Goal: Information Seeking & Learning: Learn about a topic

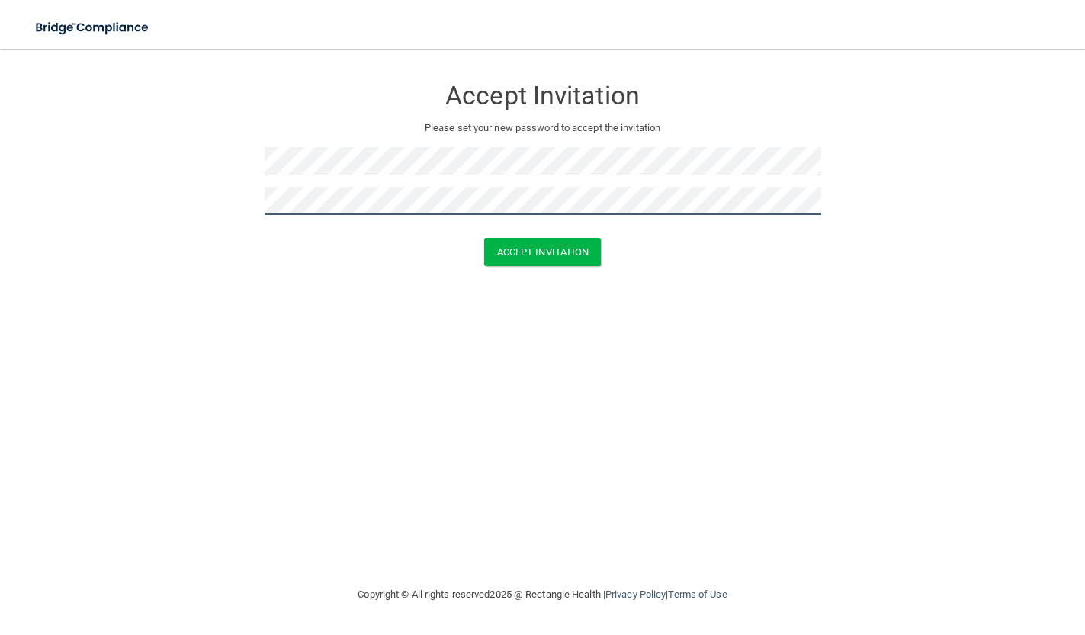
click at [542, 250] on button "Accept Invitation" at bounding box center [542, 252] width 117 height 28
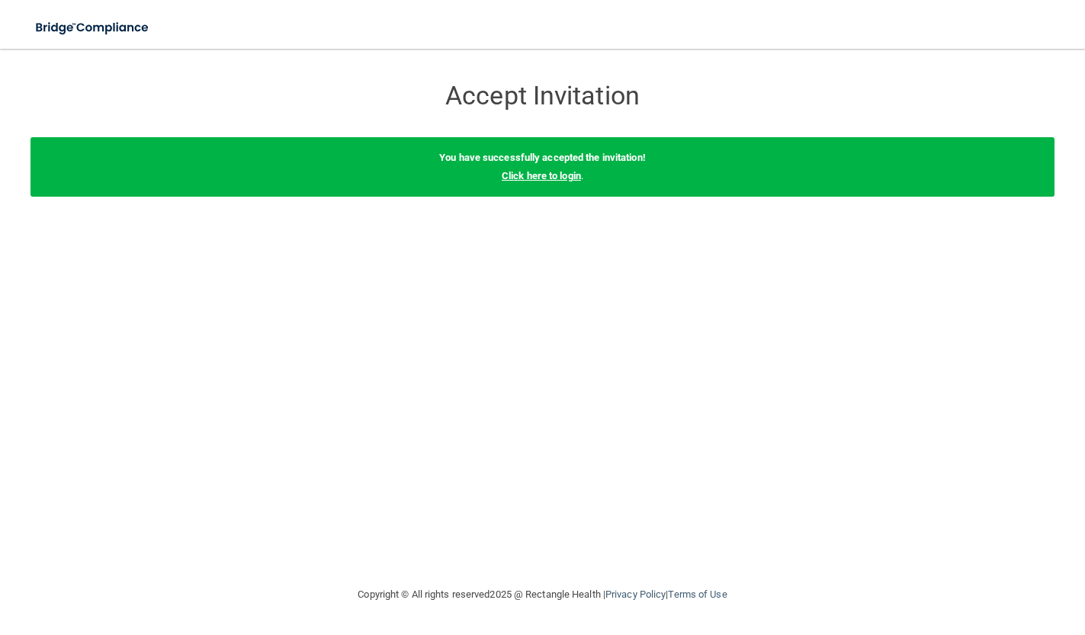
click at [506, 175] on link "Click here to login" at bounding box center [541, 175] width 79 height 11
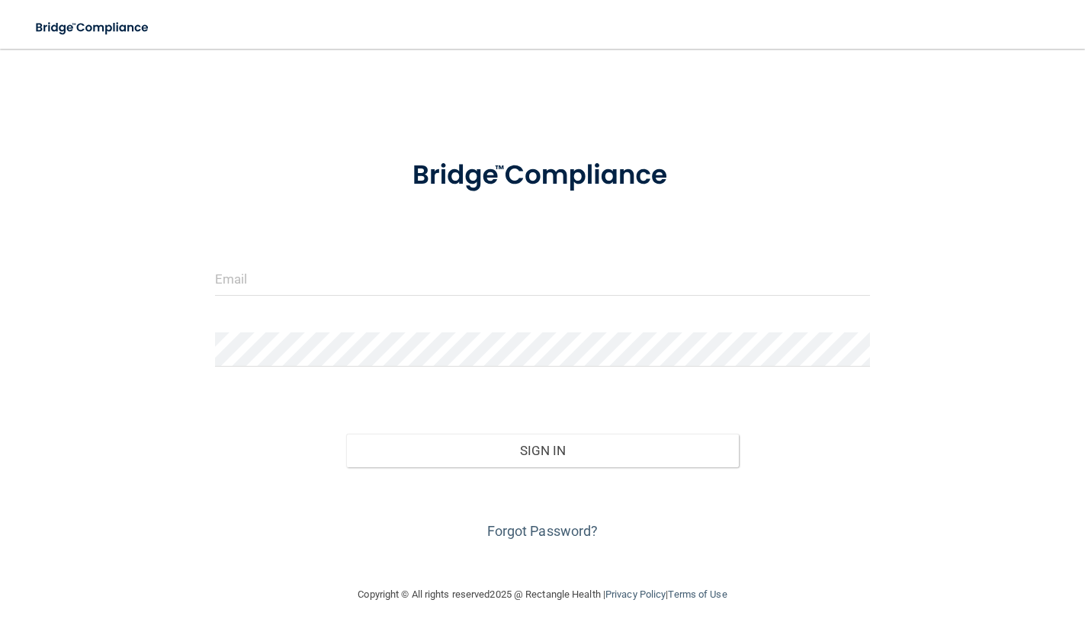
drag, startPoint x: 485, startPoint y: 217, endPoint x: 477, endPoint y: 225, distance: 10.8
click at [485, 219] on form "Invalid email/password. You don't have permission to access that page. Sign In …" at bounding box center [543, 341] width 656 height 403
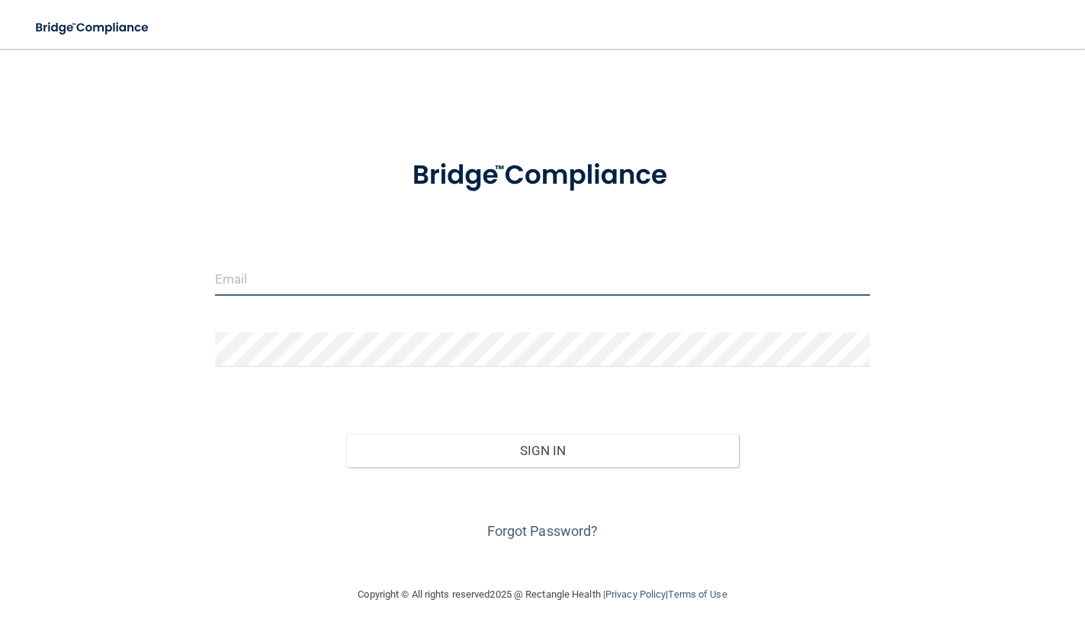
type input "[PERSON_NAME][EMAIL_ADDRESS][PERSON_NAME][DOMAIN_NAME]"
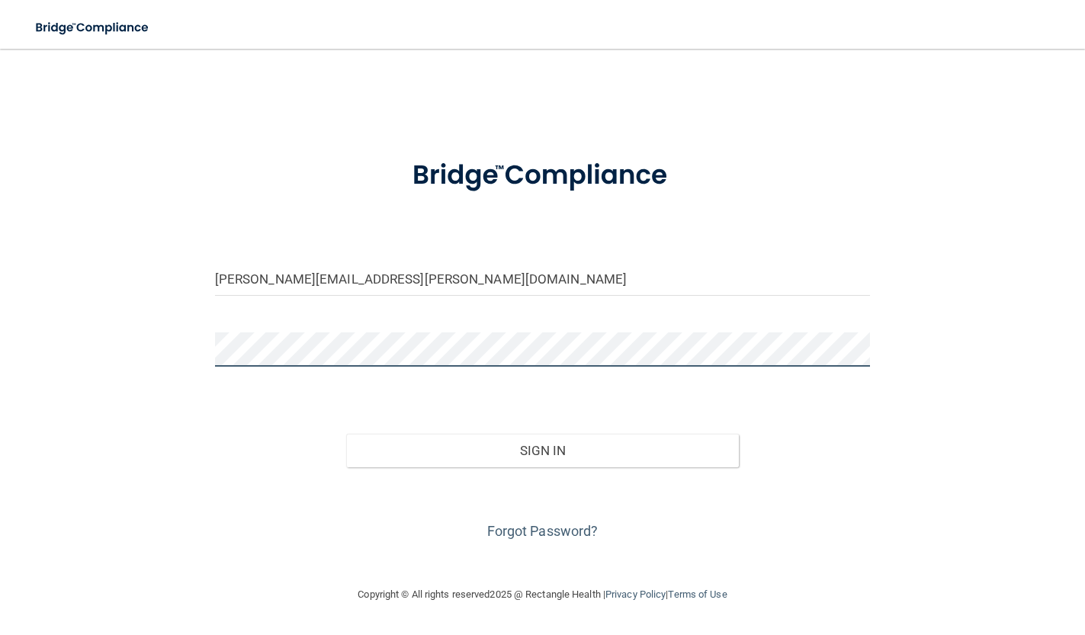
click at [542, 450] on button "Sign In" at bounding box center [542, 451] width 393 height 34
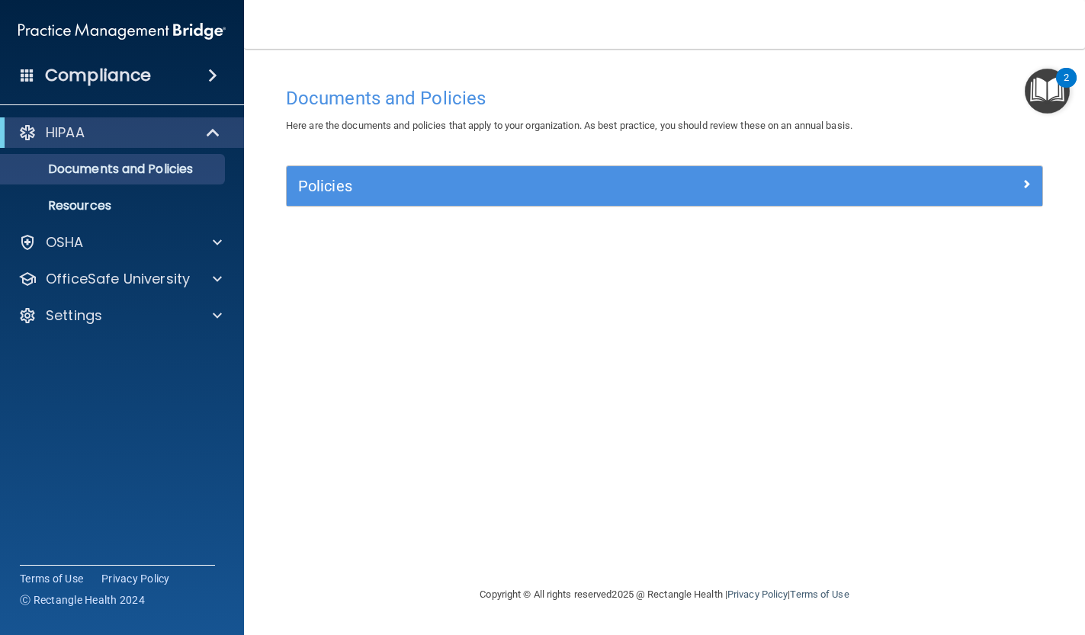
click at [366, 190] on h5 "Policies" at bounding box center [570, 186] width 544 height 17
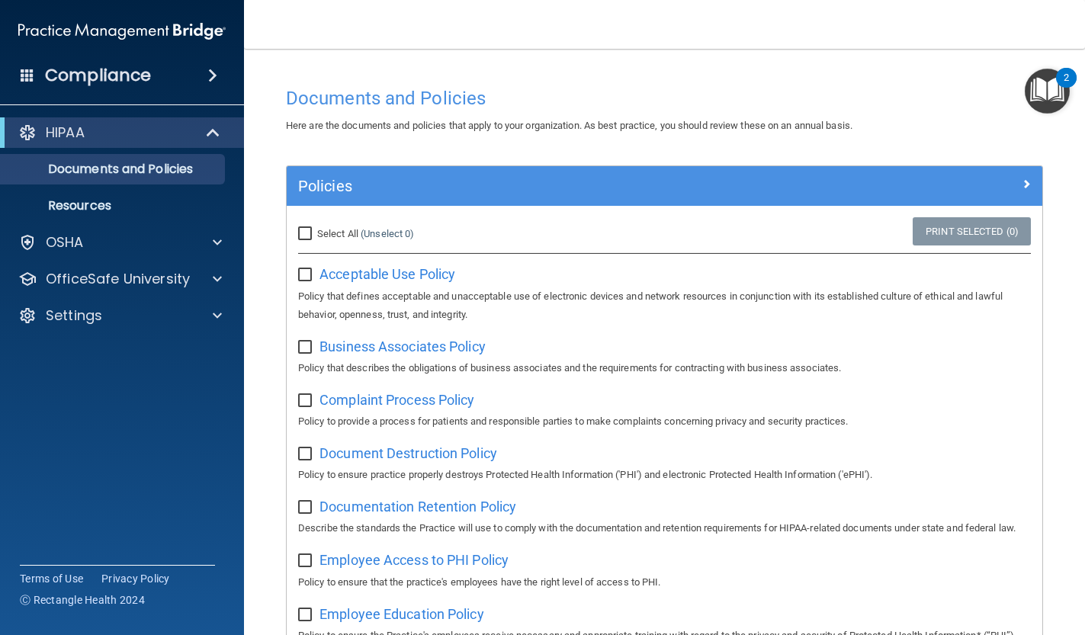
click at [310, 229] on input "Select All (Unselect 0) Unselect All" at bounding box center [307, 234] width 18 height 12
checkbox input "true"
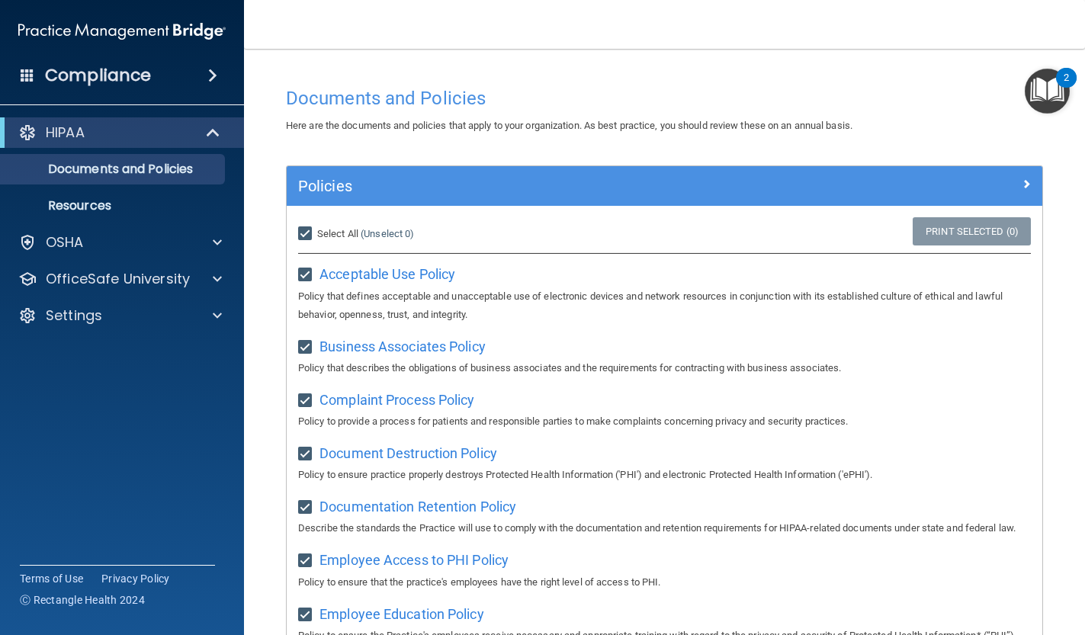
checkbox input "true"
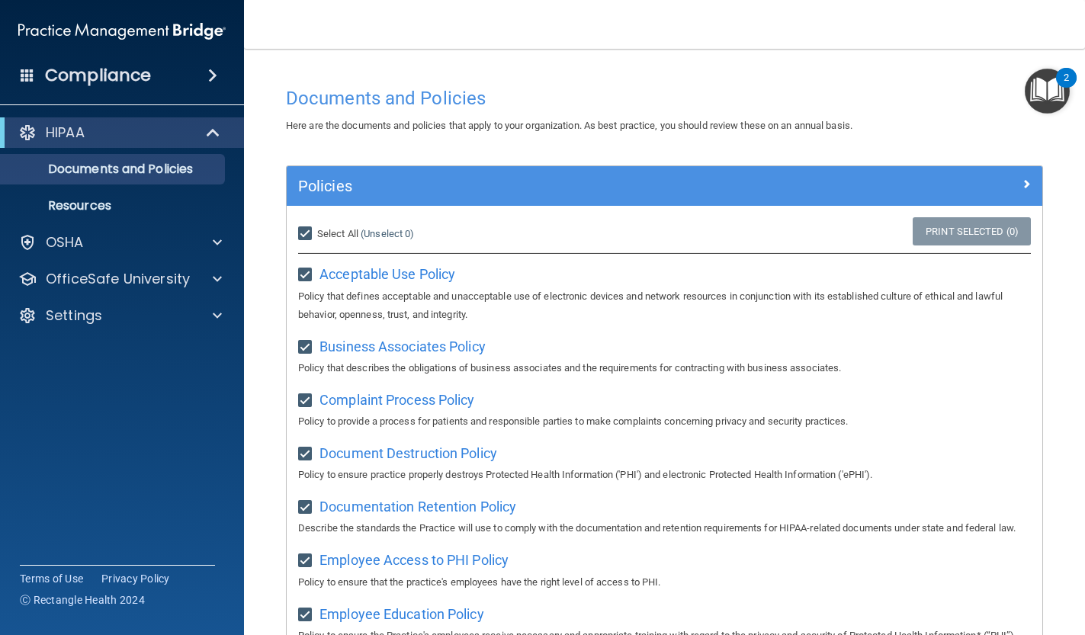
checkbox input "true"
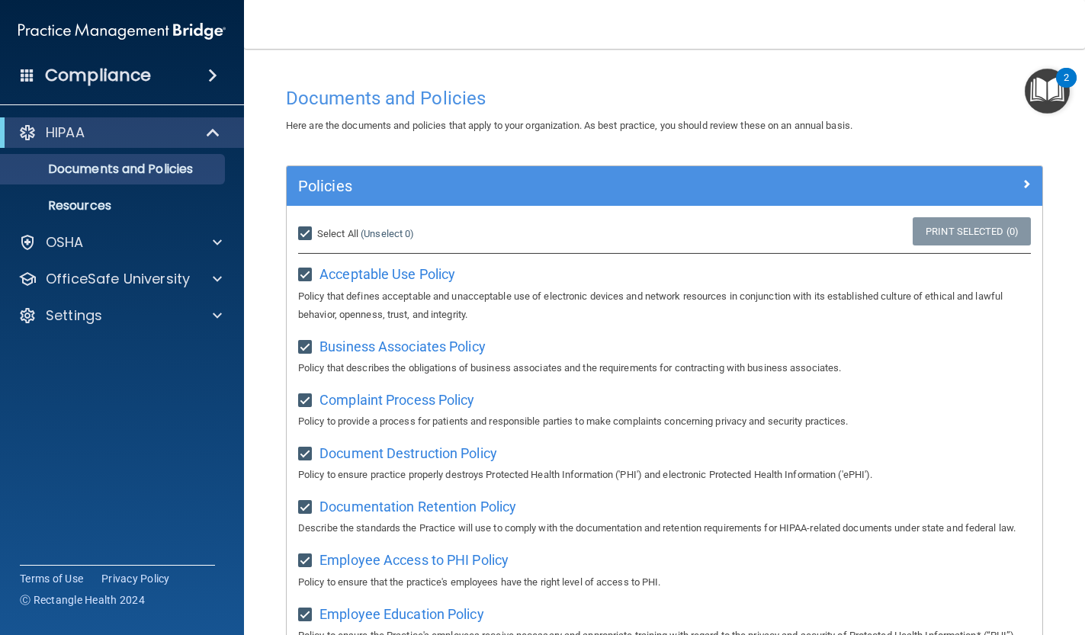
checkbox input "true"
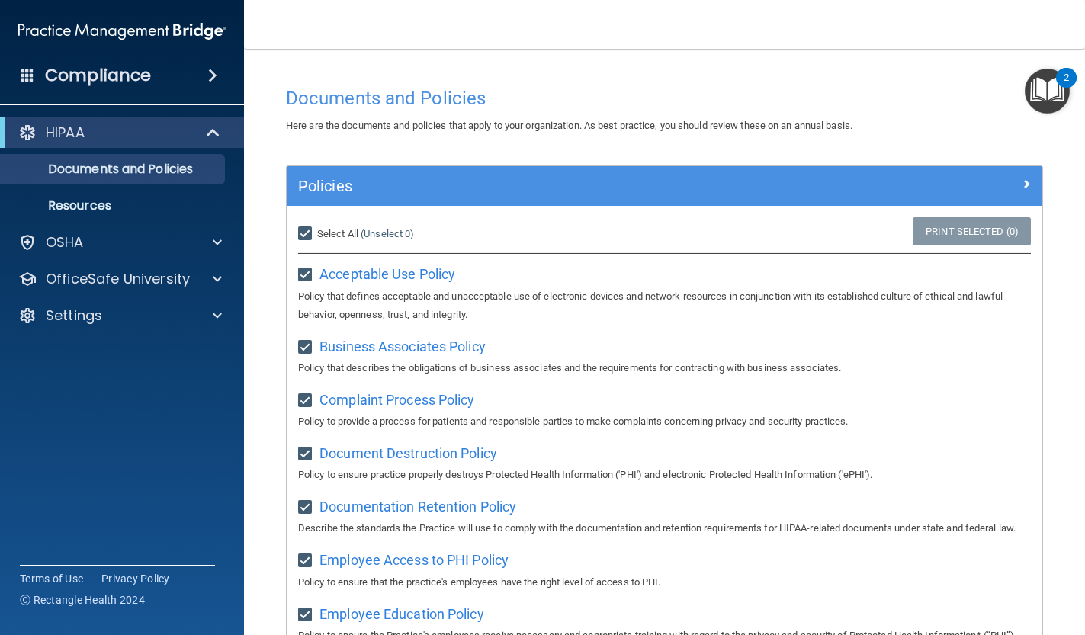
checkbox input "true"
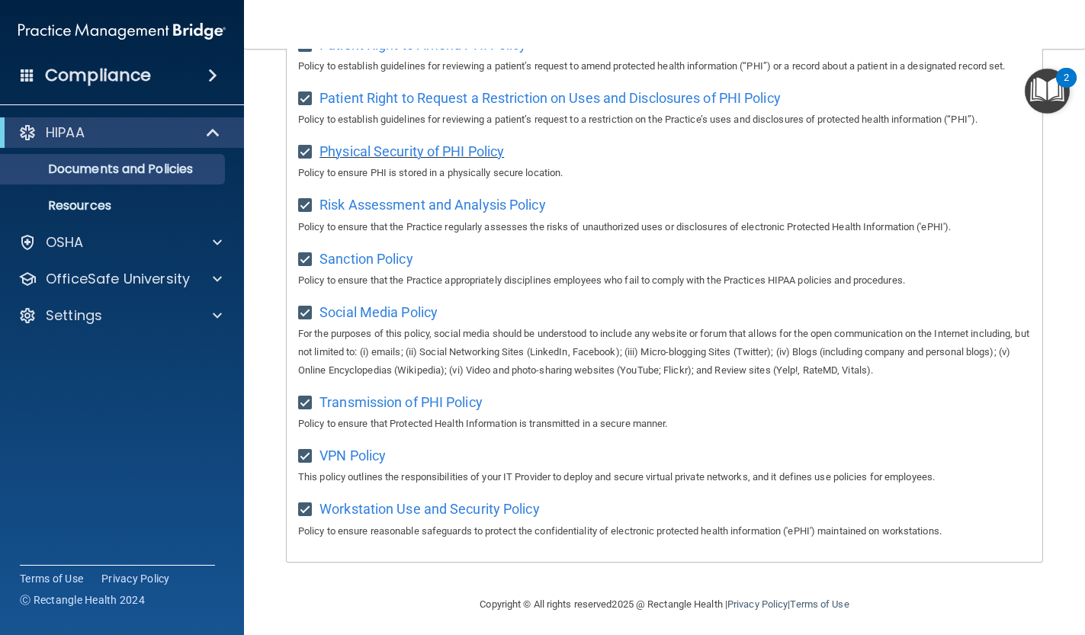
scroll to position [908, 0]
click at [143, 189] on ul "Documents and Policies Report an Incident Business Associates Emergency Plannin…" at bounding box center [123, 184] width 276 height 73
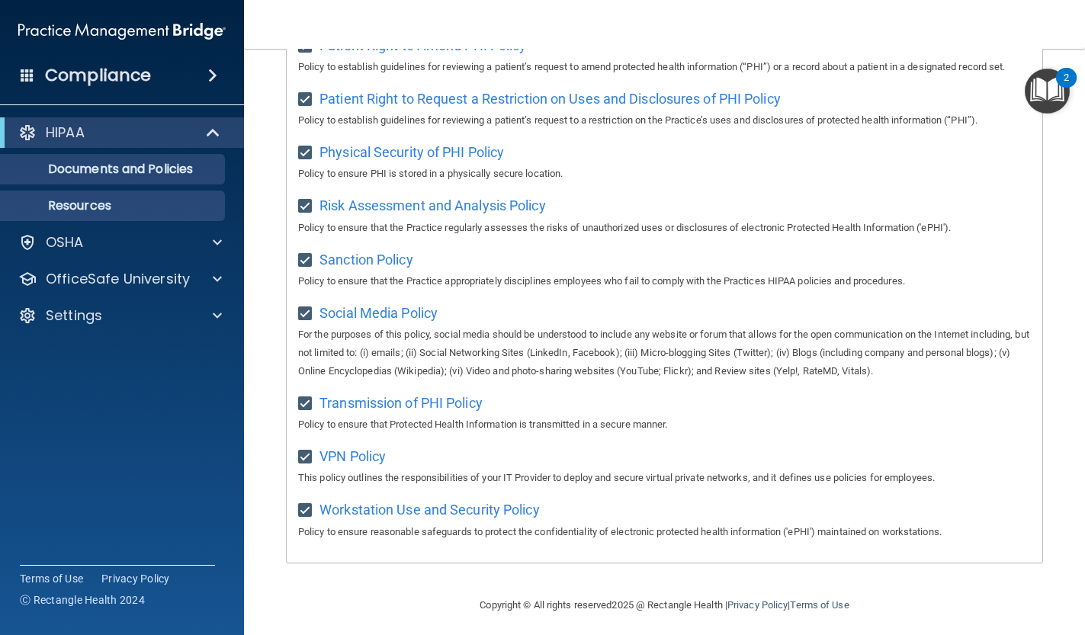
click at [146, 207] on p "Resources" at bounding box center [114, 205] width 208 height 15
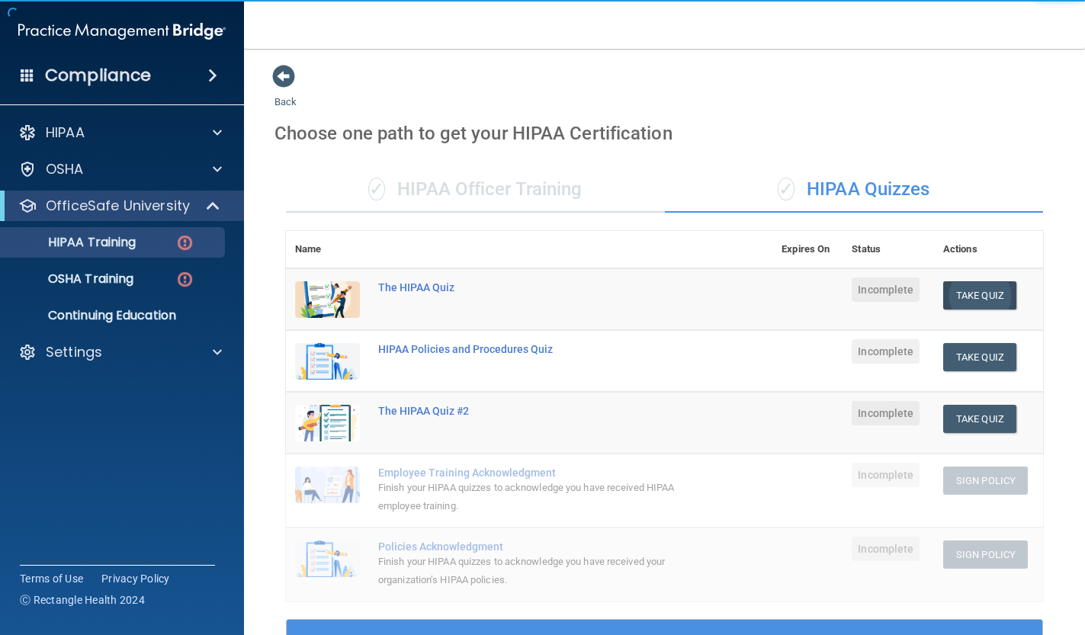
click at [965, 291] on button "Take Quiz" at bounding box center [979, 295] width 73 height 28
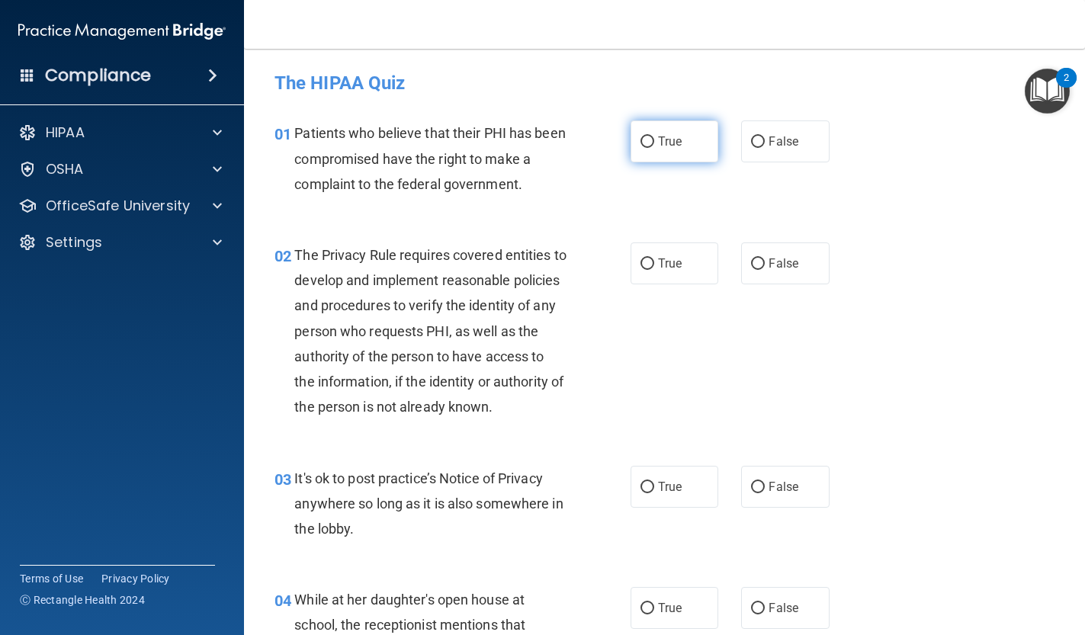
click at [647, 153] on label "True" at bounding box center [675, 141] width 88 height 42
click at [647, 148] on input "True" at bounding box center [648, 141] width 14 height 11
radio input "true"
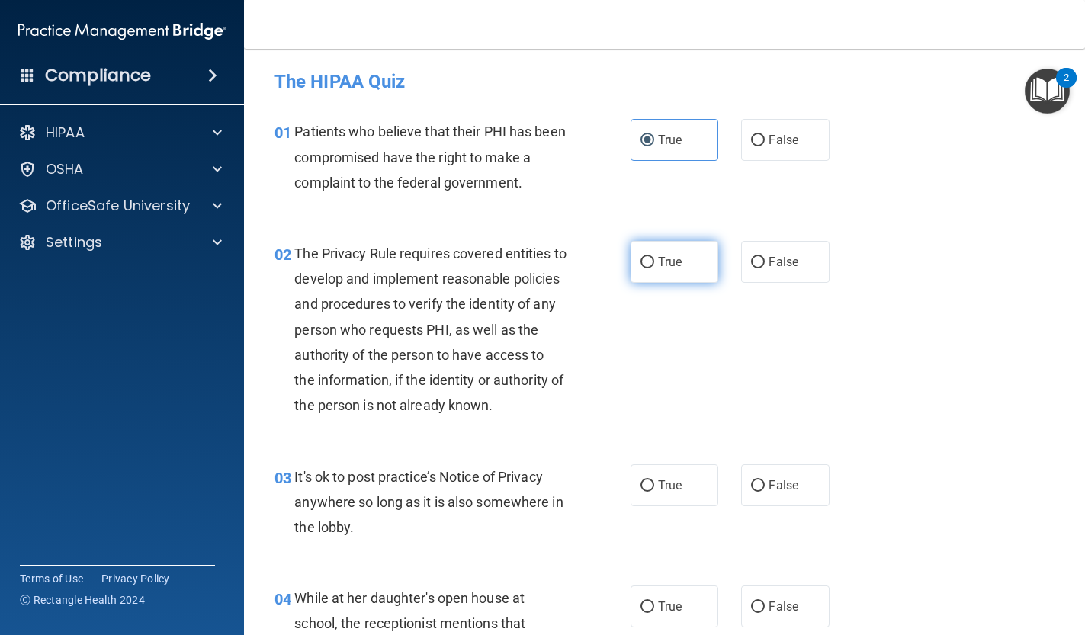
click at [658, 259] on span "True" at bounding box center [670, 262] width 24 height 14
click at [654, 259] on input "True" at bounding box center [648, 262] width 14 height 11
radio input "true"
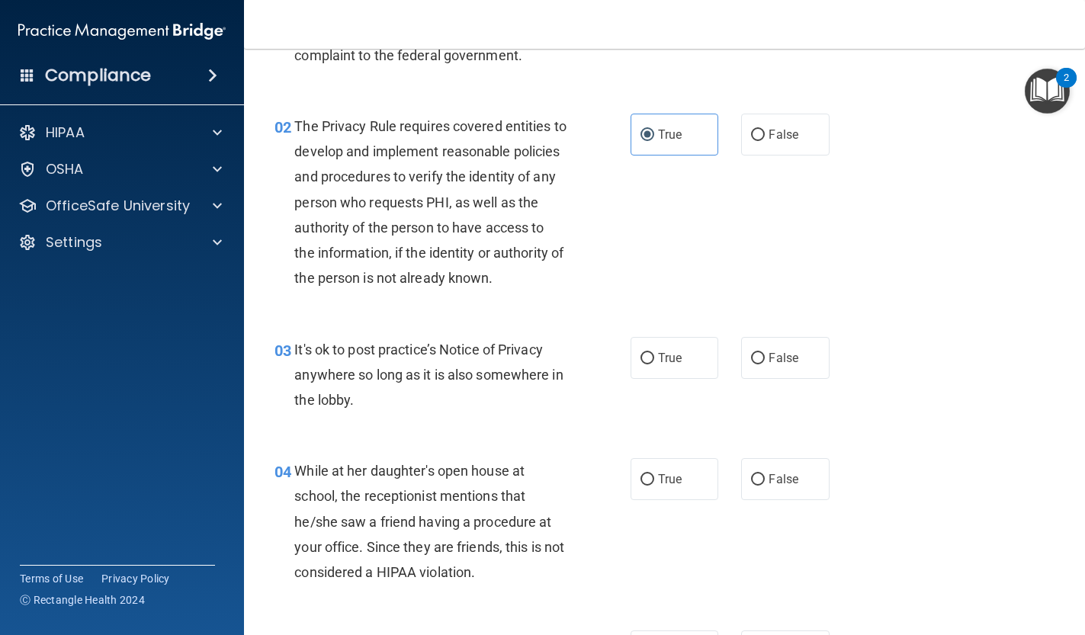
scroll to position [193, 0]
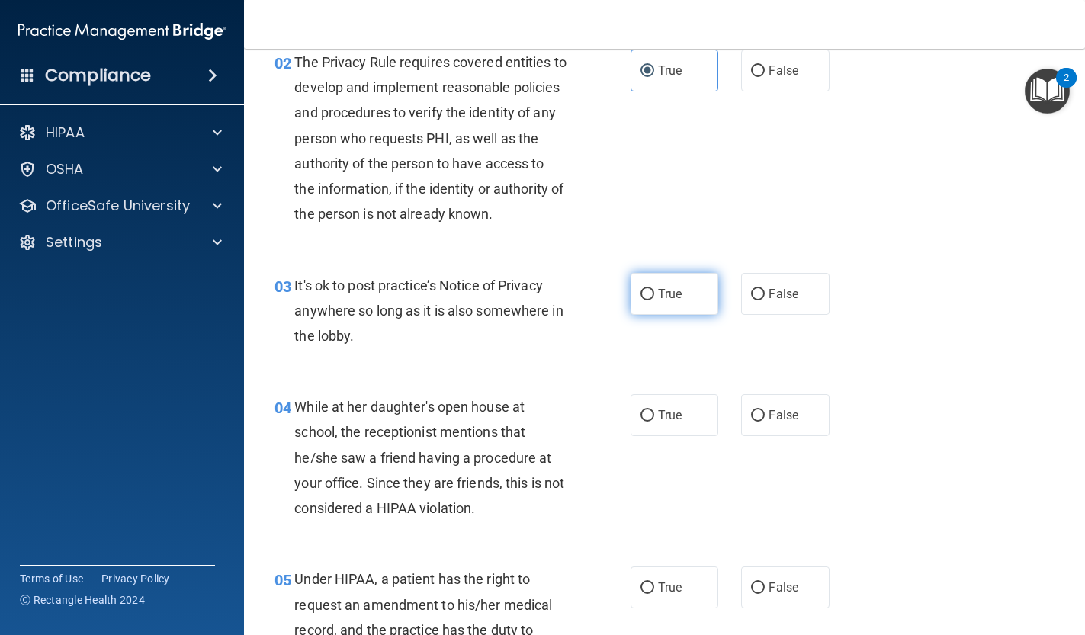
click at [654, 293] on label "True" at bounding box center [675, 294] width 88 height 42
click at [654, 293] on input "True" at bounding box center [648, 294] width 14 height 11
radio input "true"
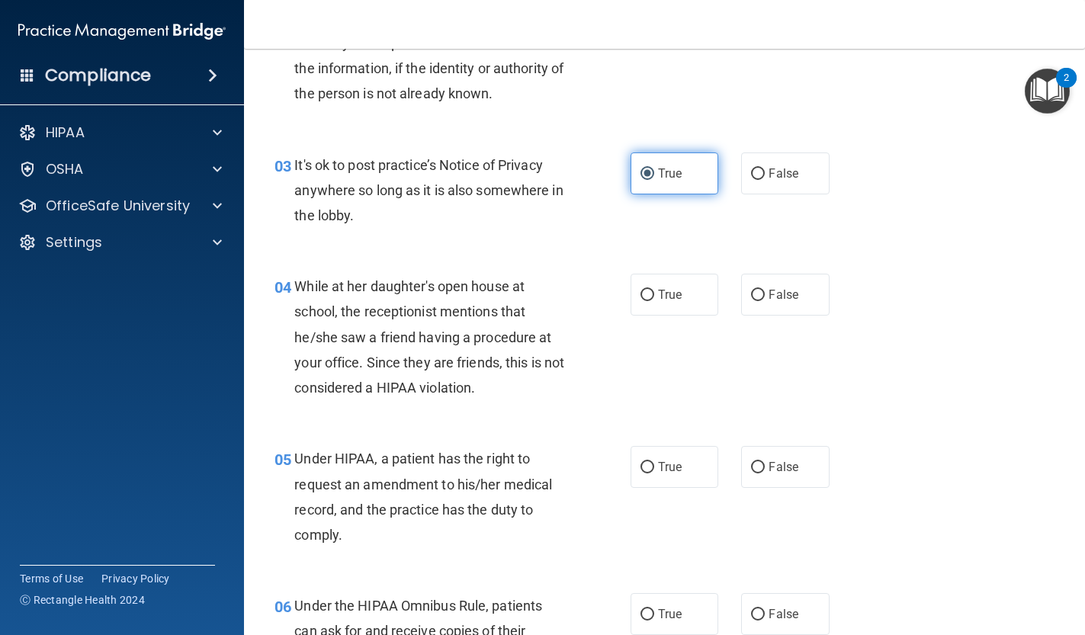
scroll to position [317, 0]
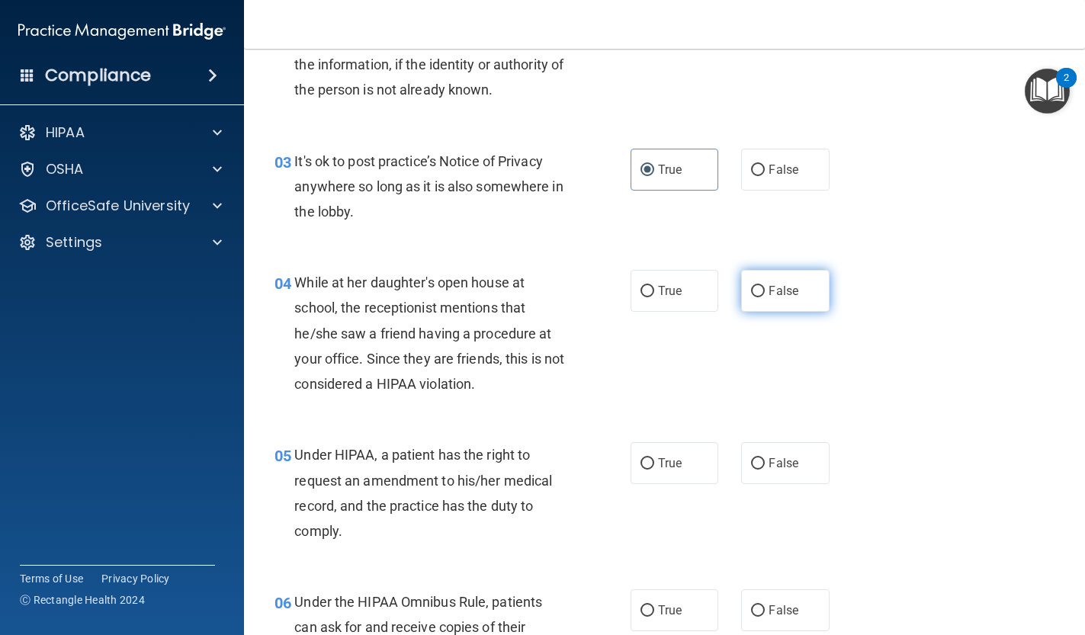
click at [783, 284] on span "False" at bounding box center [784, 291] width 30 height 14
click at [765, 286] on input "False" at bounding box center [758, 291] width 14 height 11
radio input "true"
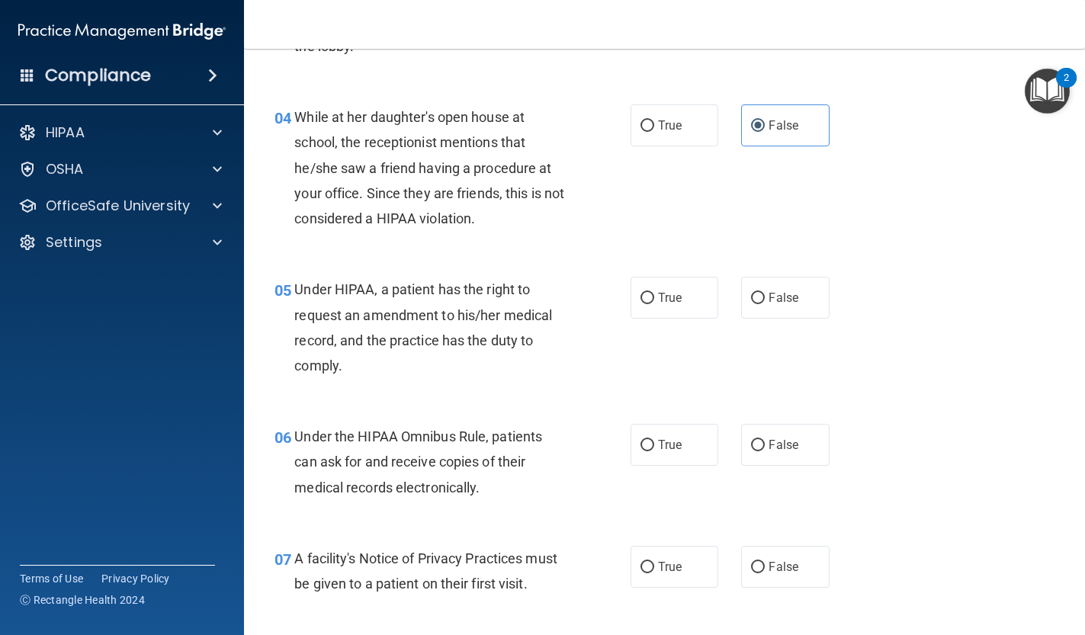
scroll to position [488, 0]
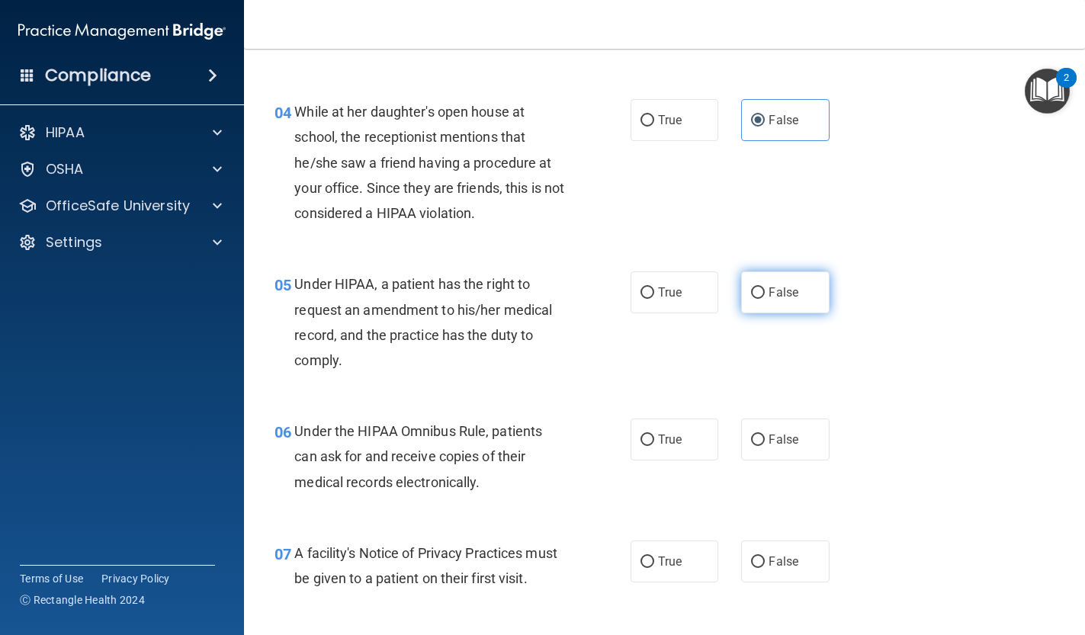
click at [748, 291] on label "False" at bounding box center [785, 292] width 88 height 42
click at [751, 291] on input "False" at bounding box center [758, 292] width 14 height 11
radio input "true"
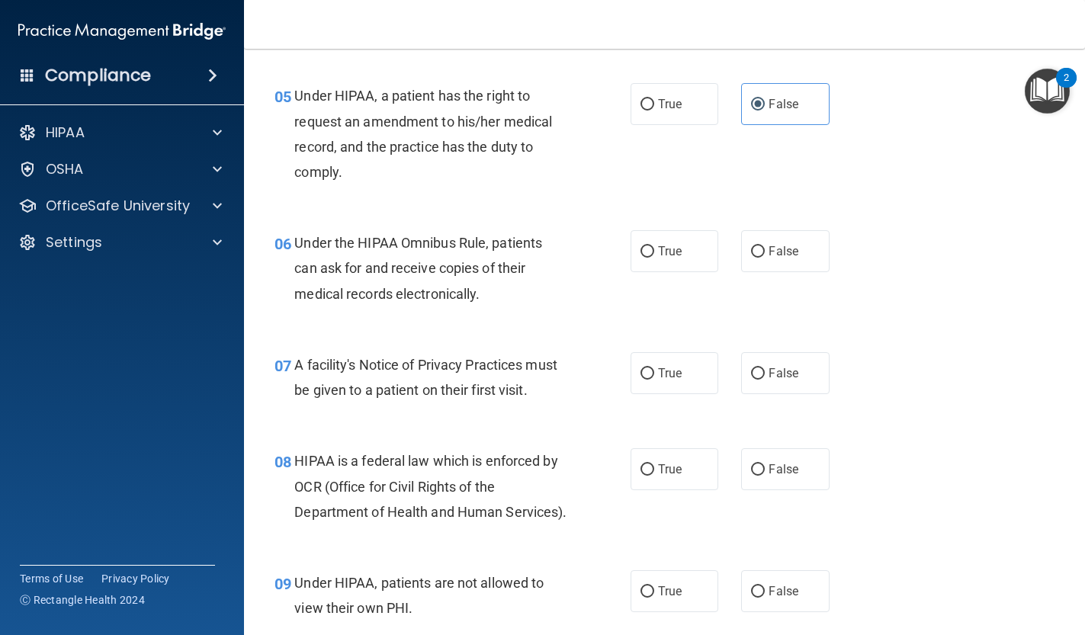
scroll to position [679, 0]
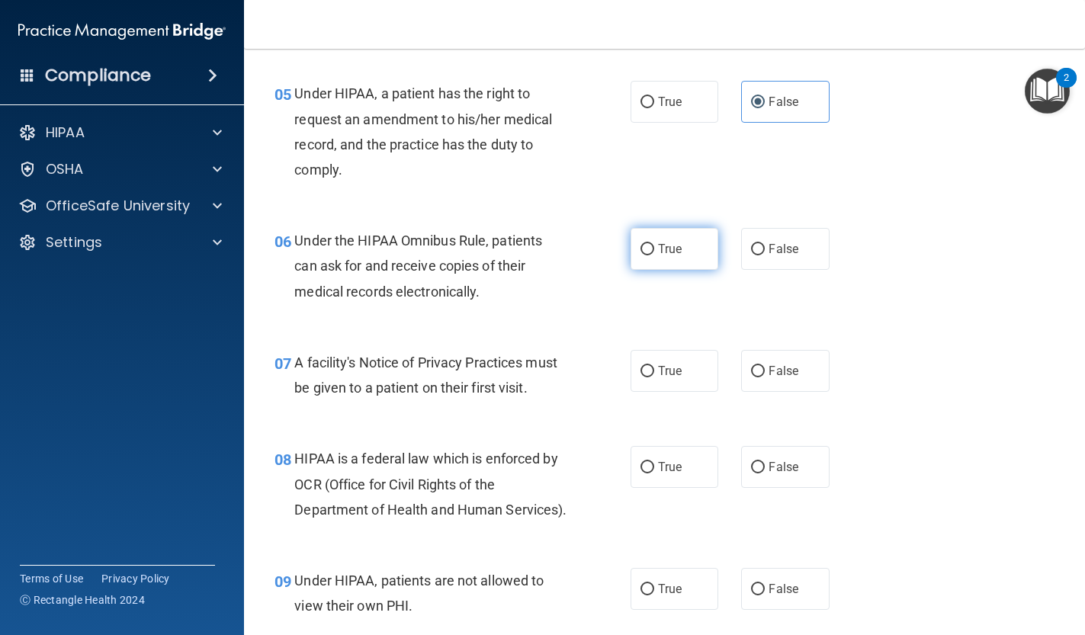
click at [643, 236] on label "True" at bounding box center [675, 249] width 88 height 42
click at [643, 244] on input "True" at bounding box center [648, 249] width 14 height 11
radio input "true"
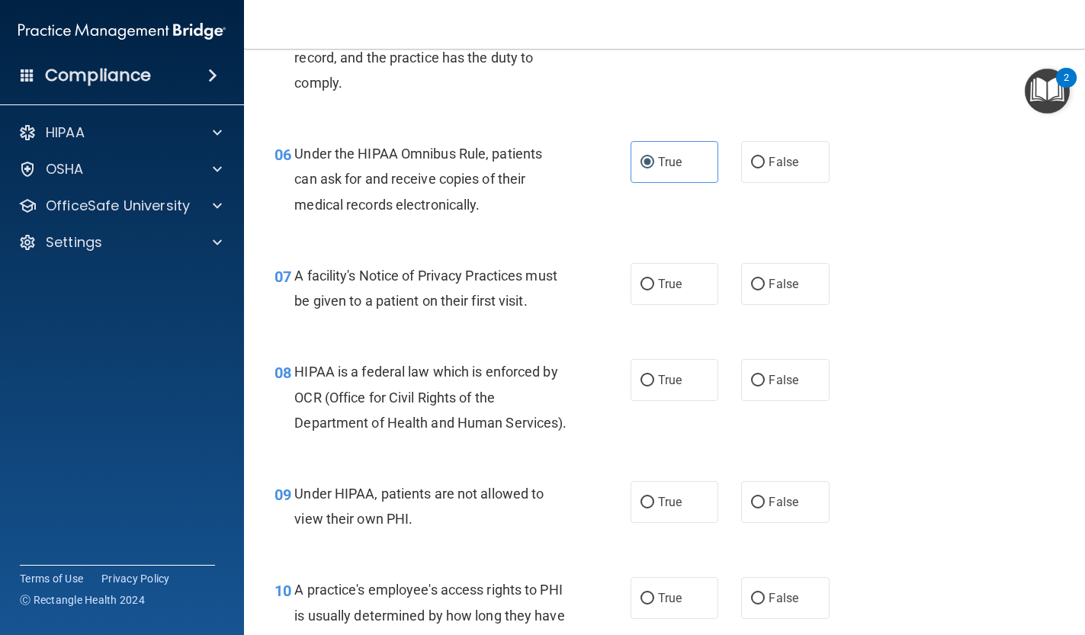
scroll to position [769, 0]
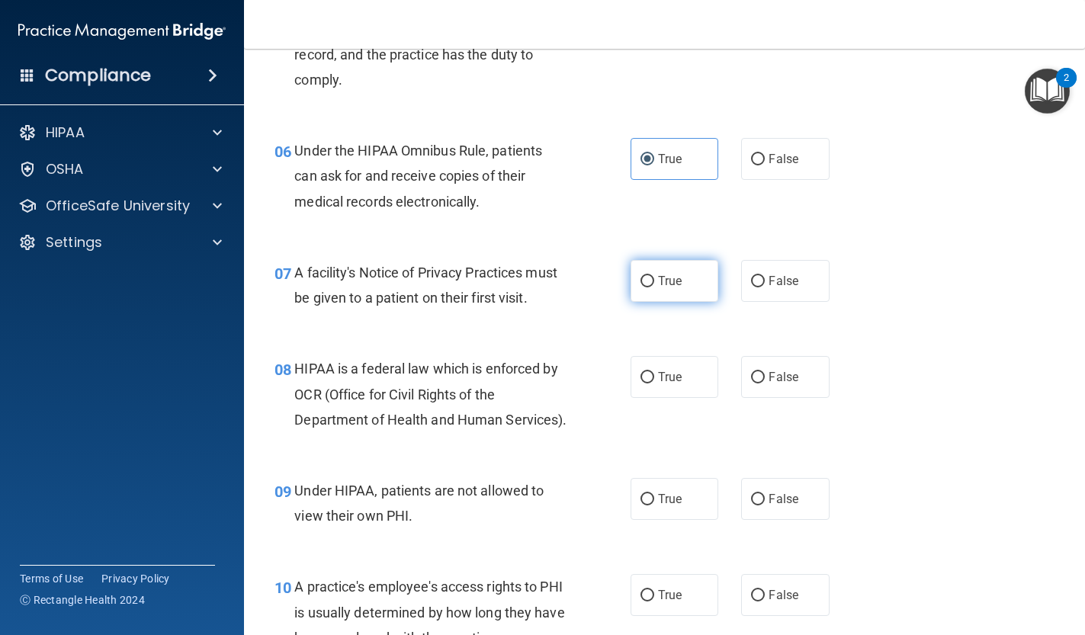
click at [642, 290] on label "True" at bounding box center [675, 281] width 88 height 42
click at [642, 287] on input "True" at bounding box center [648, 281] width 14 height 11
radio input "true"
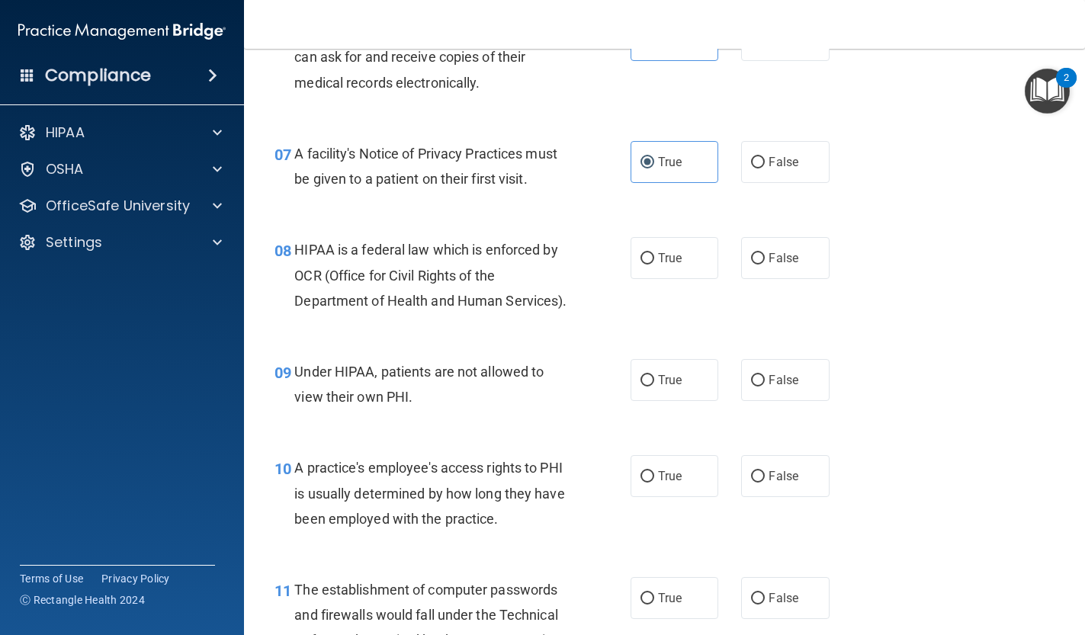
scroll to position [891, 0]
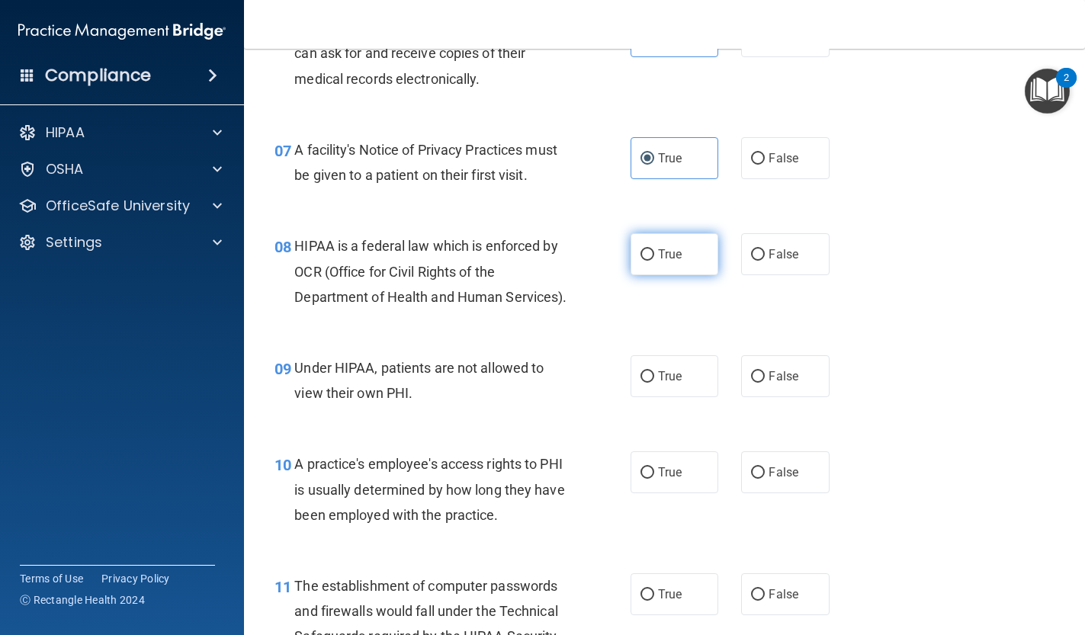
click at [657, 257] on label "True" at bounding box center [675, 254] width 88 height 42
click at [654, 257] on input "True" at bounding box center [648, 254] width 14 height 11
radio input "true"
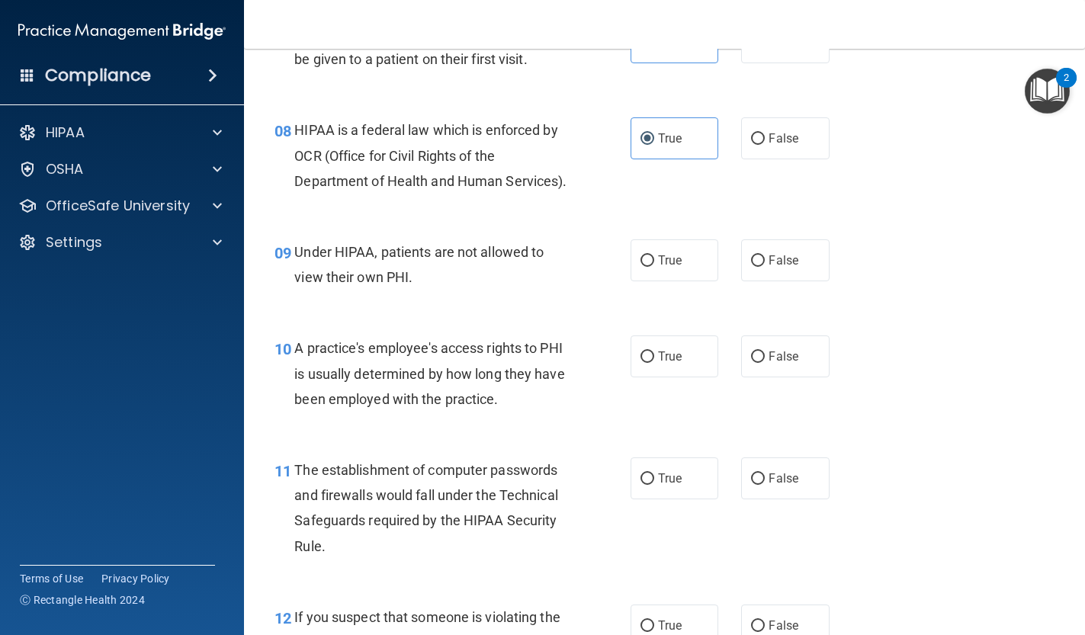
scroll to position [1008, 0]
click at [788, 260] on span "False" at bounding box center [784, 259] width 30 height 14
click at [765, 260] on input "False" at bounding box center [758, 260] width 14 height 11
radio input "true"
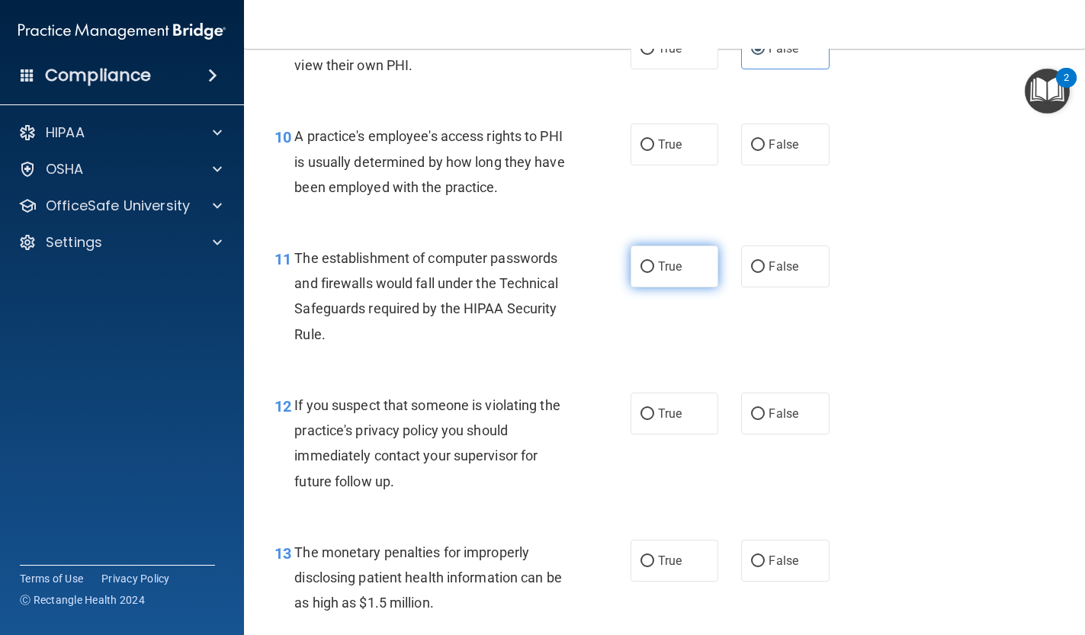
scroll to position [1221, 0]
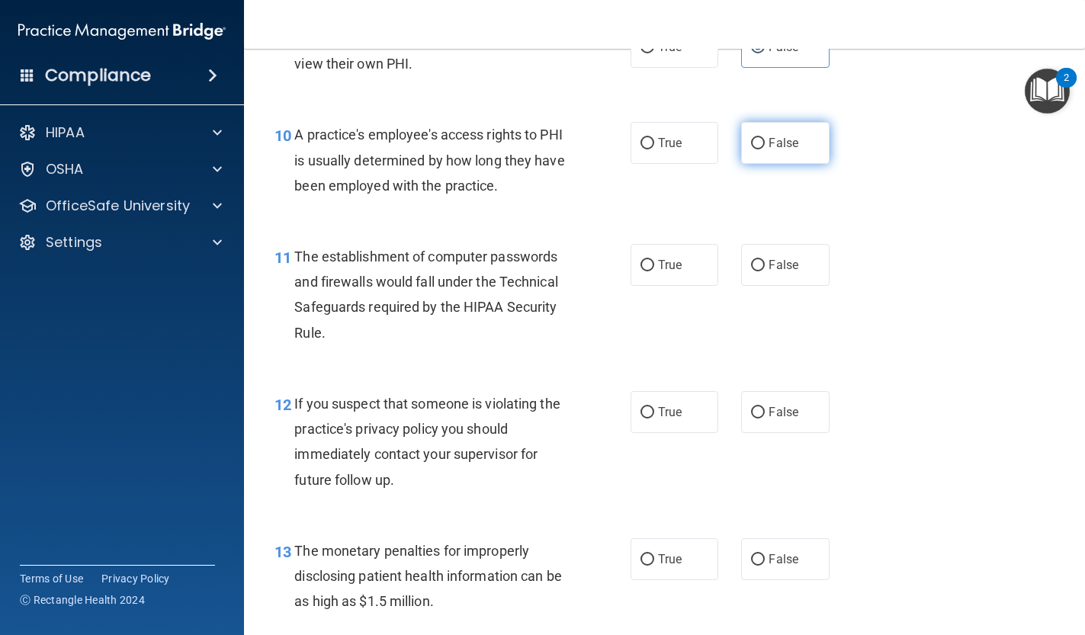
click at [807, 140] on label "False" at bounding box center [785, 143] width 88 height 42
click at [765, 140] on input "False" at bounding box center [758, 143] width 14 height 11
radio input "true"
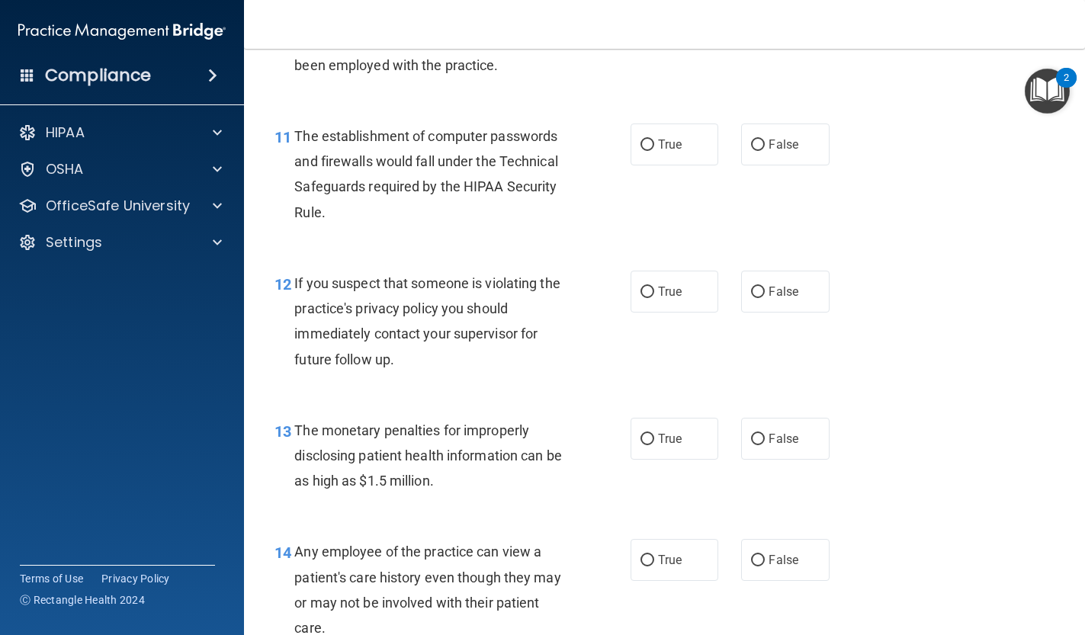
scroll to position [1344, 0]
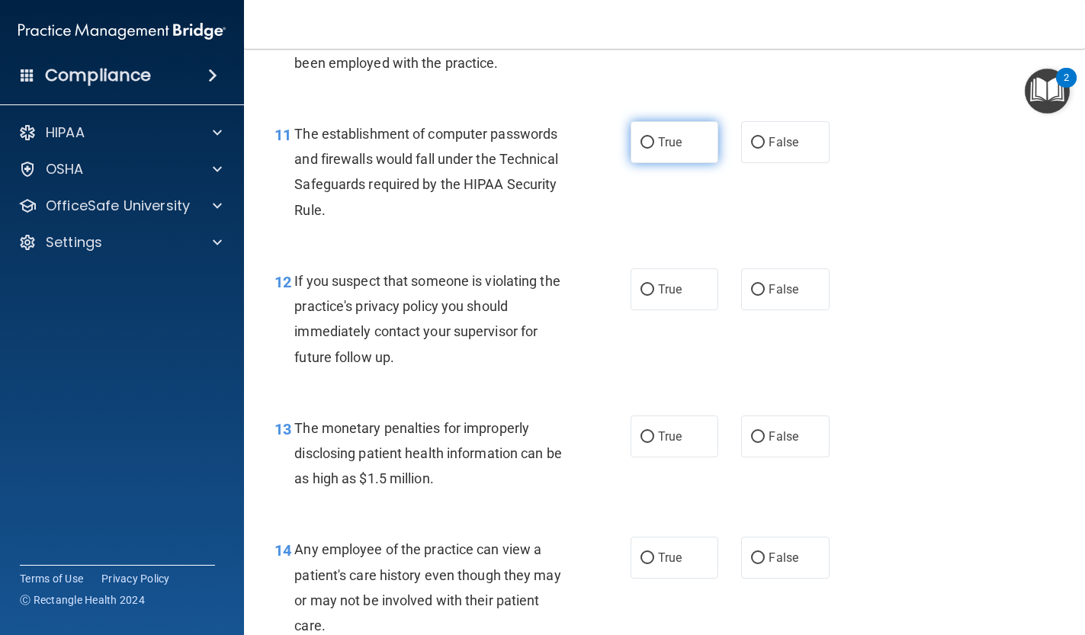
click at [658, 150] on label "True" at bounding box center [675, 142] width 88 height 42
click at [654, 149] on input "True" at bounding box center [648, 142] width 14 height 11
radio input "true"
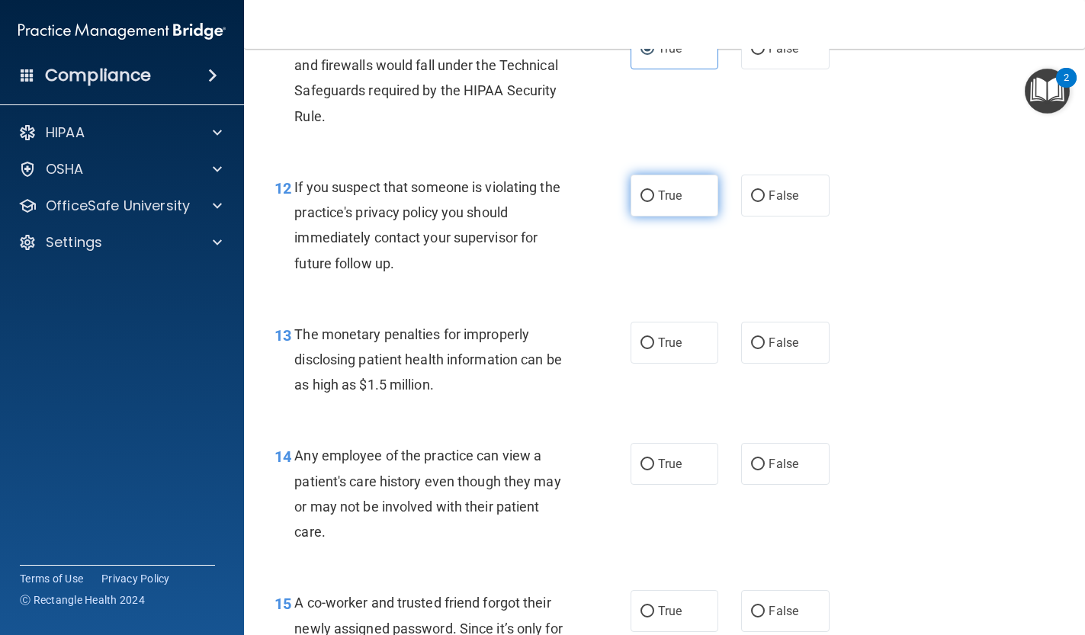
scroll to position [1439, 0]
click at [676, 200] on label "True" at bounding box center [675, 194] width 88 height 42
click at [654, 200] on input "True" at bounding box center [648, 194] width 14 height 11
radio input "true"
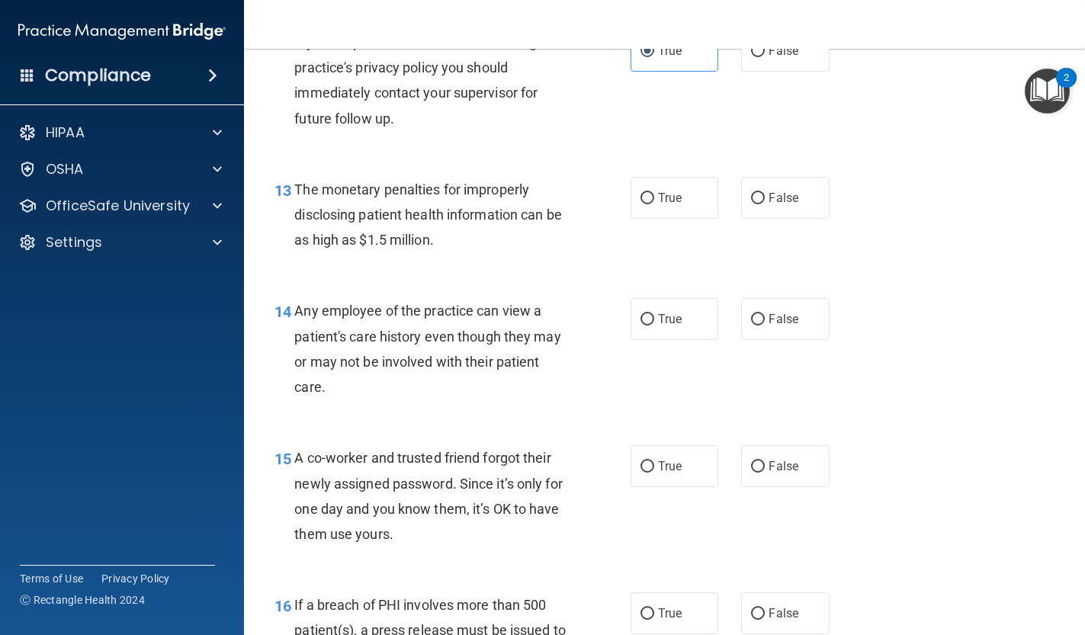
scroll to position [1585, 0]
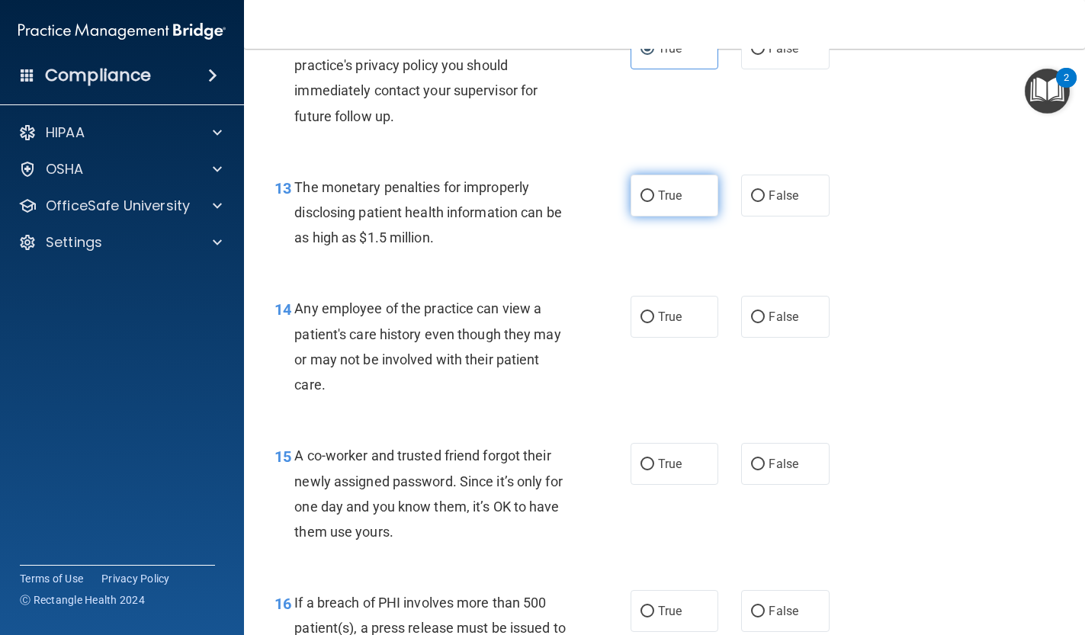
click at [681, 206] on label "True" at bounding box center [675, 196] width 88 height 42
click at [654, 202] on input "True" at bounding box center [648, 196] width 14 height 11
radio input "true"
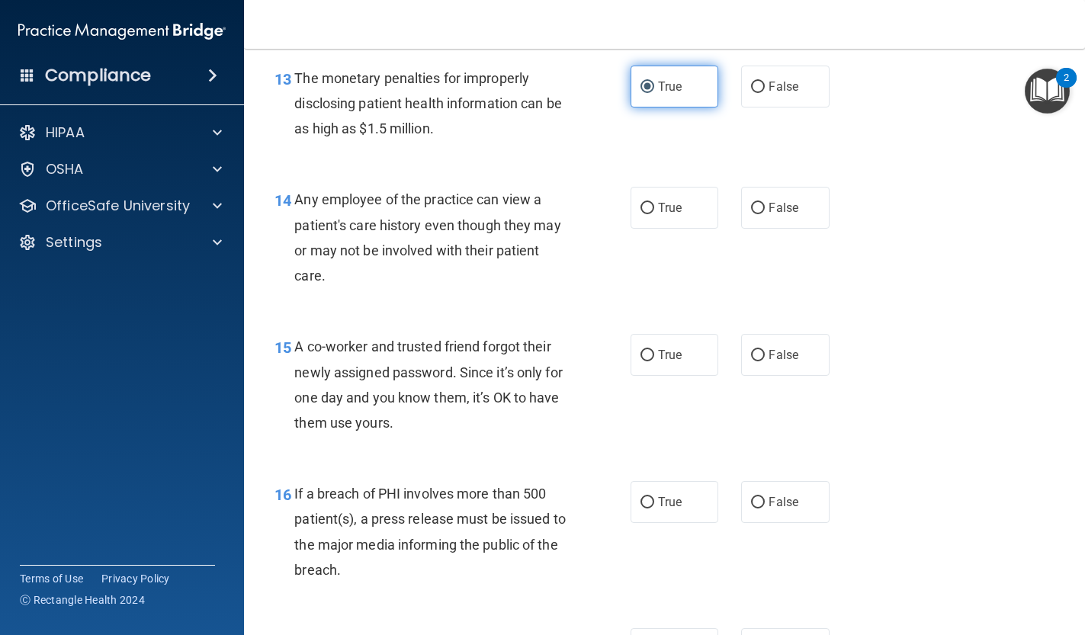
scroll to position [1694, 0]
click at [675, 204] on span "True" at bounding box center [670, 207] width 24 height 14
click at [654, 204] on input "True" at bounding box center [648, 207] width 14 height 11
radio input "true"
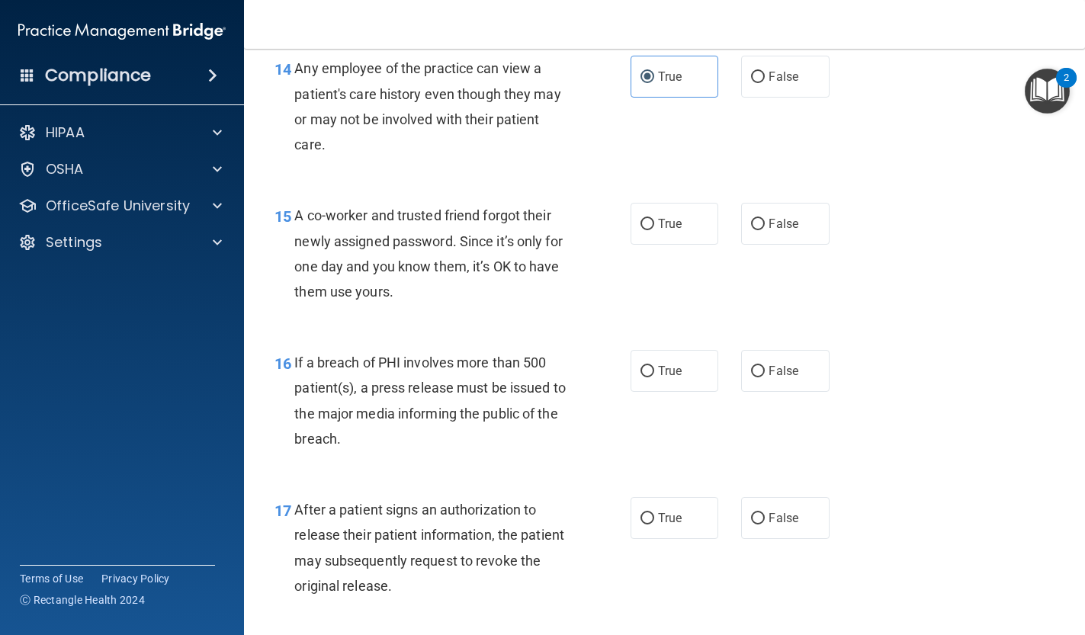
scroll to position [1824, 0]
click at [737, 226] on div "True False" at bounding box center [737, 225] width 212 height 42
click at [752, 220] on input "False" at bounding box center [758, 225] width 14 height 11
radio input "true"
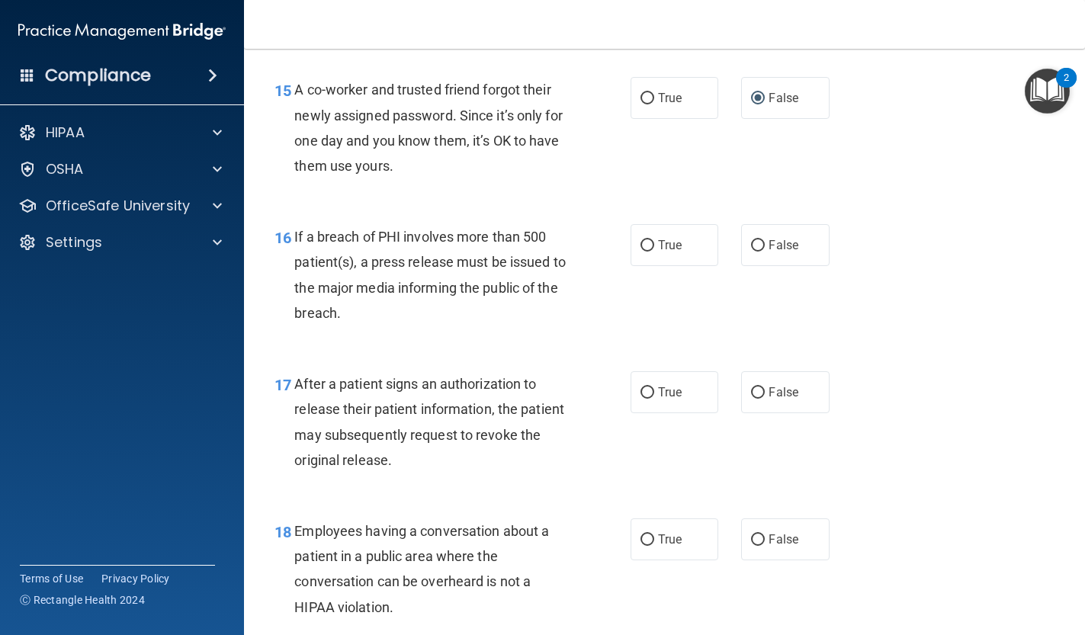
scroll to position [1953, 0]
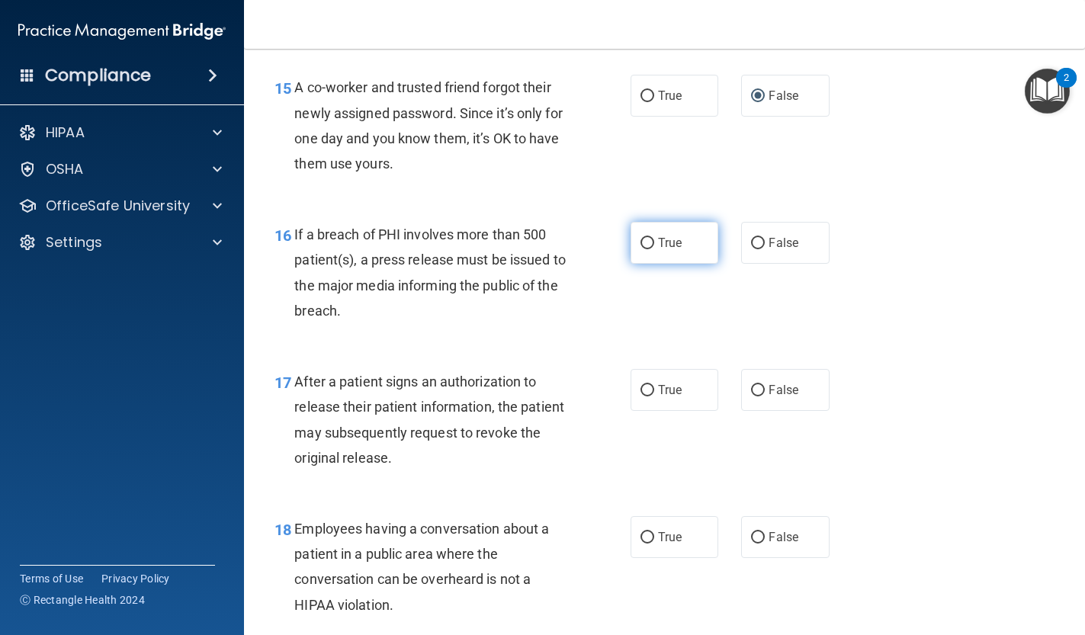
click at [667, 242] on label "True" at bounding box center [675, 243] width 88 height 42
click at [654, 242] on input "True" at bounding box center [648, 243] width 14 height 11
radio input "true"
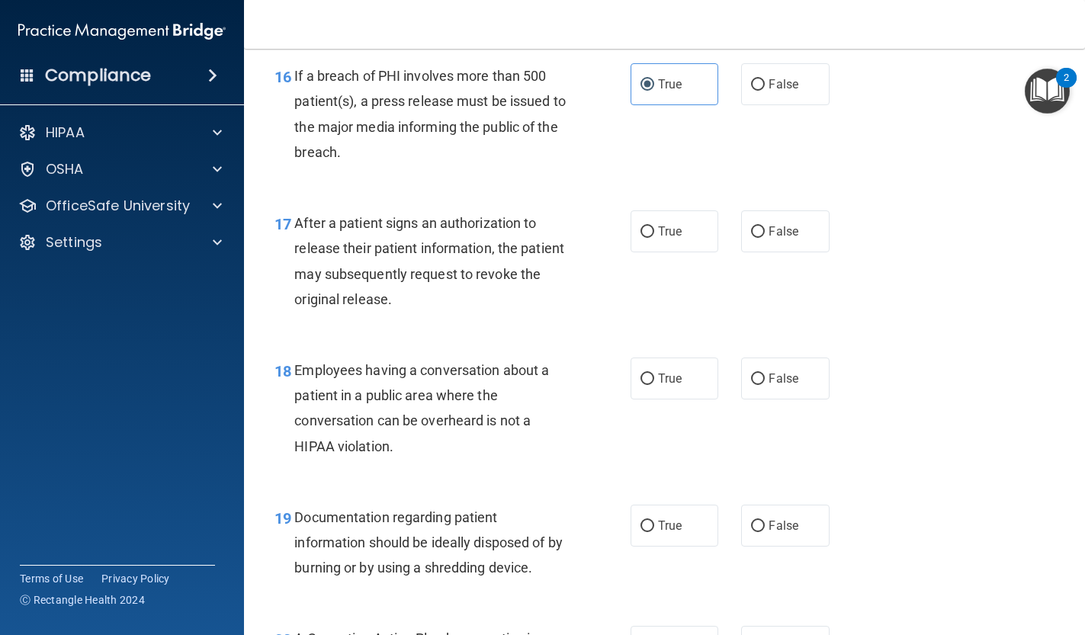
scroll to position [2114, 0]
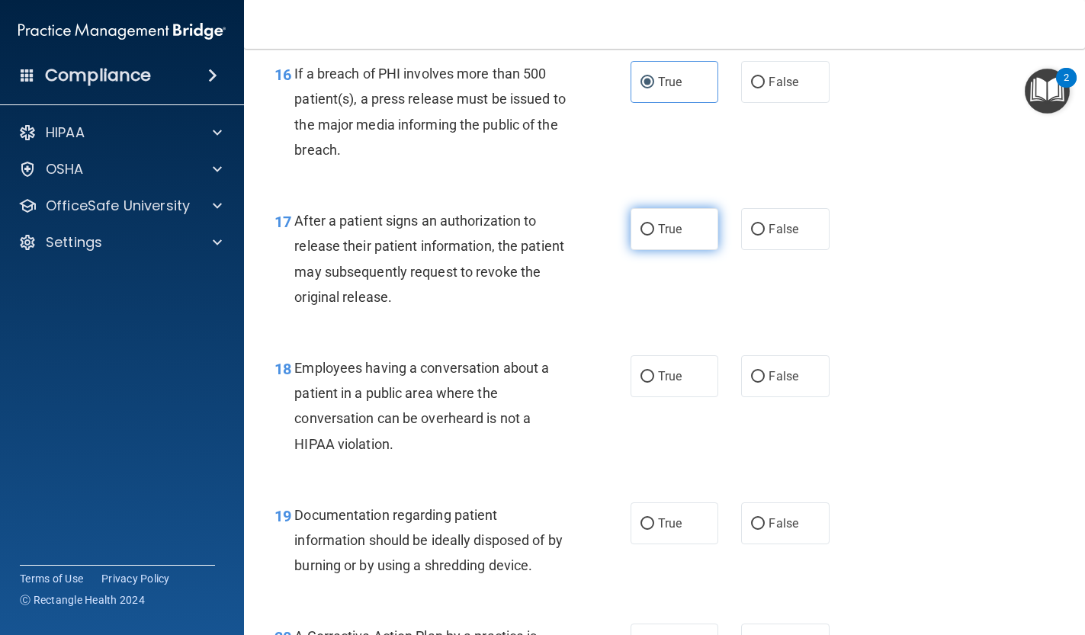
click at [670, 228] on label "True" at bounding box center [675, 229] width 88 height 42
click at [654, 228] on input "True" at bounding box center [648, 229] width 14 height 11
radio input "true"
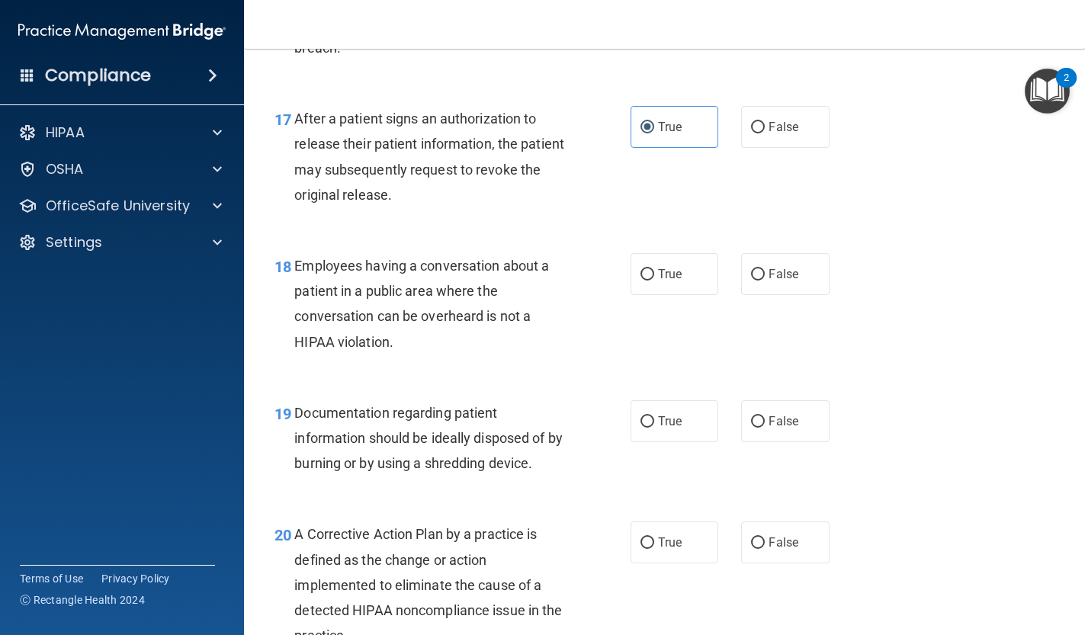
scroll to position [2242, 0]
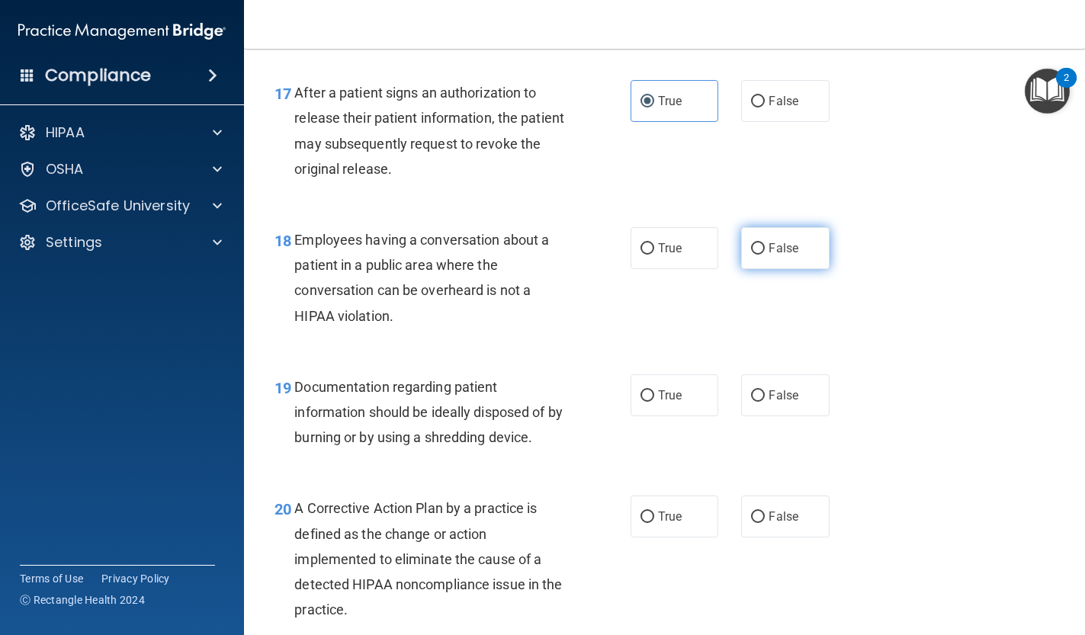
click at [747, 241] on label "False" at bounding box center [785, 248] width 88 height 42
click at [751, 243] on input "False" at bounding box center [758, 248] width 14 height 11
radio input "true"
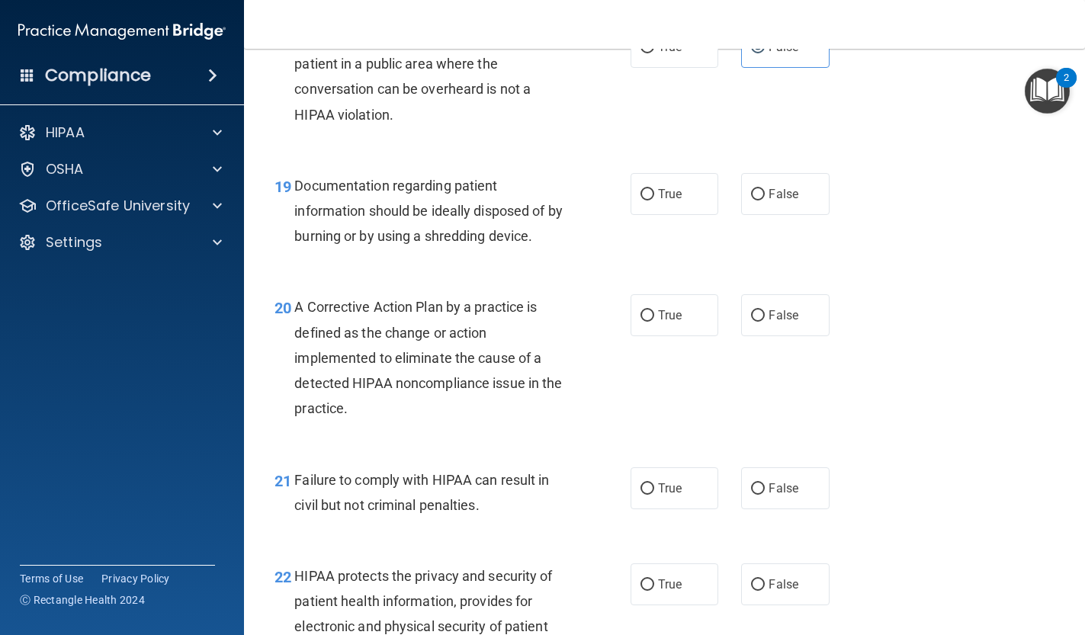
scroll to position [2445, 0]
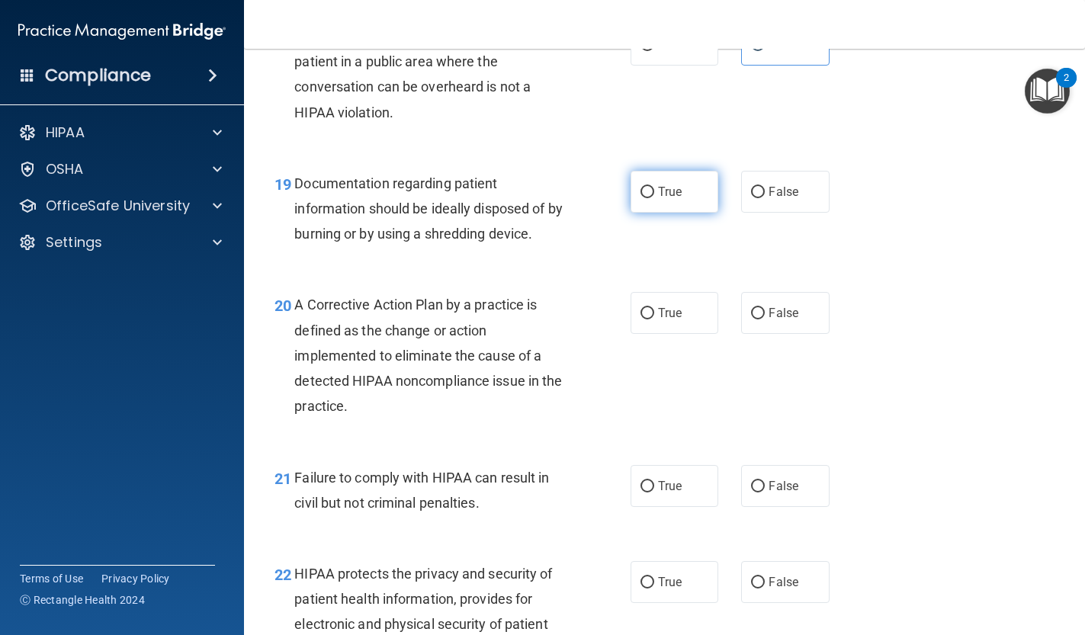
click at [678, 188] on label "True" at bounding box center [675, 192] width 88 height 42
click at [654, 188] on input "True" at bounding box center [648, 192] width 14 height 11
radio input "true"
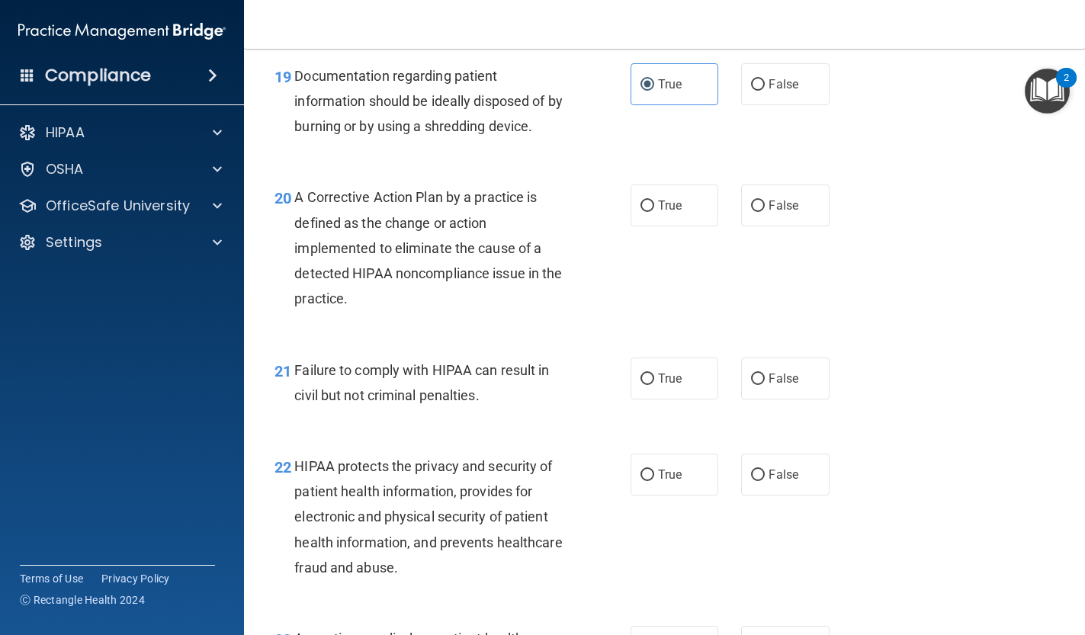
scroll to position [2556, 0]
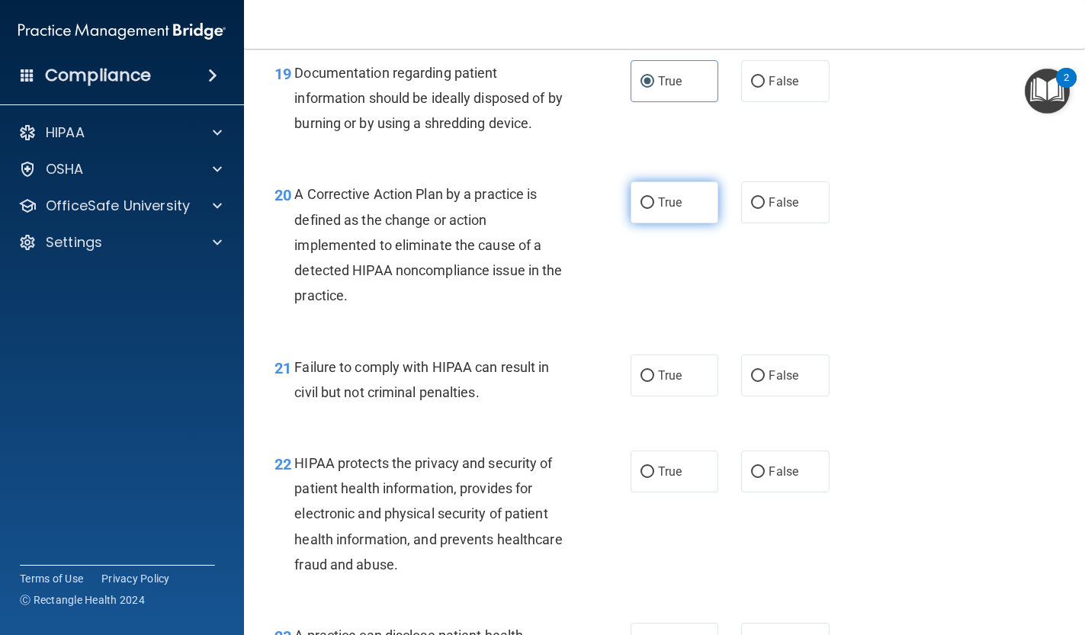
click at [676, 195] on span "True" at bounding box center [670, 202] width 24 height 14
click at [654, 197] on input "True" at bounding box center [648, 202] width 14 height 11
radio input "true"
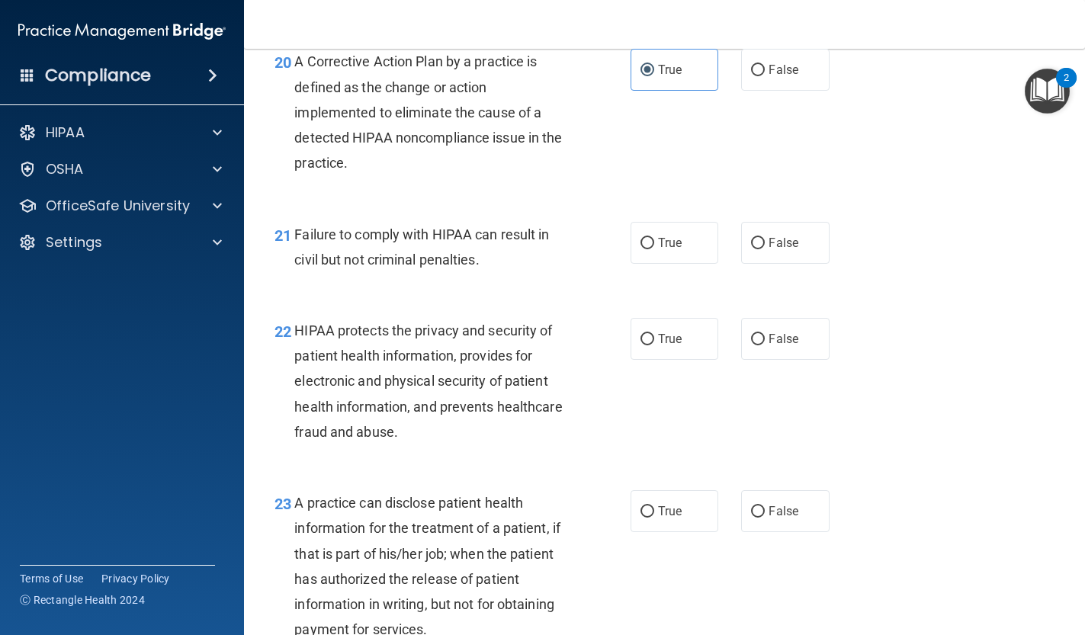
scroll to position [2692, 0]
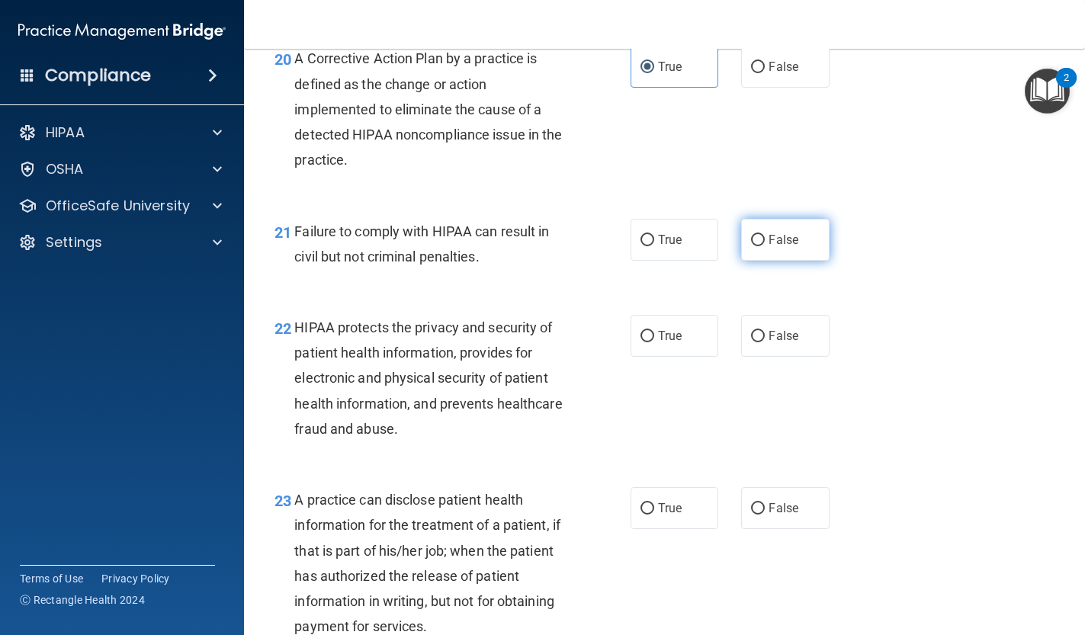
click at [776, 237] on label "False" at bounding box center [785, 240] width 88 height 42
click at [765, 237] on input "False" at bounding box center [758, 240] width 14 height 11
radio input "true"
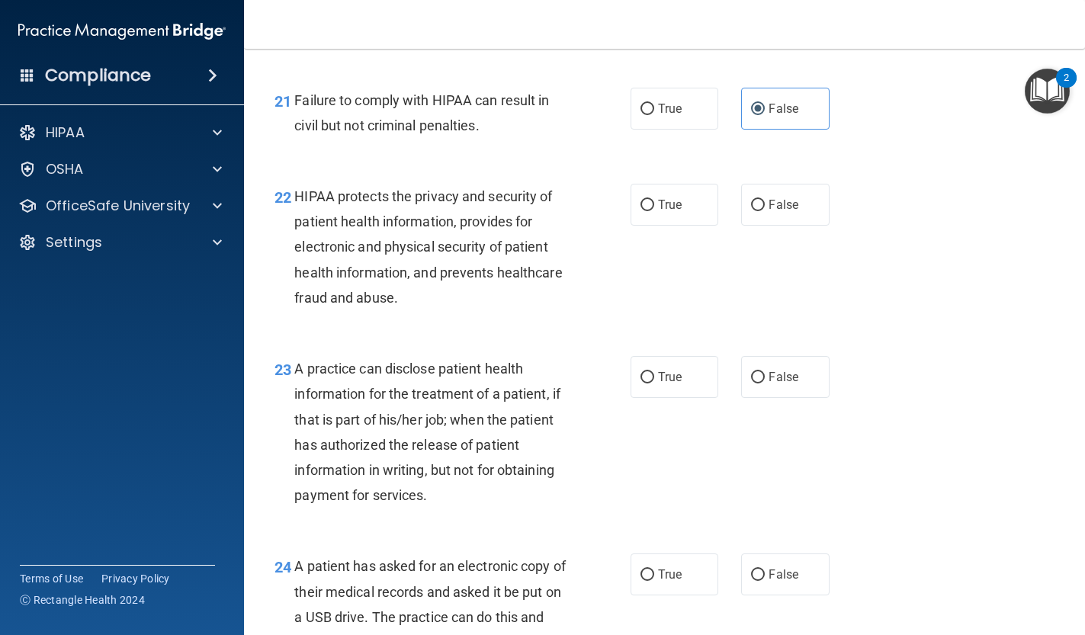
scroll to position [2826, 0]
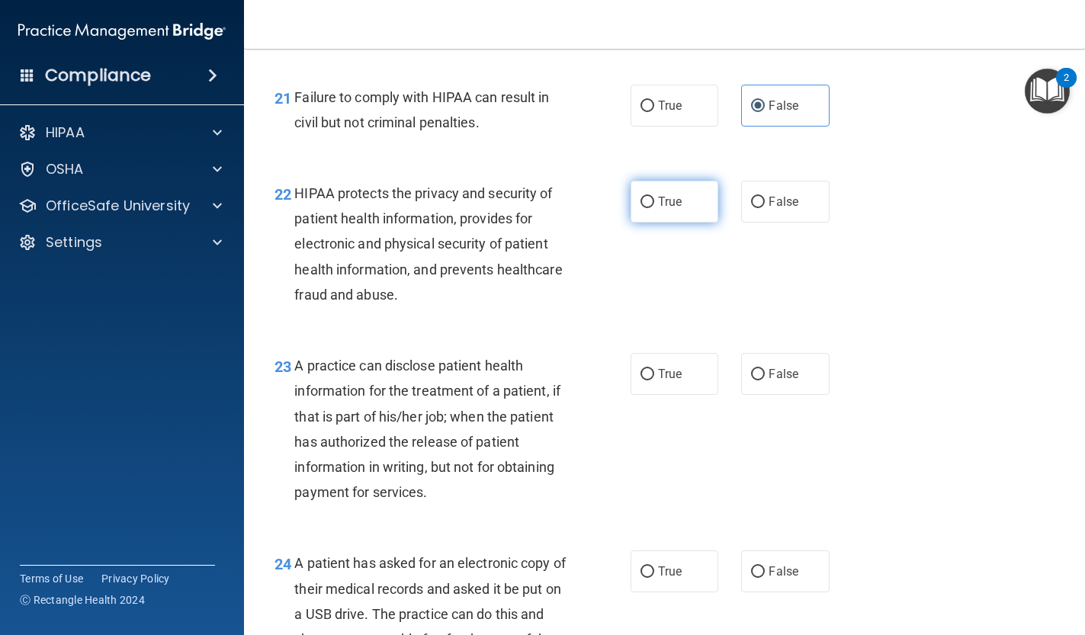
click at [666, 200] on label "True" at bounding box center [675, 202] width 88 height 42
click at [654, 200] on input "True" at bounding box center [648, 202] width 14 height 11
radio input "true"
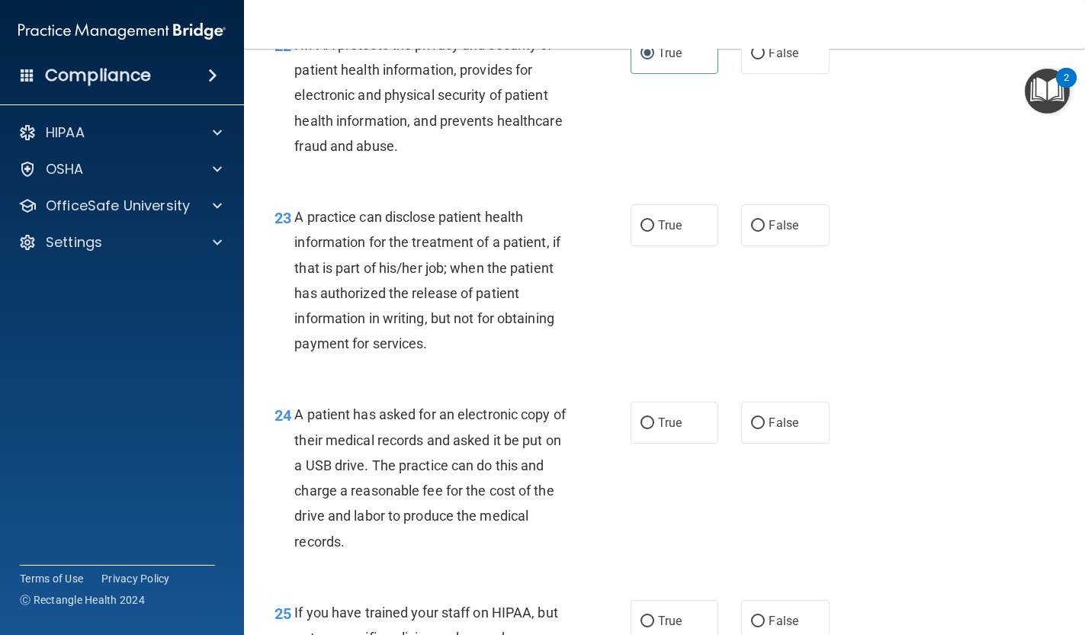
scroll to position [2975, 0]
click at [651, 225] on label "True" at bounding box center [675, 225] width 88 height 42
click at [651, 225] on input "True" at bounding box center [648, 225] width 14 height 11
radio input "true"
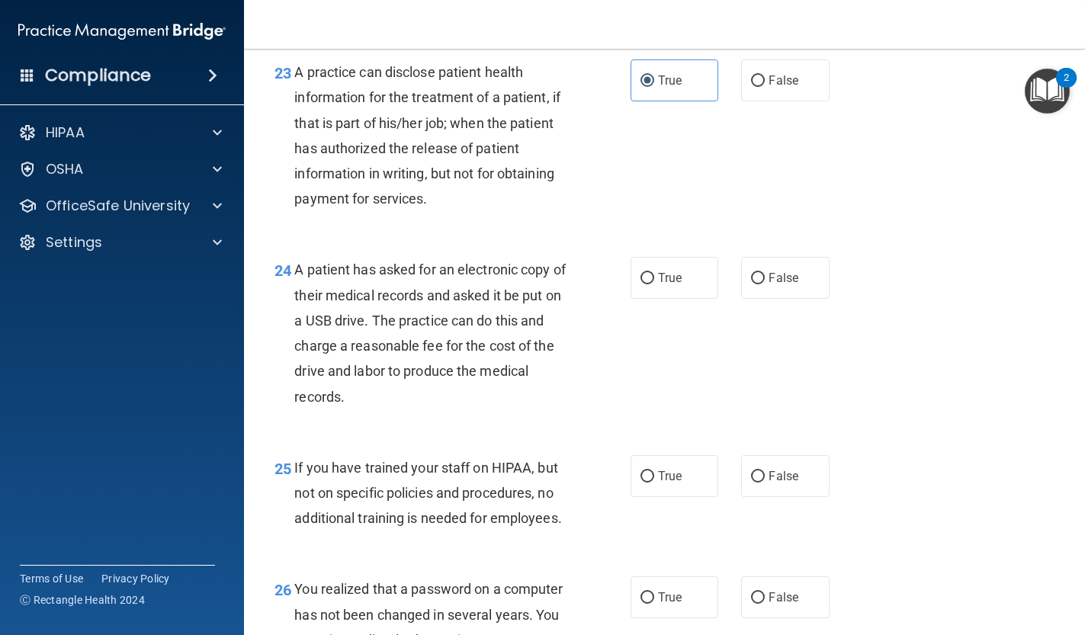
scroll to position [3120, 0]
click at [653, 272] on input "True" at bounding box center [648, 277] width 14 height 11
radio input "true"
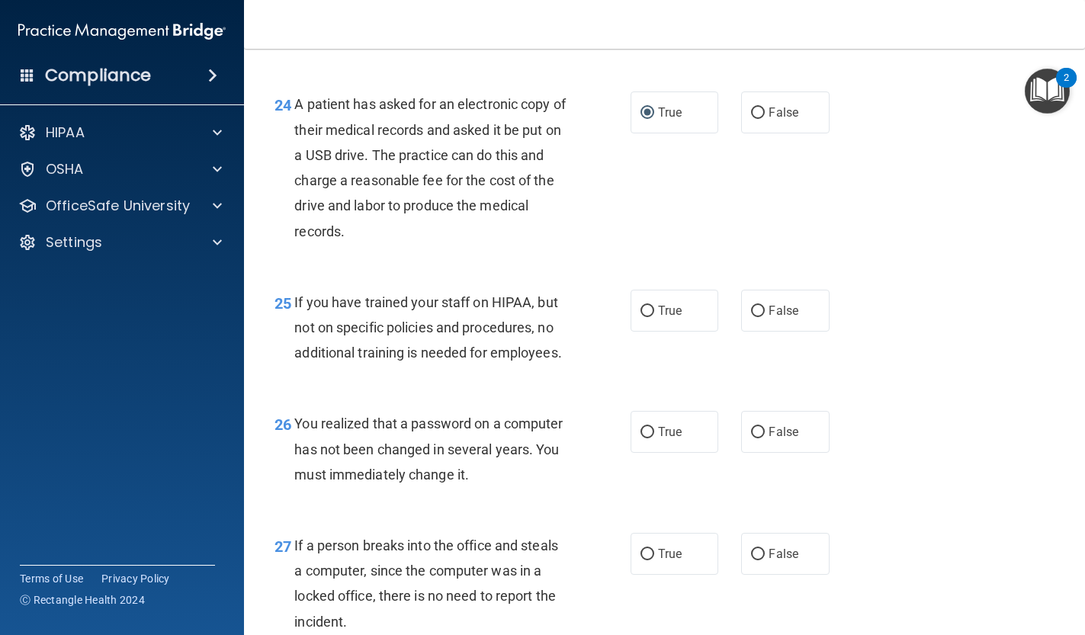
scroll to position [3287, 0]
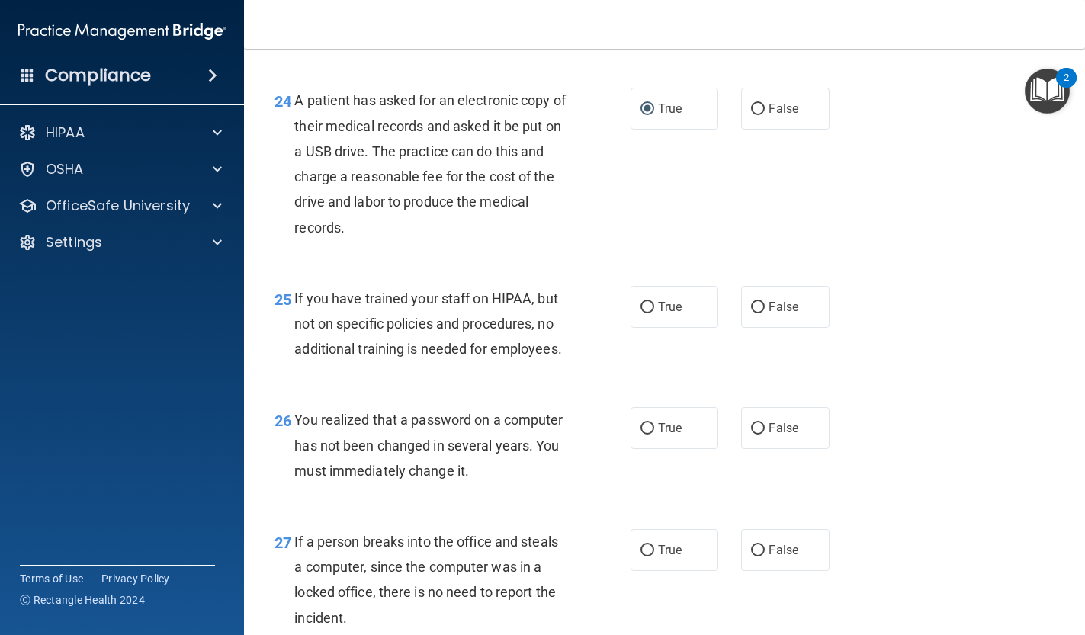
click at [766, 315] on div "25 If you have trained your staff on HIPAA, but not on specific policies and pr…" at bounding box center [664, 328] width 803 height 122
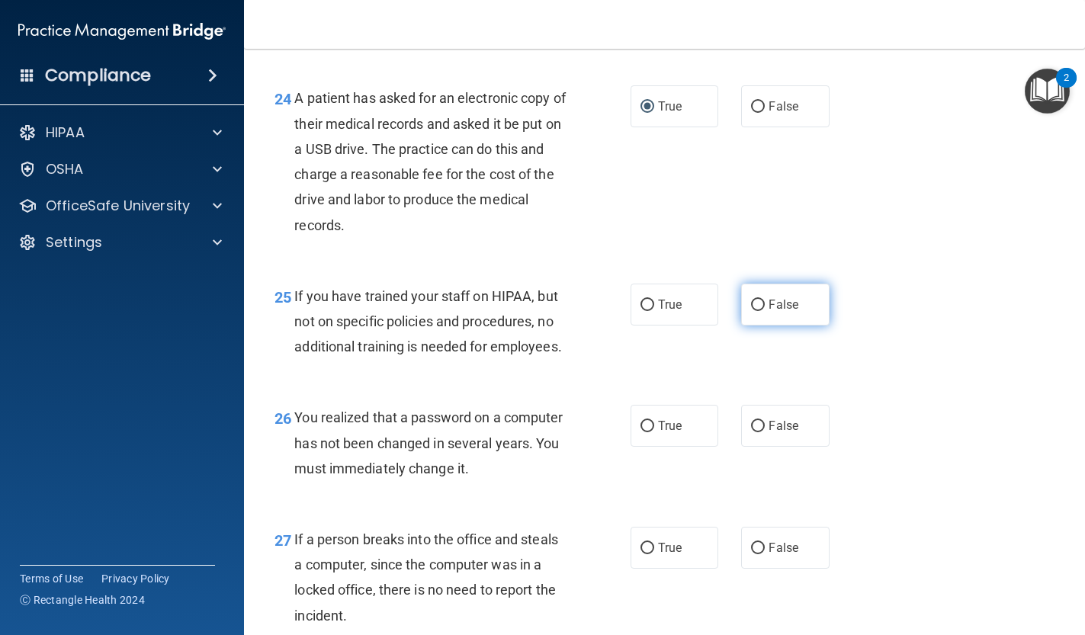
click at [754, 300] on input "False" at bounding box center [758, 305] width 14 height 11
radio input "true"
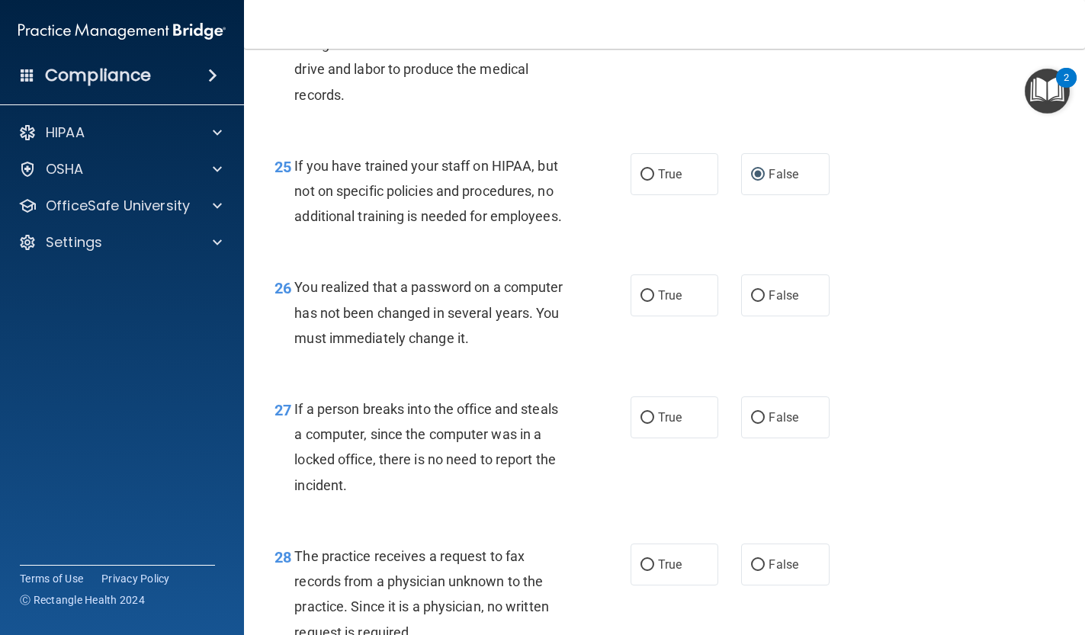
scroll to position [3422, 0]
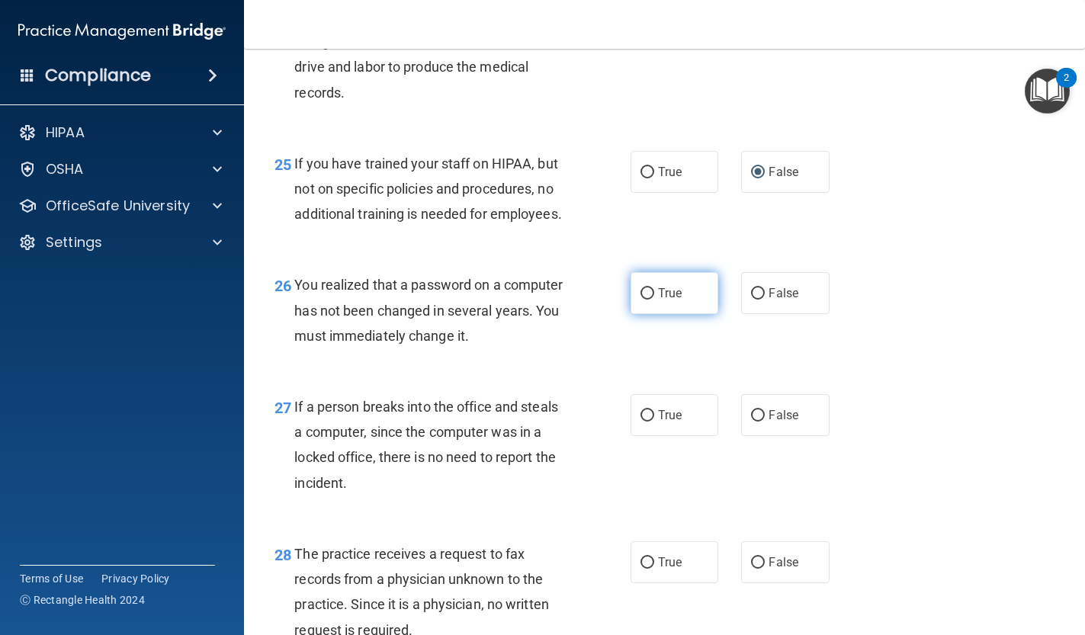
click at [661, 286] on span "True" at bounding box center [670, 293] width 24 height 14
click at [654, 288] on input "True" at bounding box center [648, 293] width 14 height 11
radio input "true"
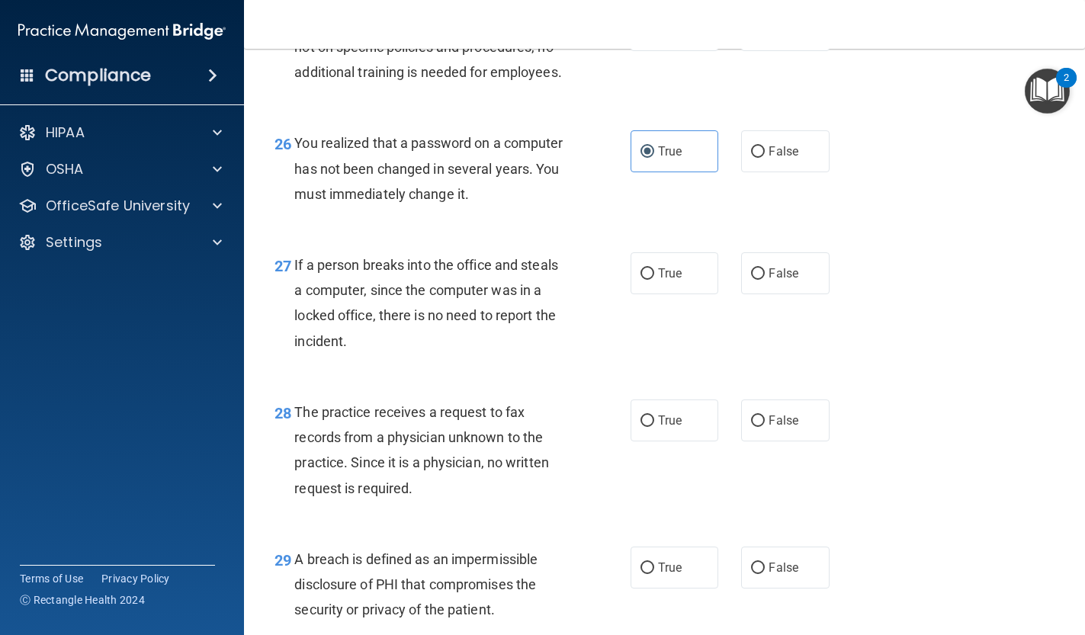
scroll to position [3573, 0]
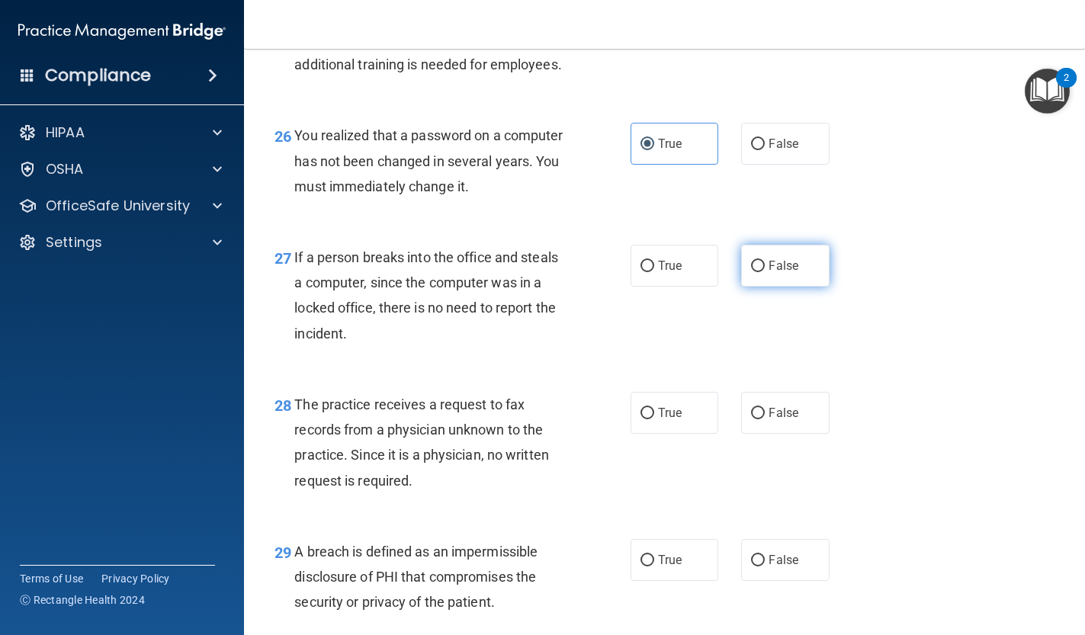
click at [766, 253] on label "False" at bounding box center [785, 266] width 88 height 42
click at [765, 261] on input "False" at bounding box center [758, 266] width 14 height 11
radio input "true"
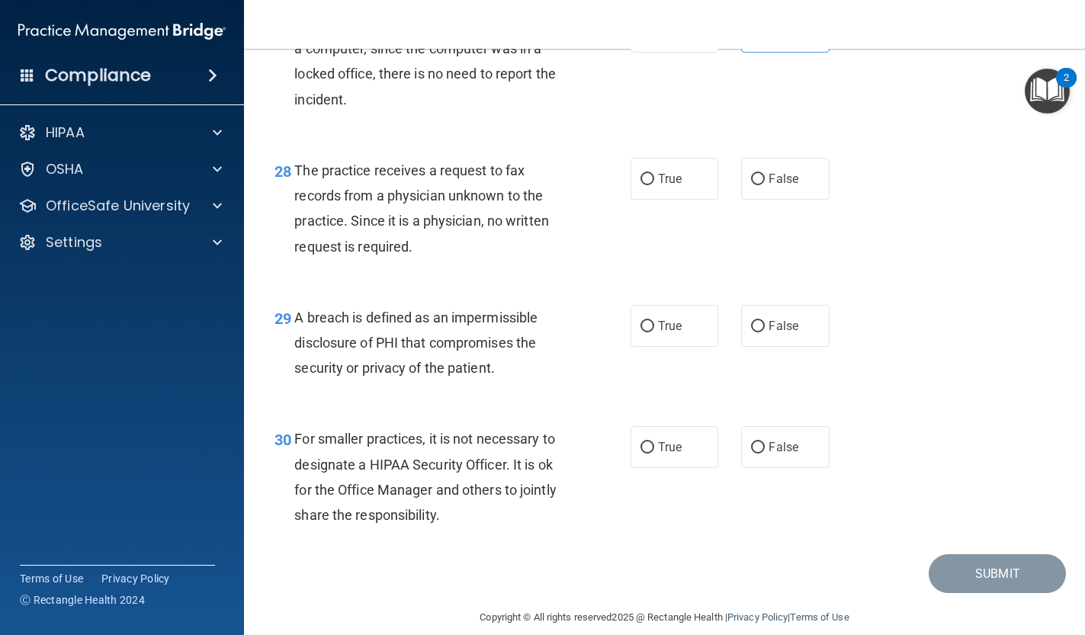
scroll to position [3807, 0]
click at [793, 173] on label "False" at bounding box center [785, 180] width 88 height 42
click at [765, 175] on input "False" at bounding box center [758, 180] width 14 height 11
radio input "true"
click at [673, 320] on span "True" at bounding box center [670, 327] width 24 height 14
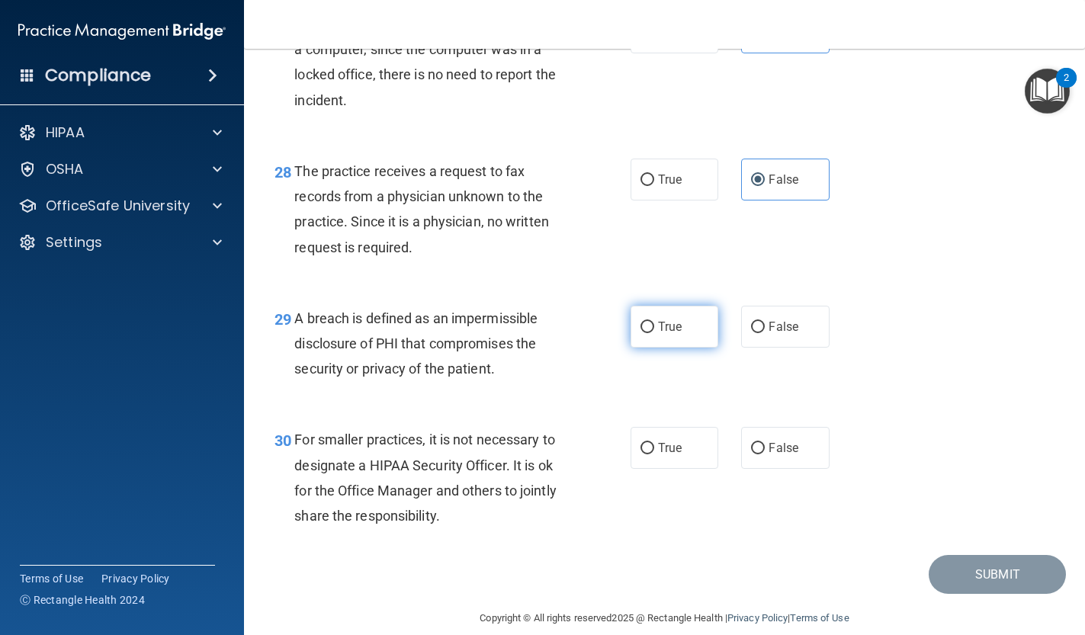
click at [654, 322] on input "True" at bounding box center [648, 327] width 14 height 11
radio input "true"
click at [782, 441] on span "False" at bounding box center [784, 448] width 30 height 14
click at [765, 443] on input "False" at bounding box center [758, 448] width 14 height 11
radio input "true"
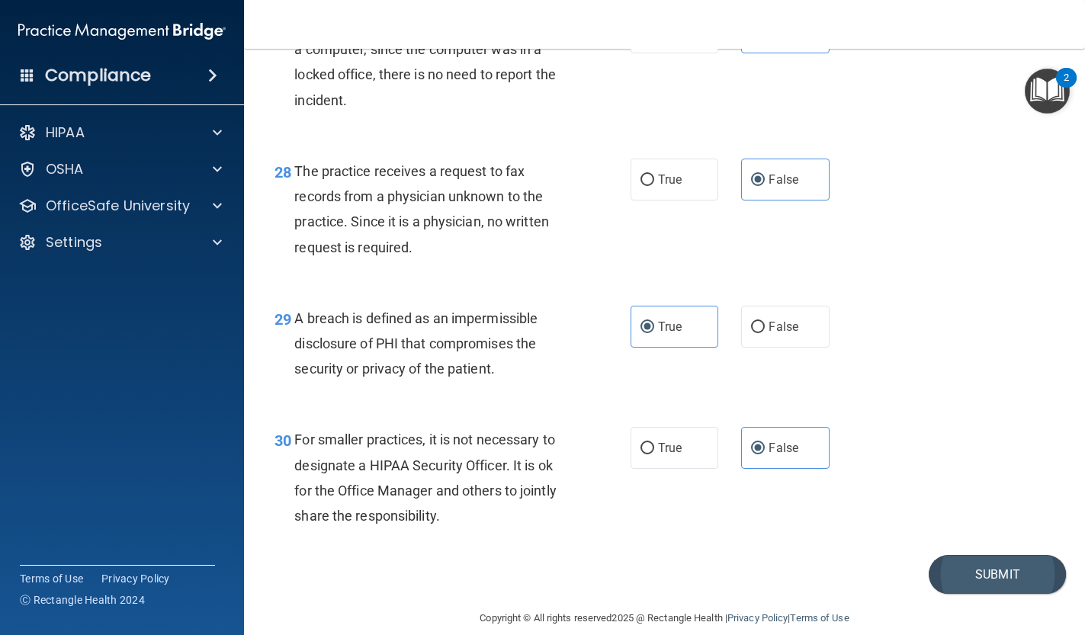
click at [948, 555] on button "Submit" at bounding box center [997, 574] width 137 height 39
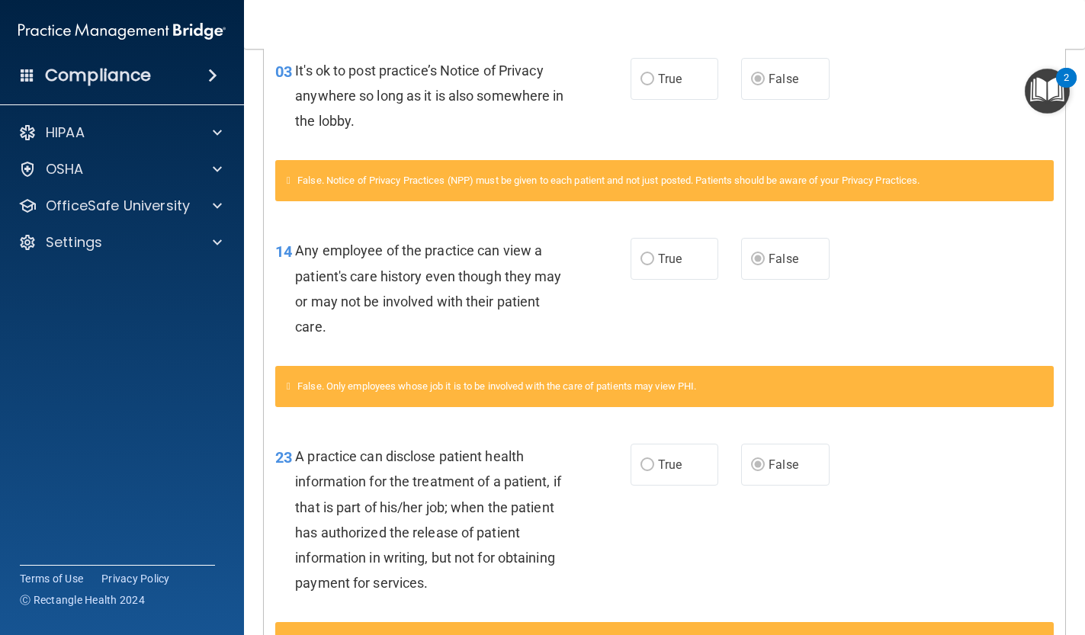
scroll to position [385, 0]
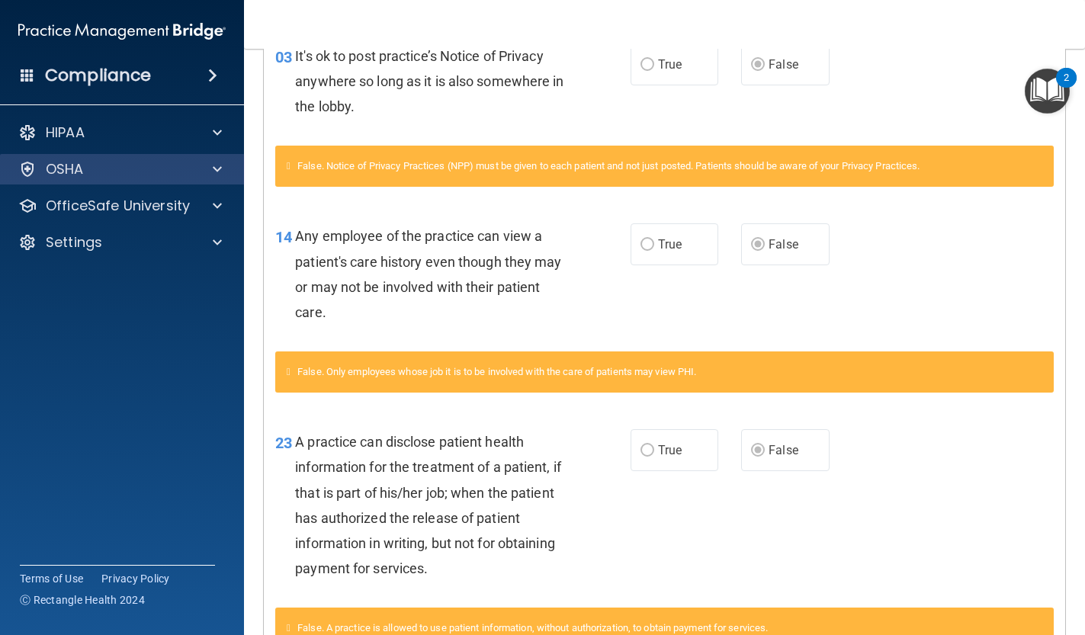
click at [79, 164] on p "OSHA" at bounding box center [65, 169] width 38 height 18
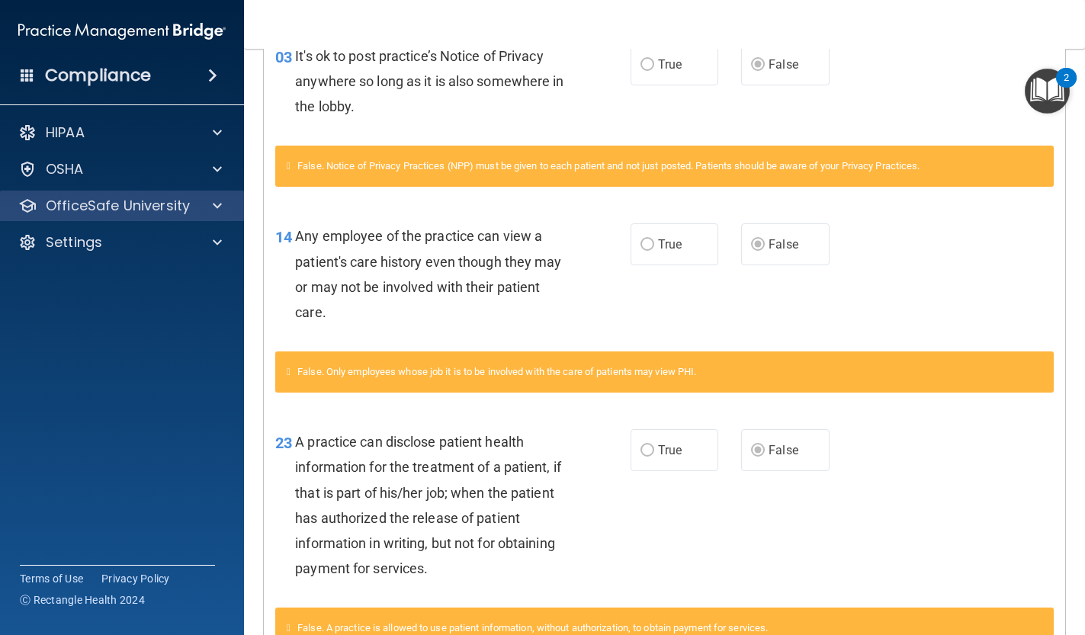
click at [98, 208] on p "OfficeSafe University" at bounding box center [118, 206] width 144 height 18
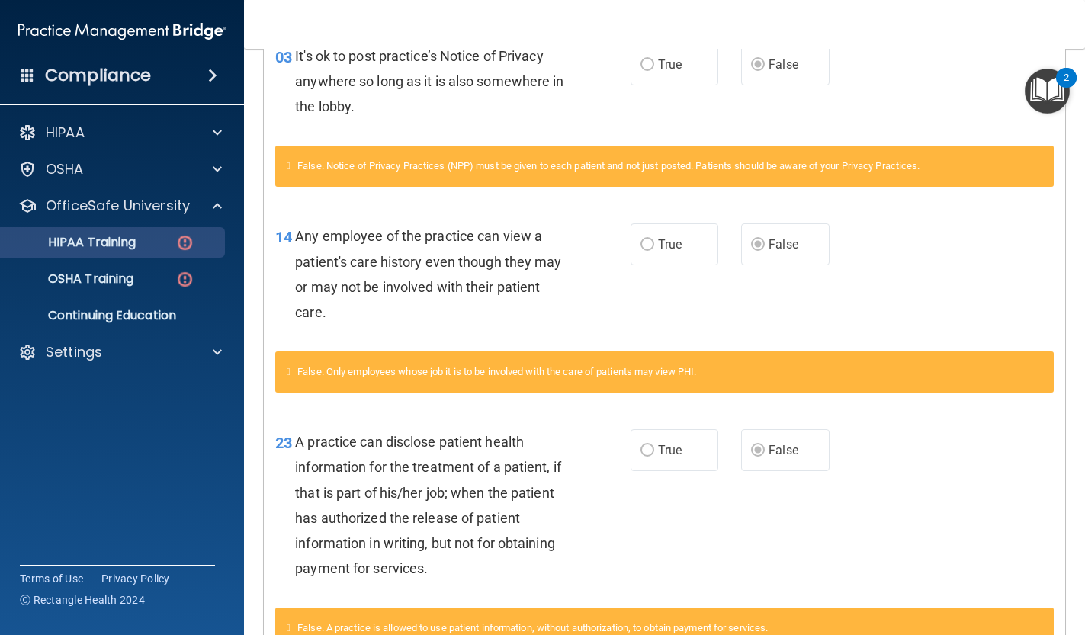
click at [124, 241] on p "HIPAA Training" at bounding box center [73, 242] width 126 height 15
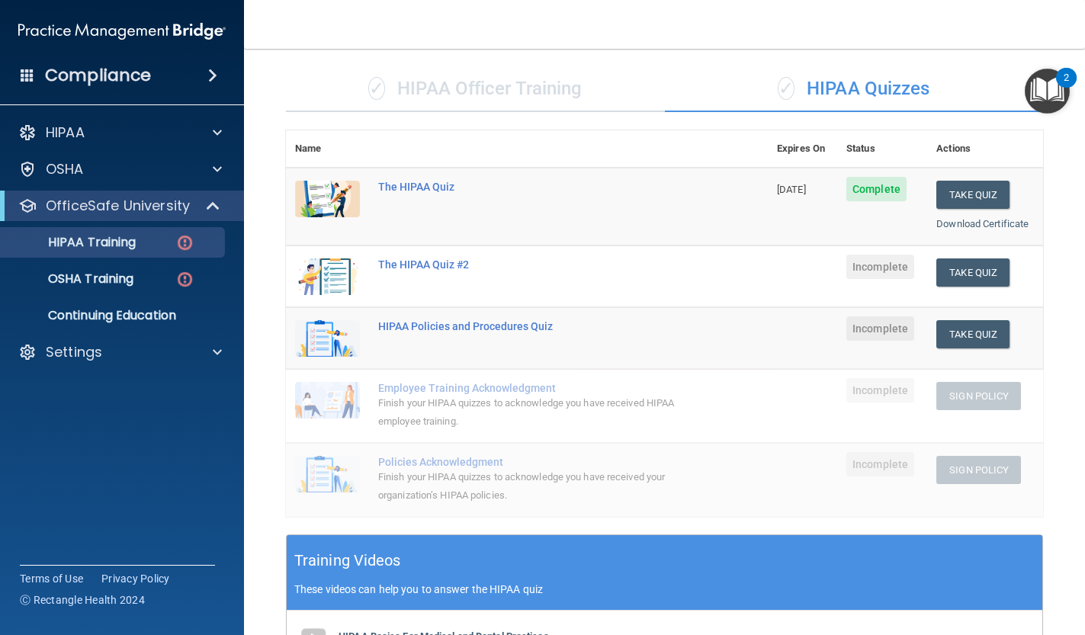
scroll to position [95, 0]
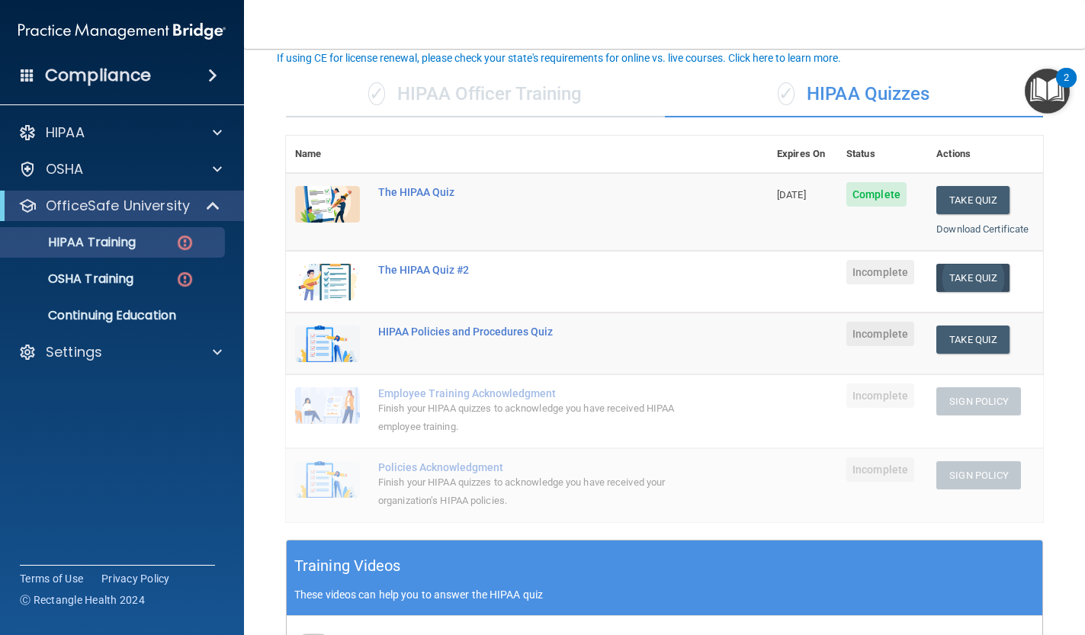
click at [994, 271] on button "Take Quiz" at bounding box center [972, 278] width 73 height 28
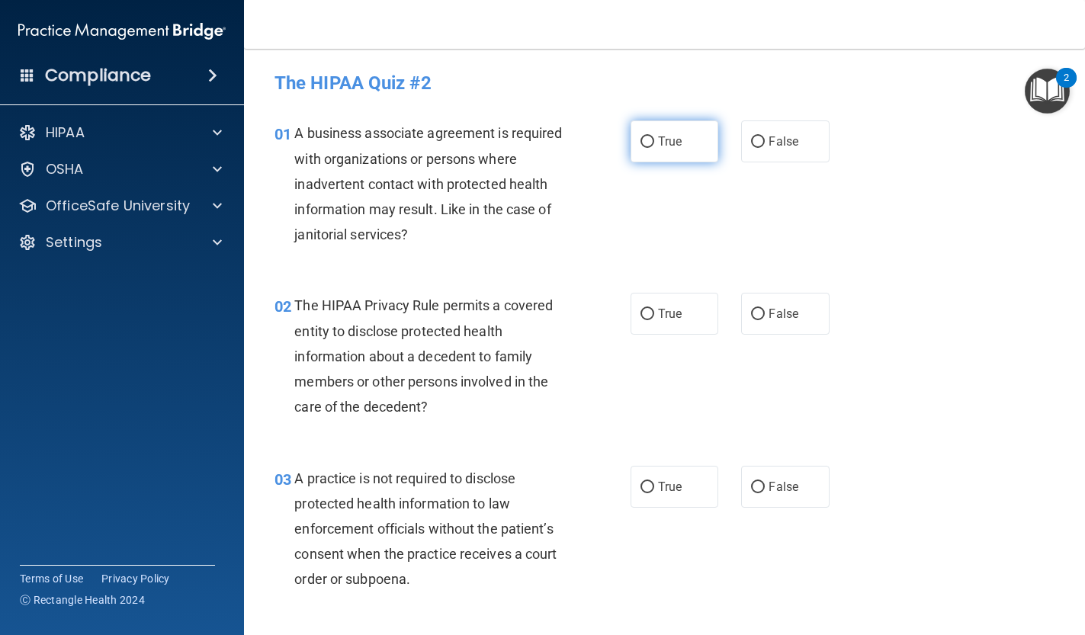
click at [659, 146] on span "True" at bounding box center [670, 141] width 24 height 14
click at [654, 146] on input "True" at bounding box center [648, 141] width 14 height 11
radio input "true"
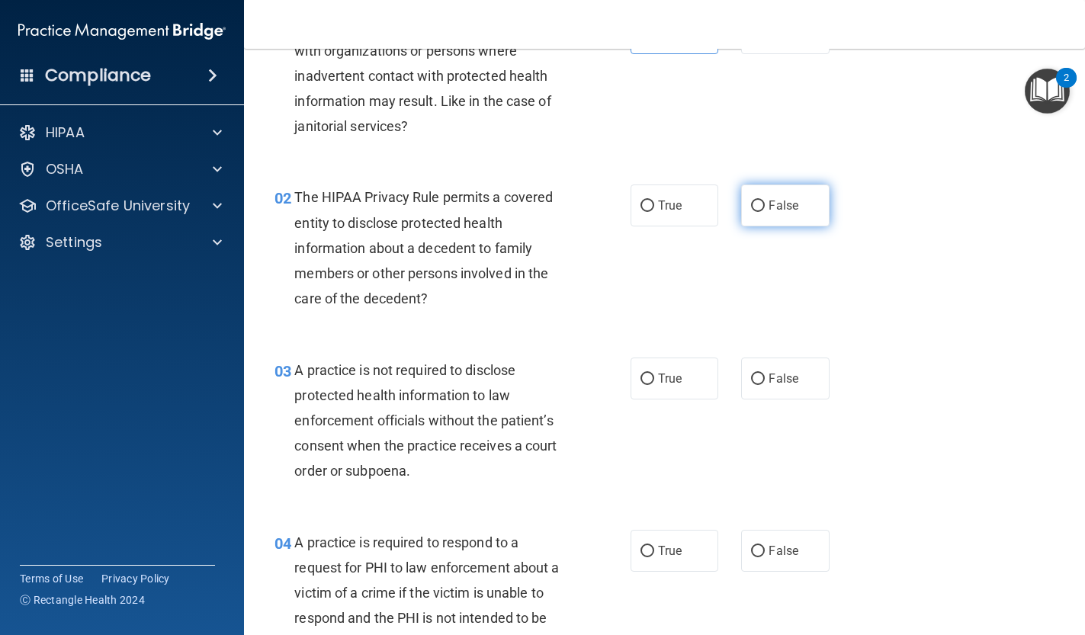
scroll to position [107, 0]
click at [749, 203] on label "False" at bounding box center [785, 207] width 88 height 42
click at [751, 203] on input "False" at bounding box center [758, 207] width 14 height 11
radio input "true"
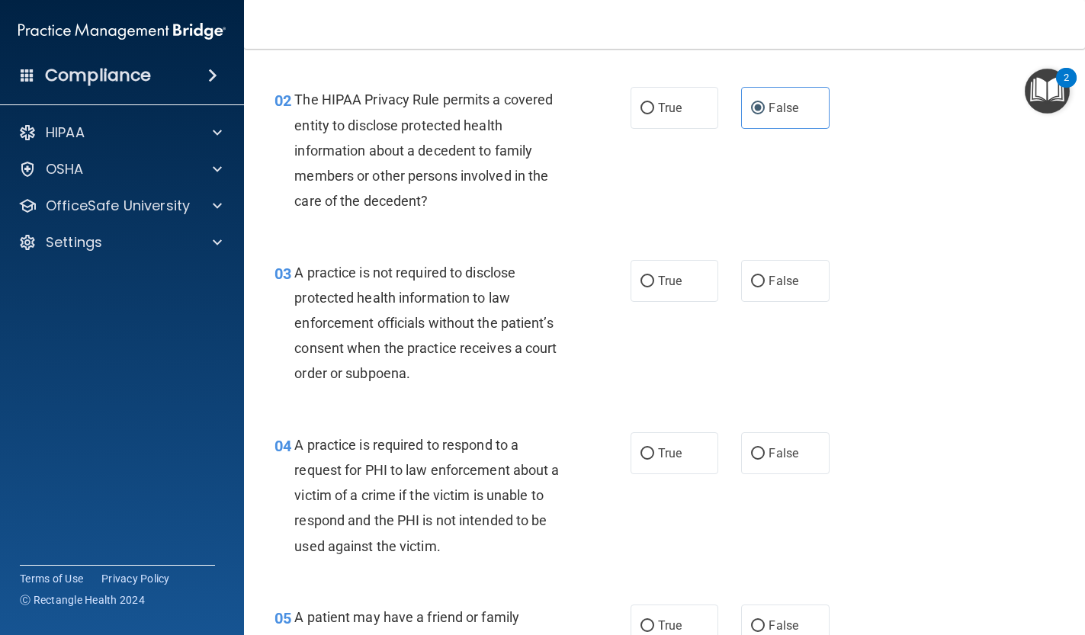
scroll to position [224, 0]
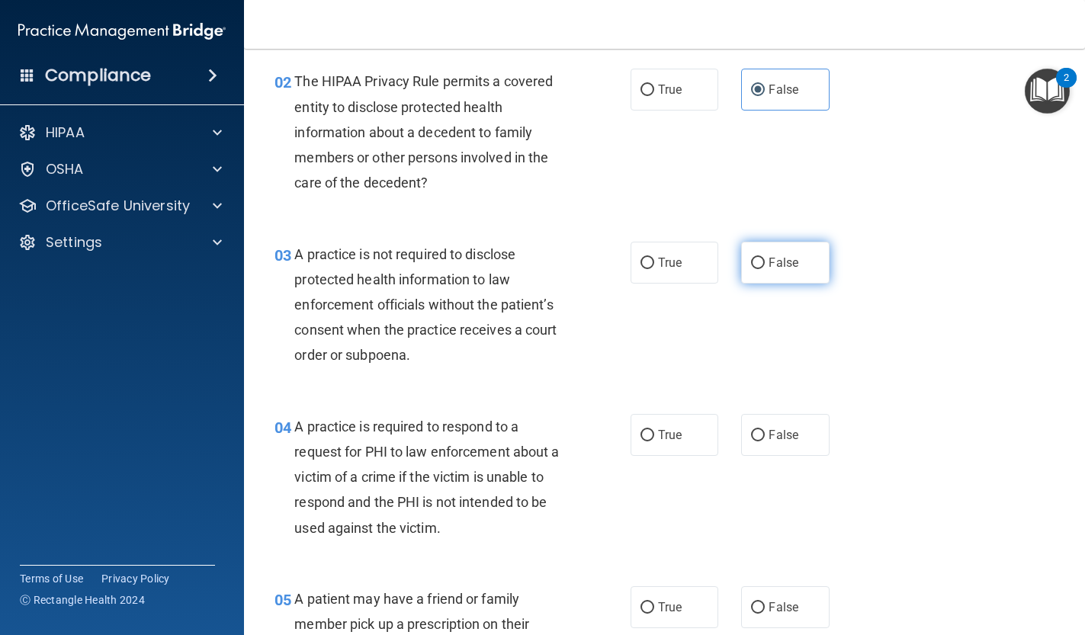
click at [762, 261] on input "False" at bounding box center [758, 263] width 14 height 11
radio input "true"
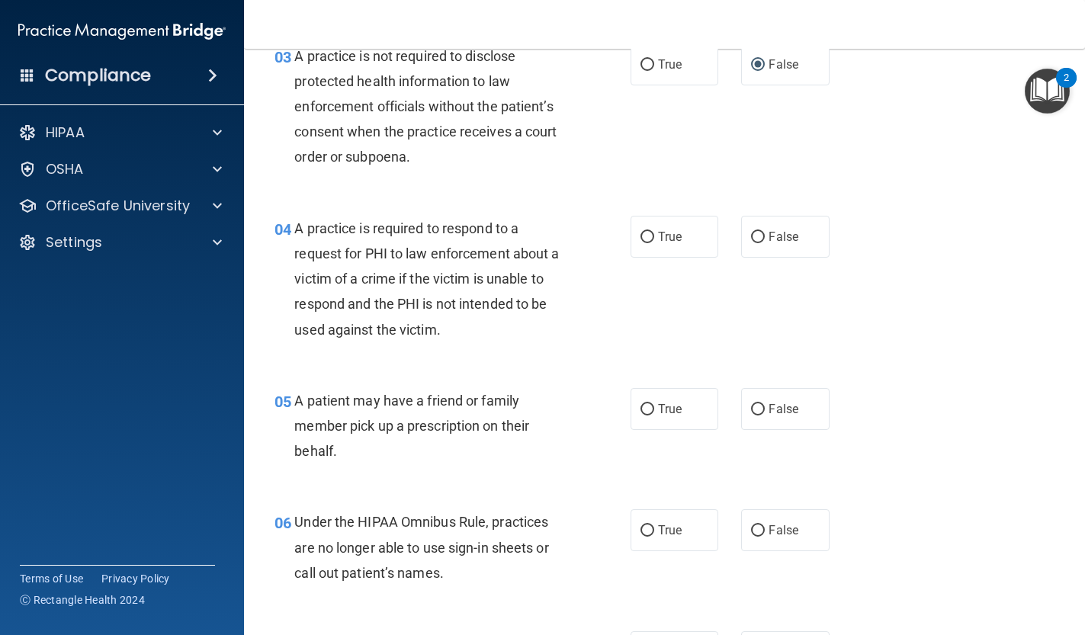
scroll to position [426, 0]
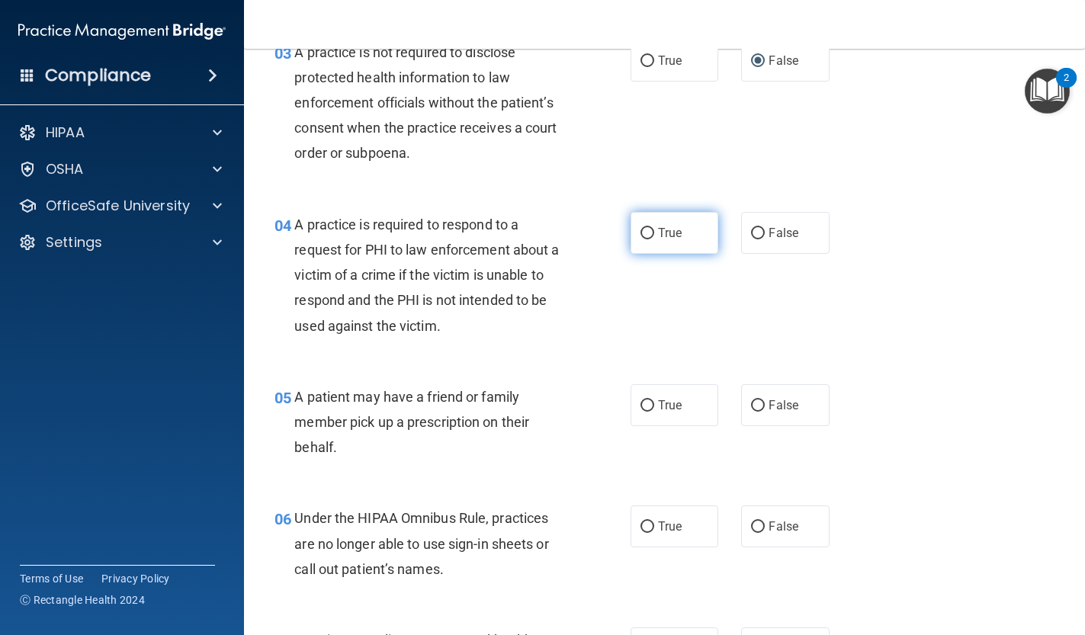
click at [667, 243] on label "True" at bounding box center [675, 233] width 88 height 42
click at [654, 239] on input "True" at bounding box center [648, 233] width 14 height 11
radio input "true"
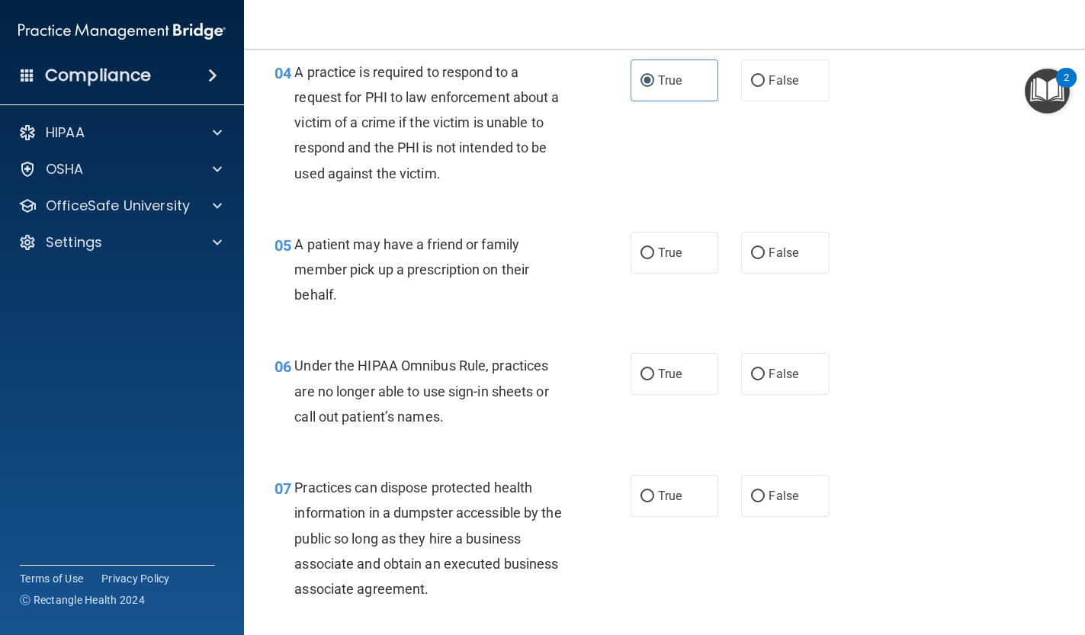
scroll to position [577, 0]
click at [679, 260] on label "True" at bounding box center [675, 254] width 88 height 42
click at [654, 260] on input "True" at bounding box center [648, 254] width 14 height 11
radio input "true"
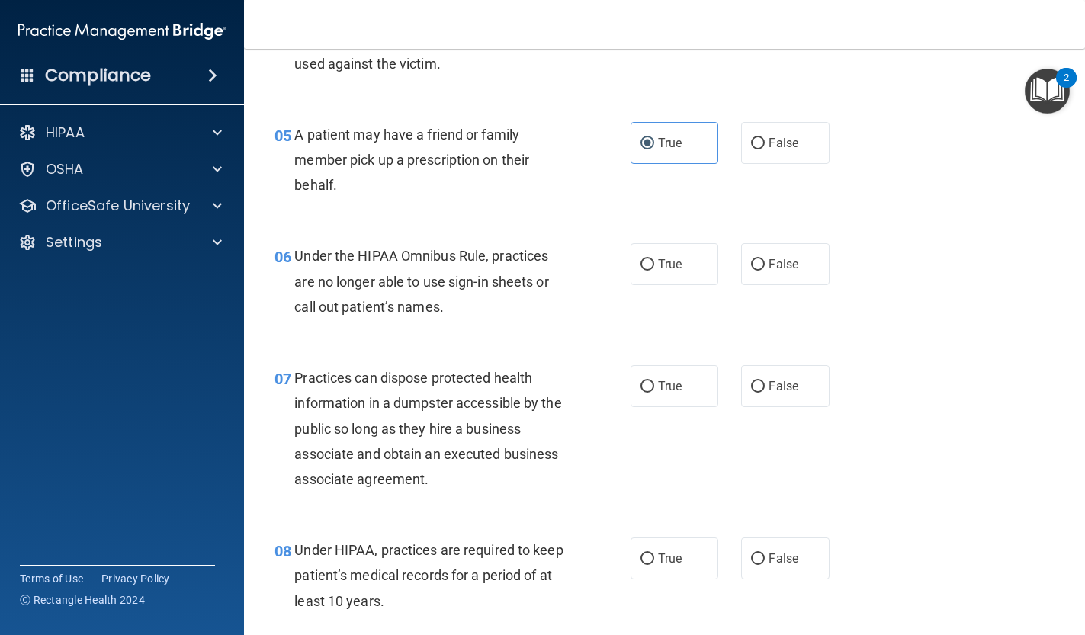
scroll to position [698, 0]
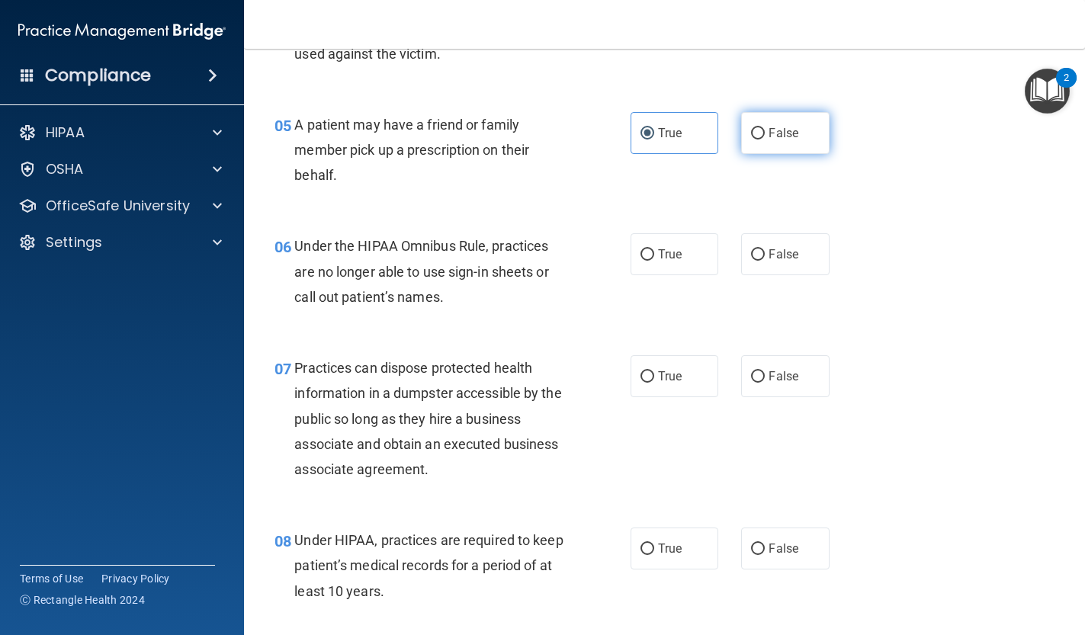
click at [768, 146] on label "False" at bounding box center [785, 133] width 88 height 42
click at [765, 140] on input "False" at bounding box center [758, 133] width 14 height 11
radio input "true"
radio input "false"
drag, startPoint x: 786, startPoint y: 253, endPoint x: 769, endPoint y: 268, distance: 23.2
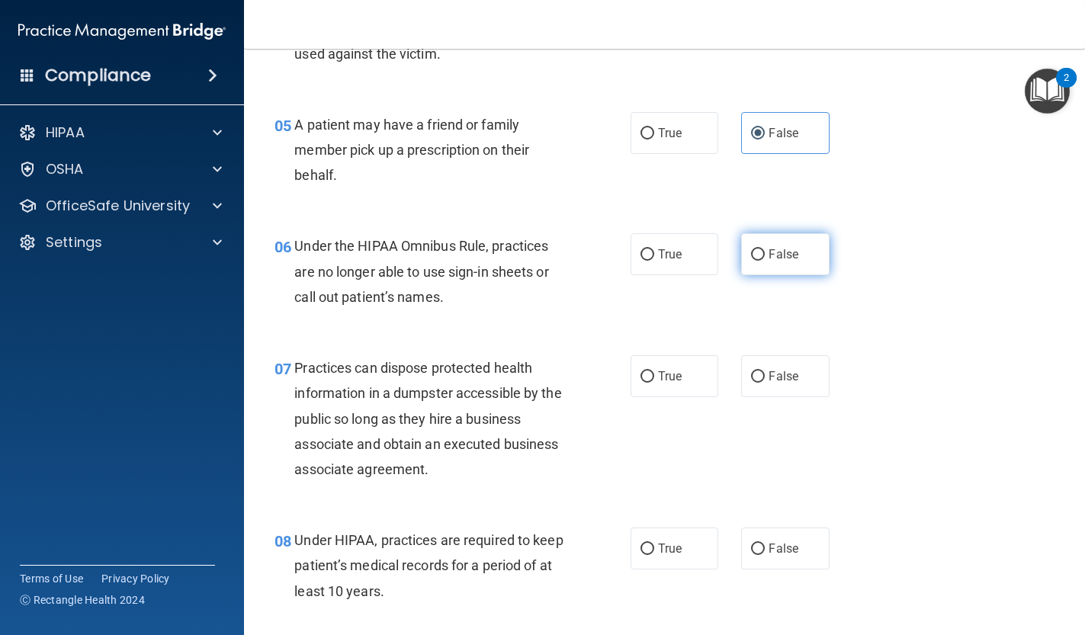
click at [786, 253] on span "False" at bounding box center [784, 254] width 30 height 14
click at [765, 253] on input "False" at bounding box center [758, 254] width 14 height 11
radio input "true"
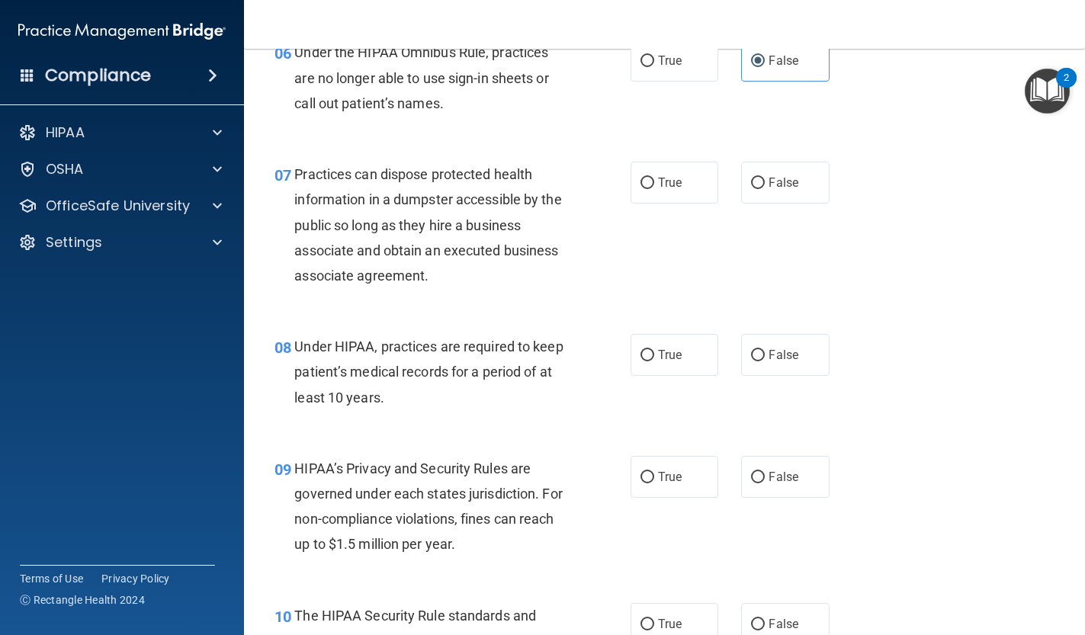
scroll to position [887, 0]
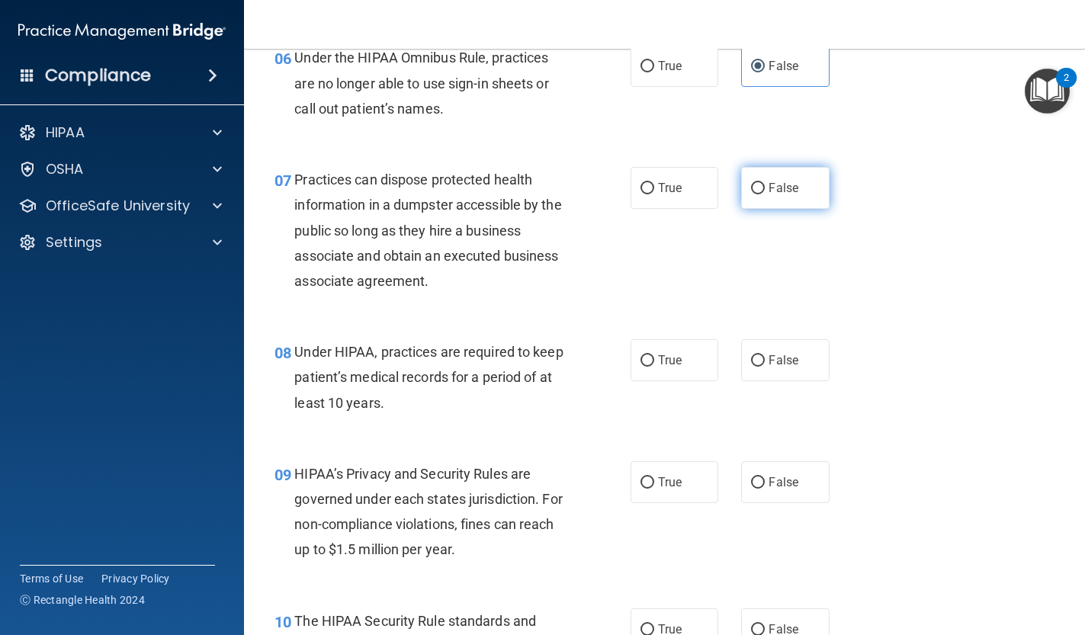
click at [743, 188] on label "False" at bounding box center [785, 188] width 88 height 42
click at [751, 188] on input "False" at bounding box center [758, 188] width 14 height 11
radio input "true"
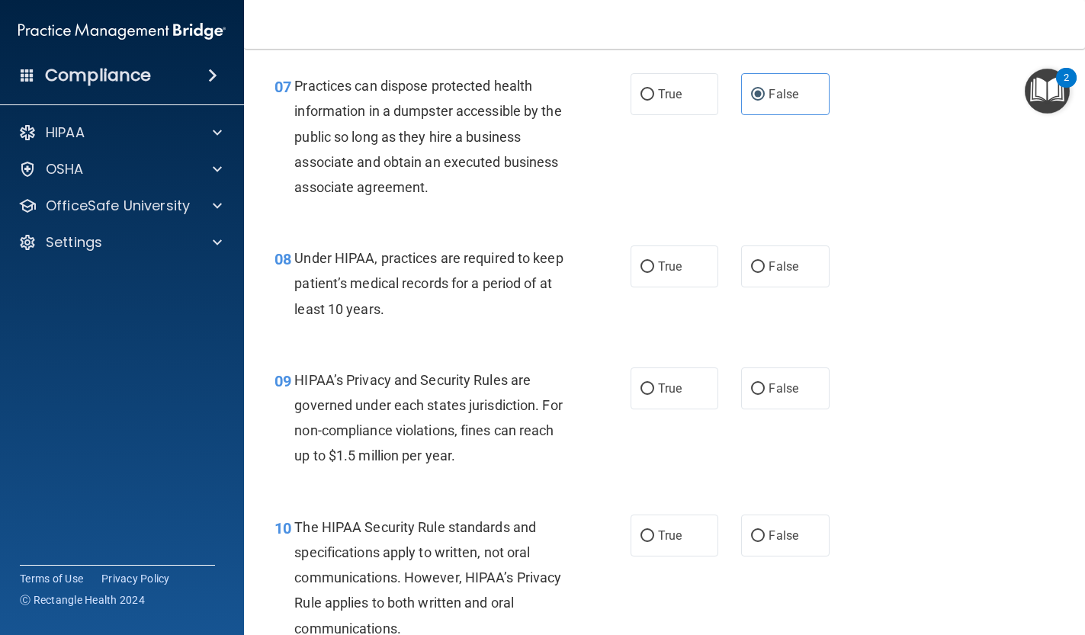
scroll to position [986, 0]
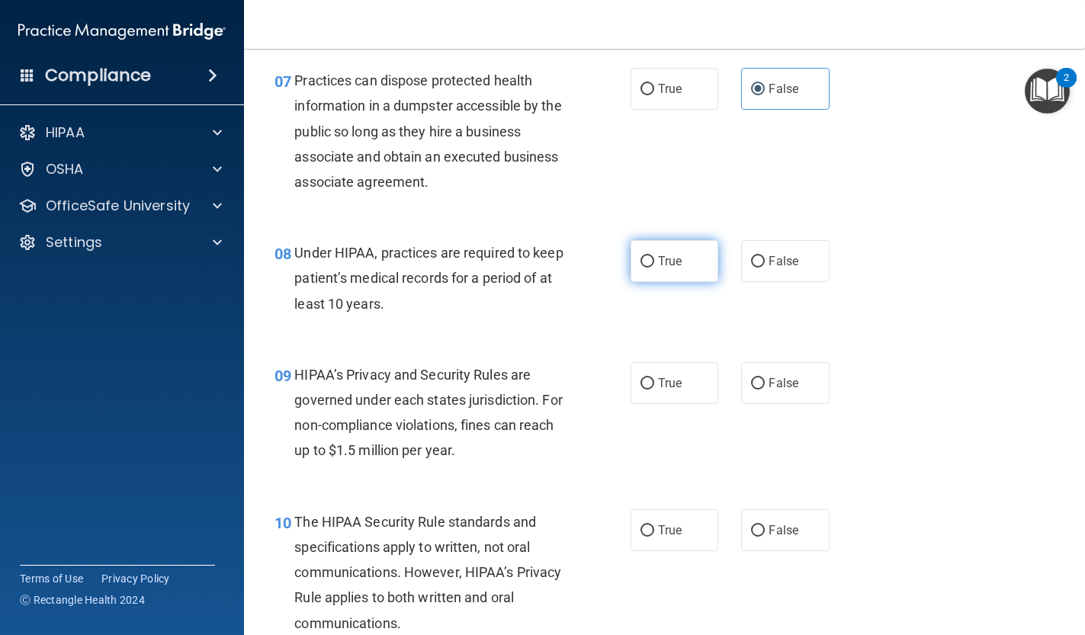
click at [673, 256] on span "True" at bounding box center [670, 261] width 24 height 14
click at [654, 256] on input "True" at bounding box center [648, 261] width 14 height 11
radio input "true"
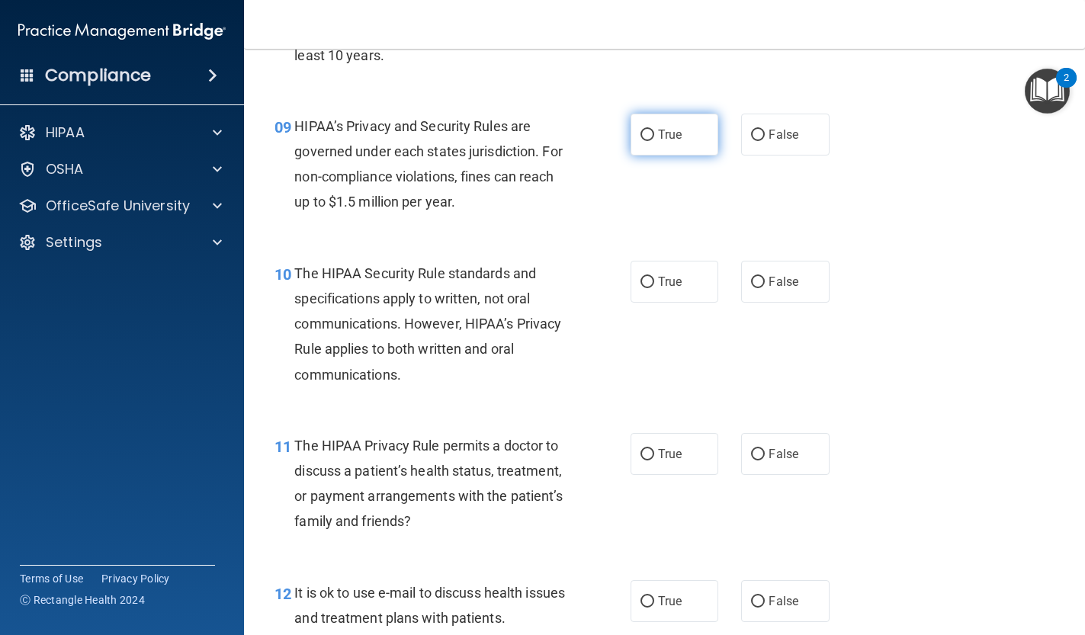
click at [669, 133] on span "True" at bounding box center [670, 134] width 24 height 14
click at [654, 133] on input "True" at bounding box center [648, 135] width 14 height 11
radio input "true"
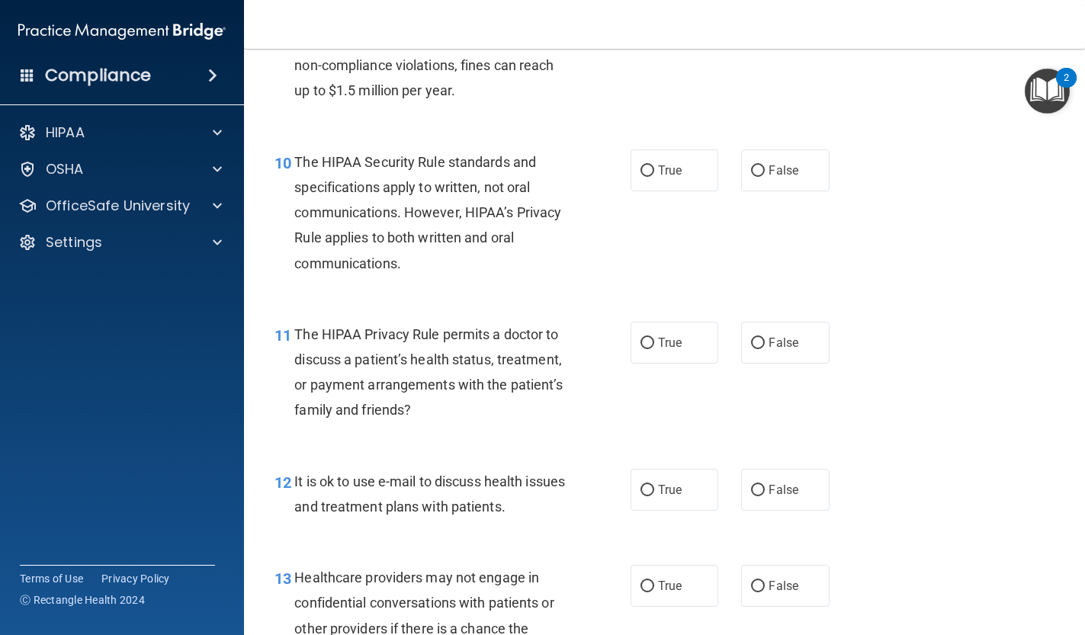
scroll to position [1347, 0]
click at [702, 162] on label "True" at bounding box center [675, 169] width 88 height 42
click at [654, 164] on input "True" at bounding box center [648, 169] width 14 height 11
radio input "true"
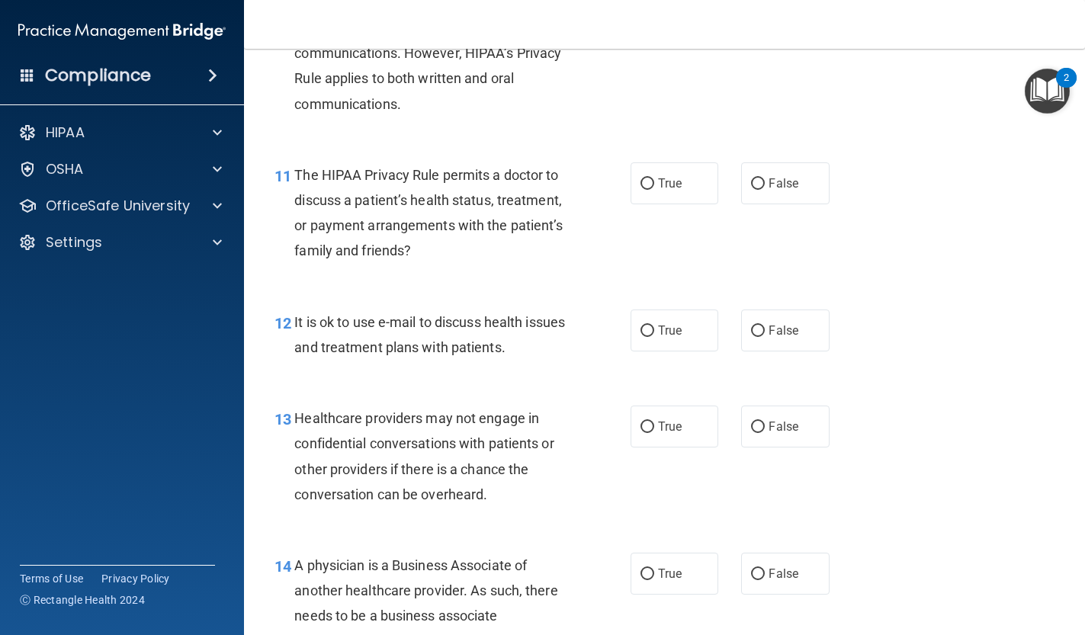
scroll to position [1507, 0]
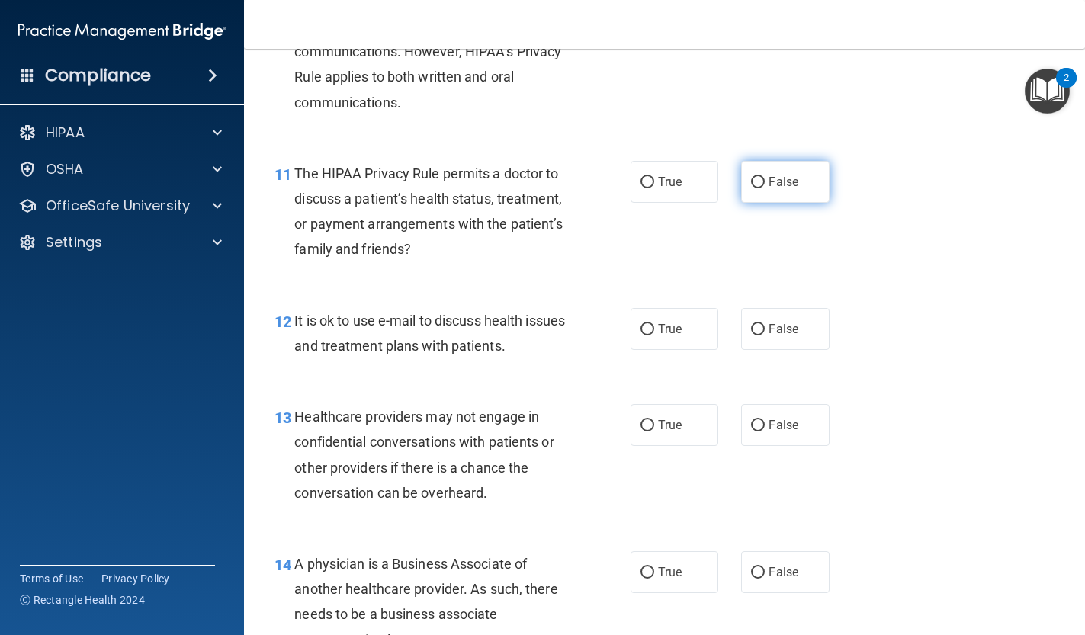
click at [762, 177] on input "False" at bounding box center [758, 182] width 14 height 11
radio input "true"
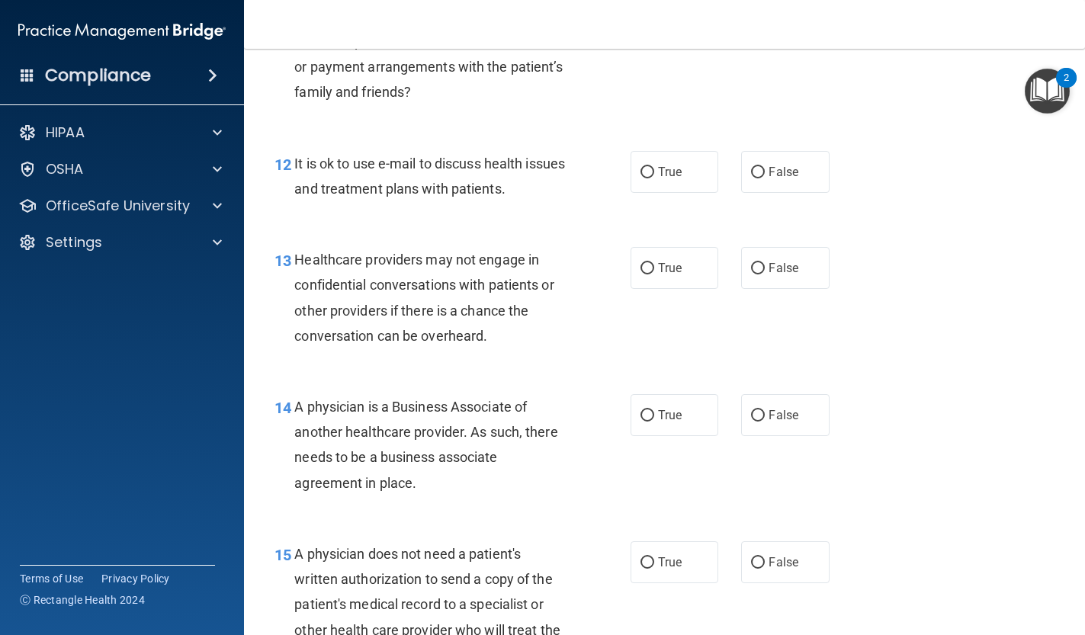
scroll to position [1679, 0]
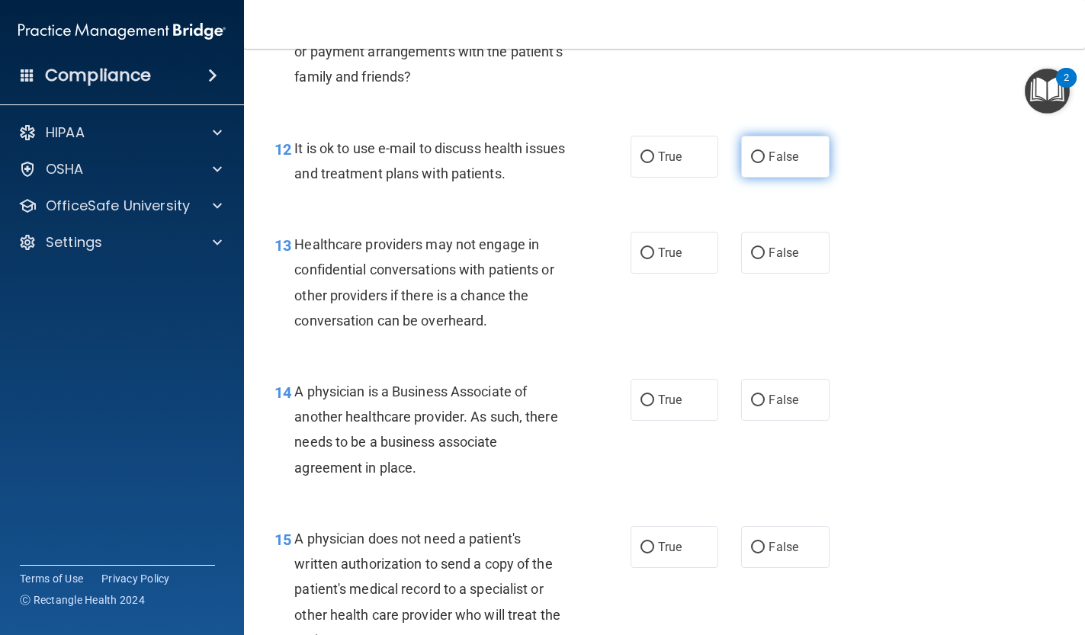
click at [742, 153] on label "False" at bounding box center [785, 157] width 88 height 42
click at [751, 153] on input "False" at bounding box center [758, 157] width 14 height 11
radio input "true"
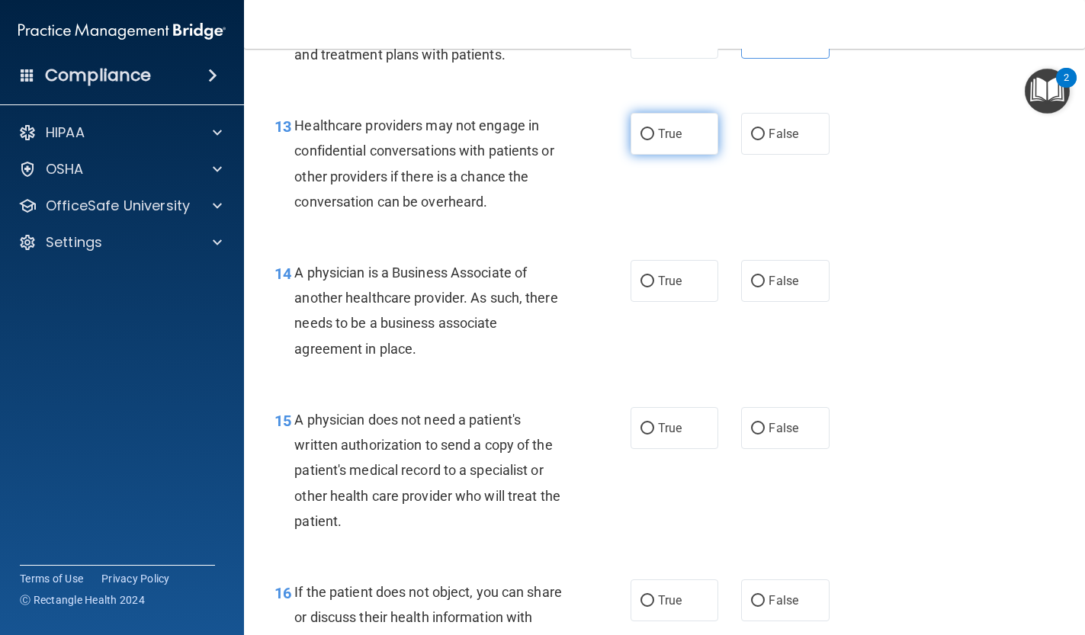
scroll to position [1800, 0]
click at [663, 129] on span "True" at bounding box center [670, 132] width 24 height 14
click at [654, 129] on input "True" at bounding box center [648, 132] width 14 height 11
radio input "true"
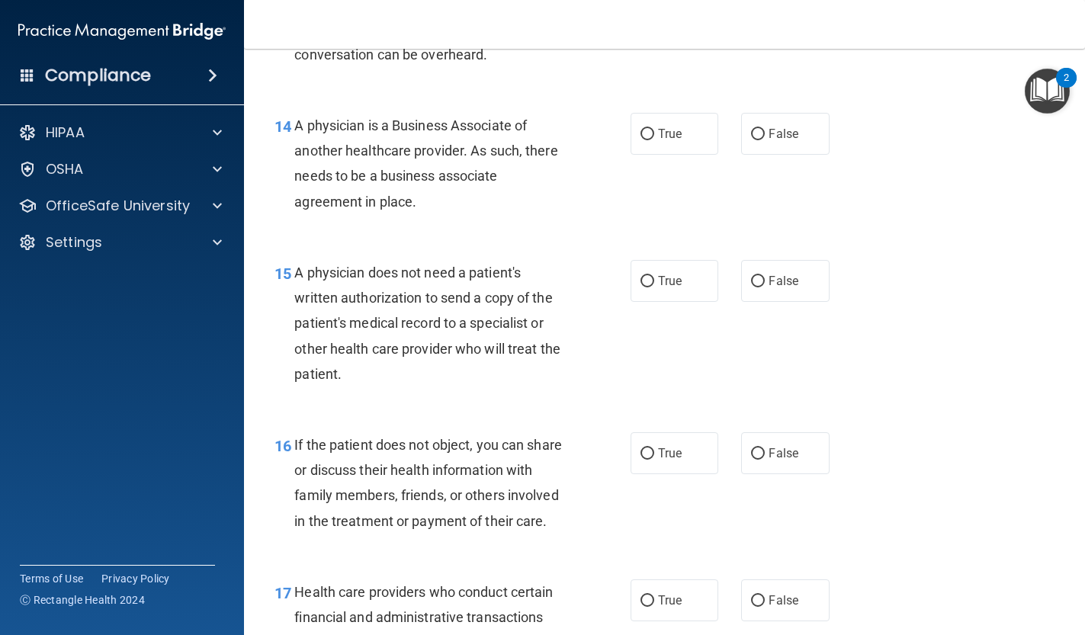
scroll to position [1946, 0]
click at [679, 127] on span "True" at bounding box center [670, 133] width 24 height 14
click at [654, 128] on input "True" at bounding box center [648, 133] width 14 height 11
radio input "true"
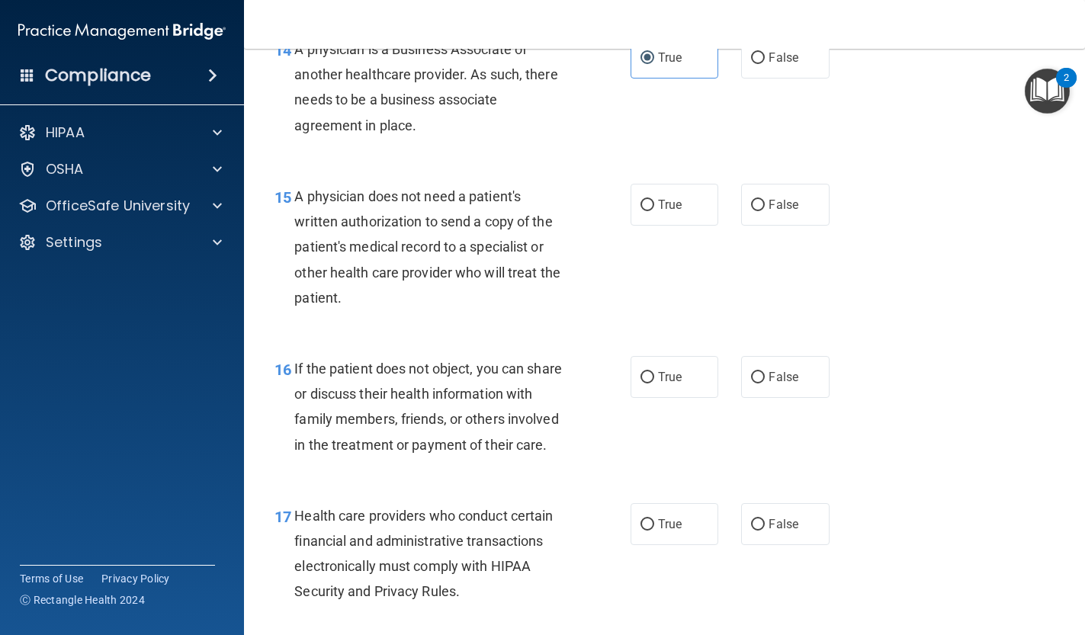
scroll to position [2028, 0]
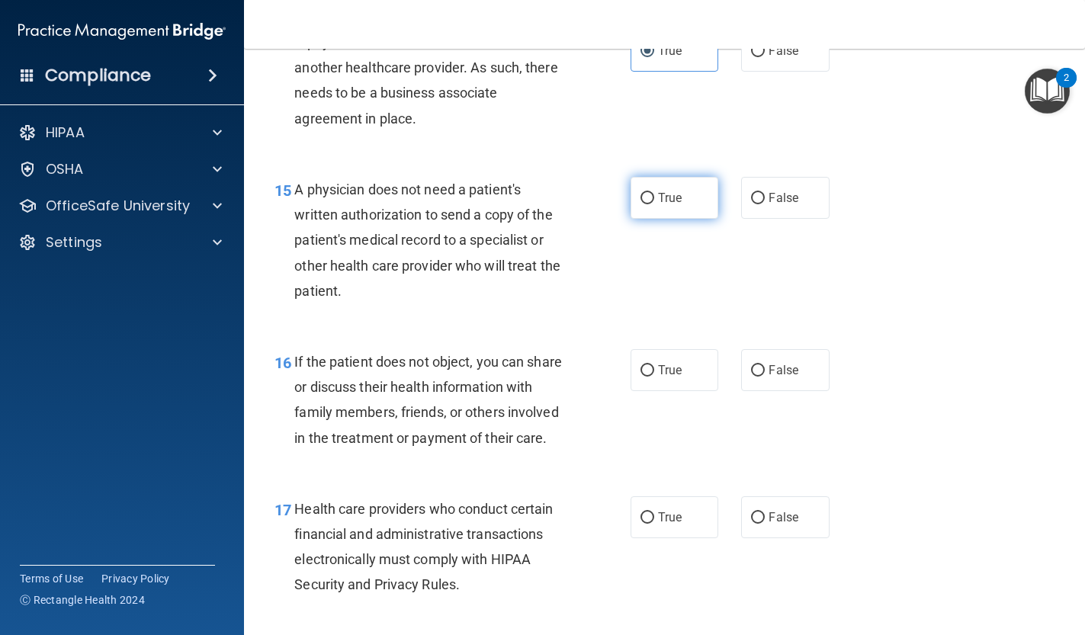
click at [681, 199] on label "True" at bounding box center [675, 198] width 88 height 42
click at [654, 199] on input "True" at bounding box center [648, 198] width 14 height 11
radio input "true"
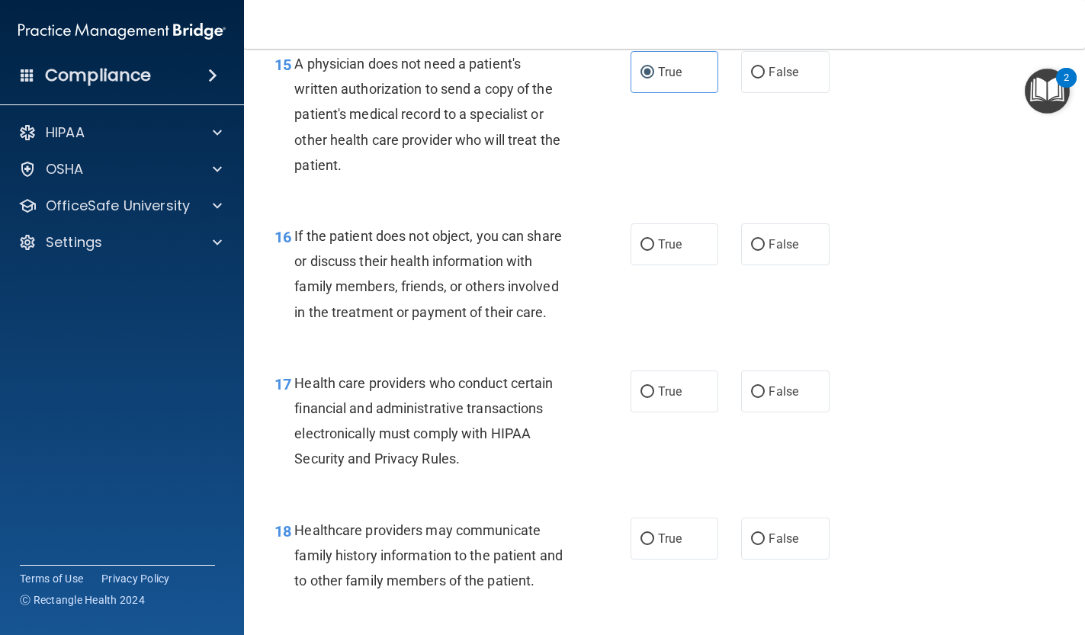
scroll to position [2156, 0]
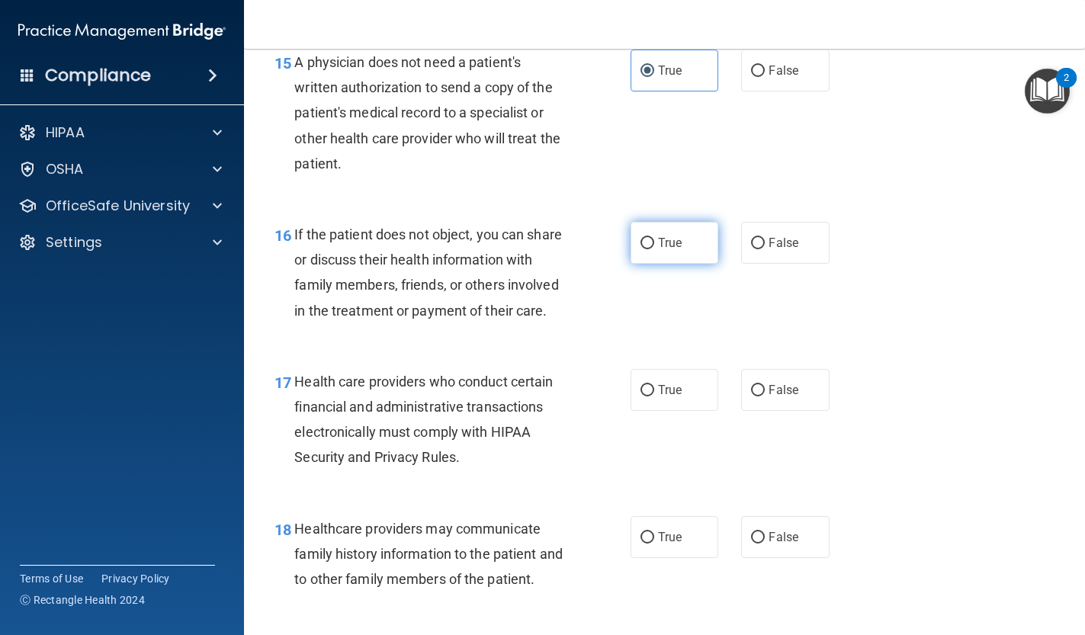
click at [665, 236] on span "True" at bounding box center [670, 243] width 24 height 14
click at [654, 238] on input "True" at bounding box center [648, 243] width 14 height 11
radio input "true"
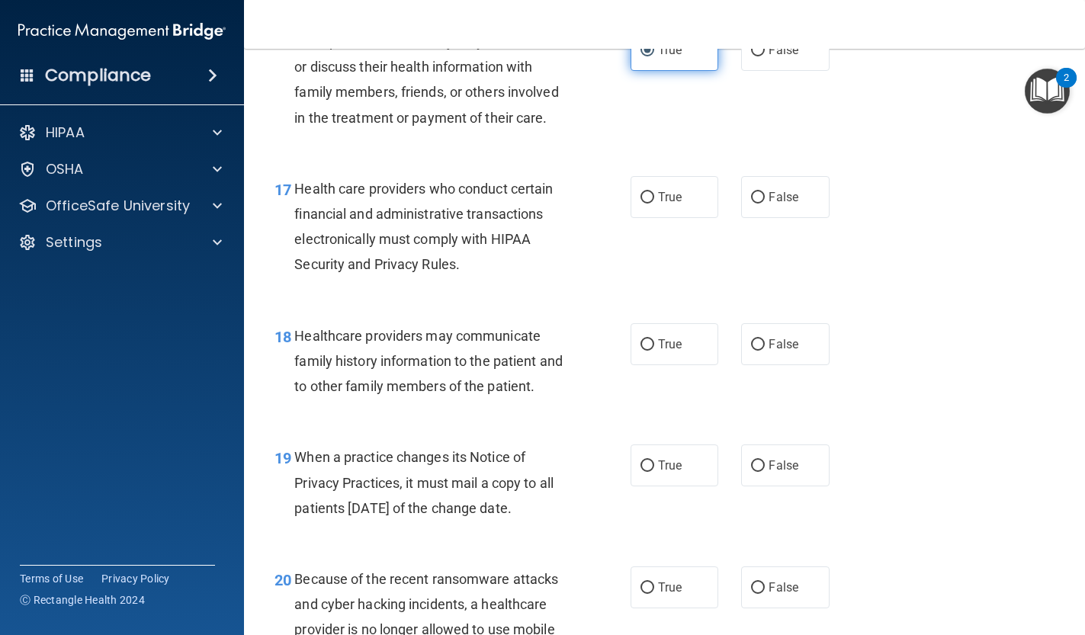
scroll to position [2359, 0]
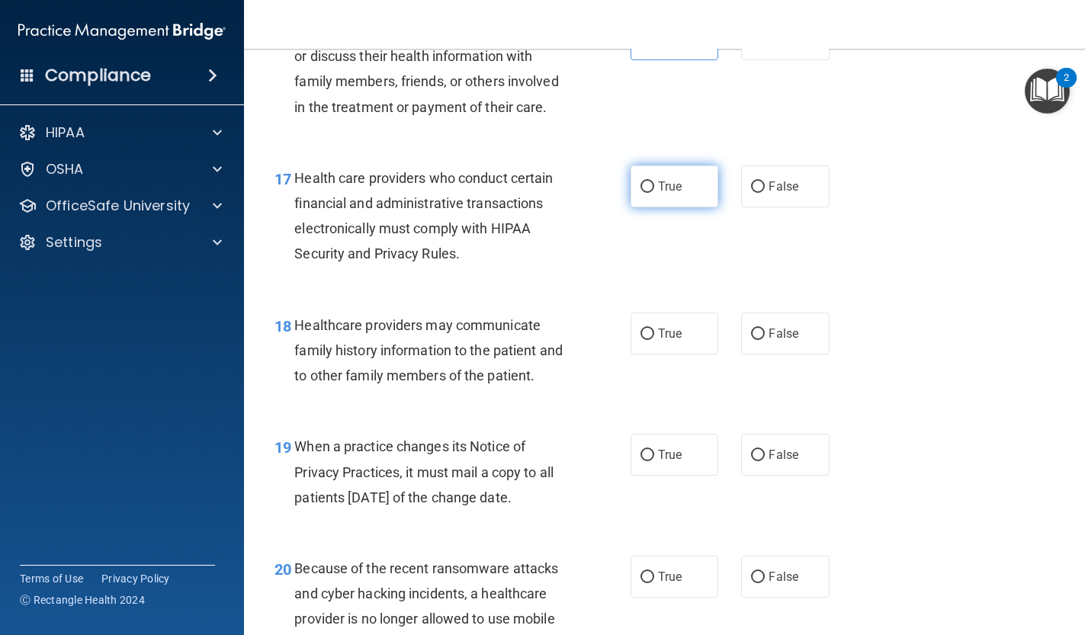
click at [668, 179] on span "True" at bounding box center [670, 186] width 24 height 14
click at [654, 181] on input "True" at bounding box center [648, 186] width 14 height 11
radio input "true"
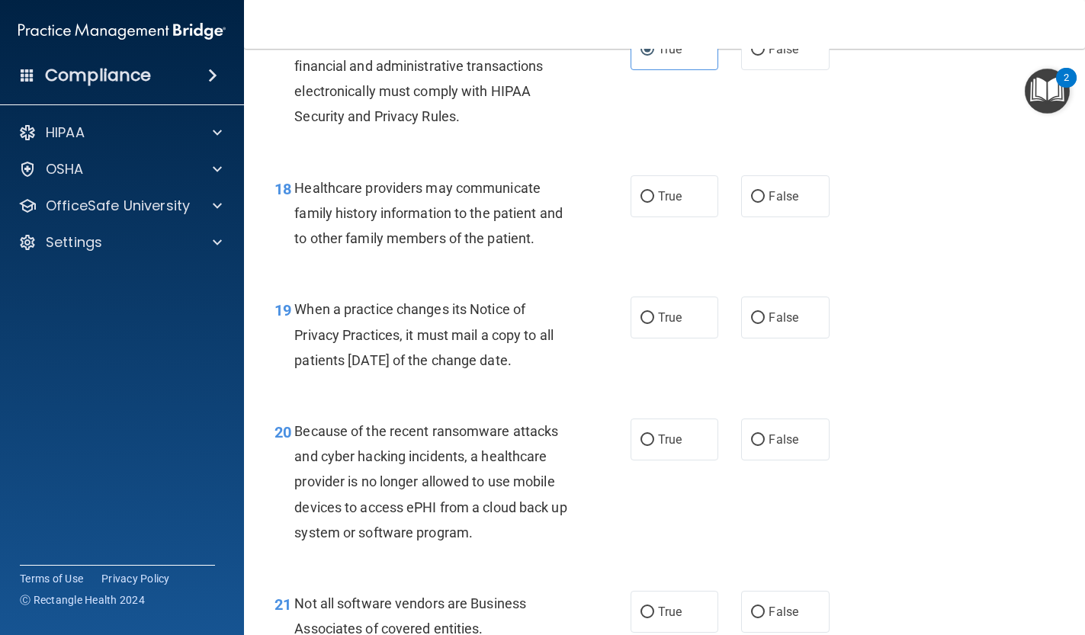
scroll to position [2500, 0]
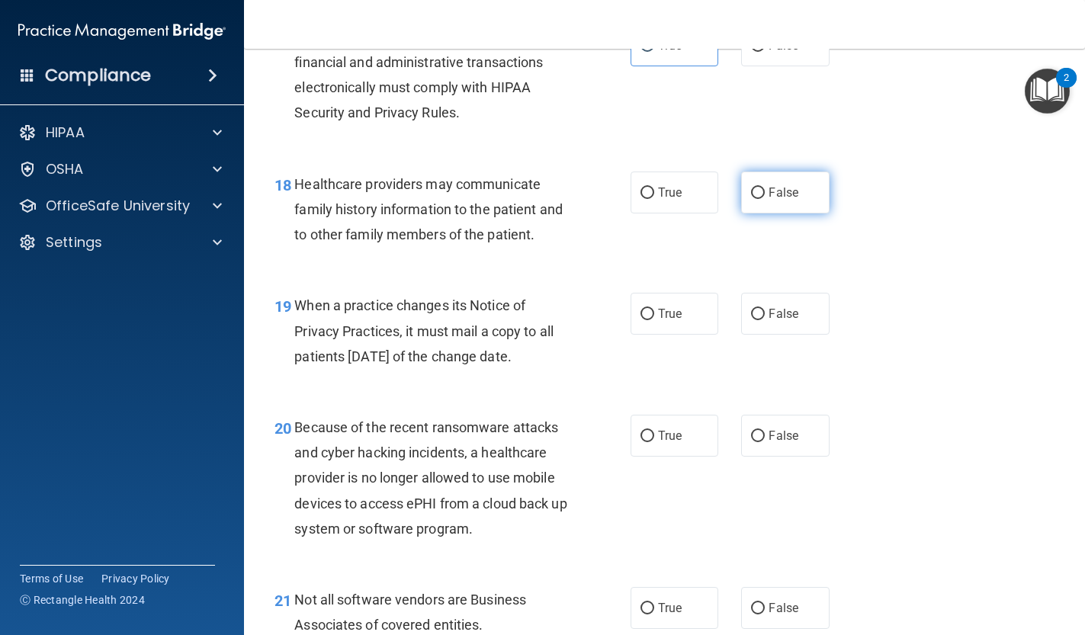
click at [767, 180] on label "False" at bounding box center [785, 193] width 88 height 42
click at [765, 188] on input "False" at bounding box center [758, 193] width 14 height 11
radio input "true"
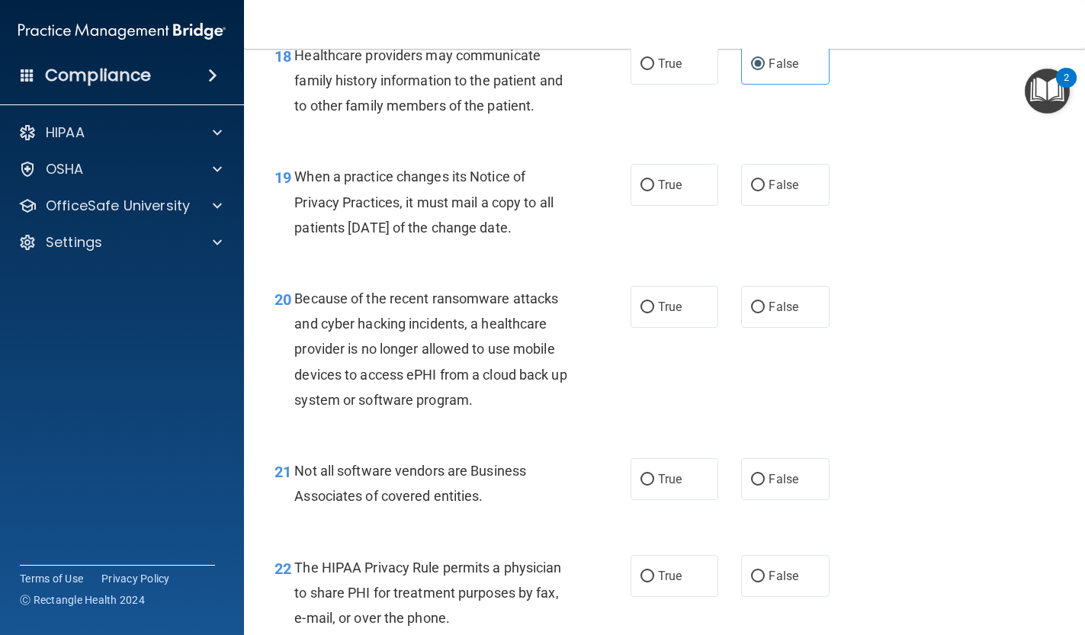
scroll to position [2630, 0]
click at [660, 177] on span "True" at bounding box center [670, 184] width 24 height 14
click at [654, 179] on input "True" at bounding box center [648, 184] width 14 height 11
radio input "true"
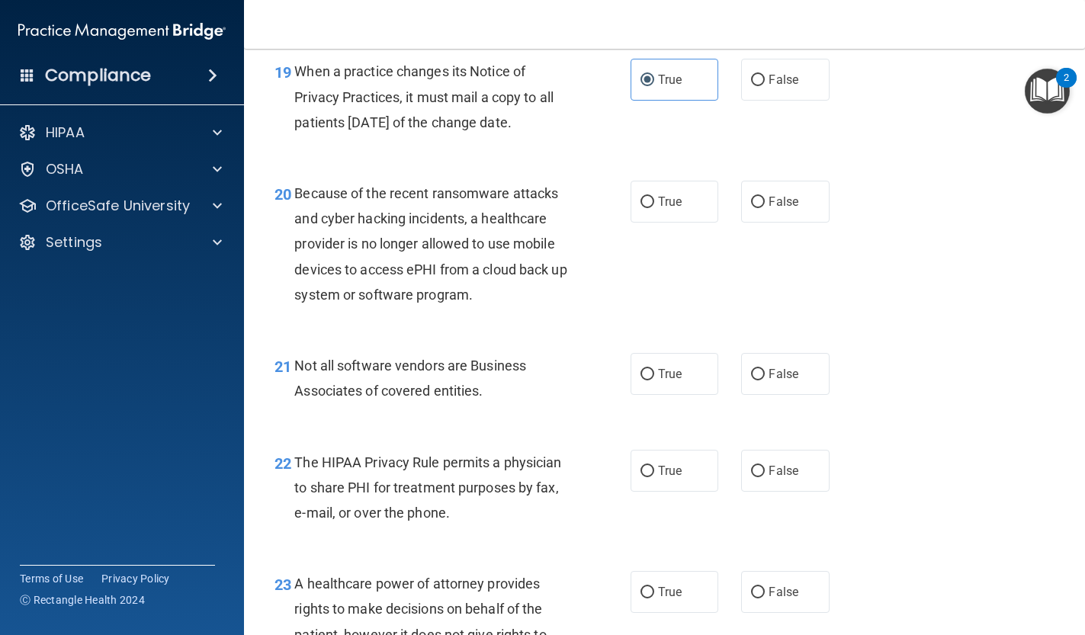
scroll to position [2739, 0]
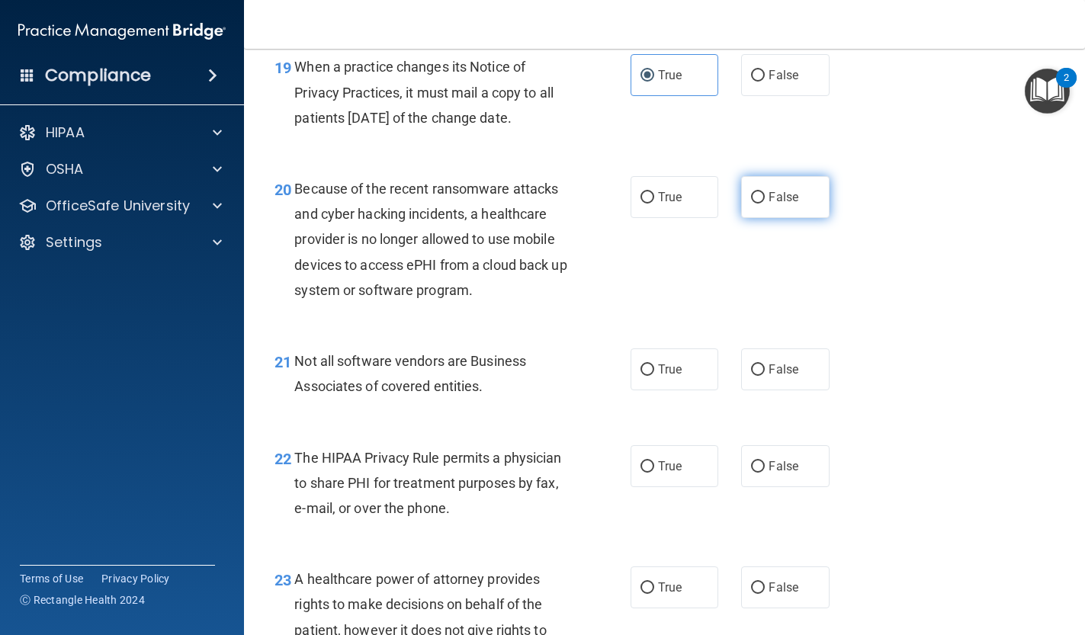
click at [760, 198] on label "False" at bounding box center [785, 197] width 88 height 42
click at [760, 198] on input "False" at bounding box center [758, 197] width 14 height 11
radio input "true"
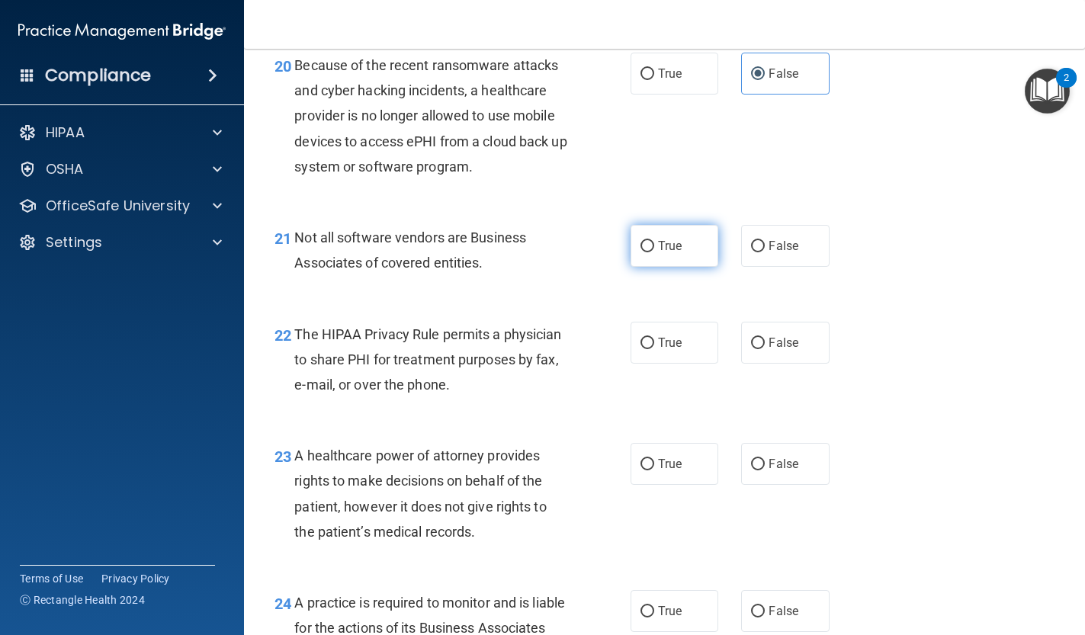
scroll to position [2866, 0]
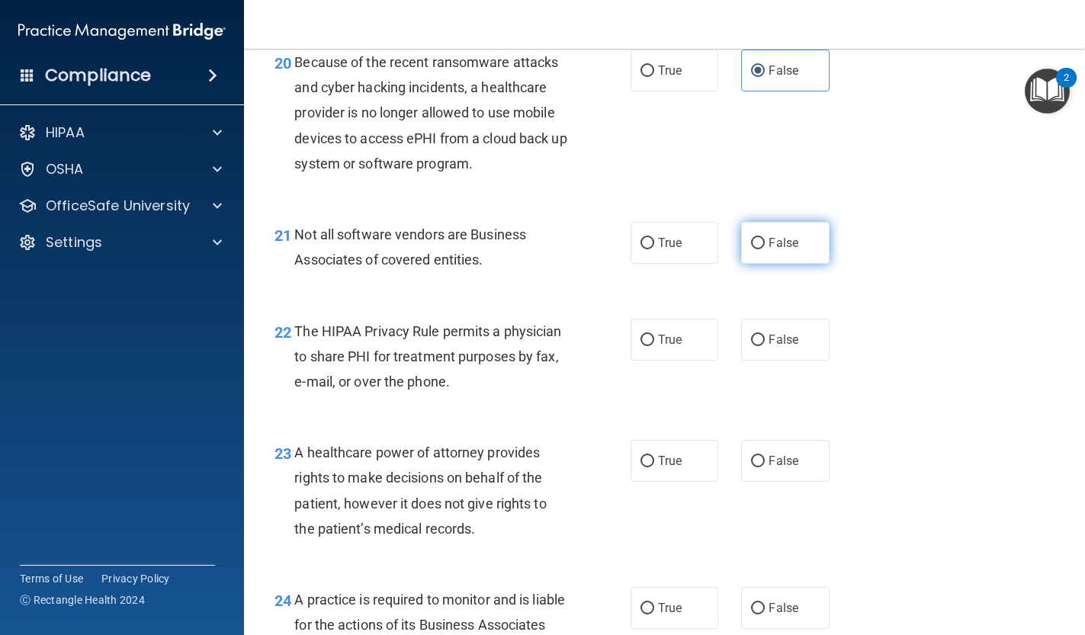
click at [743, 241] on label "False" at bounding box center [785, 243] width 88 height 42
click at [751, 241] on input "False" at bounding box center [758, 243] width 14 height 11
radio input "true"
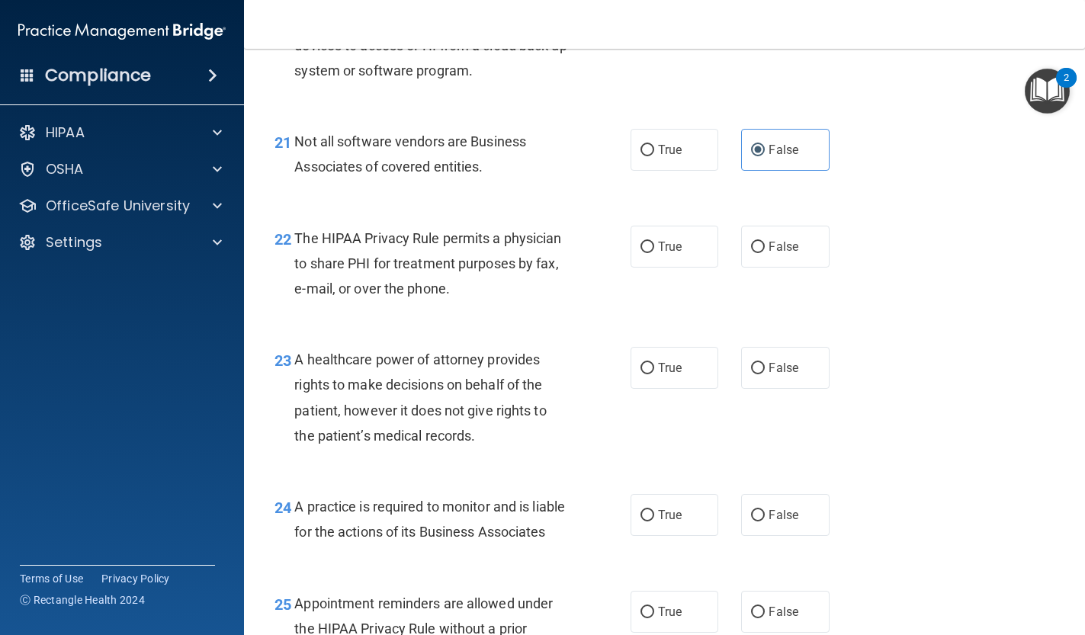
scroll to position [2960, 0]
click at [672, 142] on label "True" at bounding box center [675, 148] width 88 height 42
click at [654, 143] on input "True" at bounding box center [648, 148] width 14 height 11
radio input "true"
radio input "false"
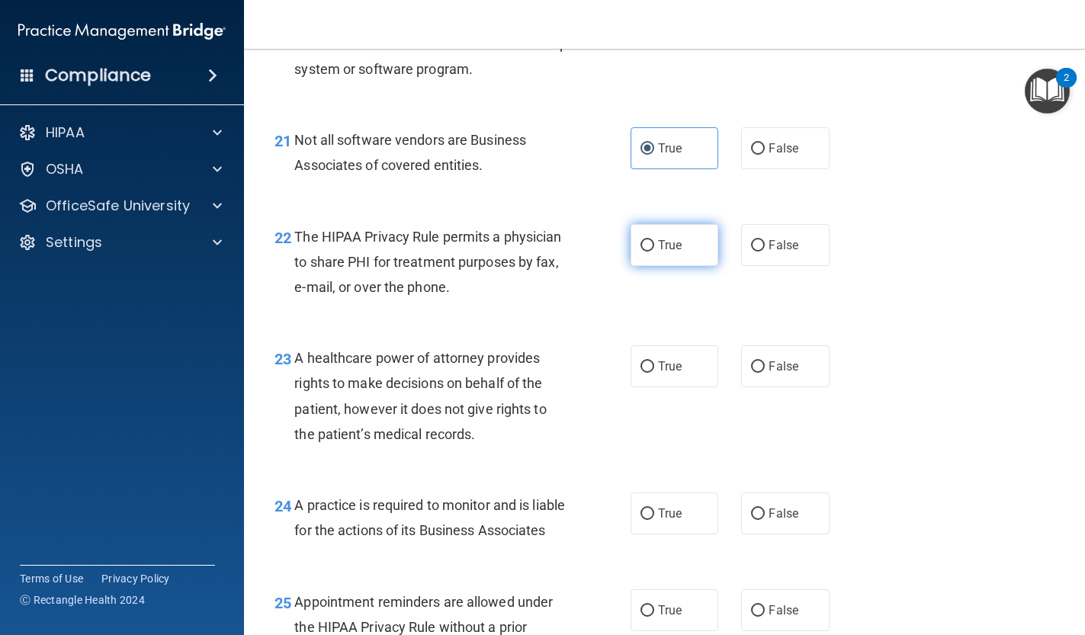
click at [669, 242] on label "True" at bounding box center [675, 245] width 88 height 42
click at [654, 242] on input "True" at bounding box center [648, 245] width 14 height 11
radio input "true"
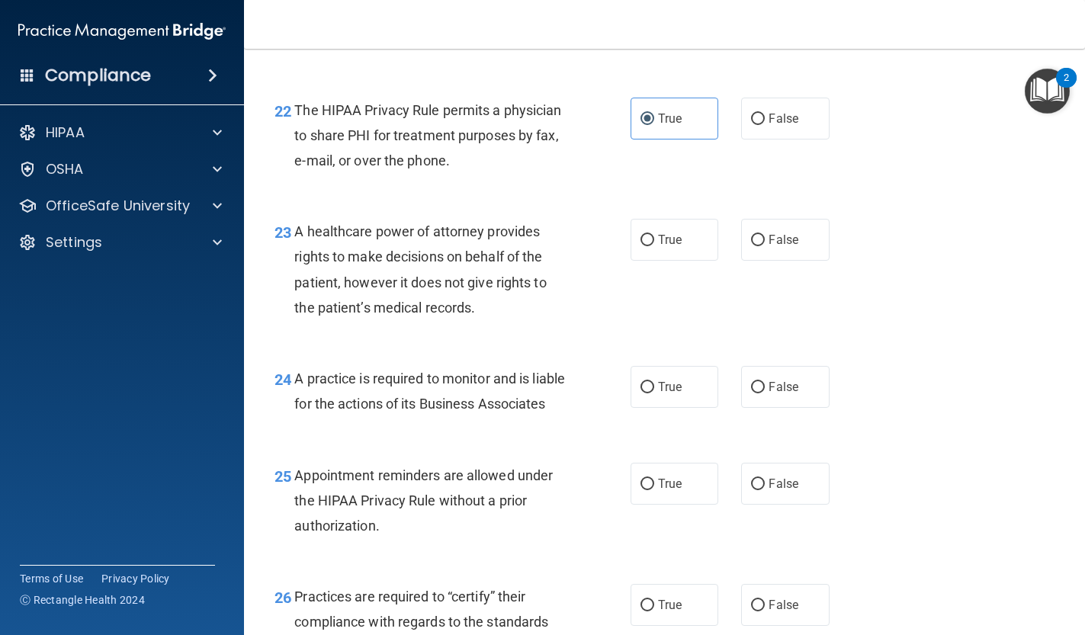
scroll to position [3085, 0]
click at [744, 230] on label "False" at bounding box center [785, 241] width 88 height 42
click at [751, 236] on input "False" at bounding box center [758, 241] width 14 height 11
radio input "true"
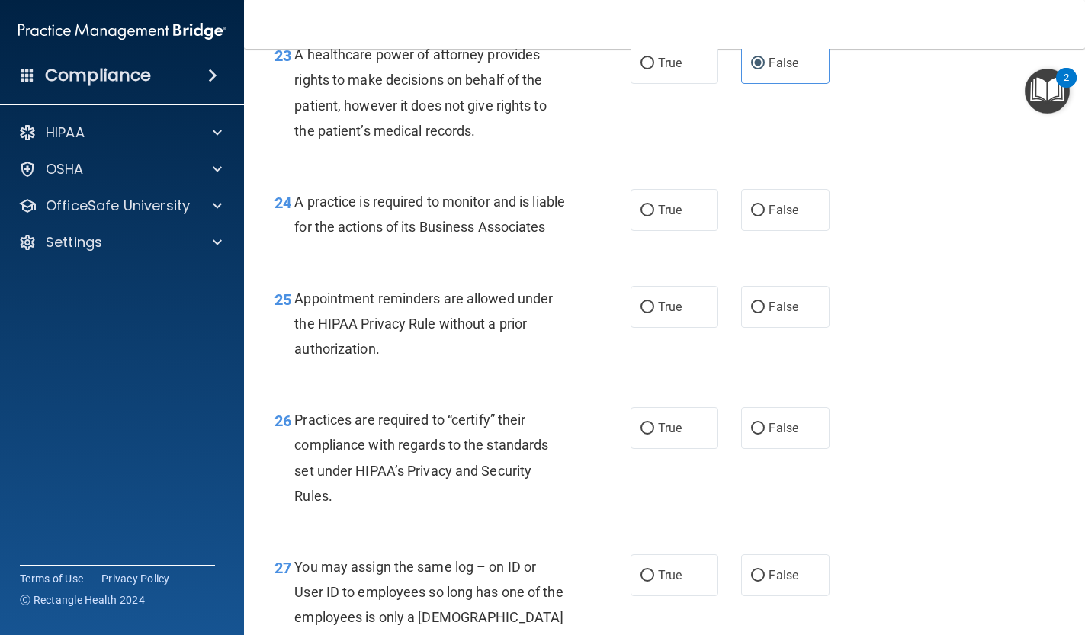
scroll to position [3266, 0]
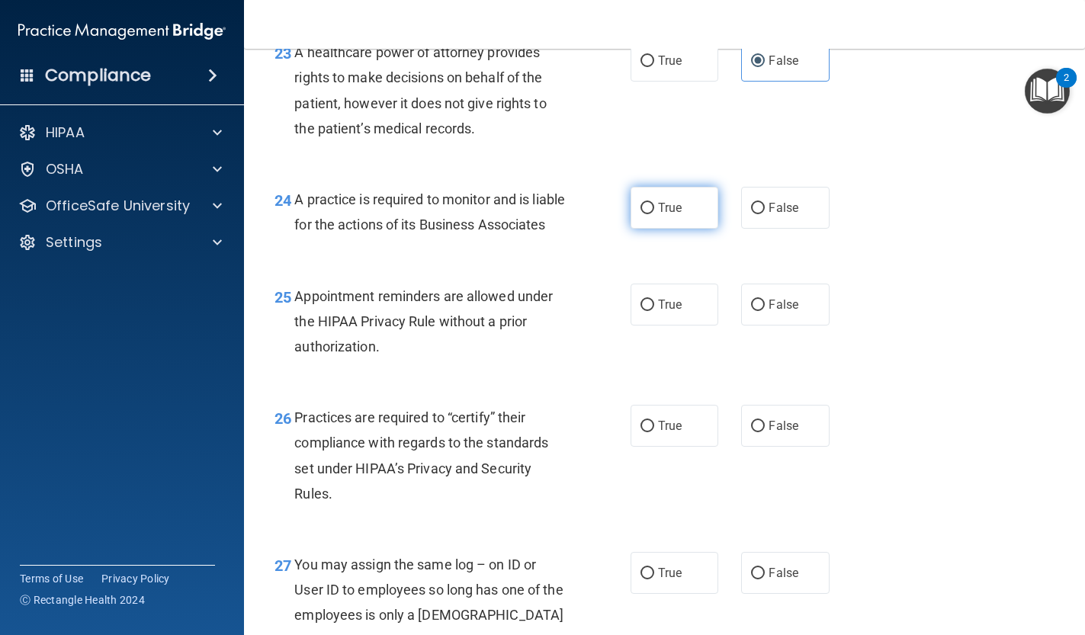
click at [666, 208] on label "True" at bounding box center [675, 208] width 88 height 42
click at [654, 208] on input "True" at bounding box center [648, 208] width 14 height 11
radio input "true"
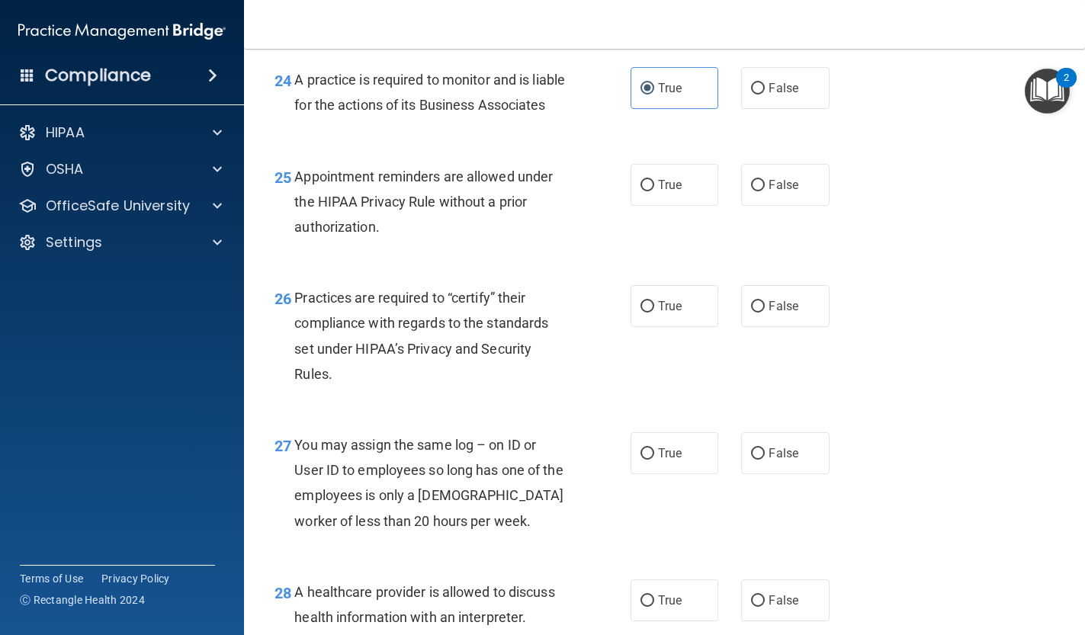
scroll to position [3387, 0]
click at [759, 190] on input "False" at bounding box center [758, 183] width 14 height 11
radio input "true"
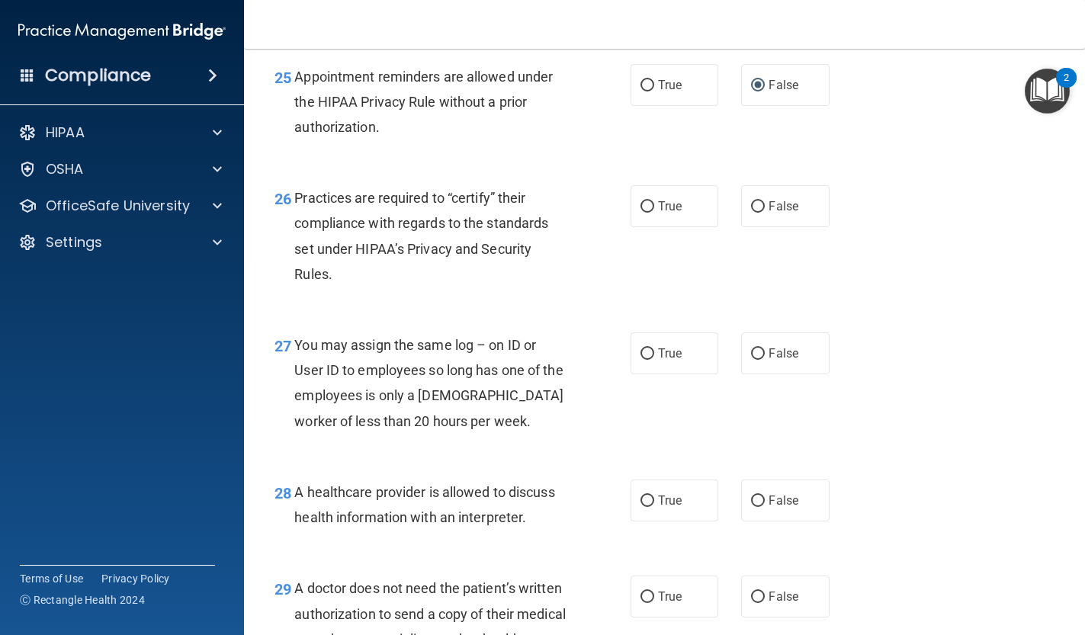
scroll to position [3487, 0]
click at [662, 212] on span "True" at bounding box center [670, 204] width 24 height 14
click at [654, 211] on input "True" at bounding box center [648, 205] width 14 height 11
radio input "true"
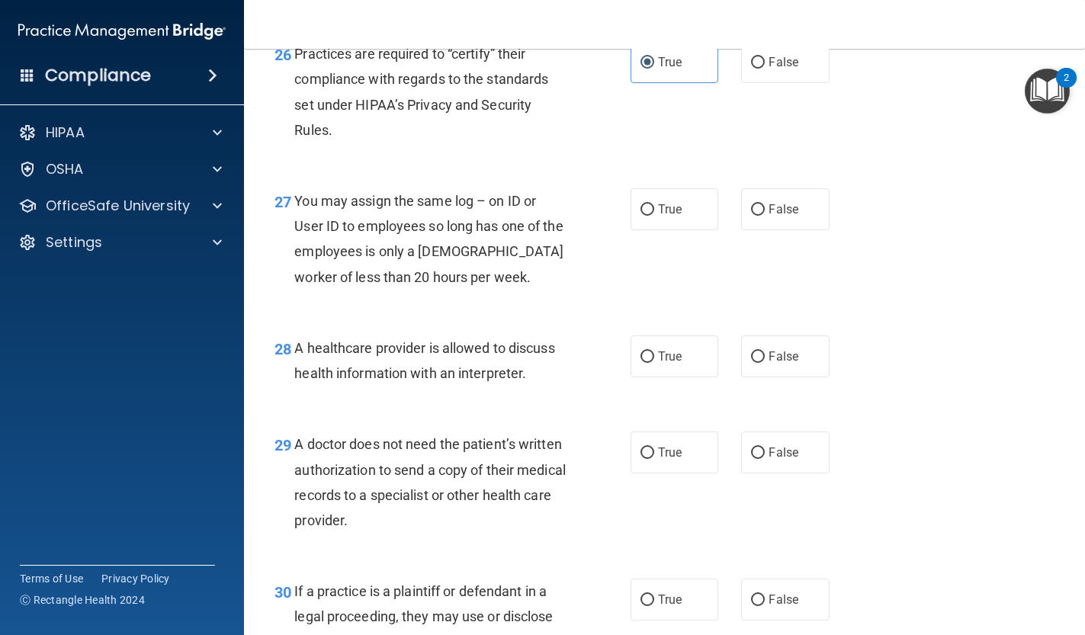
scroll to position [3632, 0]
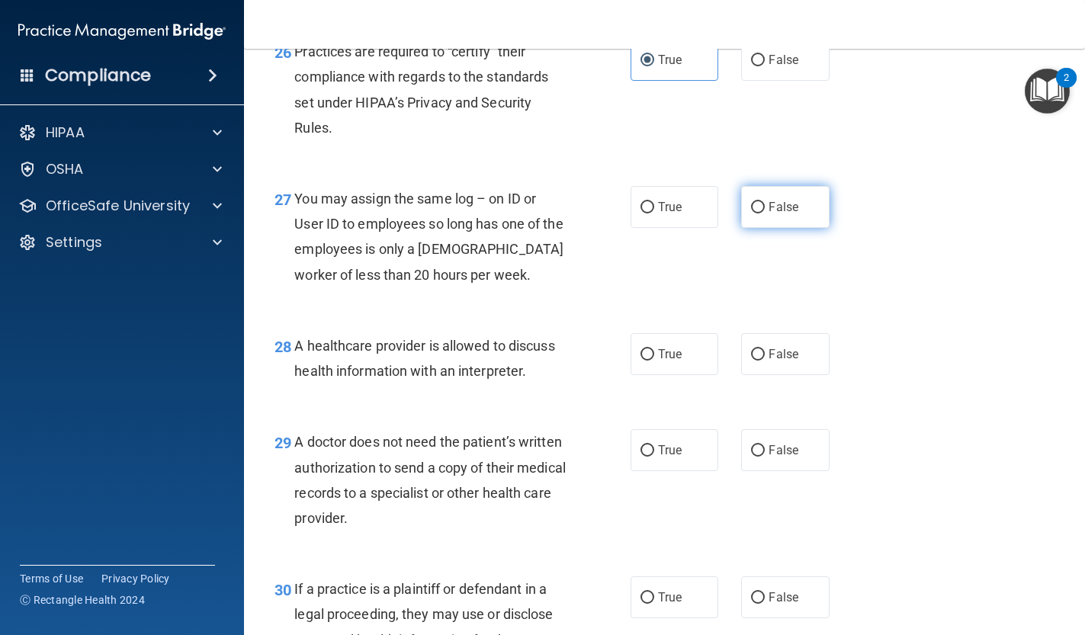
click at [759, 214] on input "False" at bounding box center [758, 207] width 14 height 11
radio input "true"
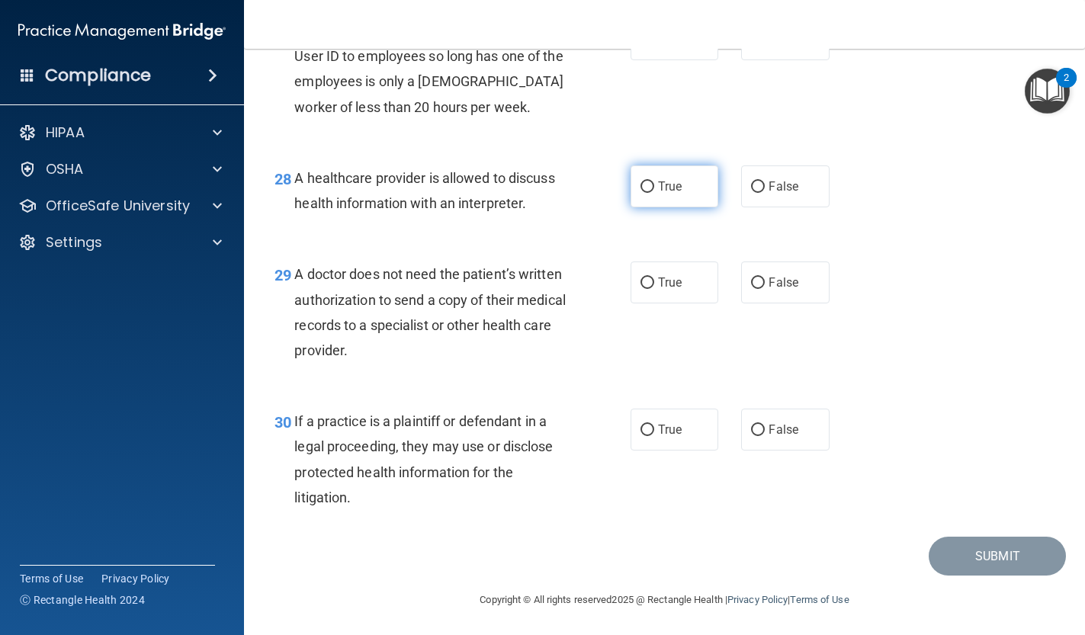
scroll to position [3804, 0]
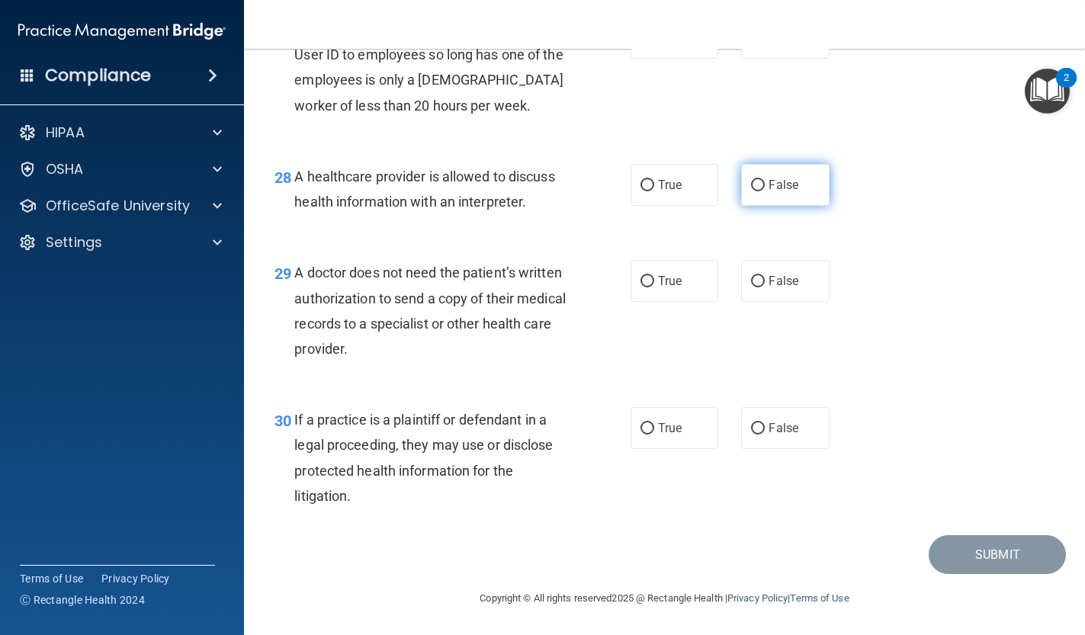
click at [763, 197] on label "False" at bounding box center [785, 185] width 88 height 42
click at [763, 191] on input "False" at bounding box center [758, 185] width 14 height 11
radio input "true"
click at [775, 288] on span "False" at bounding box center [784, 281] width 30 height 14
click at [765, 287] on input "False" at bounding box center [758, 281] width 14 height 11
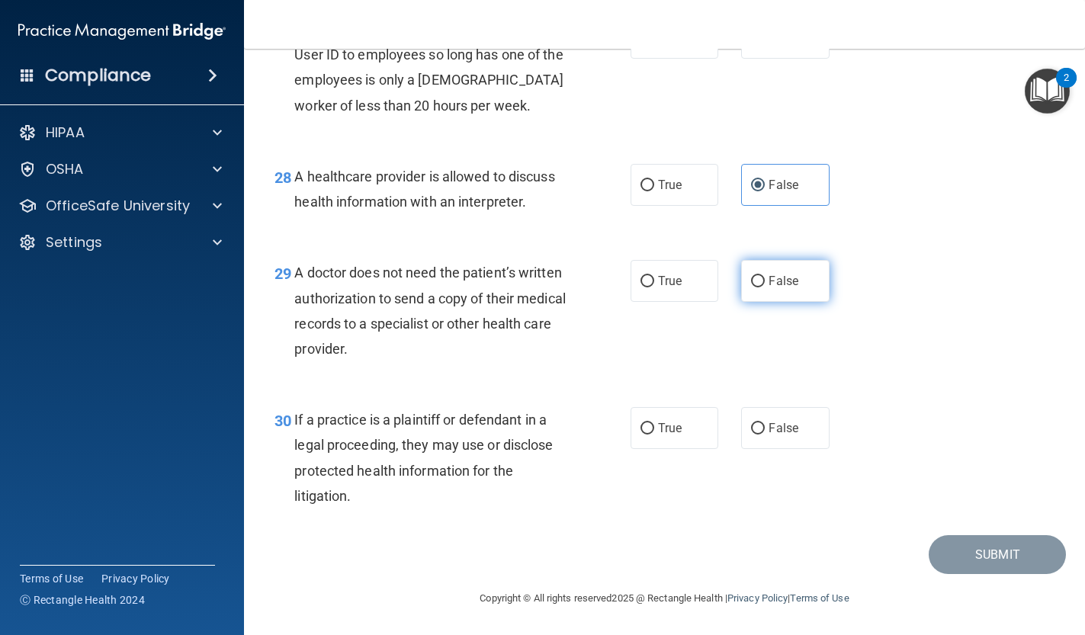
radio input "true"
click at [759, 425] on input "False" at bounding box center [758, 428] width 14 height 11
radio input "true"
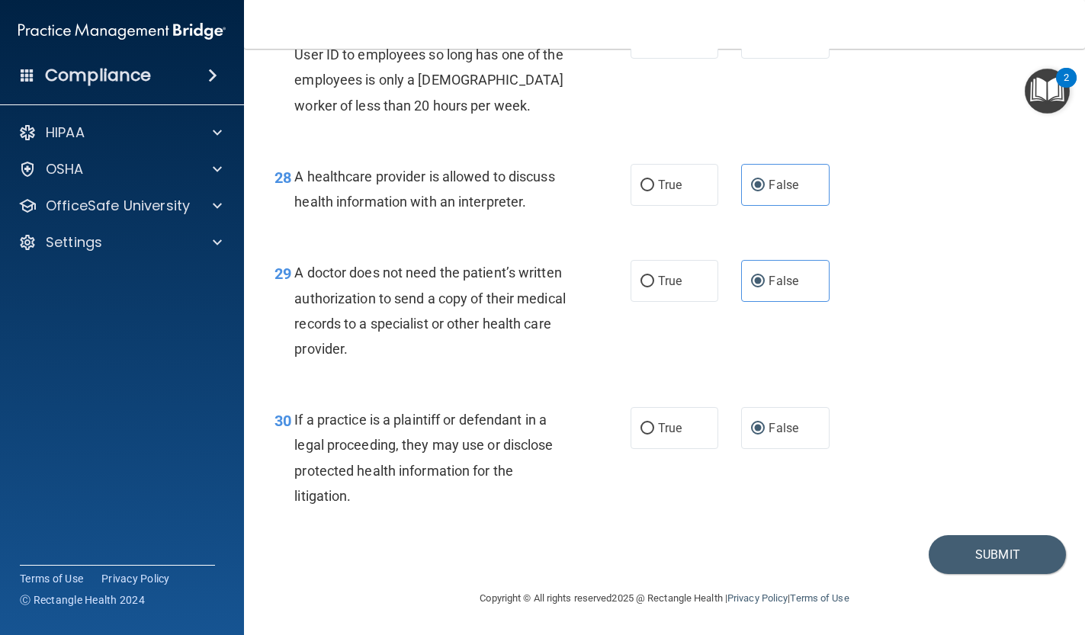
click at [987, 531] on div "30 If a practice is a plaintiff or defendant in a legal proceeding, they may us…" at bounding box center [664, 461] width 803 height 147
click at [987, 557] on button "Submit" at bounding box center [997, 554] width 137 height 39
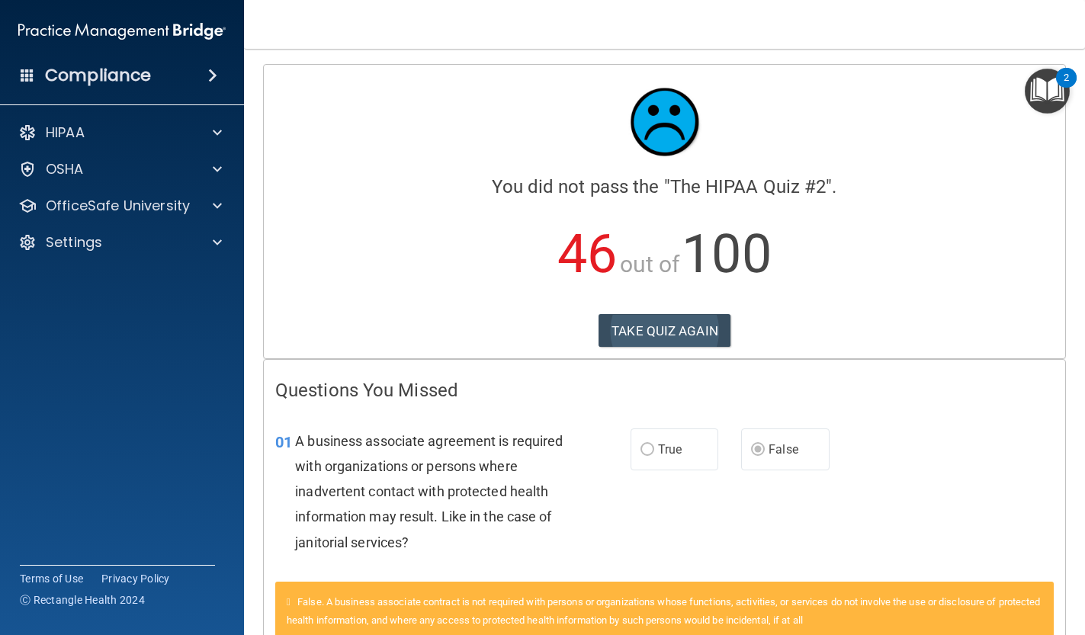
click at [665, 331] on button "TAKE QUIZ AGAIN" at bounding box center [665, 331] width 132 height 34
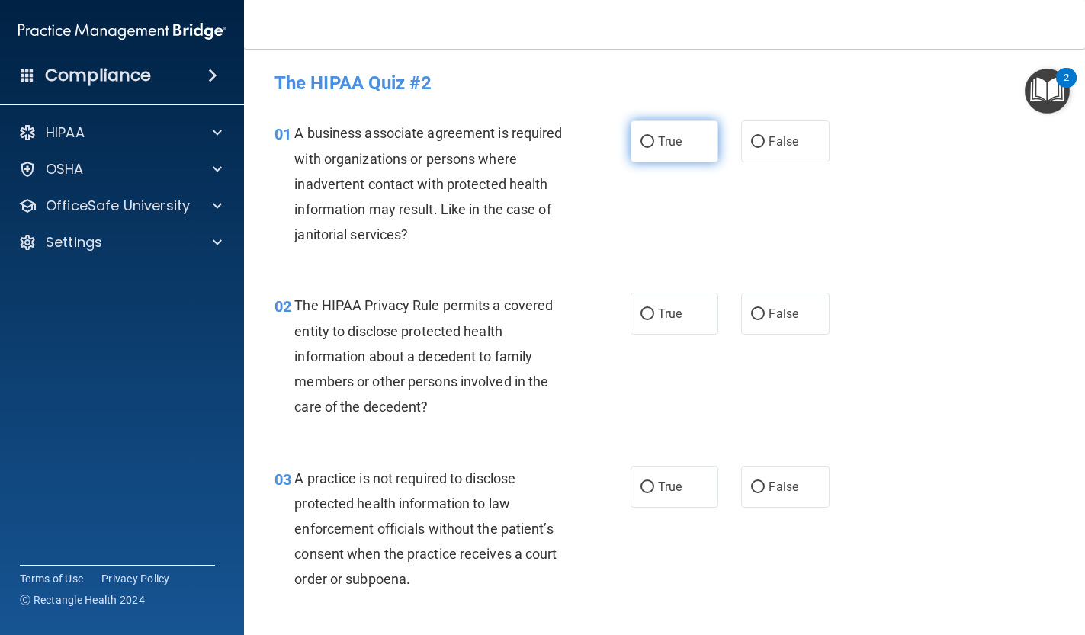
click at [669, 144] on span "True" at bounding box center [670, 141] width 24 height 14
click at [654, 144] on input "True" at bounding box center [648, 141] width 14 height 11
radio input "true"
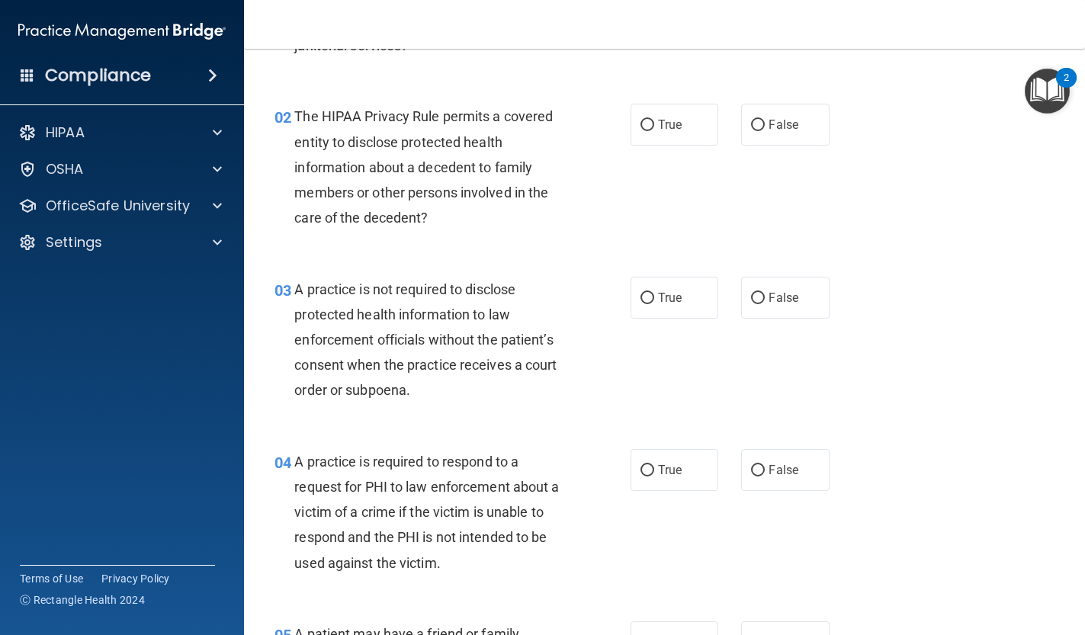
scroll to position [186, 0]
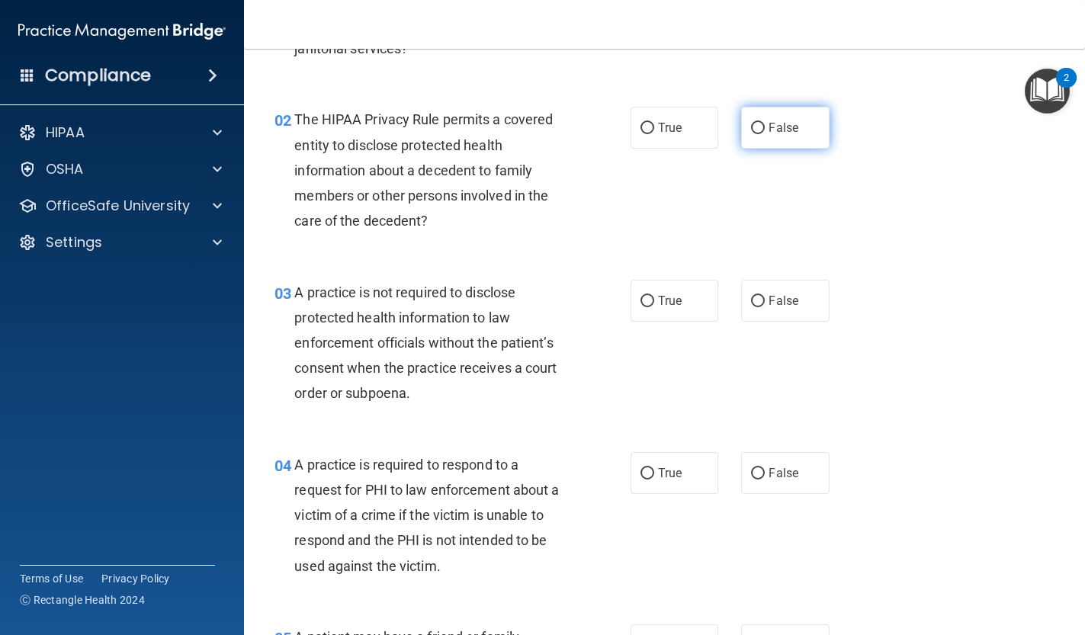
click at [759, 129] on input "False" at bounding box center [758, 128] width 14 height 11
radio input "true"
drag, startPoint x: 653, startPoint y: 300, endPoint x: 656, endPoint y: 307, distance: 8.0
click at [653, 300] on input "True" at bounding box center [648, 301] width 14 height 11
radio input "true"
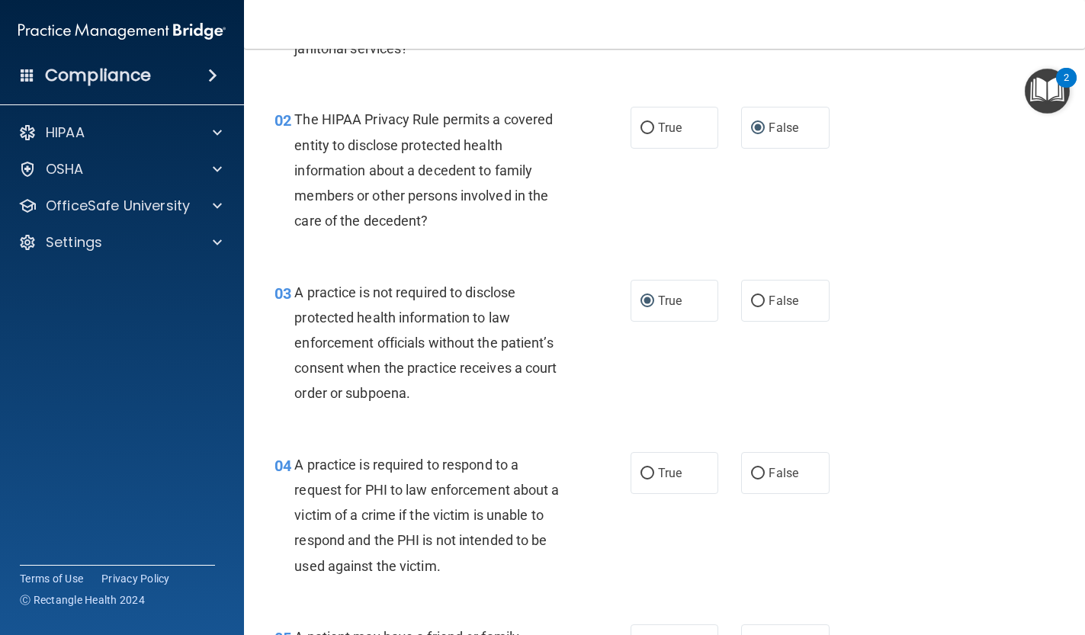
scroll to position [343, 0]
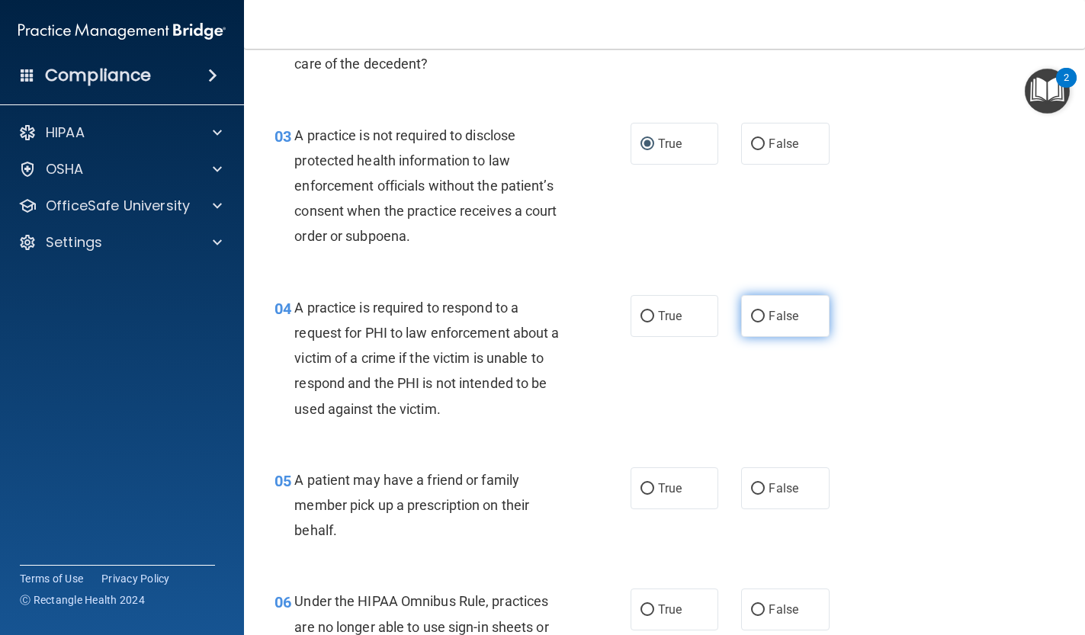
click at [788, 318] on span "False" at bounding box center [784, 316] width 30 height 14
click at [765, 318] on input "False" at bounding box center [758, 316] width 14 height 11
radio input "true"
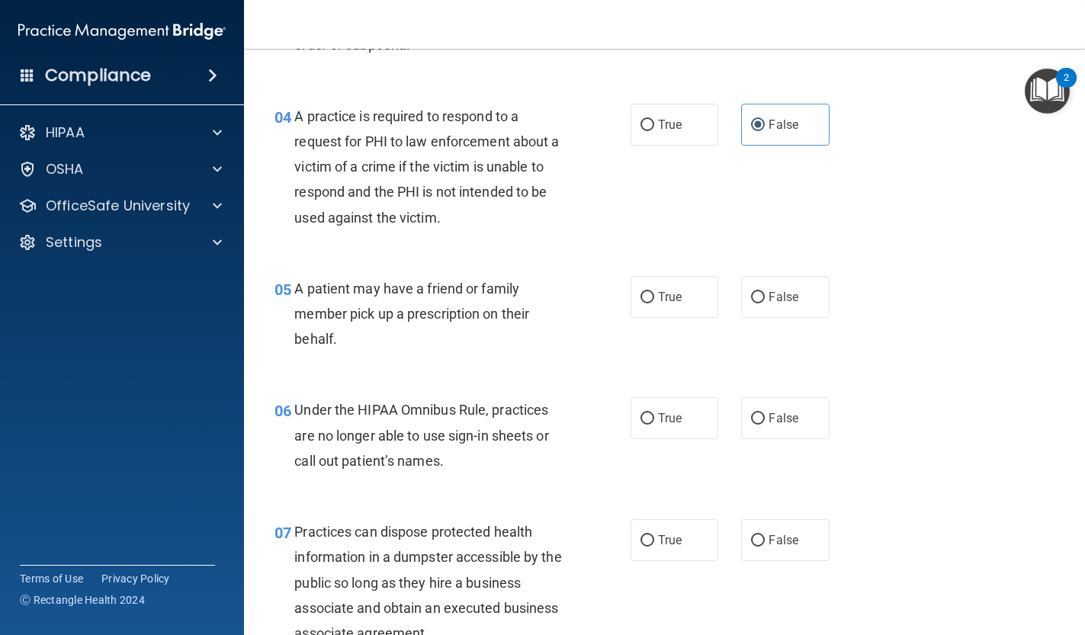
scroll to position [542, 0]
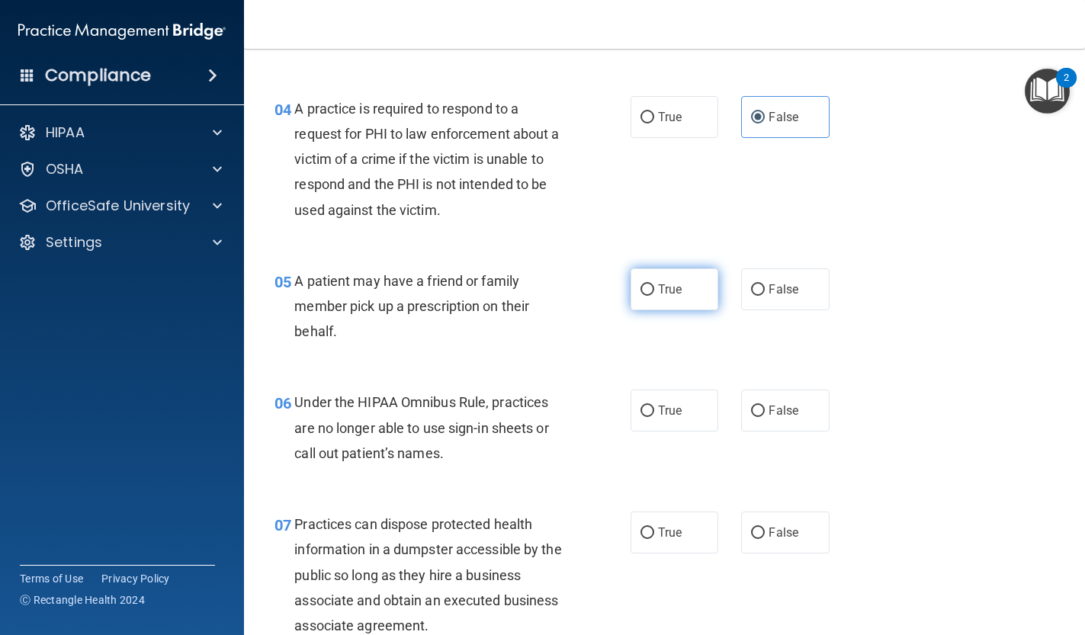
click at [680, 304] on label "True" at bounding box center [675, 289] width 88 height 42
click at [654, 296] on input "True" at bounding box center [648, 289] width 14 height 11
radio input "true"
drag, startPoint x: 776, startPoint y: 286, endPoint x: 765, endPoint y: 293, distance: 13.3
click at [775, 286] on span "False" at bounding box center [784, 289] width 30 height 14
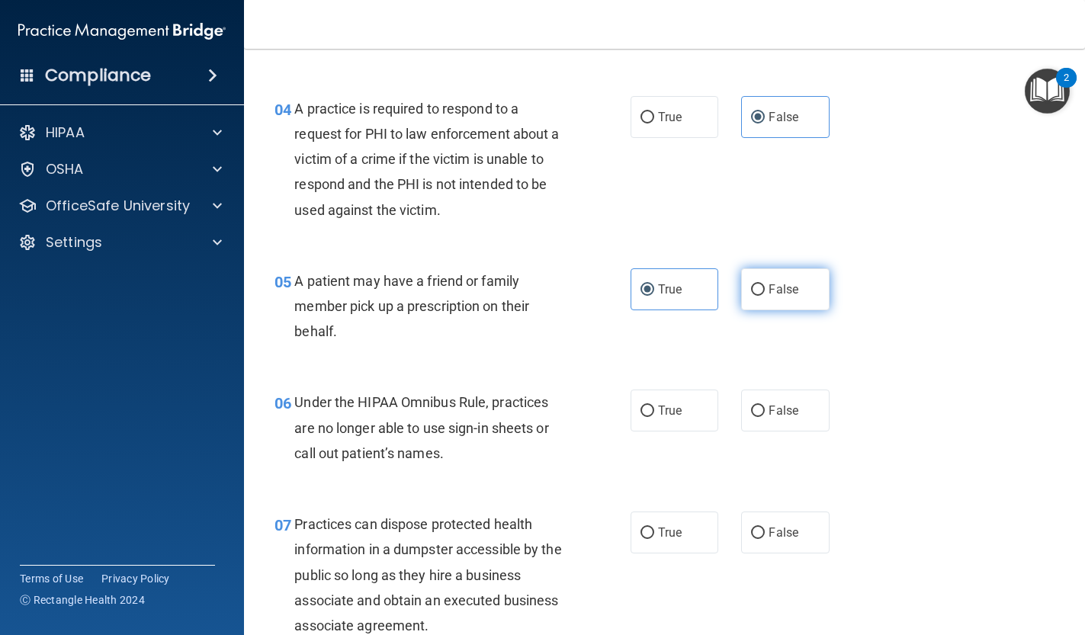
click at [765, 286] on input "False" at bounding box center [758, 289] width 14 height 11
radio input "true"
radio input "false"
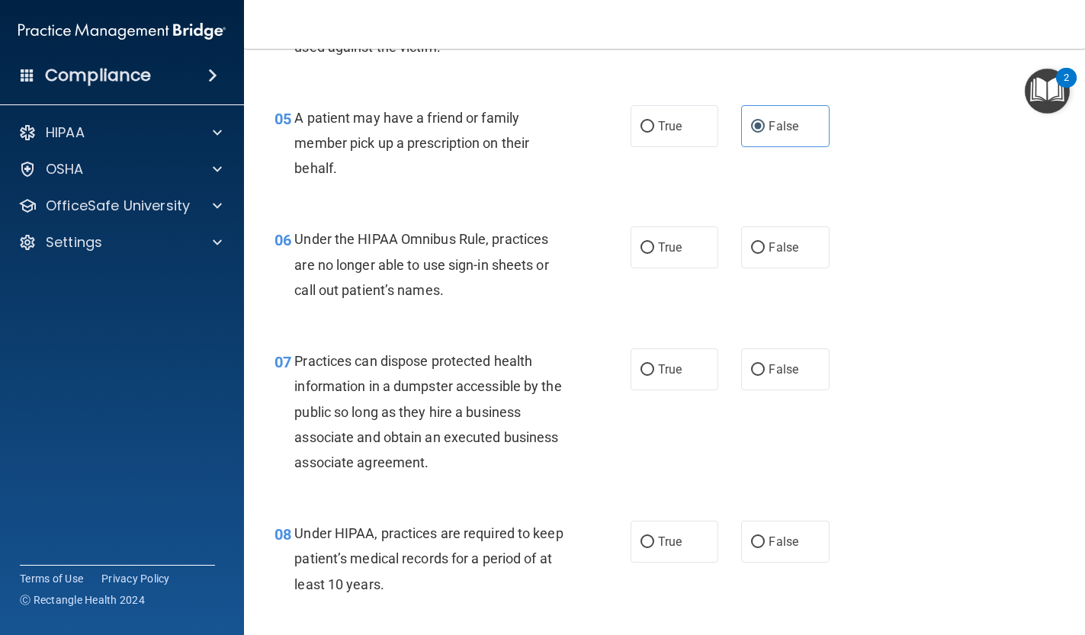
scroll to position [706, 0]
click at [705, 252] on label "True" at bounding box center [675, 247] width 88 height 42
click at [654, 252] on input "True" at bounding box center [648, 247] width 14 height 11
radio input "true"
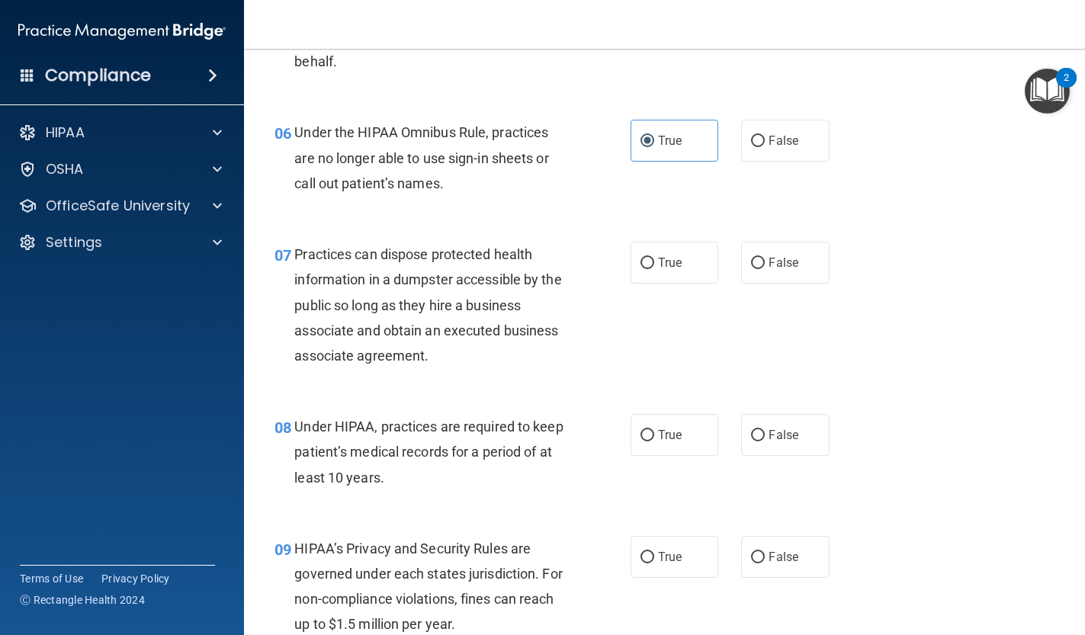
scroll to position [813, 0]
click at [749, 263] on label "False" at bounding box center [785, 262] width 88 height 42
click at [751, 263] on input "False" at bounding box center [758, 262] width 14 height 11
radio input "true"
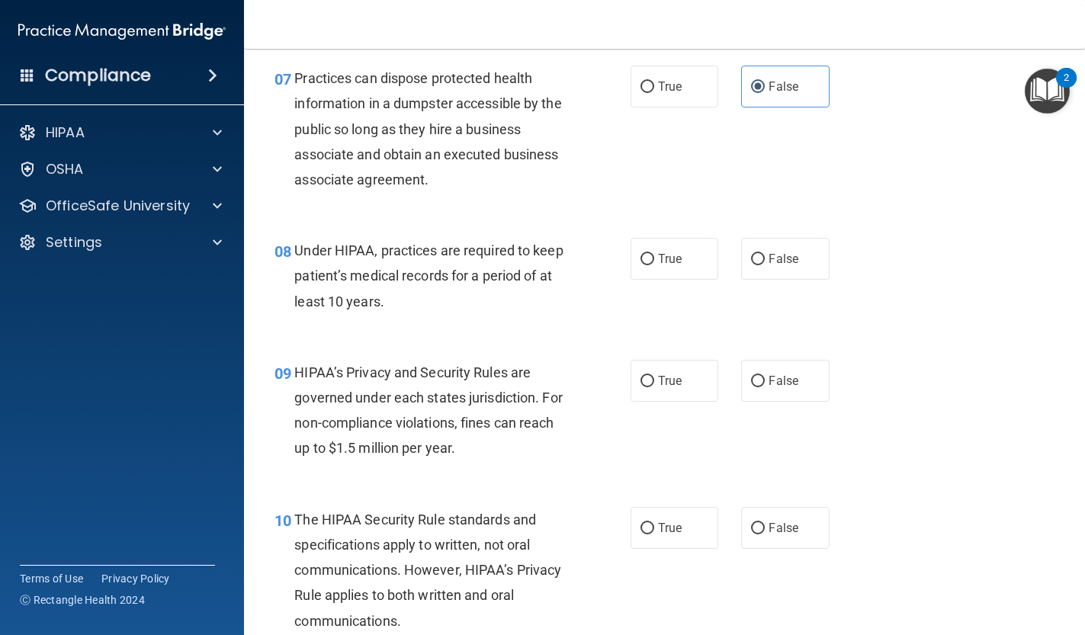
scroll to position [990, 0]
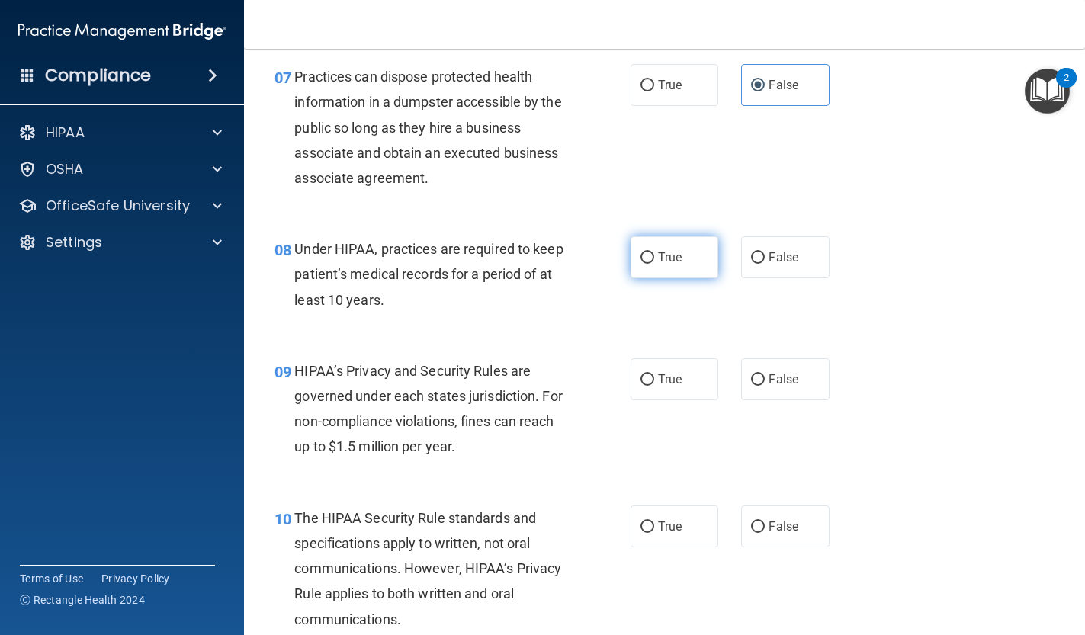
click at [674, 261] on label "True" at bounding box center [675, 257] width 88 height 42
click at [654, 261] on input "True" at bounding box center [648, 257] width 14 height 11
radio input "true"
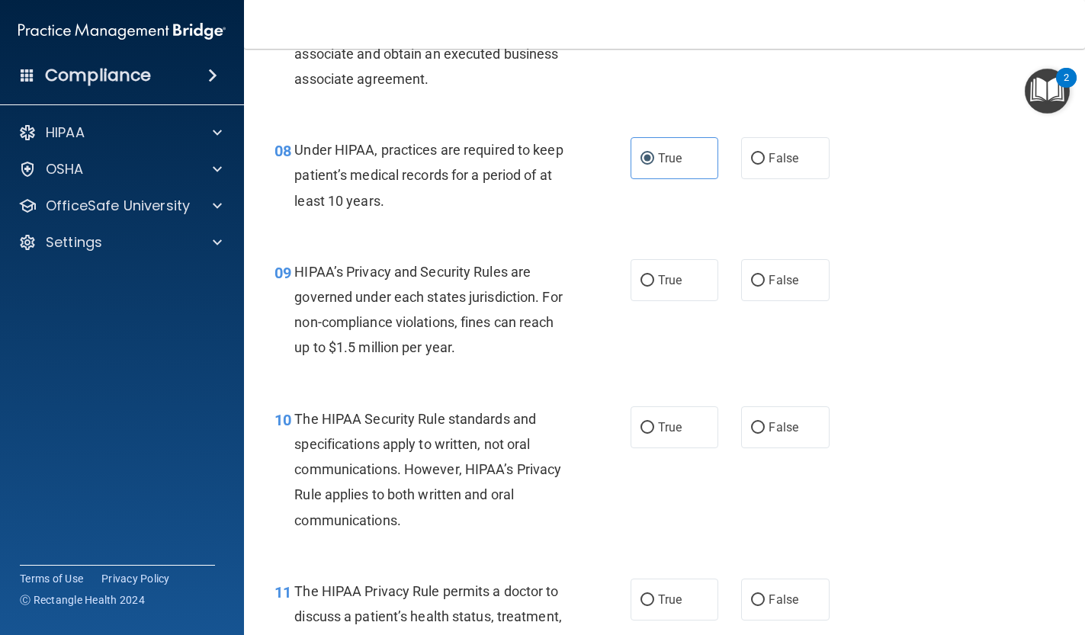
scroll to position [1091, 0]
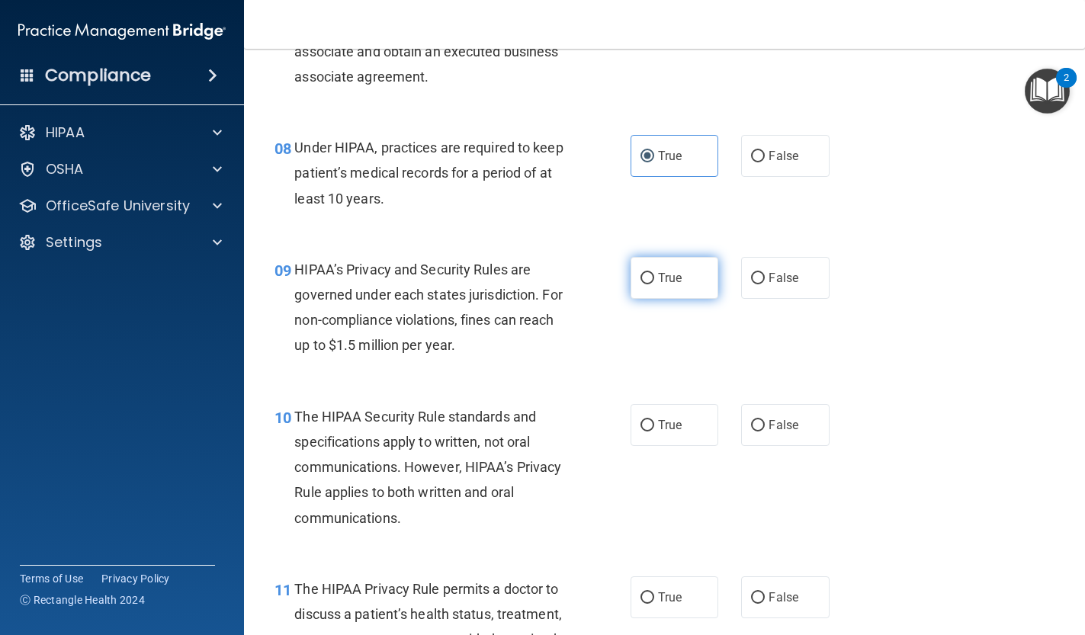
click at [673, 284] on label "True" at bounding box center [675, 278] width 88 height 42
click at [654, 284] on input "True" at bounding box center [648, 278] width 14 height 11
radio input "true"
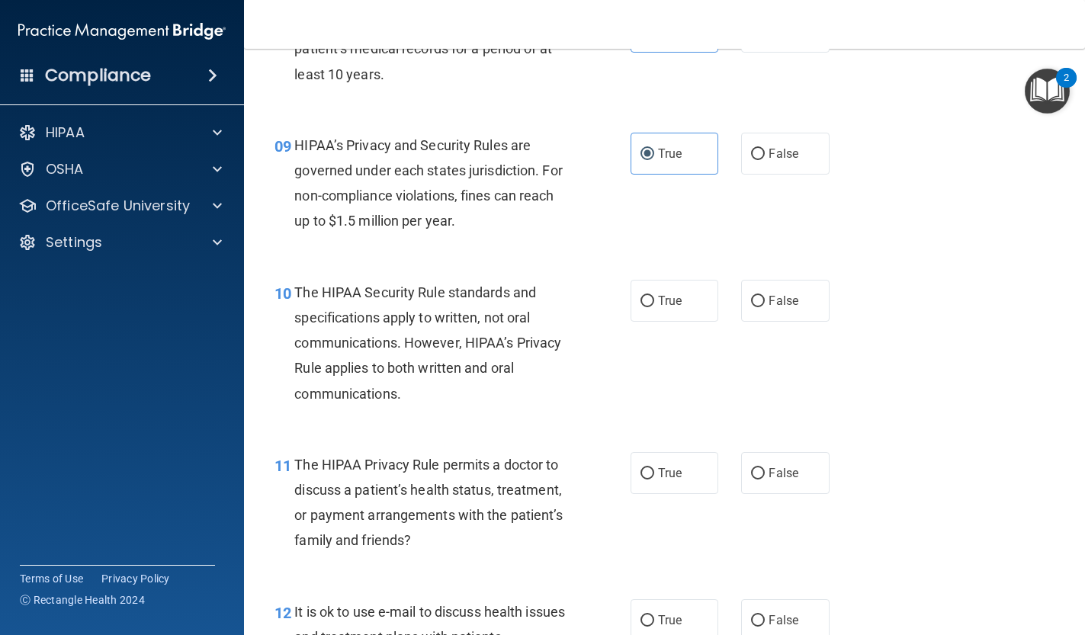
scroll to position [1217, 0]
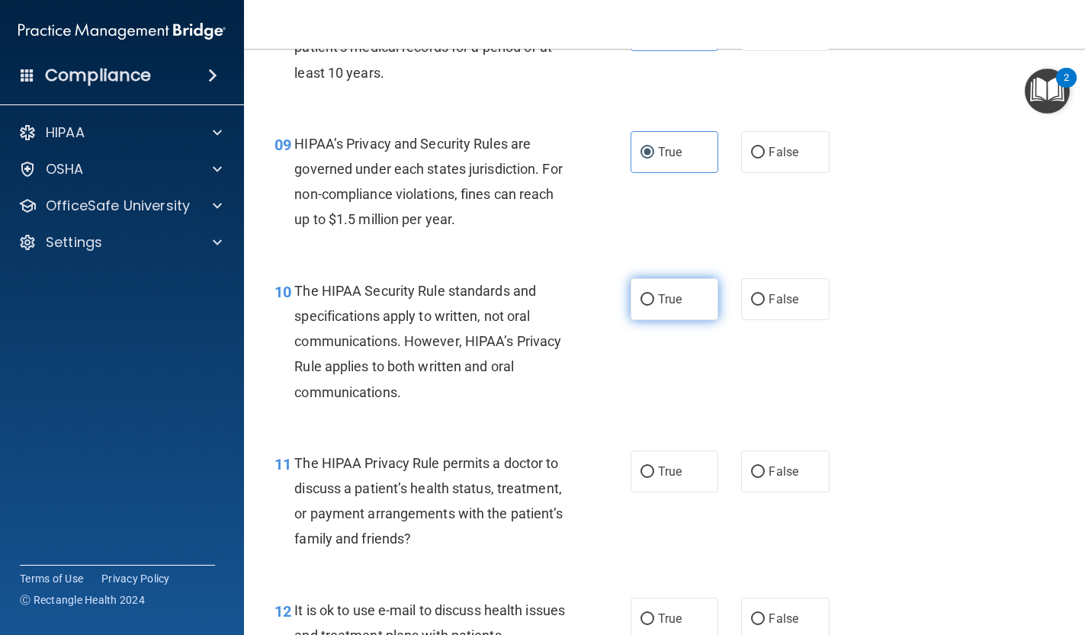
click at [678, 310] on label "True" at bounding box center [675, 299] width 88 height 42
click at [654, 306] on input "True" at bounding box center [648, 299] width 14 height 11
radio input "true"
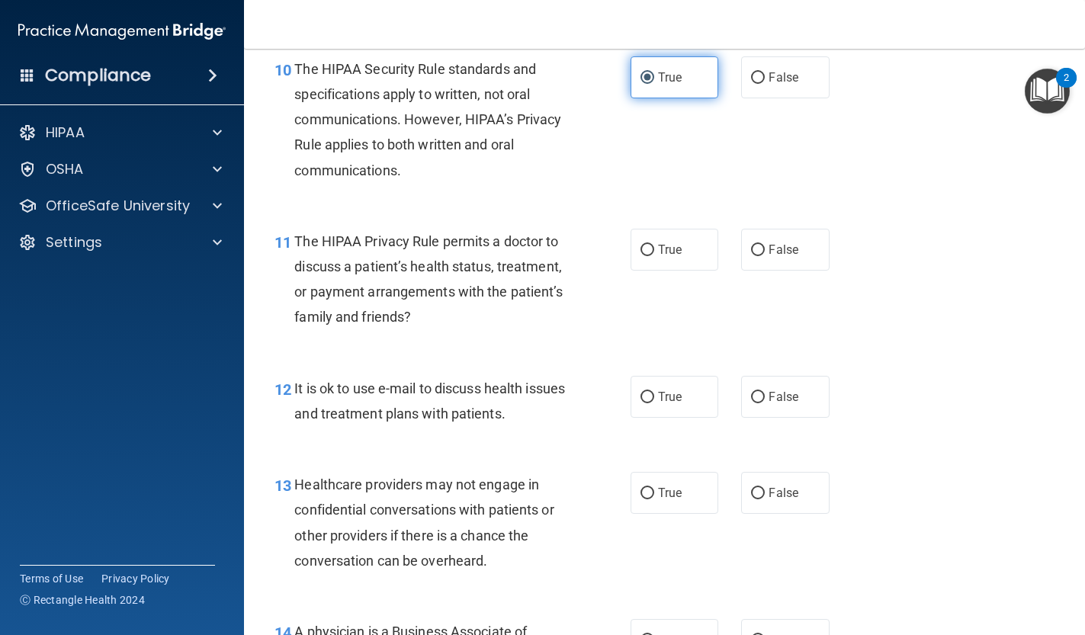
scroll to position [1441, 0]
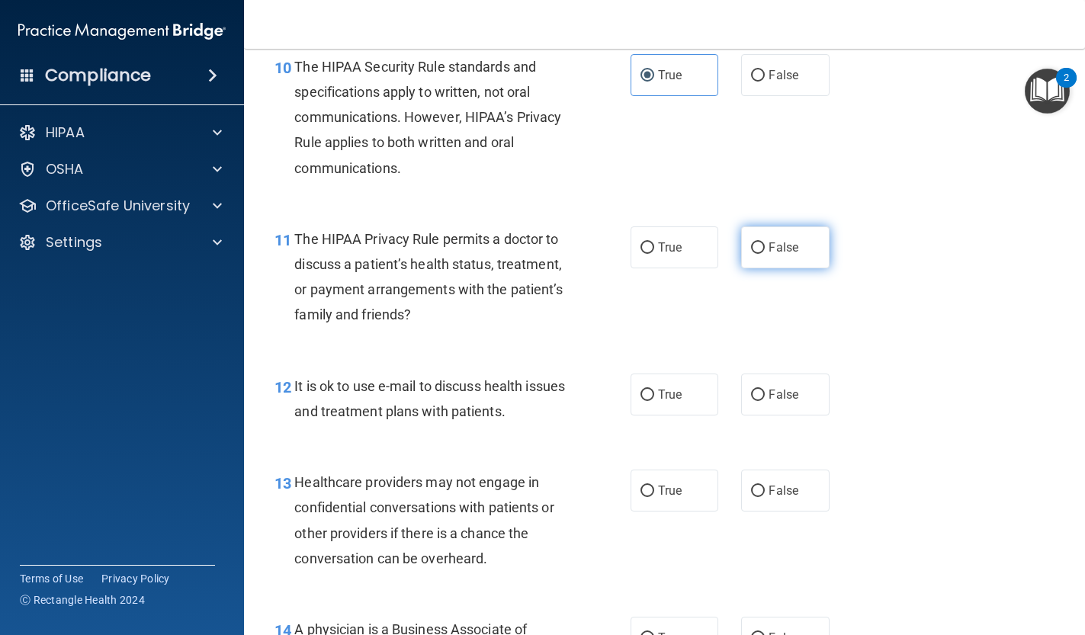
click at [785, 243] on span "False" at bounding box center [784, 247] width 30 height 14
click at [765, 243] on input "False" at bounding box center [758, 247] width 14 height 11
radio input "true"
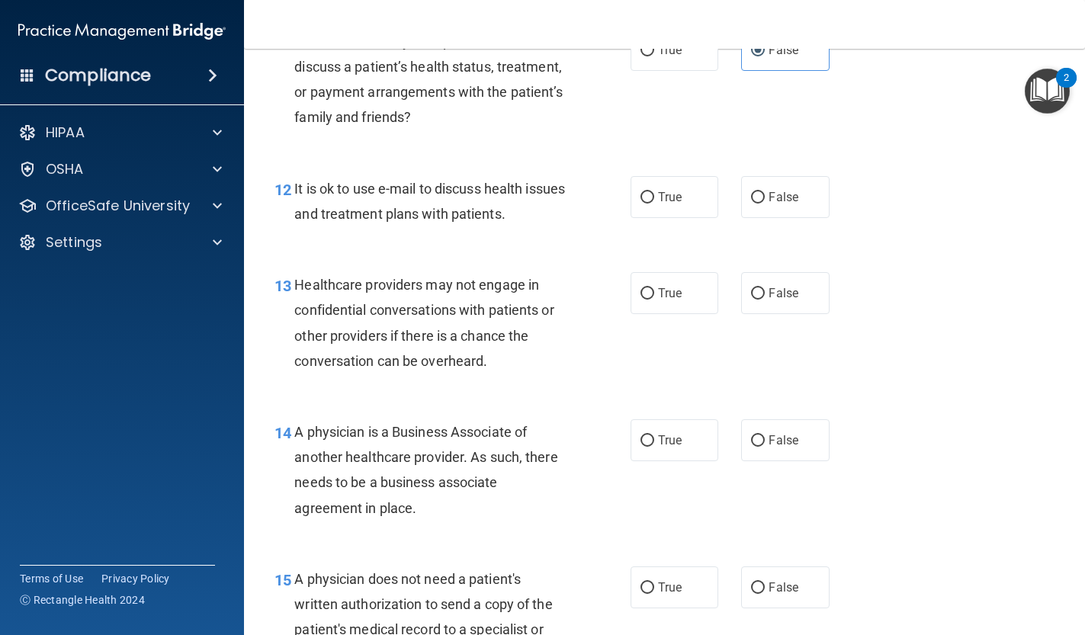
scroll to position [1645, 0]
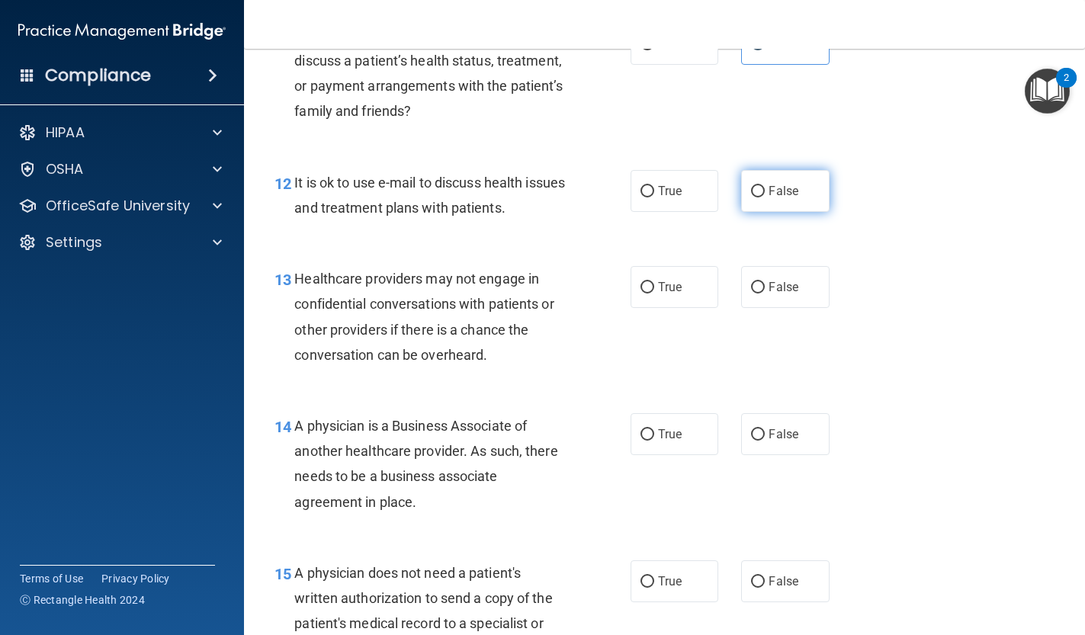
drag, startPoint x: 746, startPoint y: 188, endPoint x: 742, endPoint y: 201, distance: 13.5
click at [746, 188] on label "False" at bounding box center [785, 191] width 88 height 42
click at [751, 188] on input "False" at bounding box center [758, 191] width 14 height 11
radio input "true"
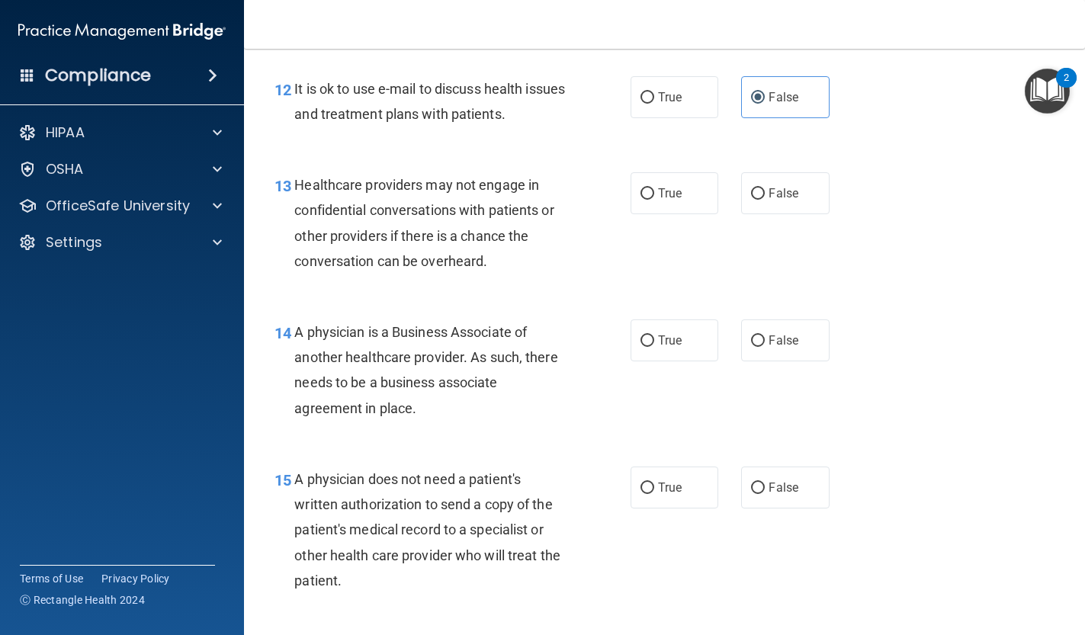
scroll to position [1739, 0]
click at [689, 189] on label "True" at bounding box center [675, 193] width 88 height 42
click at [654, 189] on input "True" at bounding box center [648, 193] width 14 height 11
radio input "true"
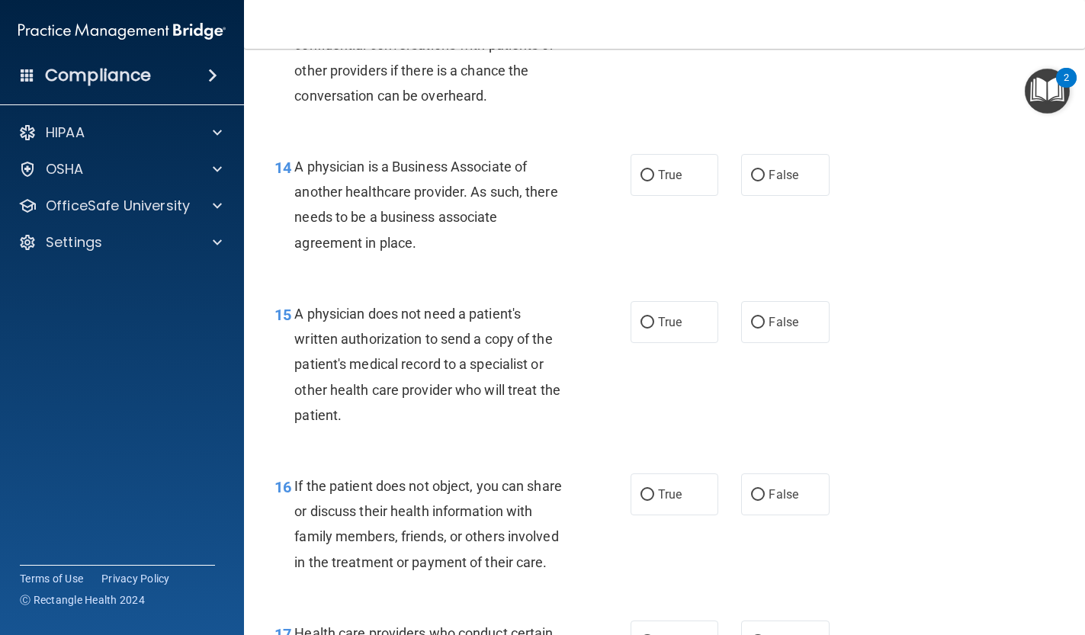
scroll to position [1911, 0]
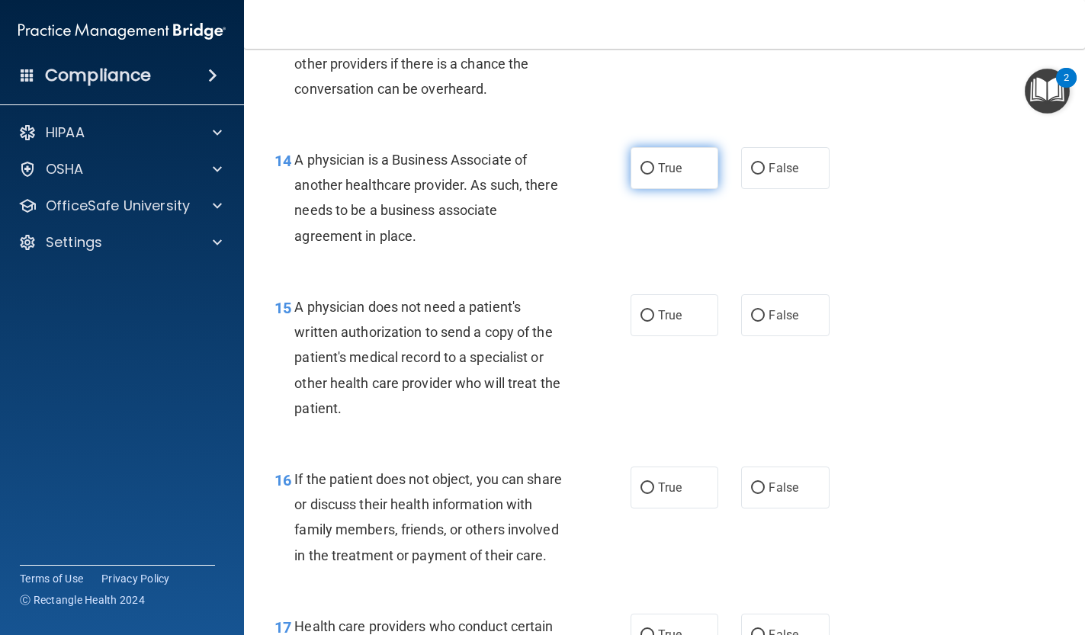
click at [653, 171] on label "True" at bounding box center [675, 168] width 88 height 42
click at [653, 171] on input "True" at bounding box center [648, 168] width 14 height 11
radio input "true"
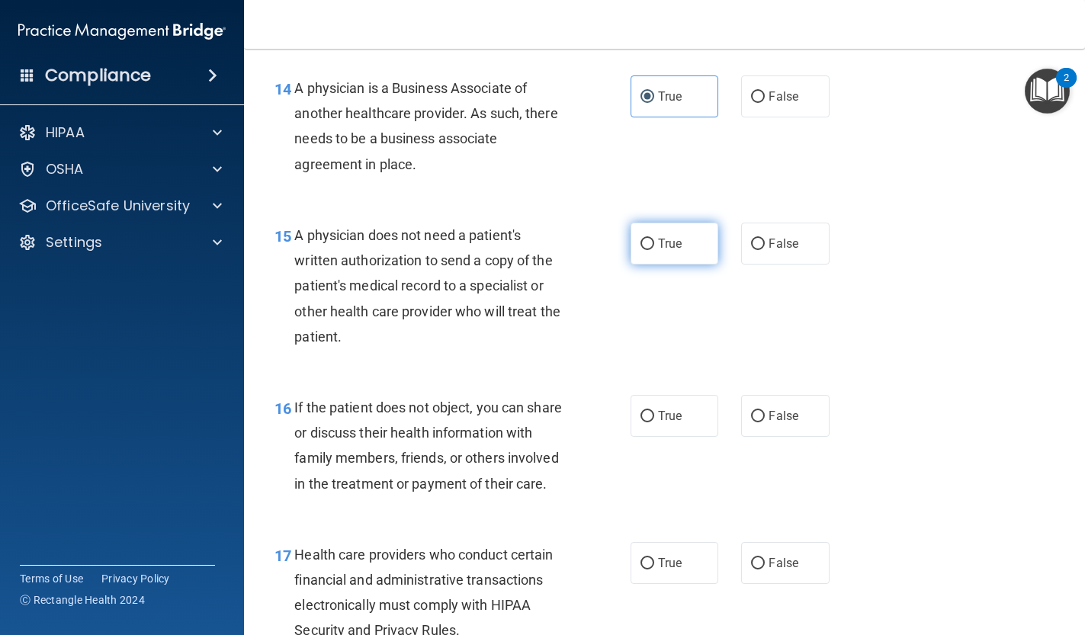
scroll to position [1985, 0]
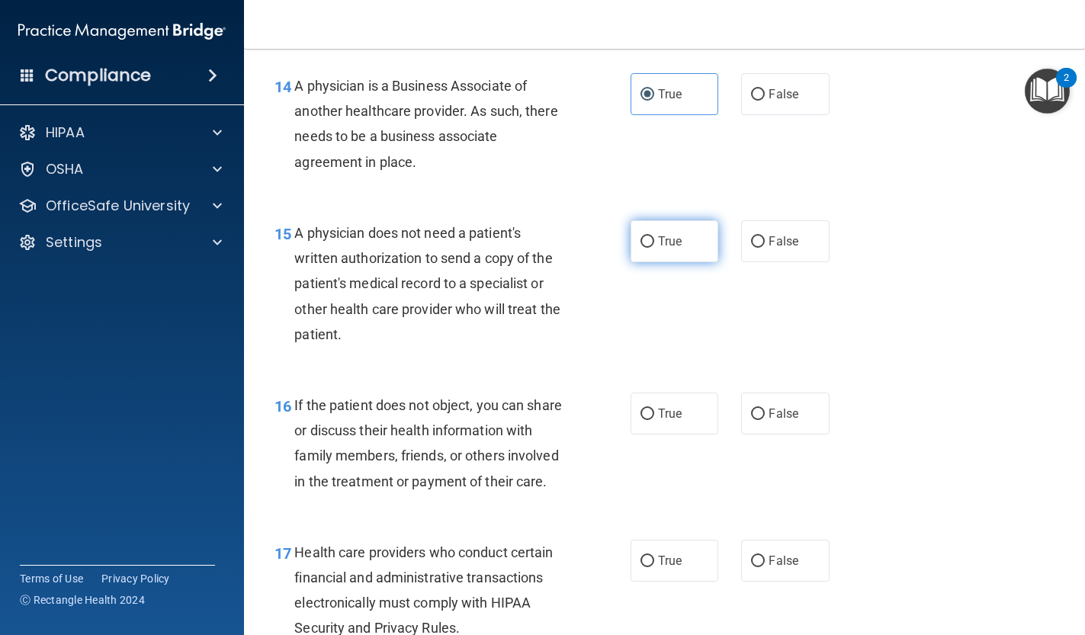
click at [679, 234] on span "True" at bounding box center [670, 241] width 24 height 14
click at [654, 236] on input "True" at bounding box center [648, 241] width 14 height 11
radio input "true"
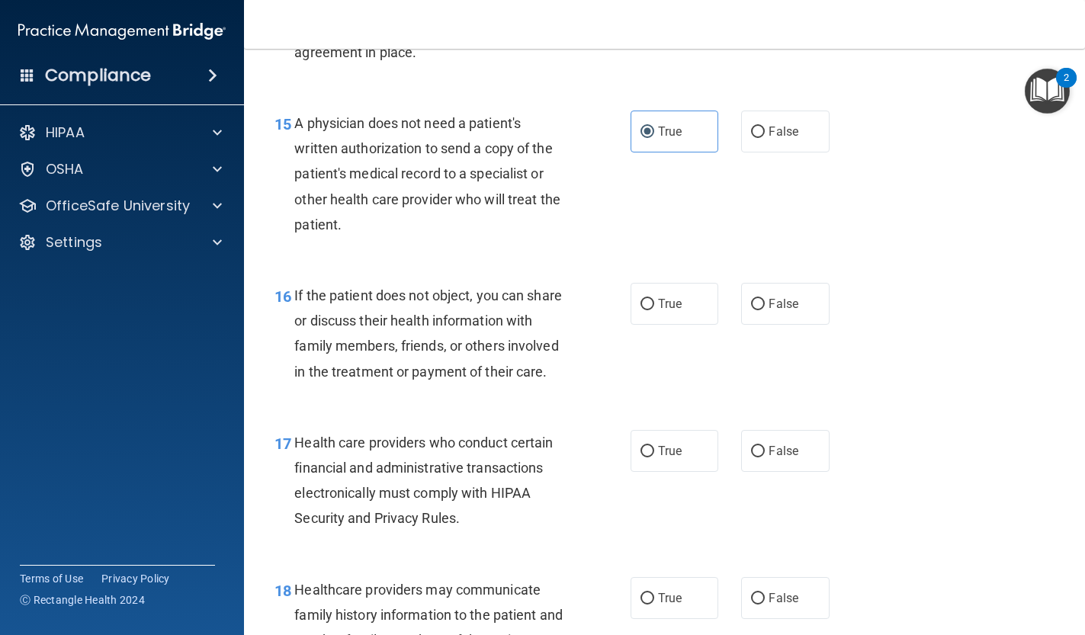
scroll to position [2133, 0]
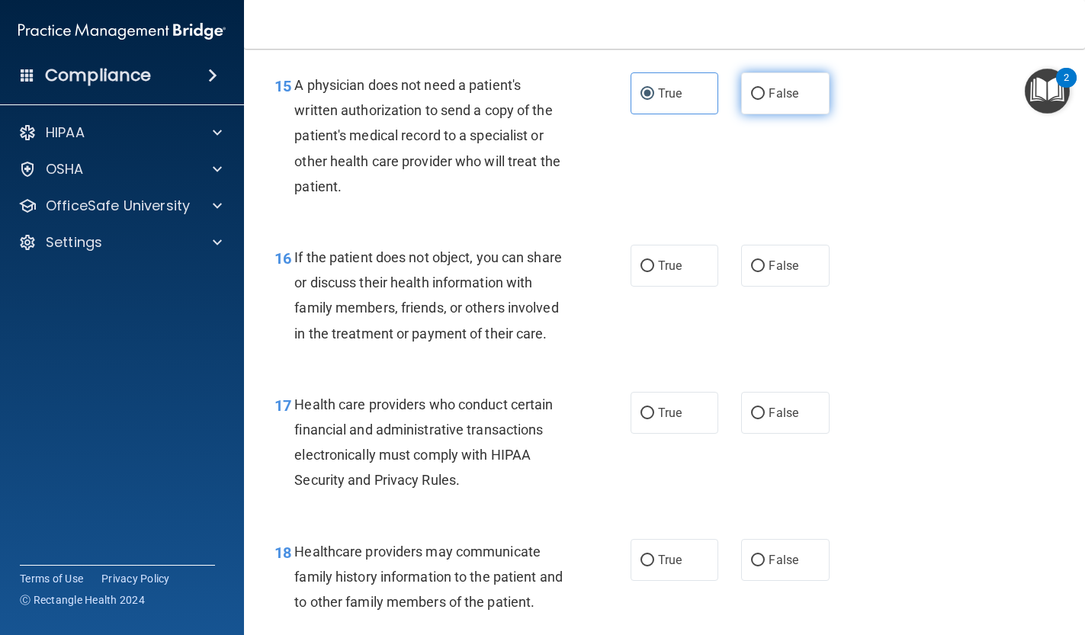
click at [763, 88] on input "False" at bounding box center [758, 93] width 14 height 11
radio input "true"
radio input "false"
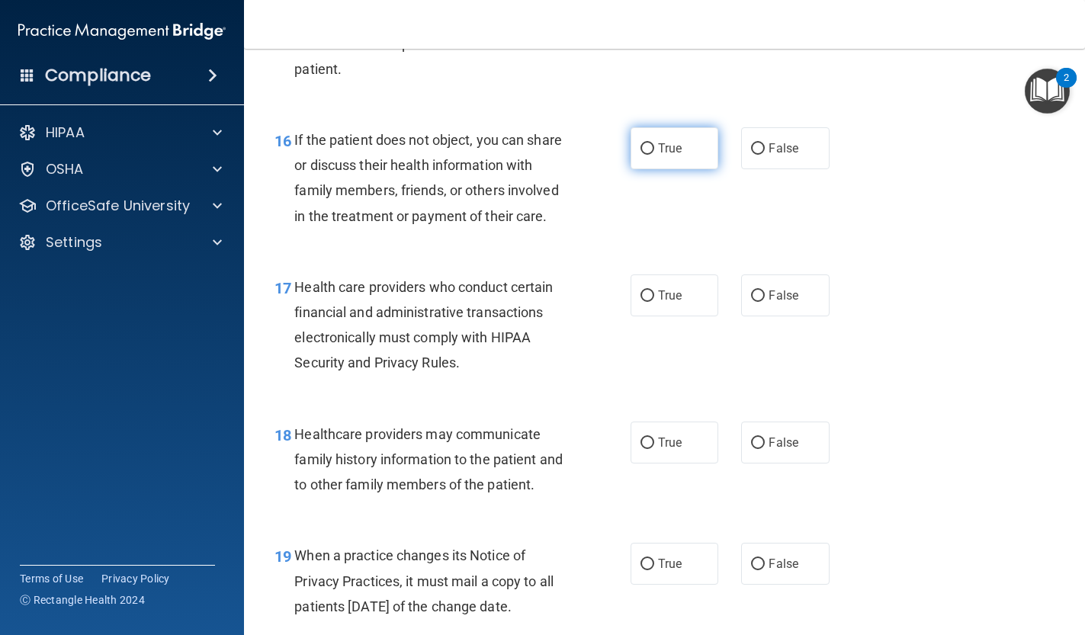
scroll to position [2259, 0]
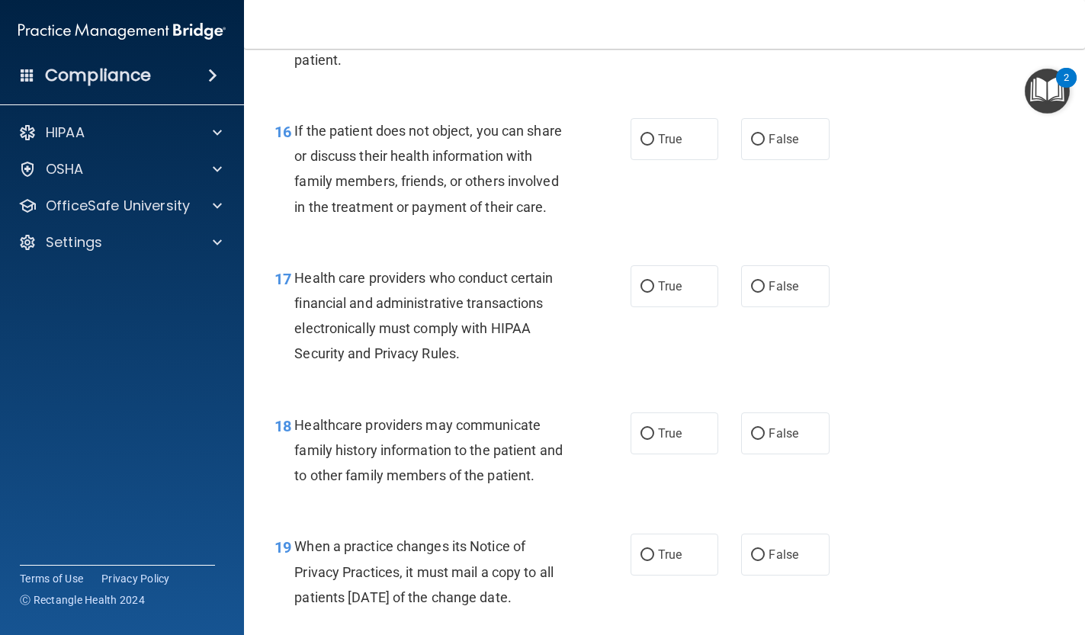
click at [740, 143] on div "True False" at bounding box center [737, 139] width 212 height 42
click at [761, 134] on input "False" at bounding box center [758, 139] width 14 height 11
radio input "true"
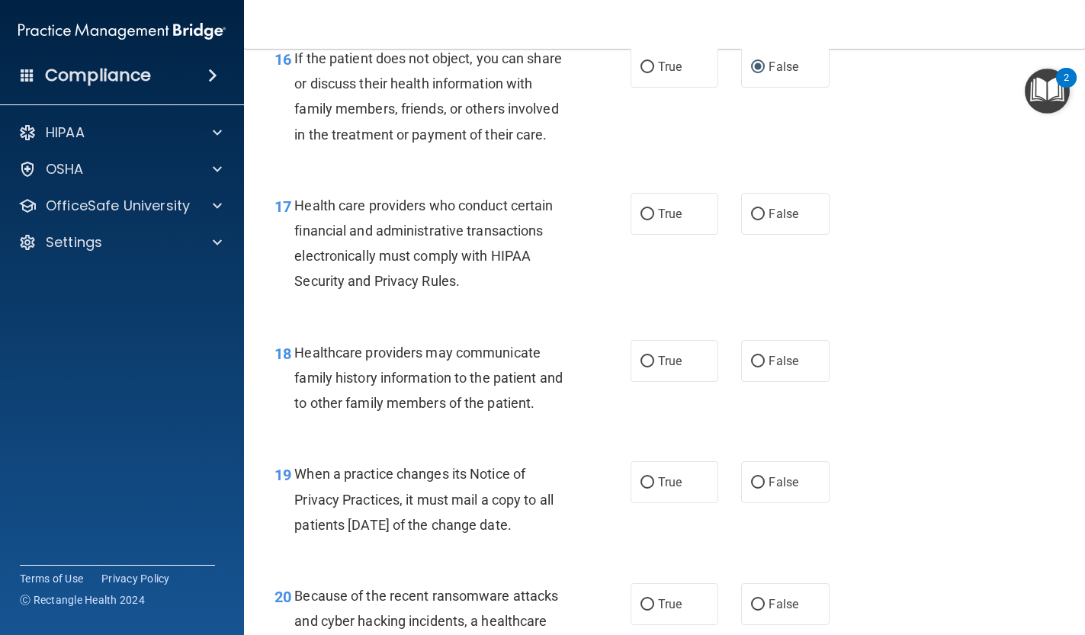
scroll to position [2371, 0]
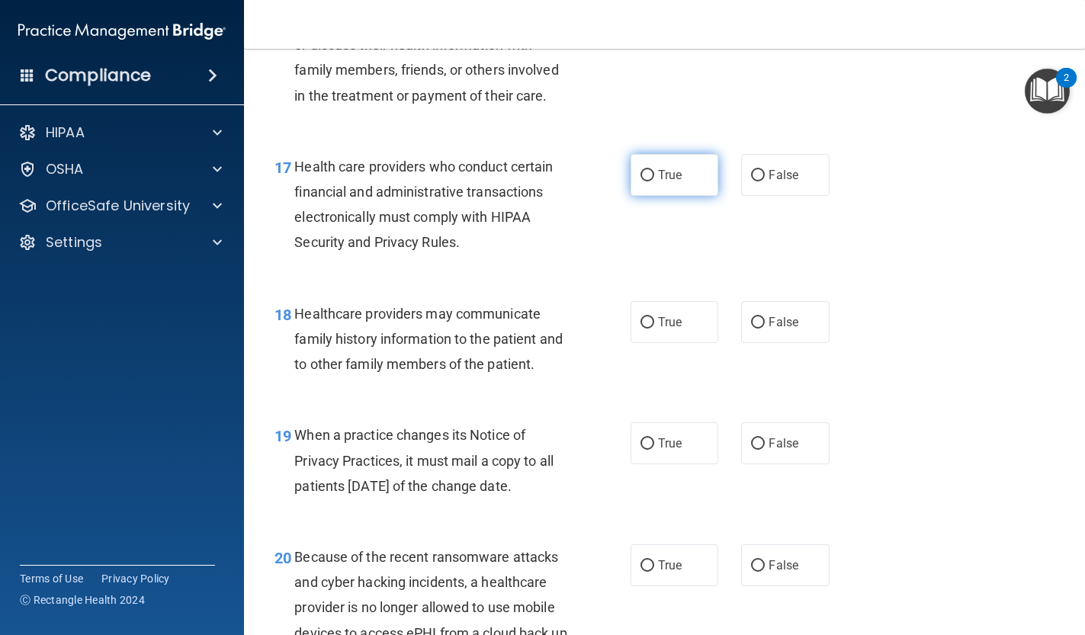
click at [655, 172] on label "True" at bounding box center [675, 175] width 88 height 42
click at [654, 172] on input "True" at bounding box center [648, 175] width 14 height 11
radio input "true"
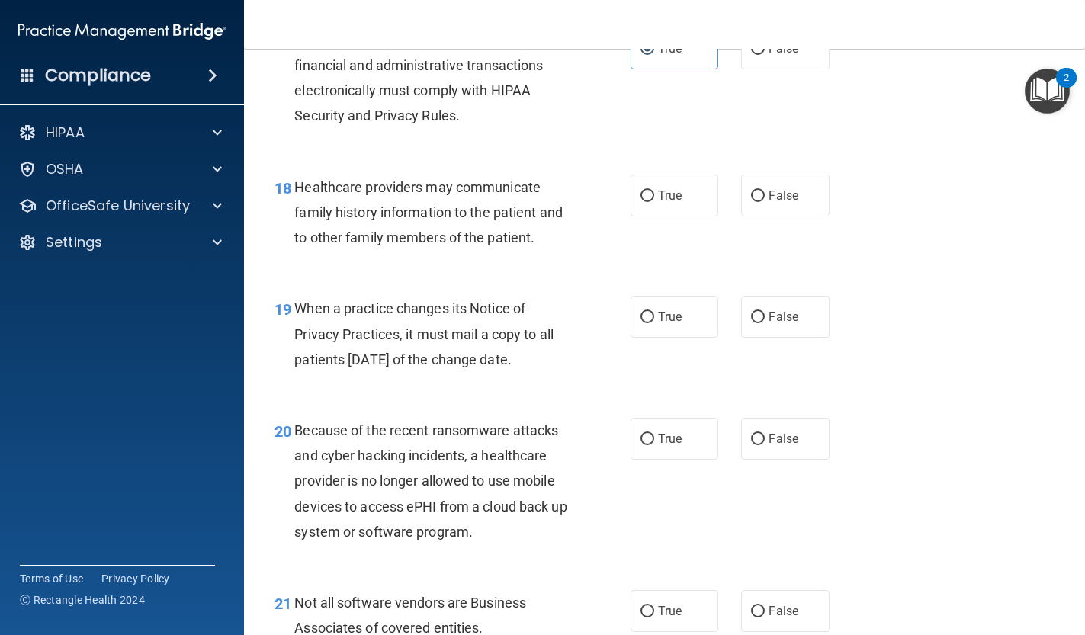
scroll to position [2539, 0]
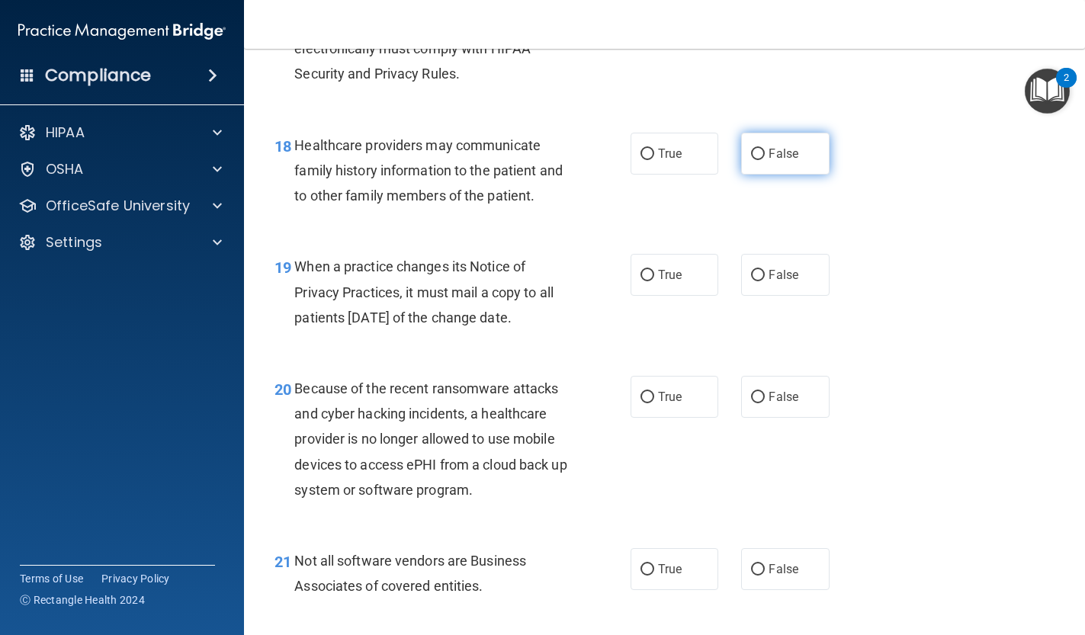
click at [765, 153] on label "False" at bounding box center [785, 154] width 88 height 42
click at [765, 153] on input "False" at bounding box center [758, 154] width 14 height 11
radio input "true"
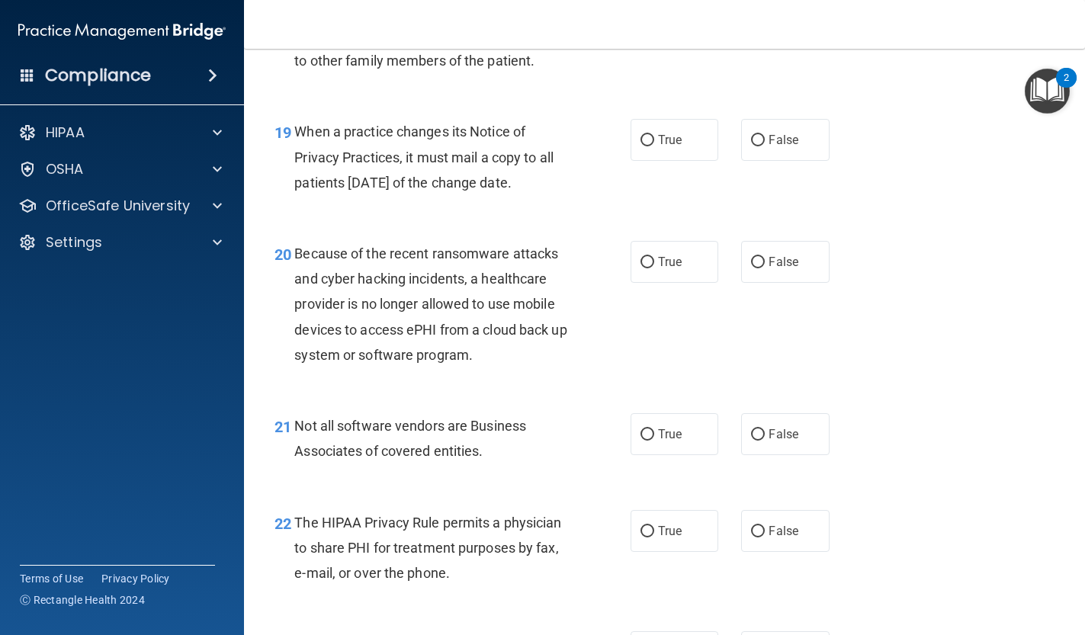
scroll to position [2681, 0]
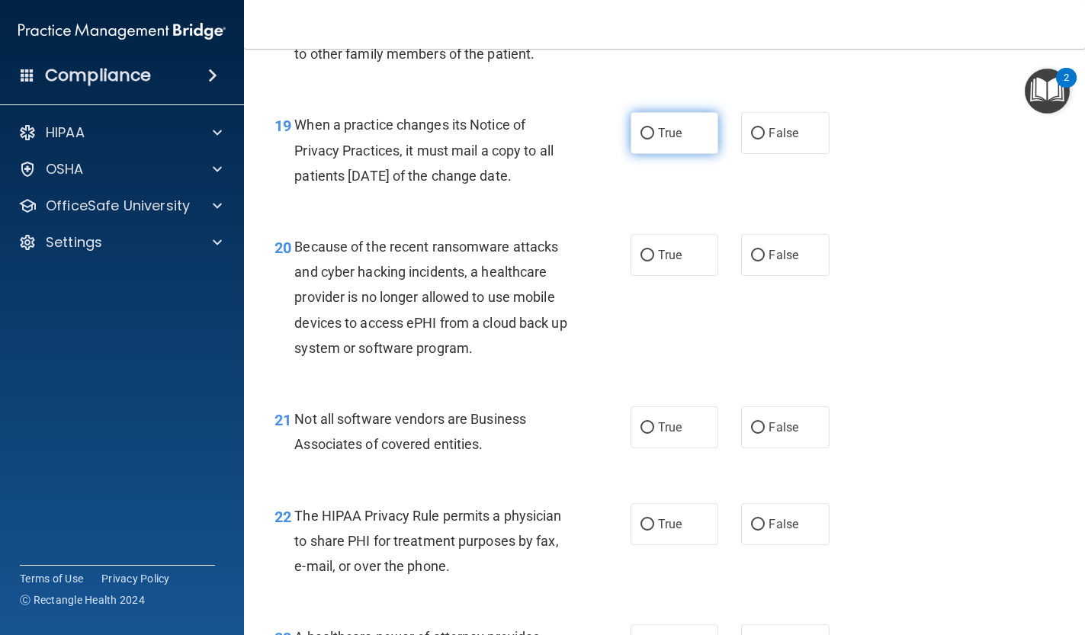
click at [661, 138] on label "True" at bounding box center [675, 133] width 88 height 42
click at [654, 138] on input "True" at bounding box center [648, 133] width 14 height 11
radio input "true"
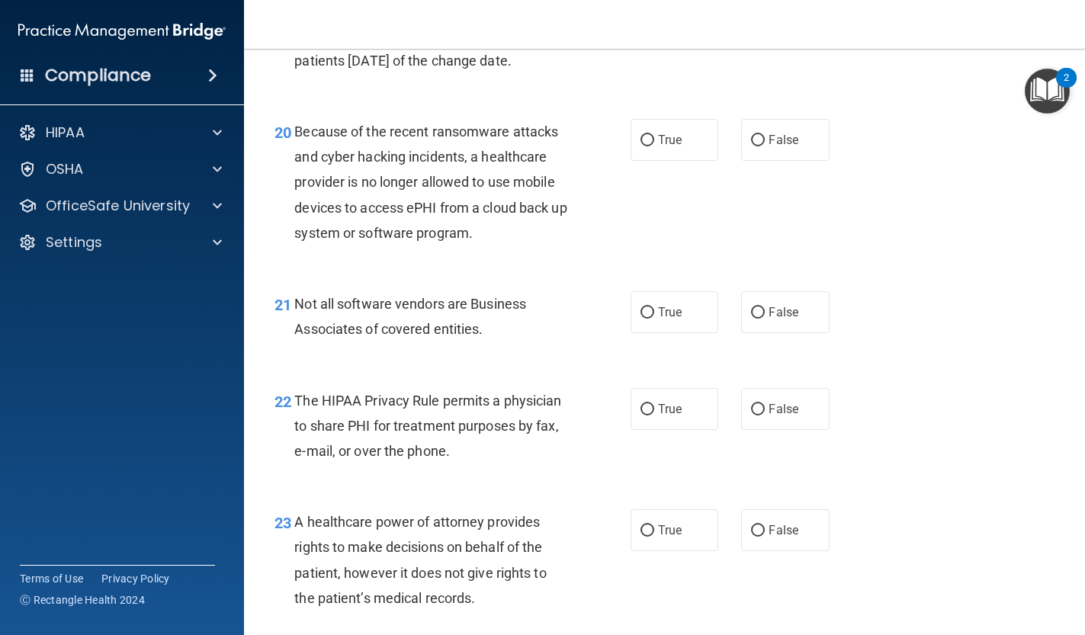
scroll to position [2801, 0]
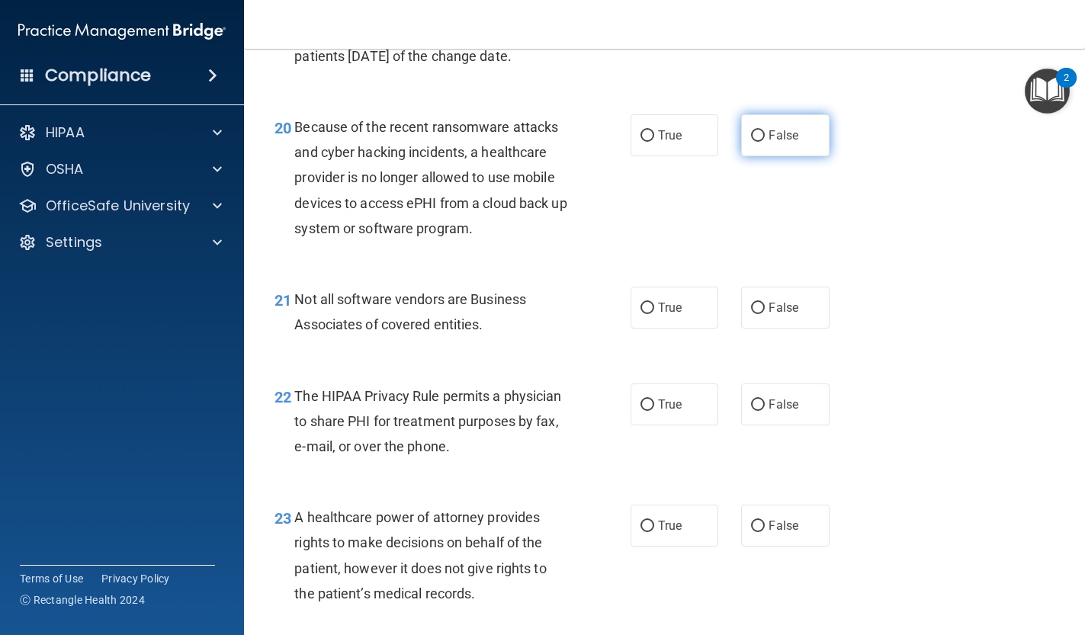
click at [763, 131] on label "False" at bounding box center [785, 135] width 88 height 42
click at [763, 131] on input "False" at bounding box center [758, 135] width 14 height 11
radio input "true"
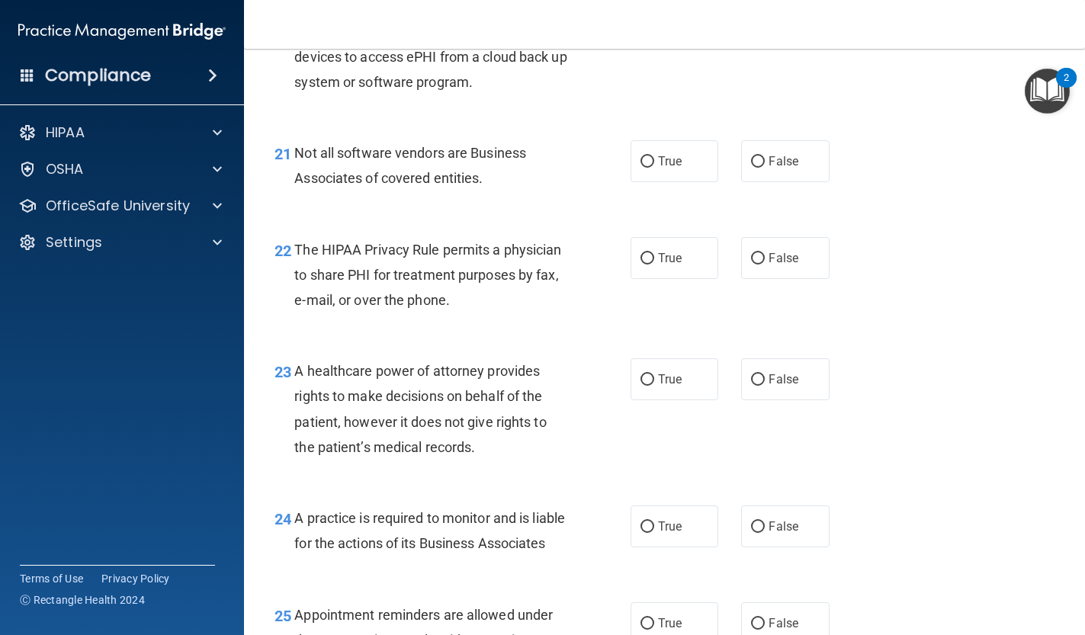
scroll to position [2951, 0]
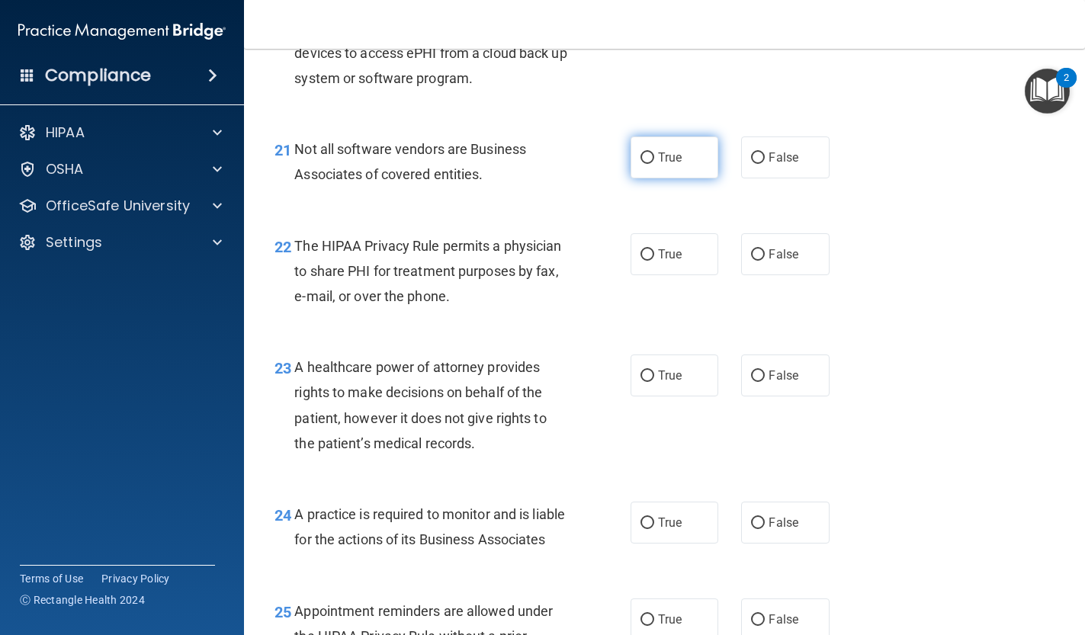
click at [660, 152] on label "True" at bounding box center [675, 157] width 88 height 42
click at [654, 153] on input "True" at bounding box center [648, 158] width 14 height 11
radio input "true"
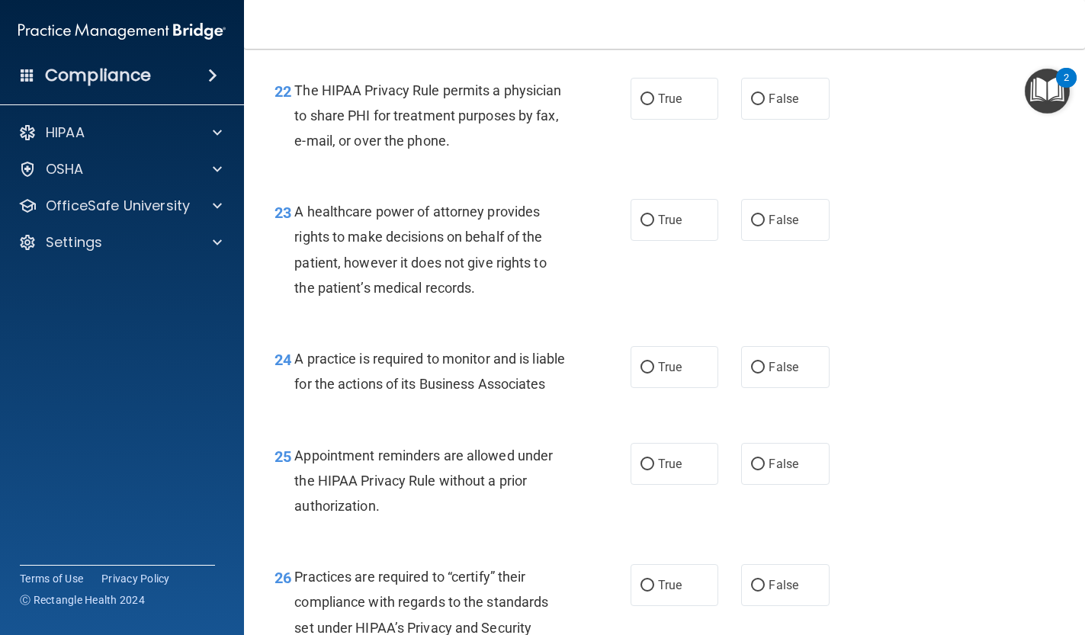
scroll to position [3113, 0]
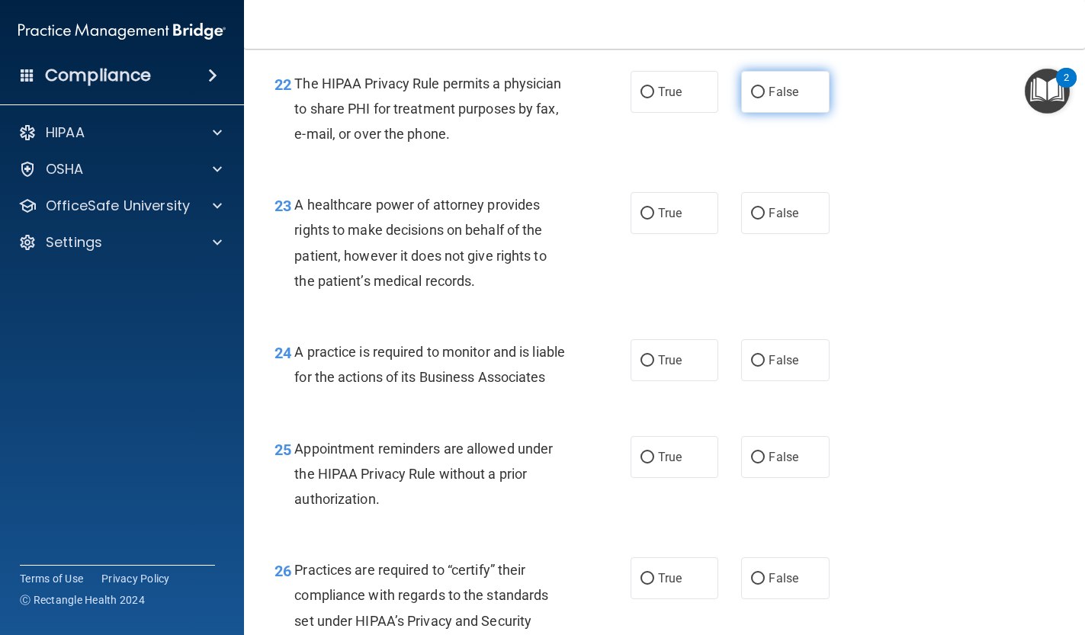
click at [767, 78] on label "False" at bounding box center [785, 92] width 88 height 42
click at [765, 87] on input "False" at bounding box center [758, 92] width 14 height 11
radio input "true"
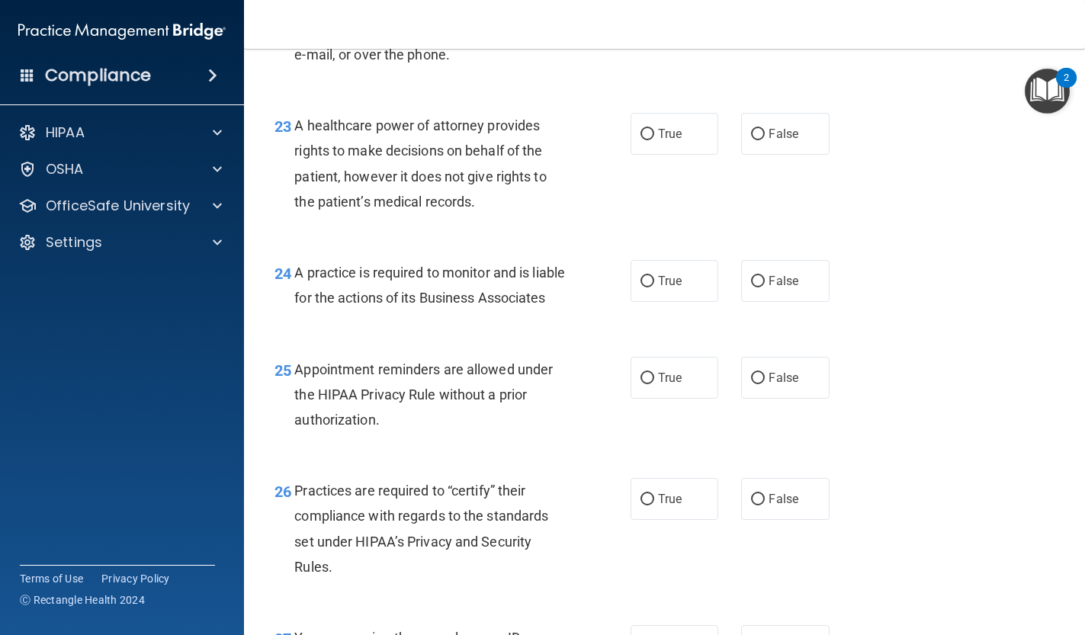
scroll to position [3193, 0]
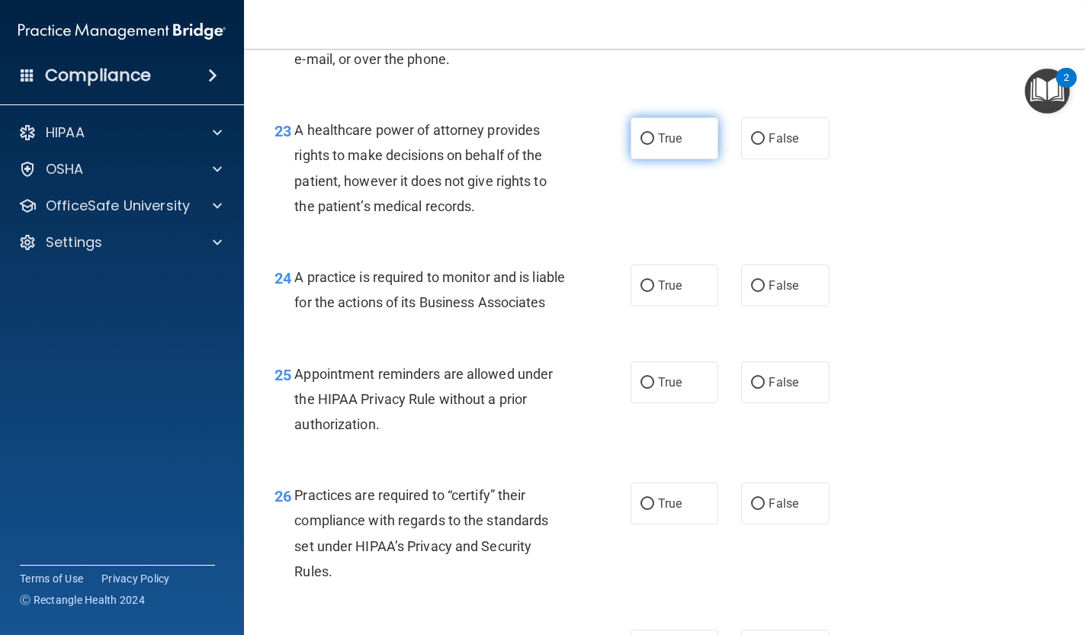
click at [645, 117] on label "True" at bounding box center [675, 138] width 88 height 42
click at [645, 133] on input "True" at bounding box center [648, 138] width 14 height 11
radio input "true"
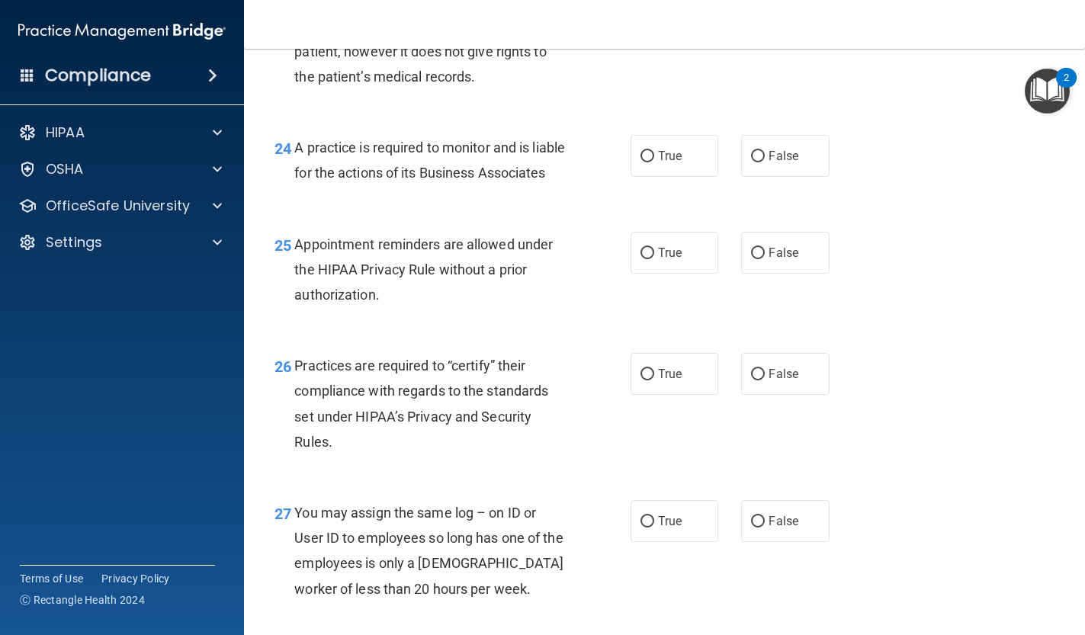
scroll to position [3319, 0]
click at [663, 159] on label "True" at bounding box center [675, 155] width 88 height 42
click at [654, 159] on input "True" at bounding box center [648, 155] width 14 height 11
radio input "true"
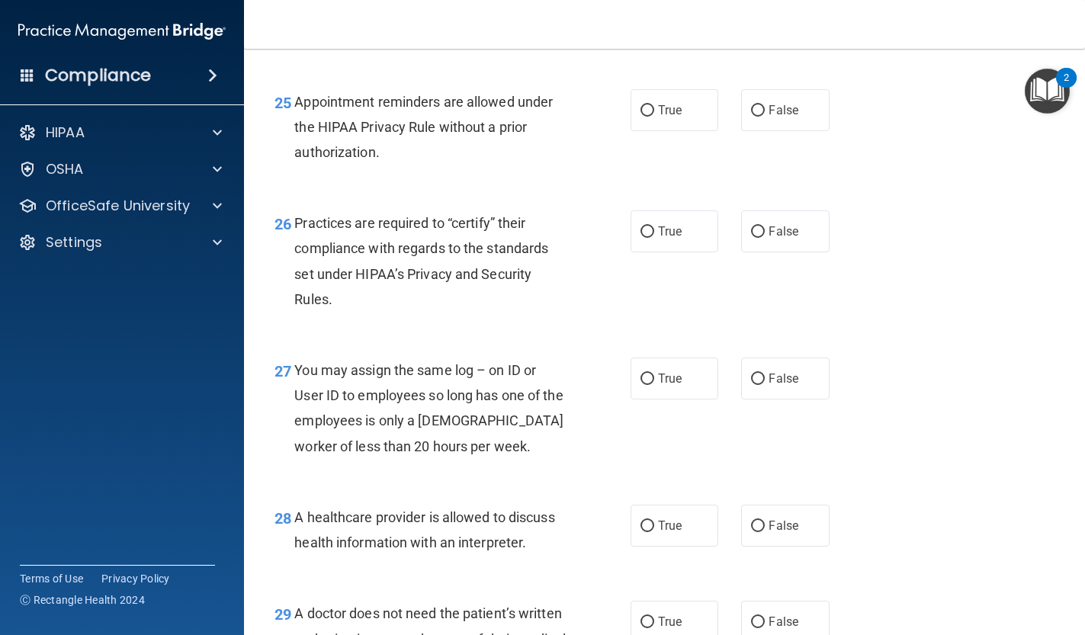
scroll to position [3463, 0]
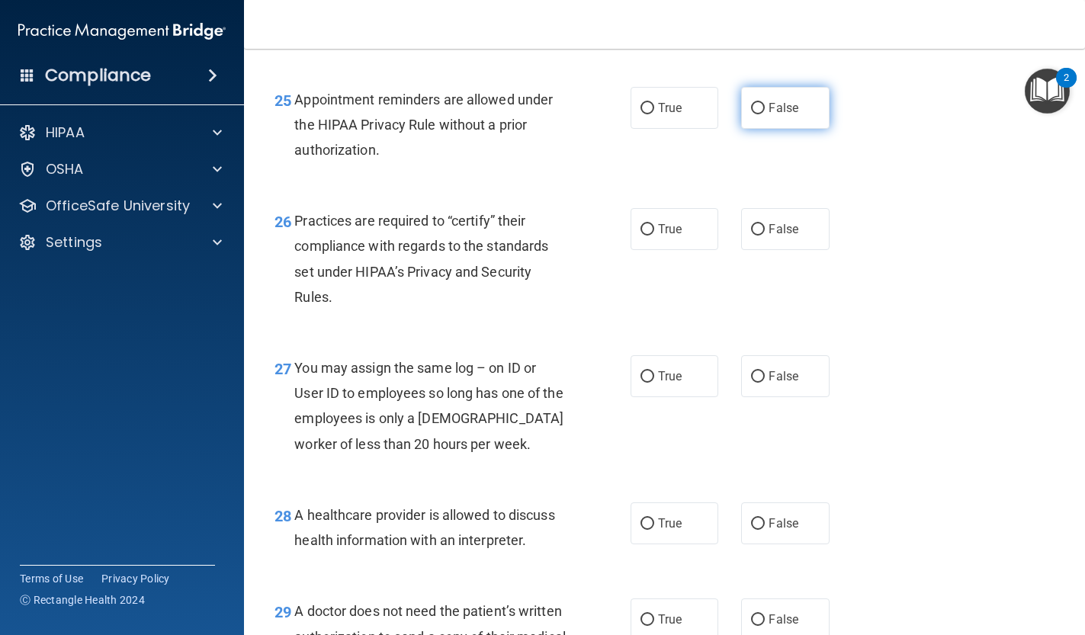
click at [779, 115] on span "False" at bounding box center [784, 108] width 30 height 14
click at [765, 114] on input "False" at bounding box center [758, 108] width 14 height 11
radio input "true"
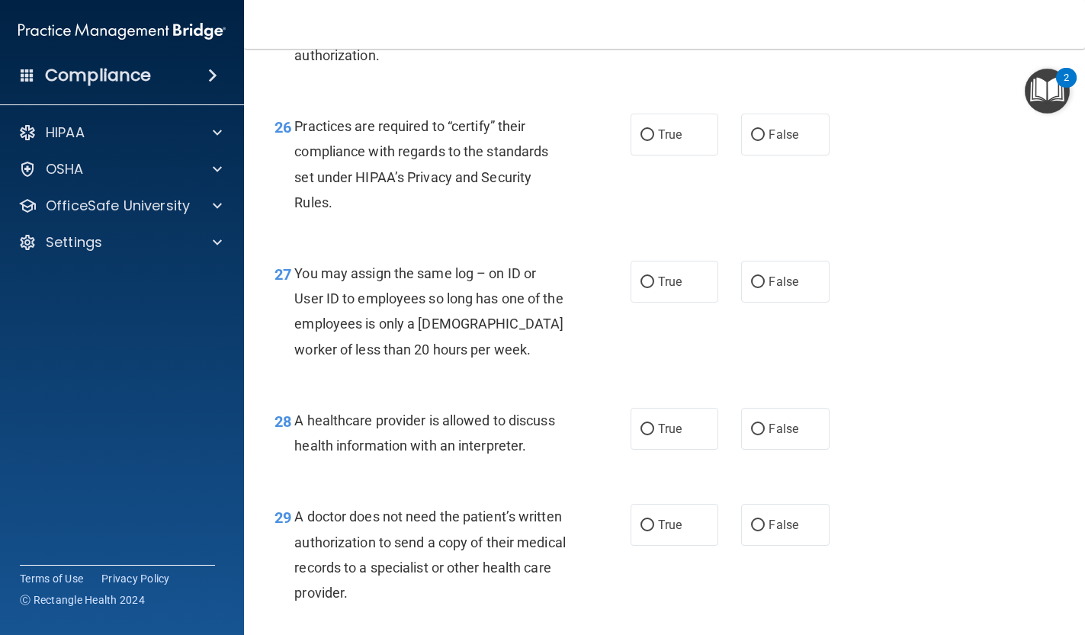
scroll to position [3558, 0]
click at [674, 153] on label "True" at bounding box center [675, 134] width 88 height 42
click at [654, 140] on input "True" at bounding box center [648, 134] width 14 height 11
radio input "true"
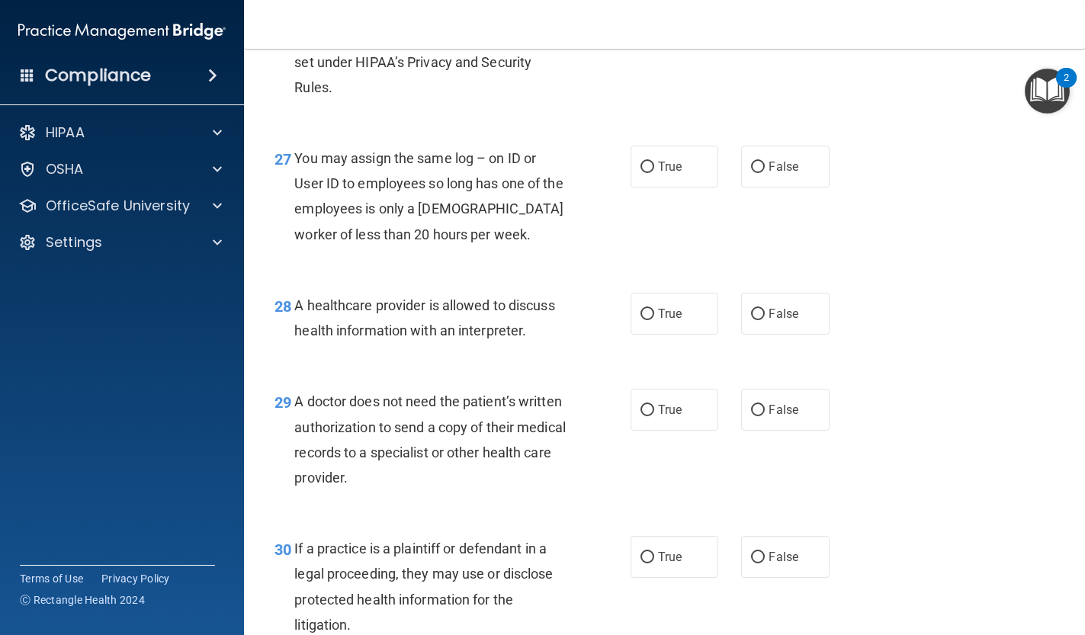
scroll to position [3676, 0]
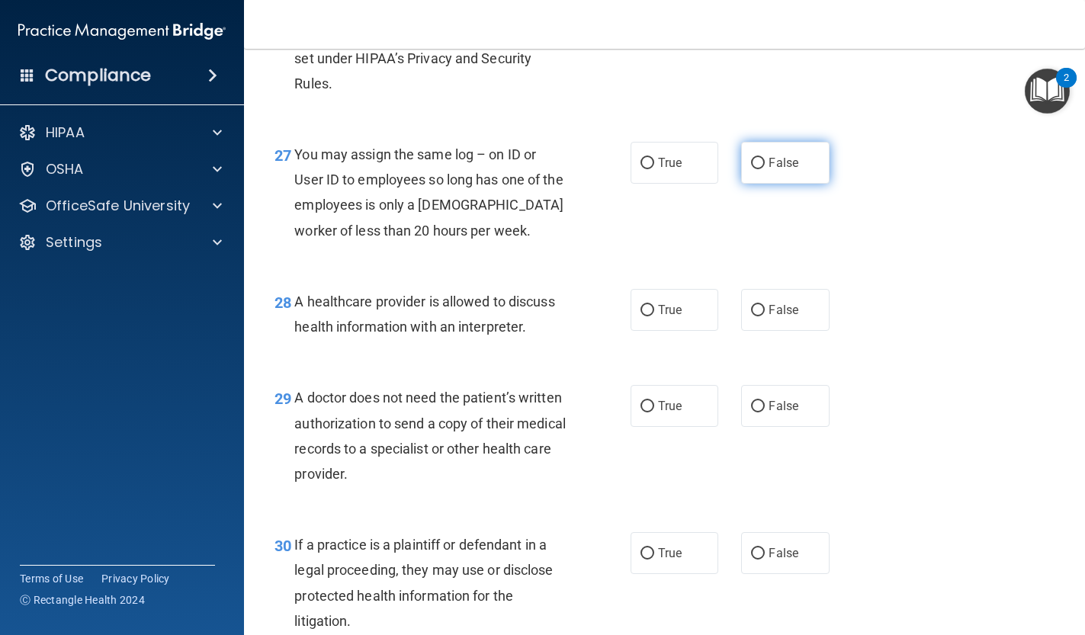
click at [771, 163] on label "False" at bounding box center [785, 163] width 88 height 42
click at [765, 163] on input "False" at bounding box center [758, 163] width 14 height 11
radio input "true"
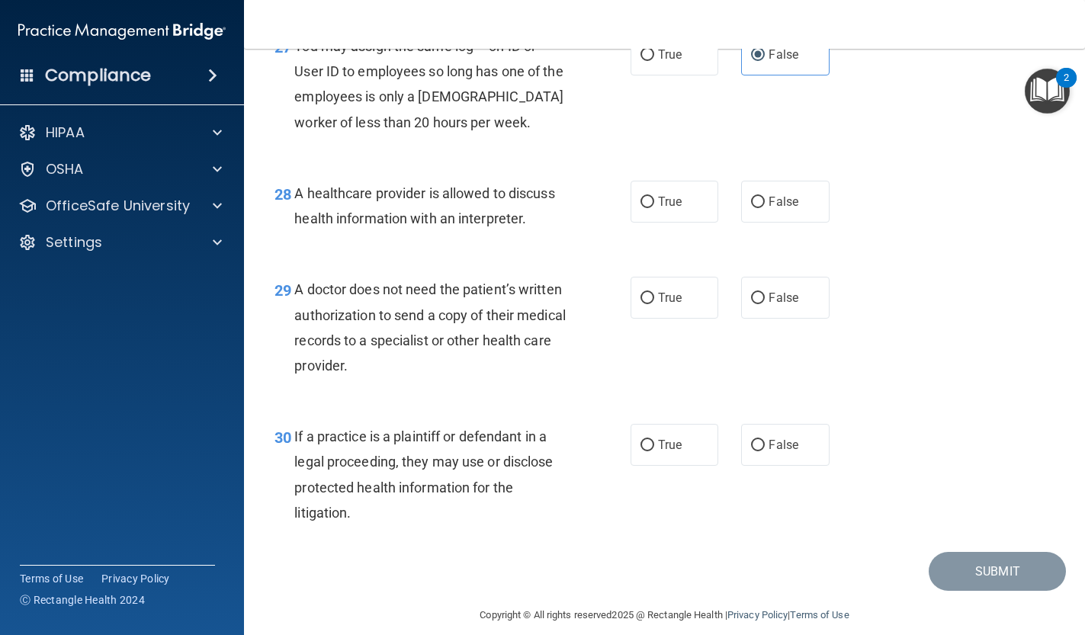
scroll to position [3789, 0]
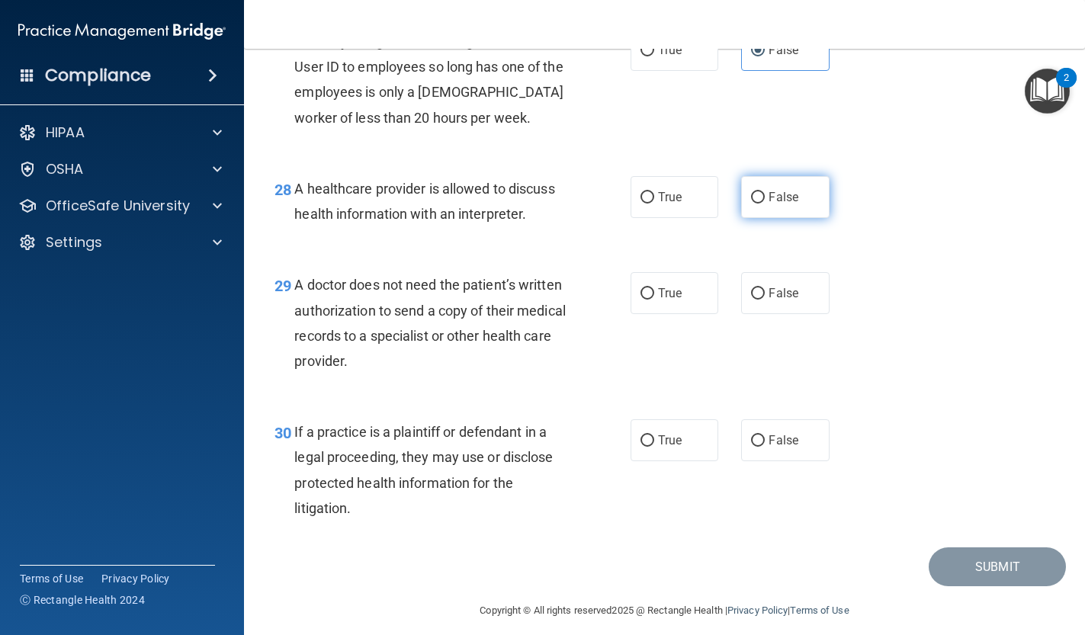
click at [747, 218] on label "False" at bounding box center [785, 197] width 88 height 42
click at [751, 204] on input "False" at bounding box center [758, 197] width 14 height 11
radio input "true"
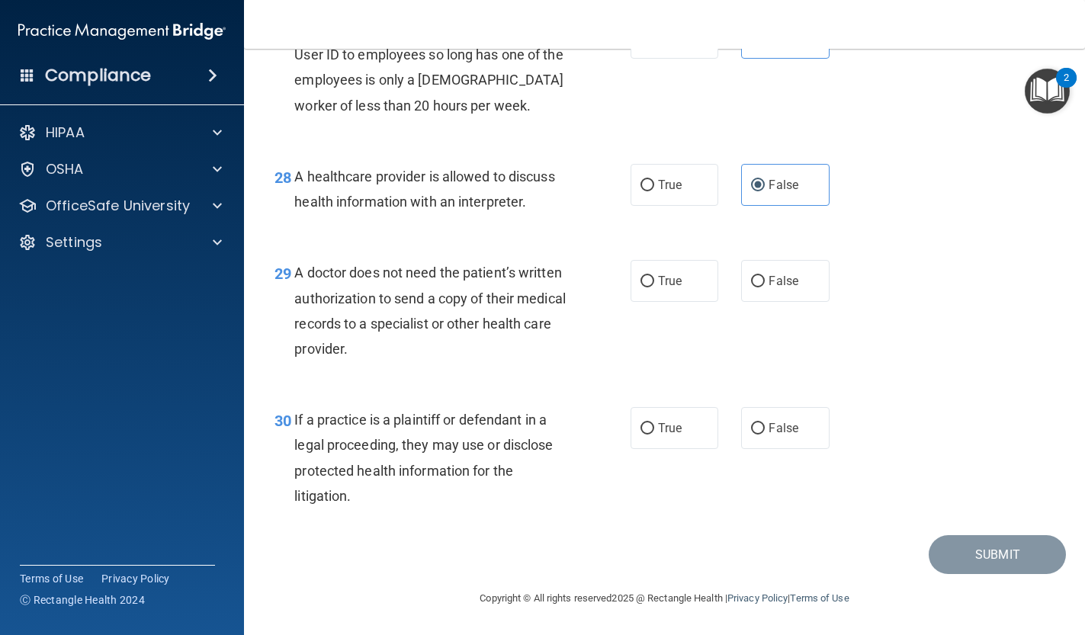
scroll to position [3807, 0]
click at [755, 285] on input "False" at bounding box center [758, 281] width 14 height 11
radio input "true"
click at [746, 425] on label "False" at bounding box center [785, 428] width 88 height 42
click at [751, 425] on input "False" at bounding box center [758, 428] width 14 height 11
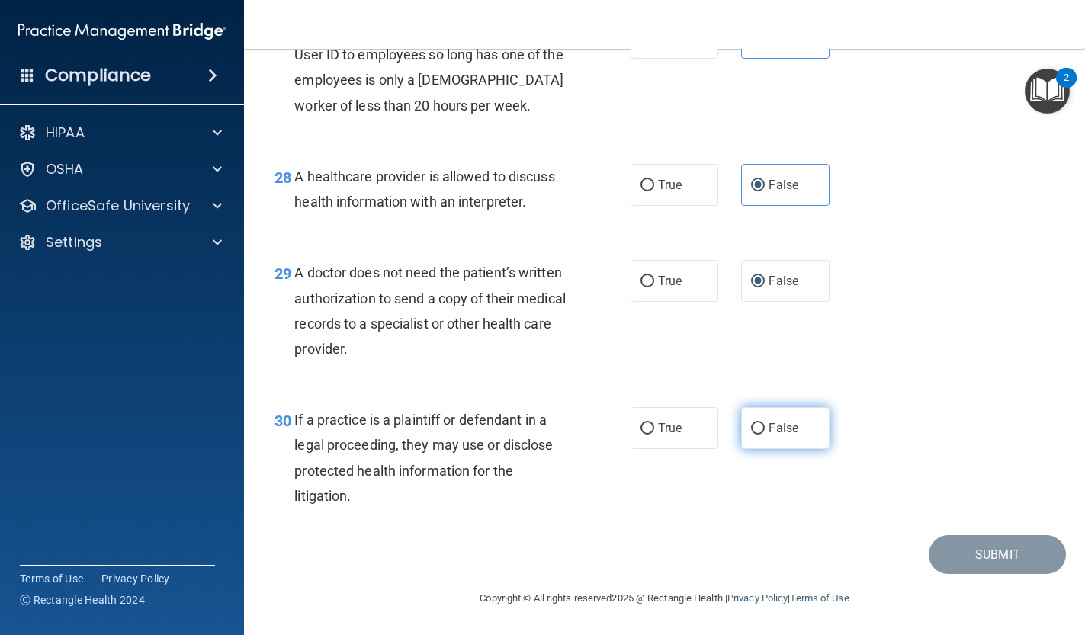
radio input "true"
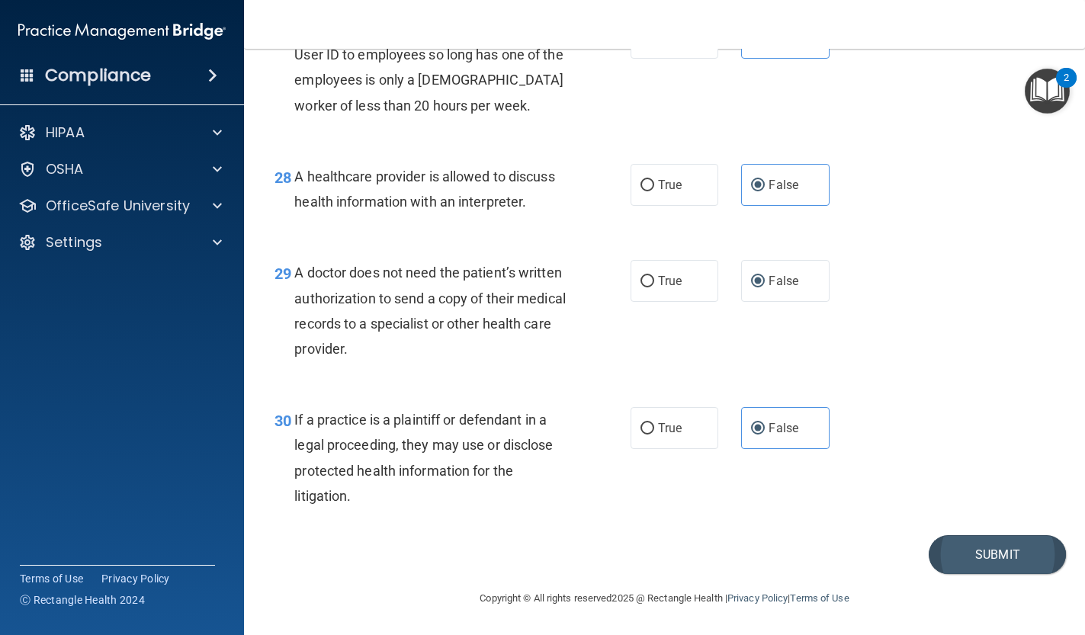
click at [997, 558] on button "Submit" at bounding box center [997, 554] width 137 height 39
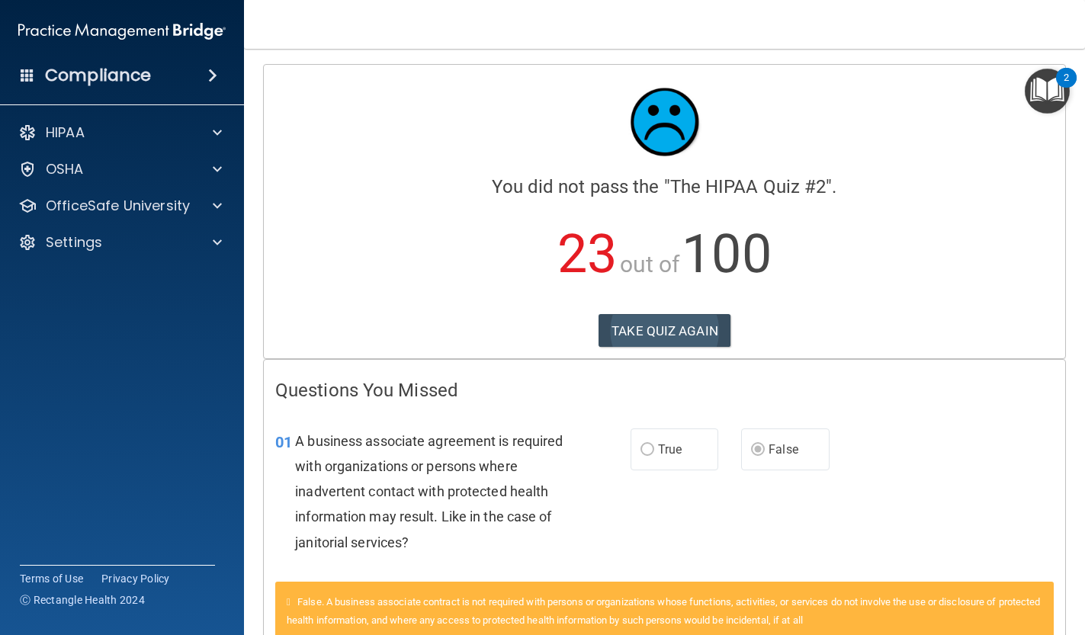
click at [670, 332] on button "TAKE QUIZ AGAIN" at bounding box center [665, 331] width 132 height 34
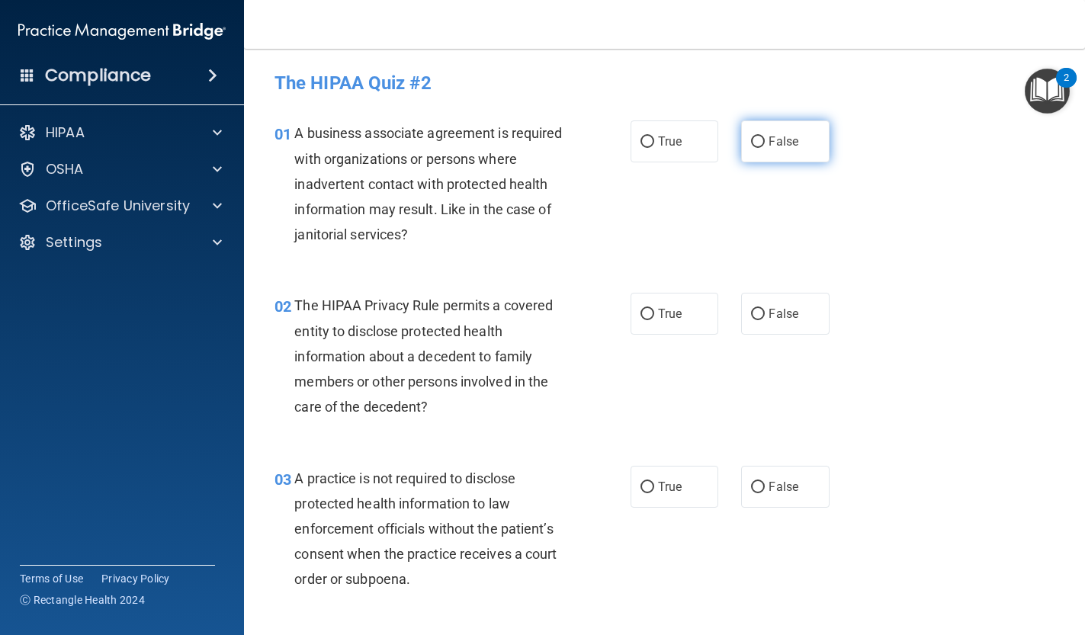
click at [762, 155] on label "False" at bounding box center [785, 141] width 88 height 42
click at [762, 148] on input "False" at bounding box center [758, 141] width 14 height 11
radio input "true"
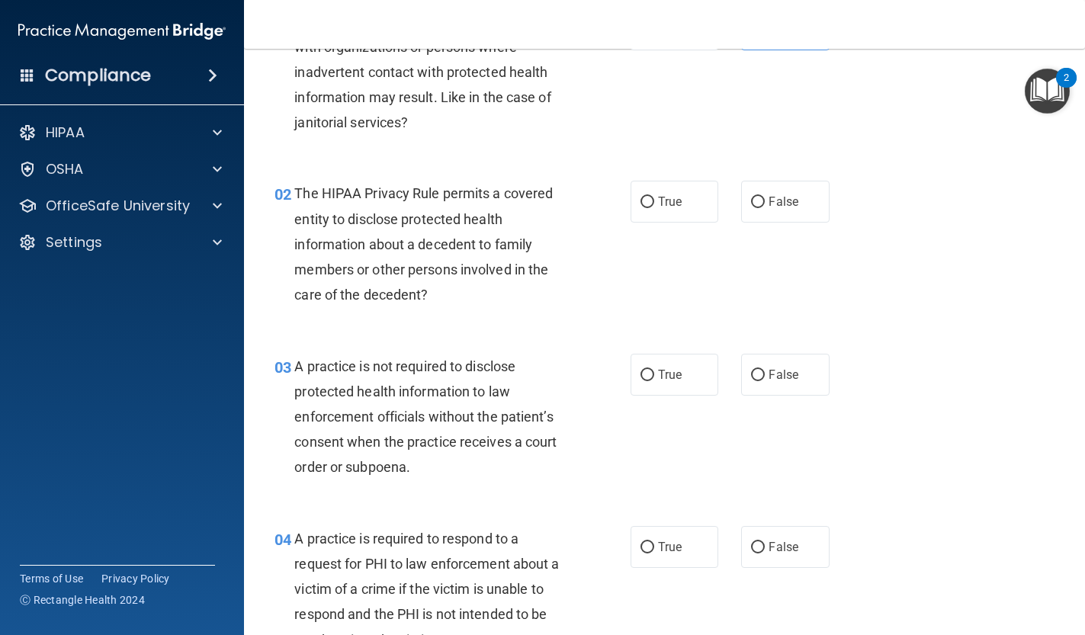
click at [662, 226] on div "02 The HIPAA Privacy Rule permits a covered entity to disclose protected health…" at bounding box center [664, 248] width 803 height 172
click at [662, 211] on label "True" at bounding box center [675, 202] width 88 height 42
click at [654, 208] on input "True" at bounding box center [648, 202] width 14 height 11
radio input "true"
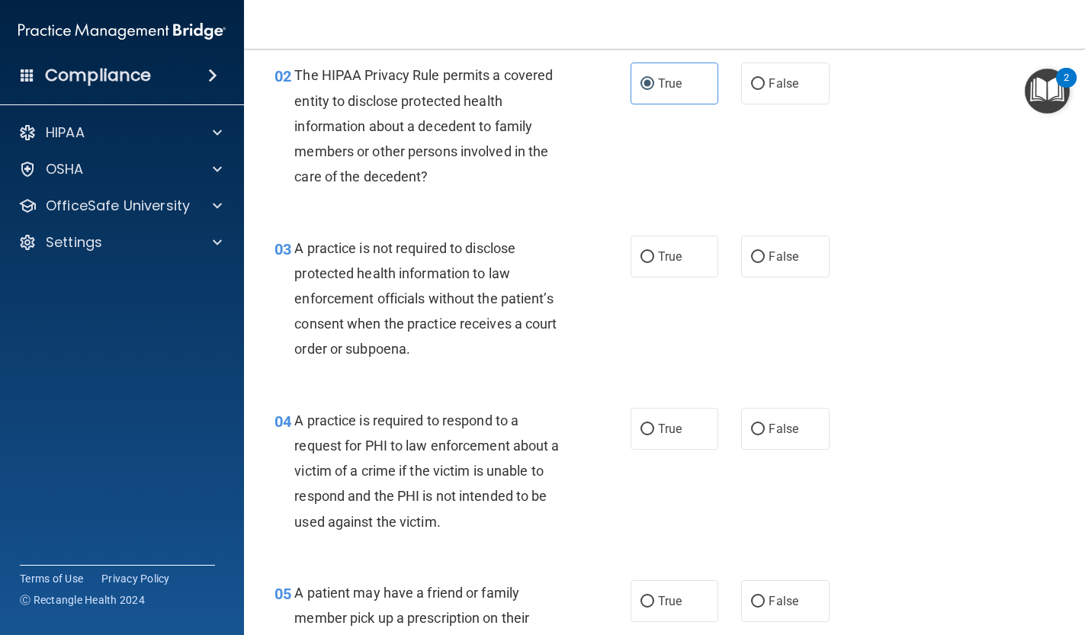
scroll to position [231, 0]
click at [758, 258] on input "False" at bounding box center [758, 256] width 14 height 11
radio input "true"
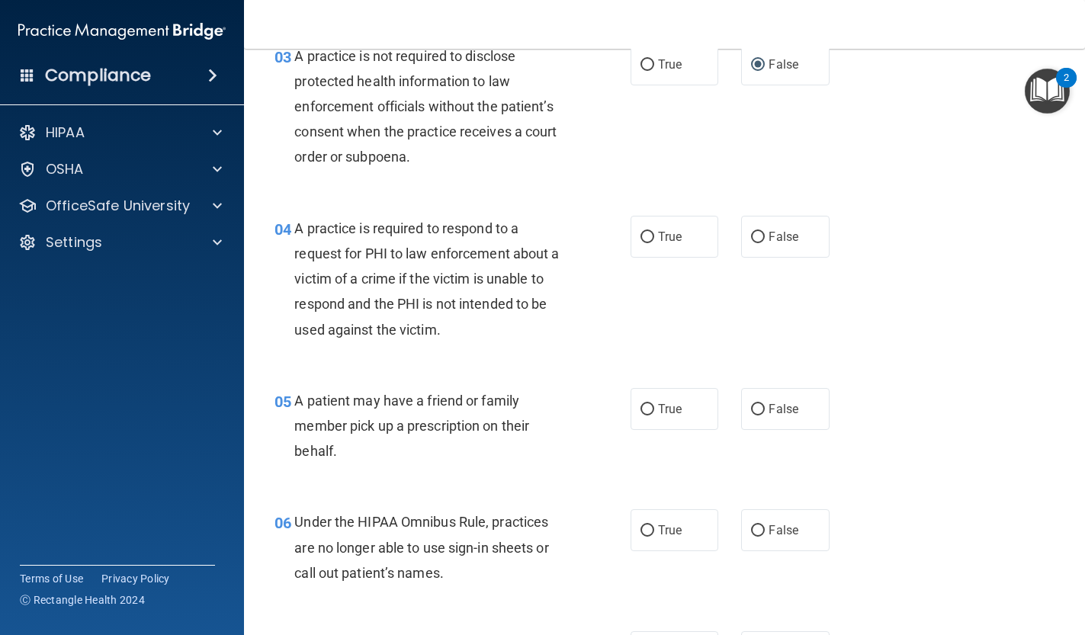
scroll to position [424, 0]
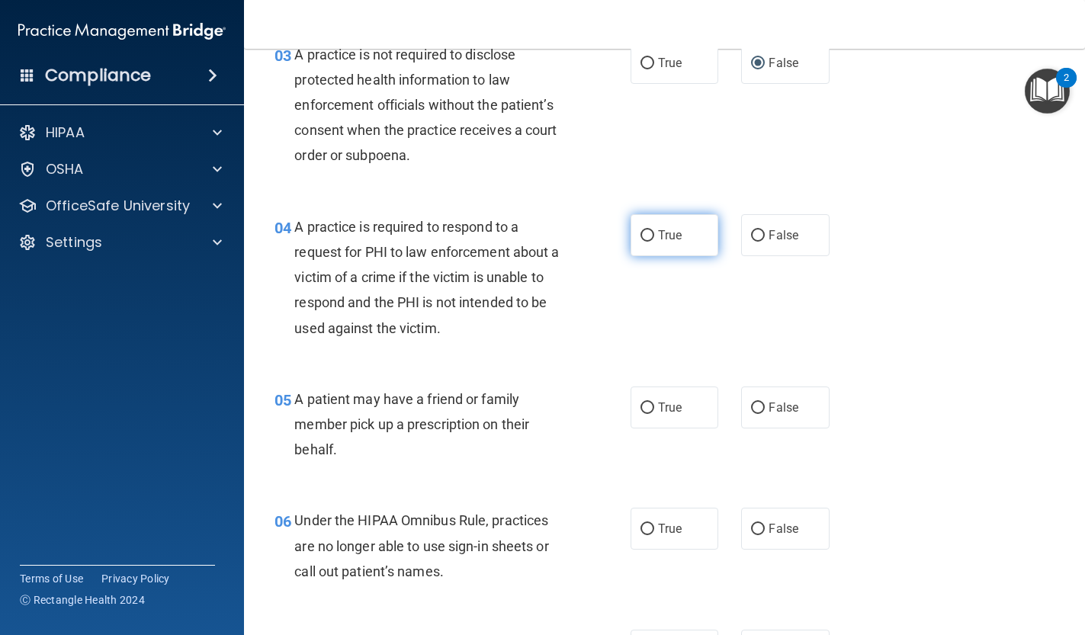
click at [674, 238] on span "True" at bounding box center [670, 235] width 24 height 14
click at [654, 238] on input "True" at bounding box center [648, 235] width 14 height 11
radio input "true"
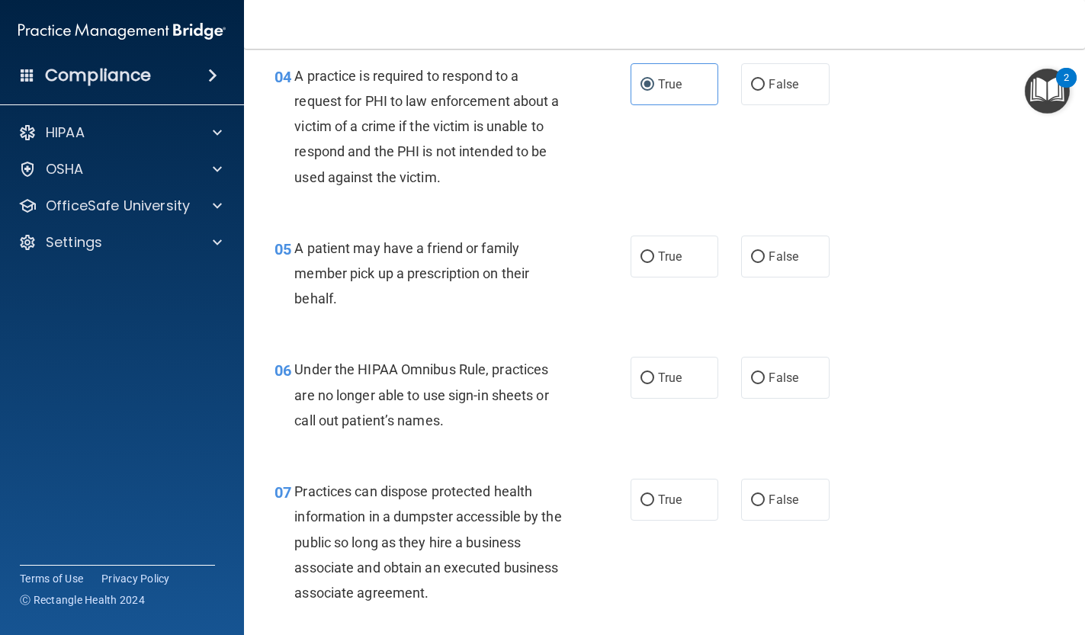
scroll to position [579, 0]
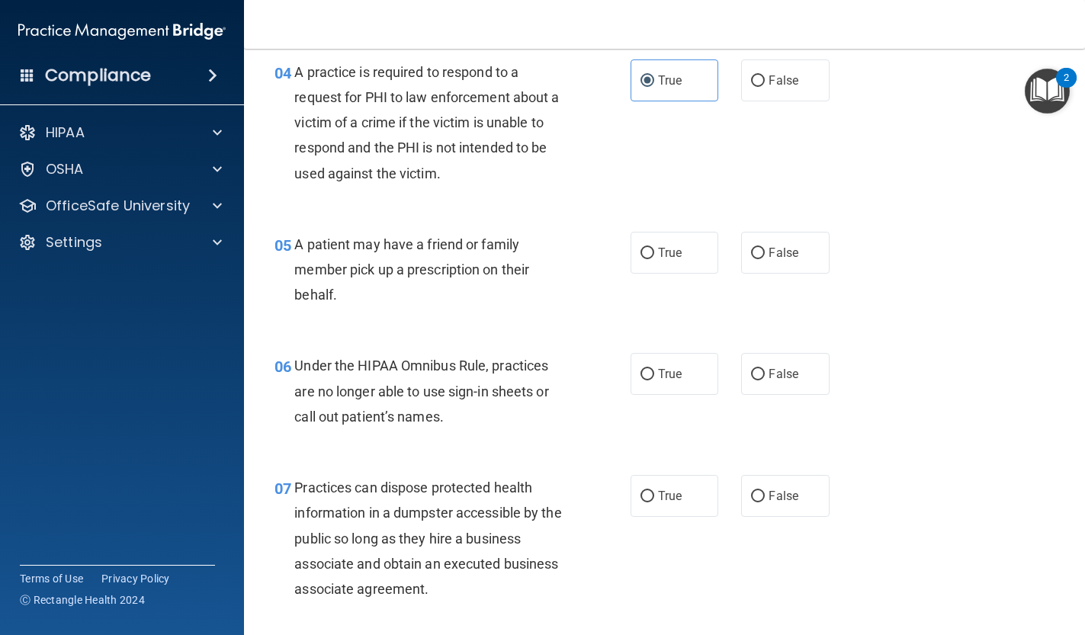
click at [682, 272] on div "05 A patient may have a friend or family member pick up a prescription on their…" at bounding box center [664, 274] width 803 height 122
click at [672, 253] on span "True" at bounding box center [670, 253] width 24 height 14
click at [654, 253] on input "True" at bounding box center [648, 253] width 14 height 11
radio input "true"
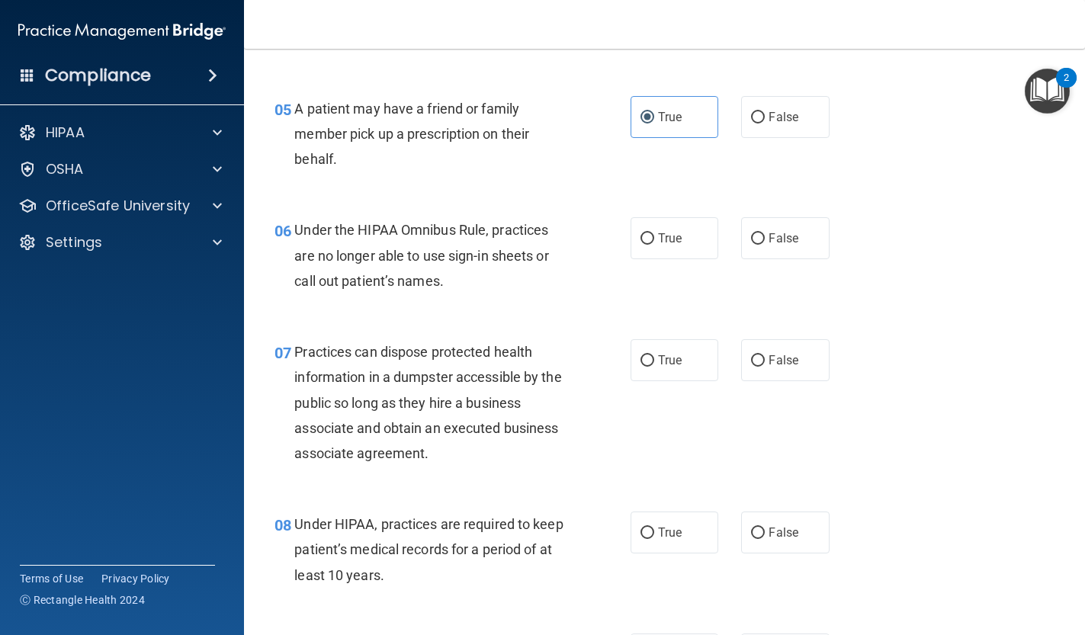
scroll to position [718, 0]
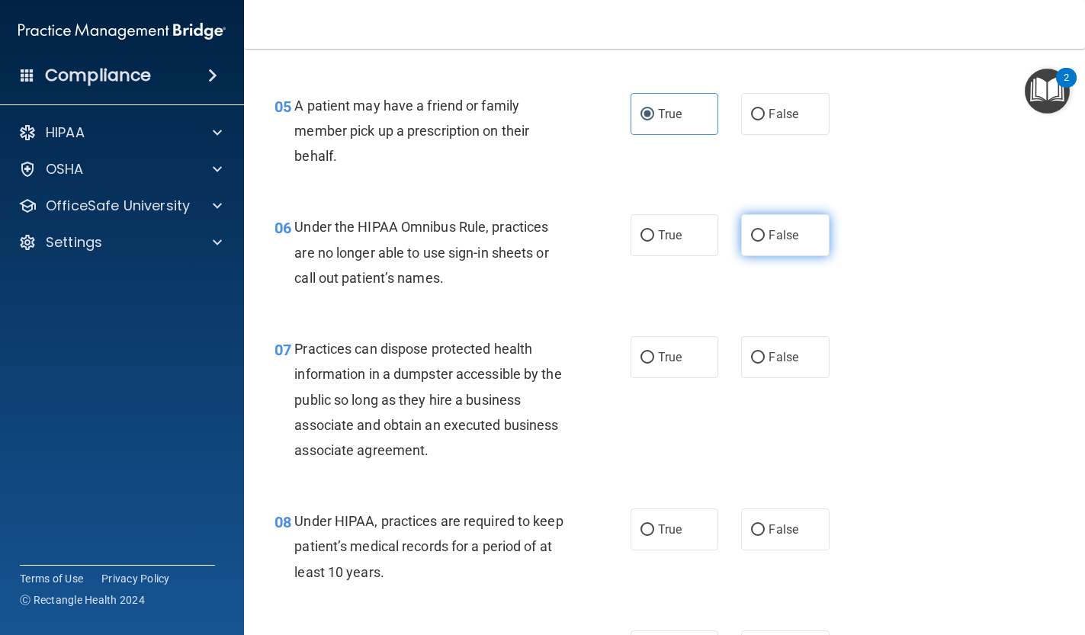
click at [754, 239] on label "False" at bounding box center [785, 235] width 88 height 42
click at [754, 239] on input "False" at bounding box center [758, 235] width 14 height 11
radio input "true"
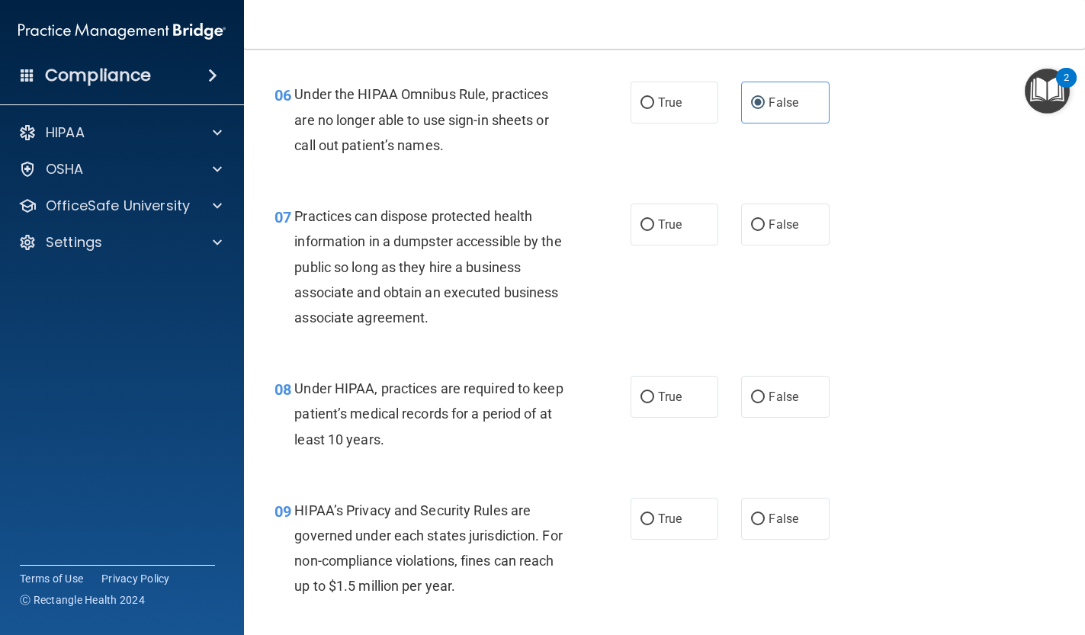
scroll to position [852, 0]
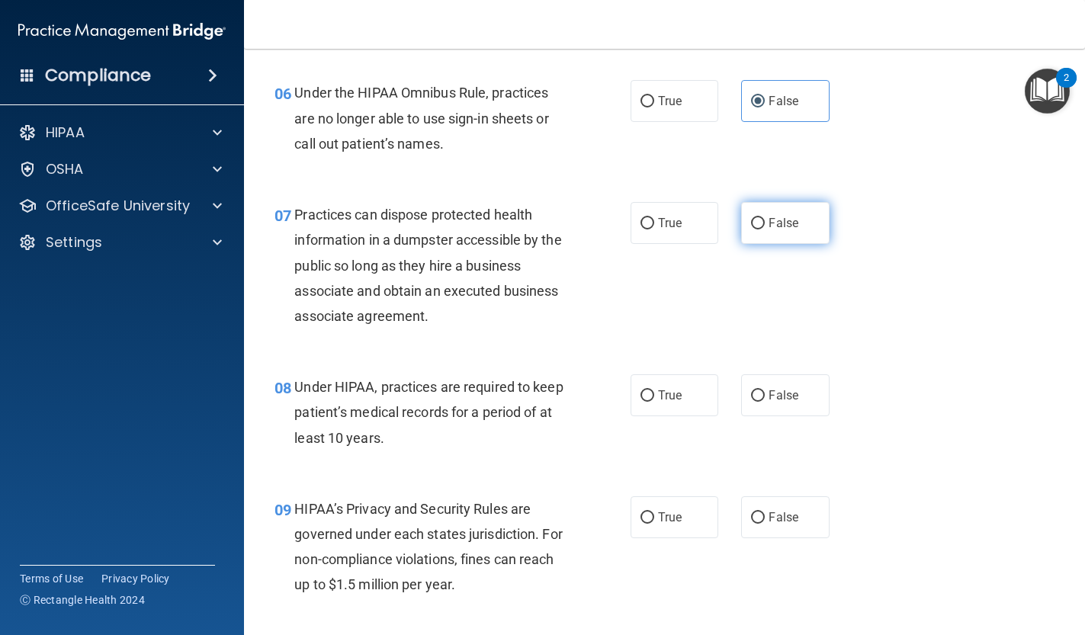
click at [762, 227] on label "False" at bounding box center [785, 223] width 88 height 42
click at [762, 227] on input "False" at bounding box center [758, 223] width 14 height 11
radio input "true"
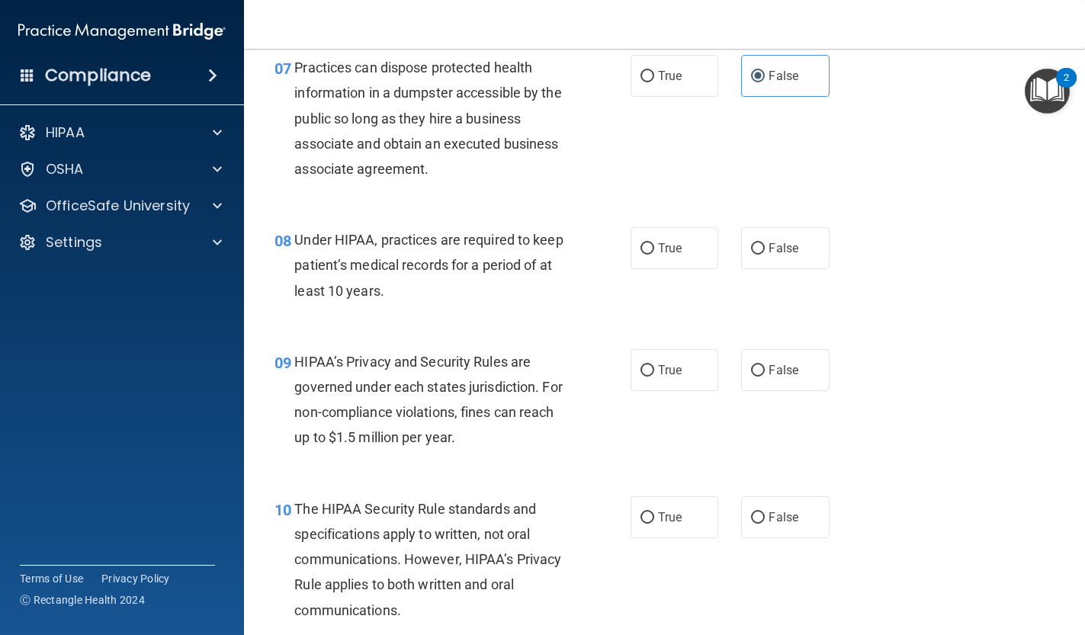
scroll to position [1000, 0]
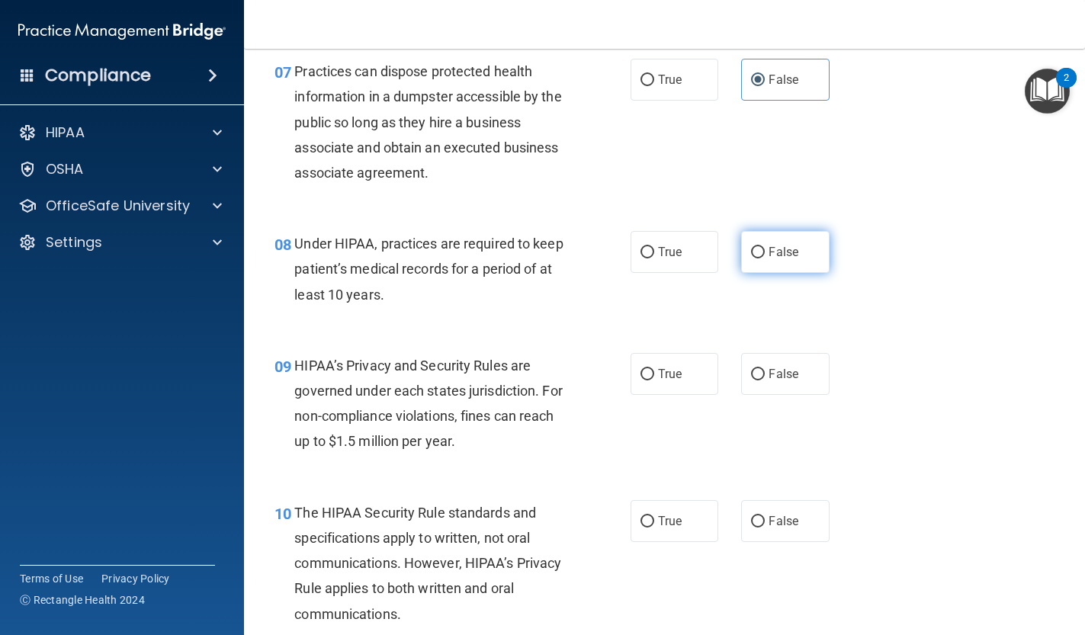
click at [755, 255] on label "False" at bounding box center [785, 252] width 88 height 42
click at [755, 255] on input "False" at bounding box center [758, 252] width 14 height 11
radio input "true"
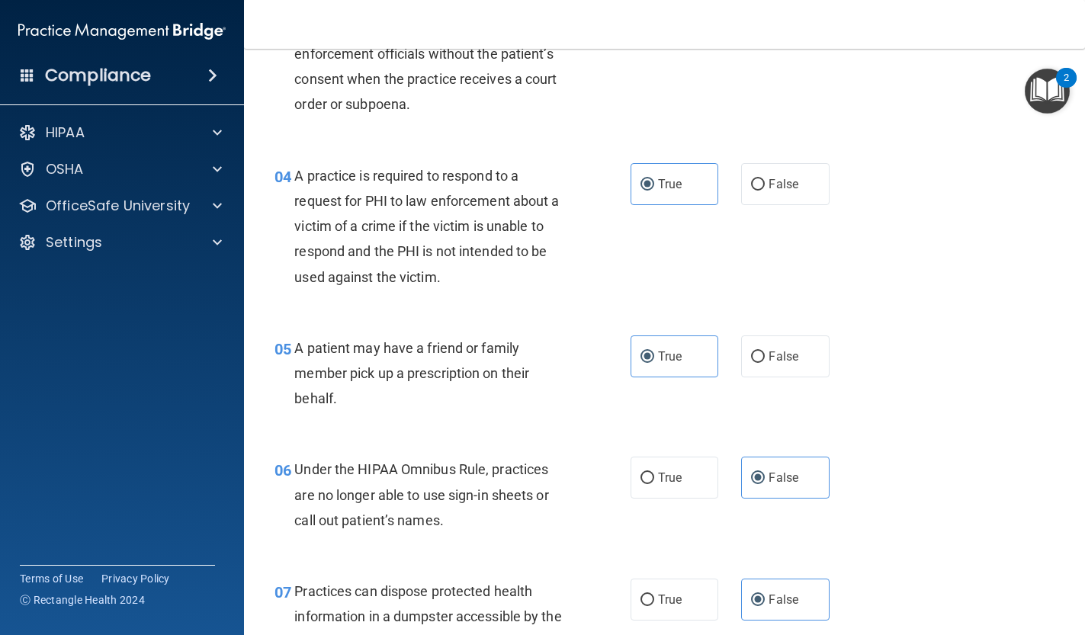
scroll to position [472, 0]
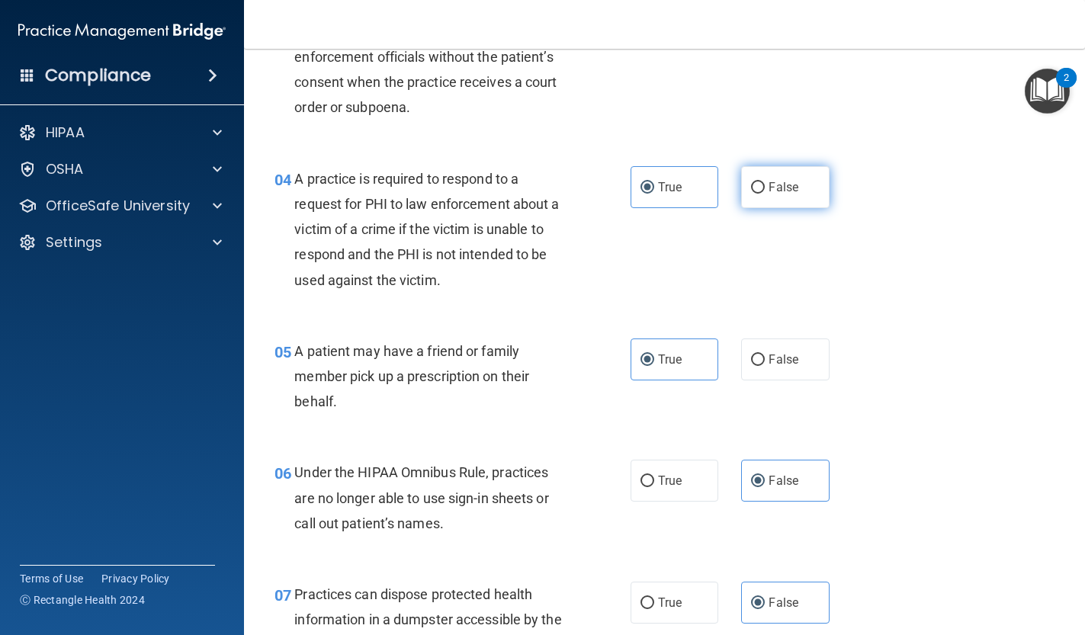
click at [798, 194] on label "False" at bounding box center [785, 187] width 88 height 42
click at [765, 194] on input "False" at bounding box center [758, 187] width 14 height 11
radio input "true"
radio input "false"
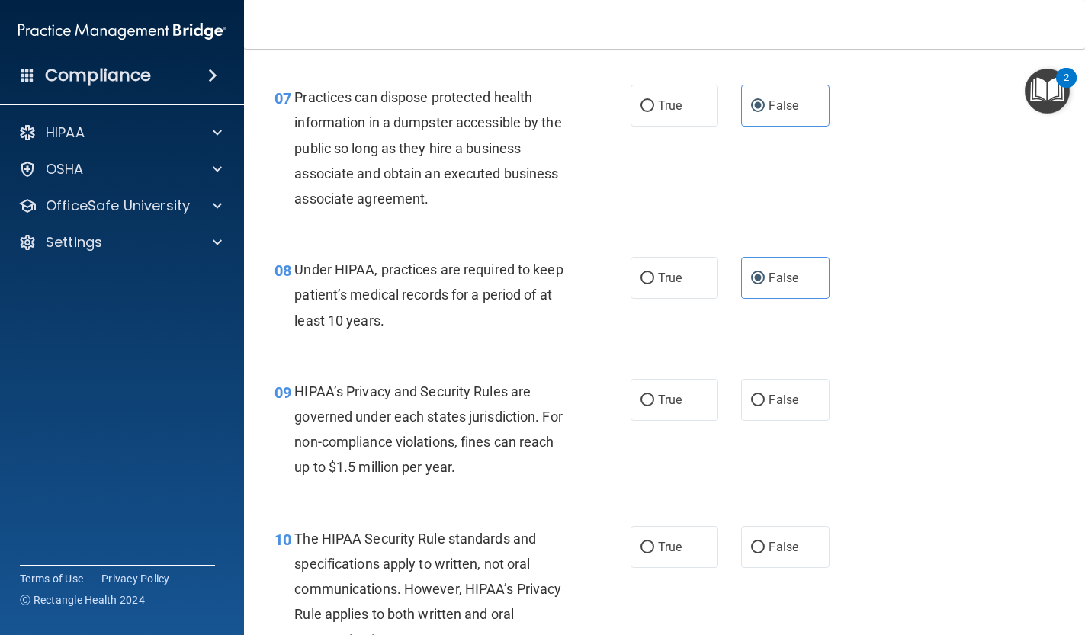
scroll to position [985, 0]
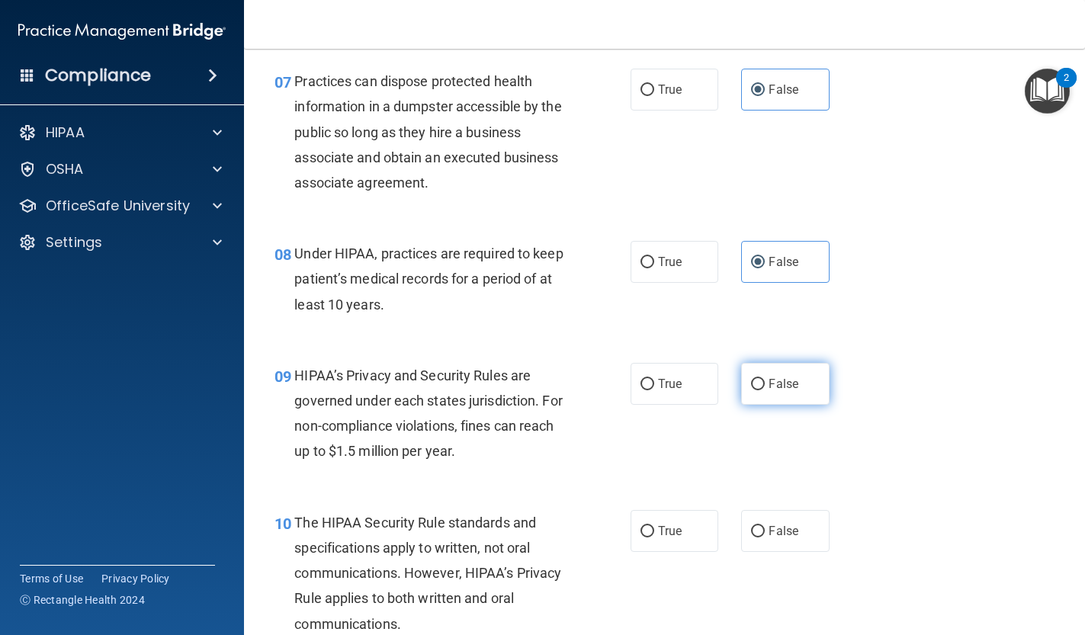
click at [751, 376] on label "False" at bounding box center [785, 384] width 88 height 42
click at [751, 379] on input "False" at bounding box center [758, 384] width 14 height 11
radio input "true"
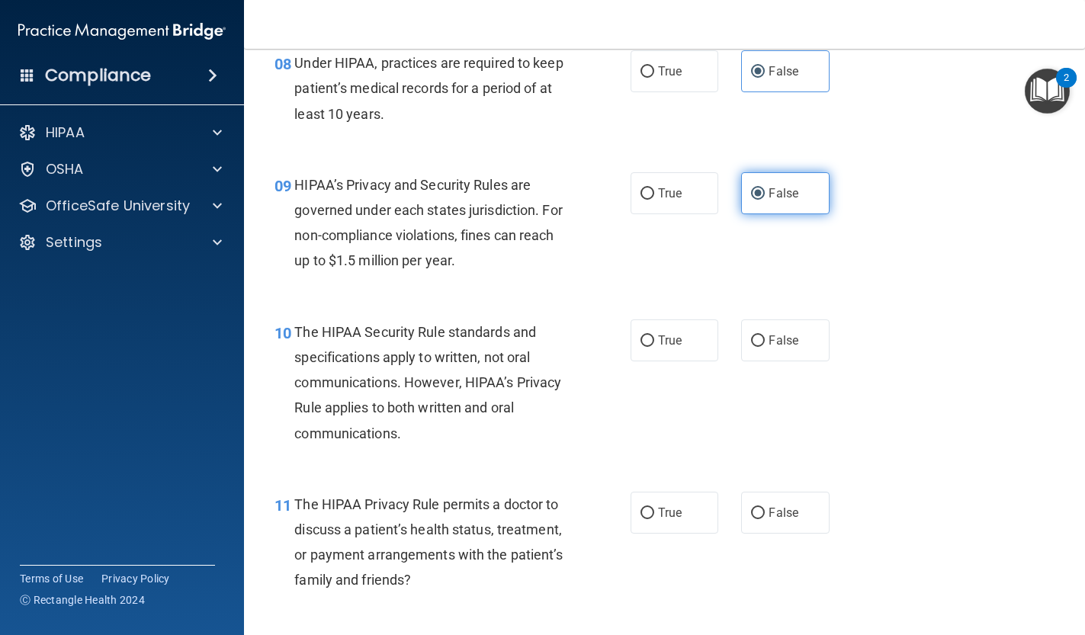
scroll to position [1180, 0]
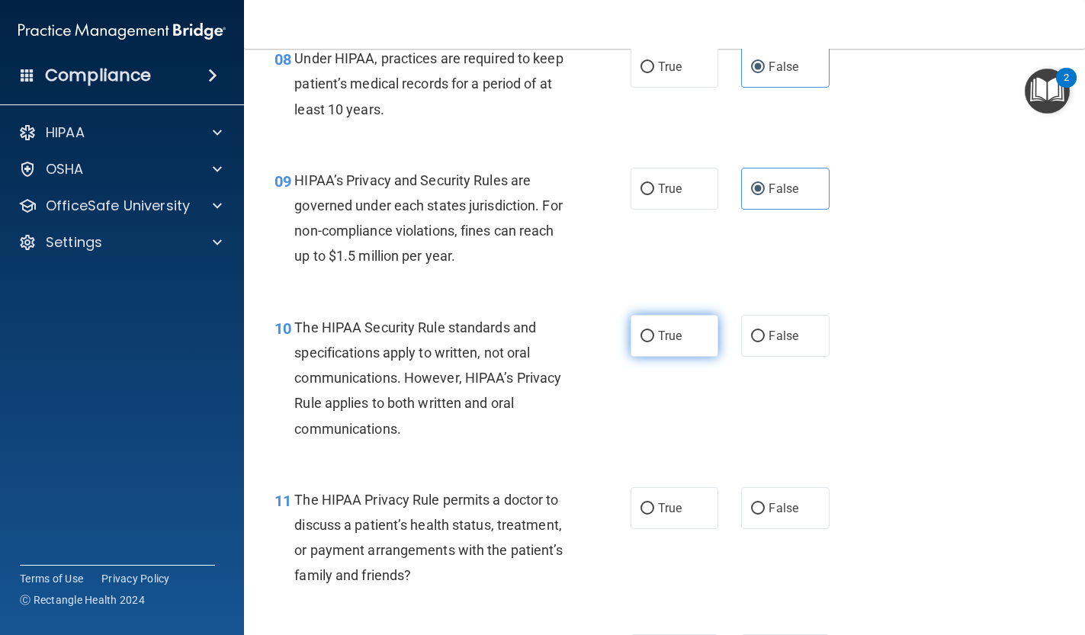
click at [705, 333] on label "True" at bounding box center [675, 336] width 88 height 42
click at [654, 333] on input "True" at bounding box center [648, 336] width 14 height 11
radio input "true"
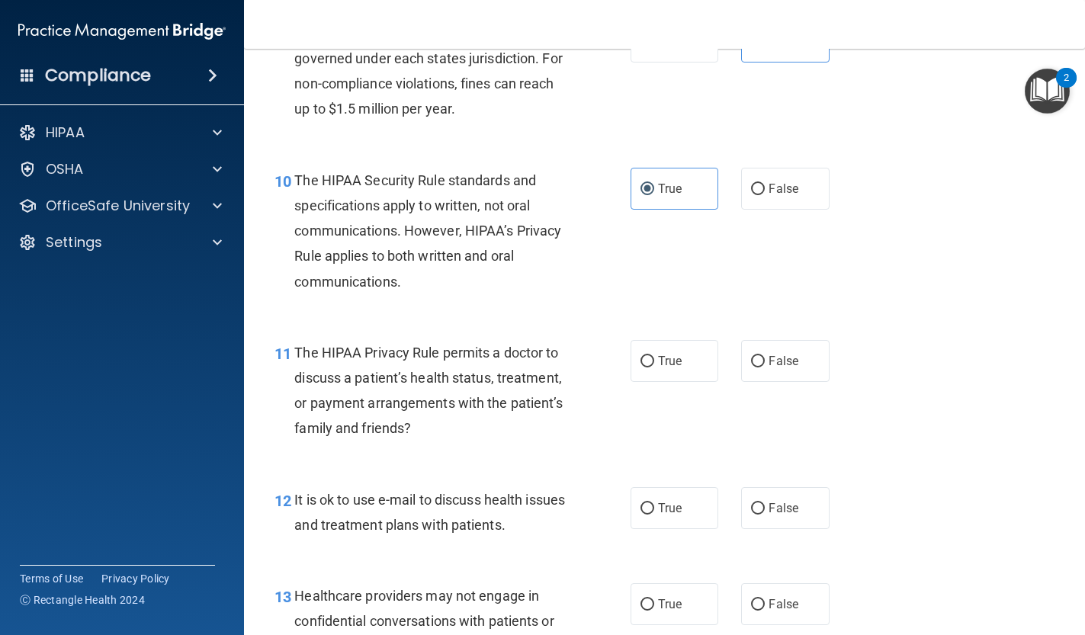
scroll to position [1337, 0]
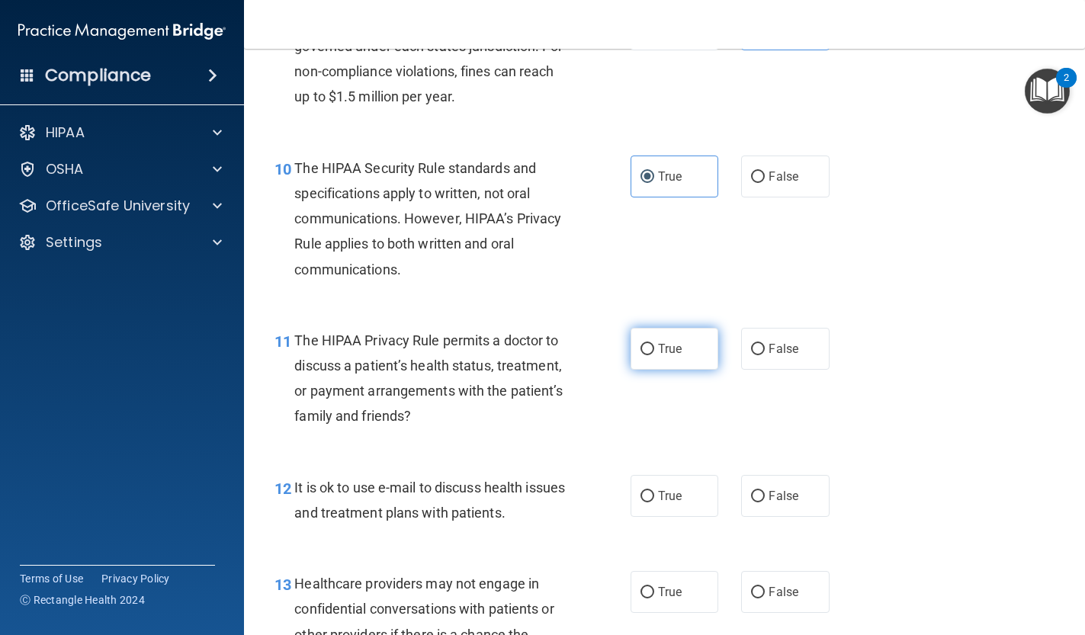
click at [705, 347] on label "True" at bounding box center [675, 349] width 88 height 42
click at [654, 347] on input "True" at bounding box center [648, 349] width 14 height 11
radio input "true"
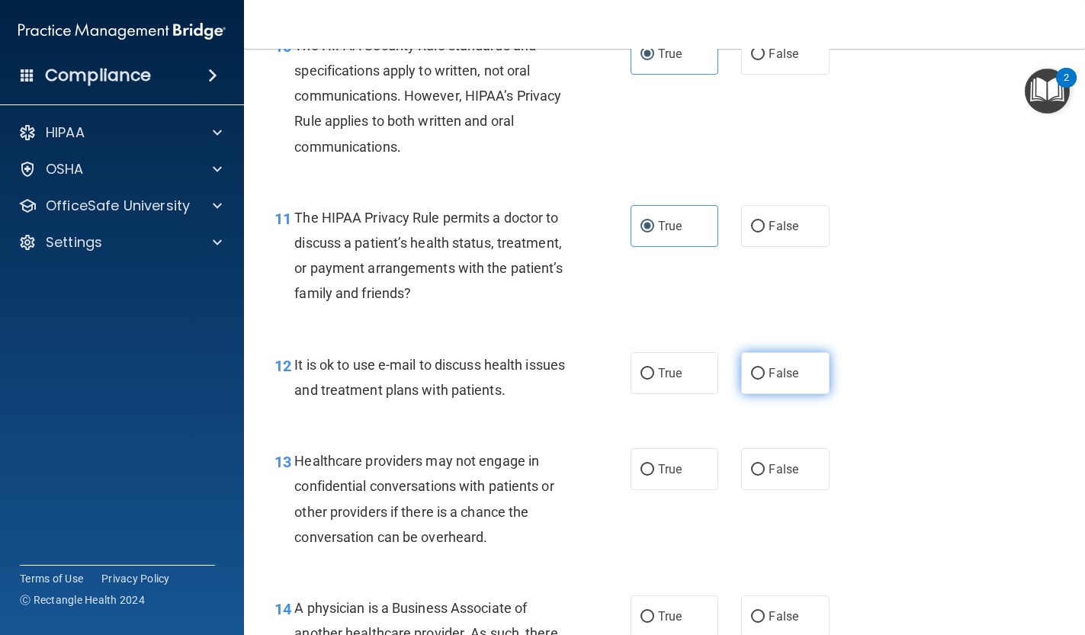
scroll to position [1464, 0]
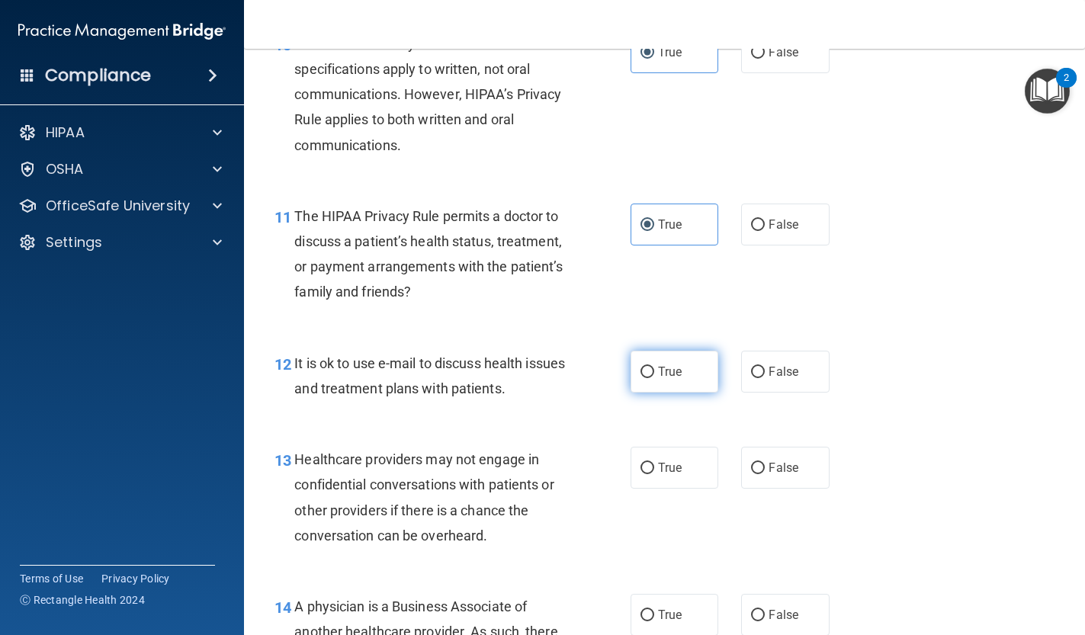
click at [708, 367] on label "True" at bounding box center [675, 372] width 88 height 42
click at [654, 367] on input "True" at bounding box center [648, 372] width 14 height 11
radio input "true"
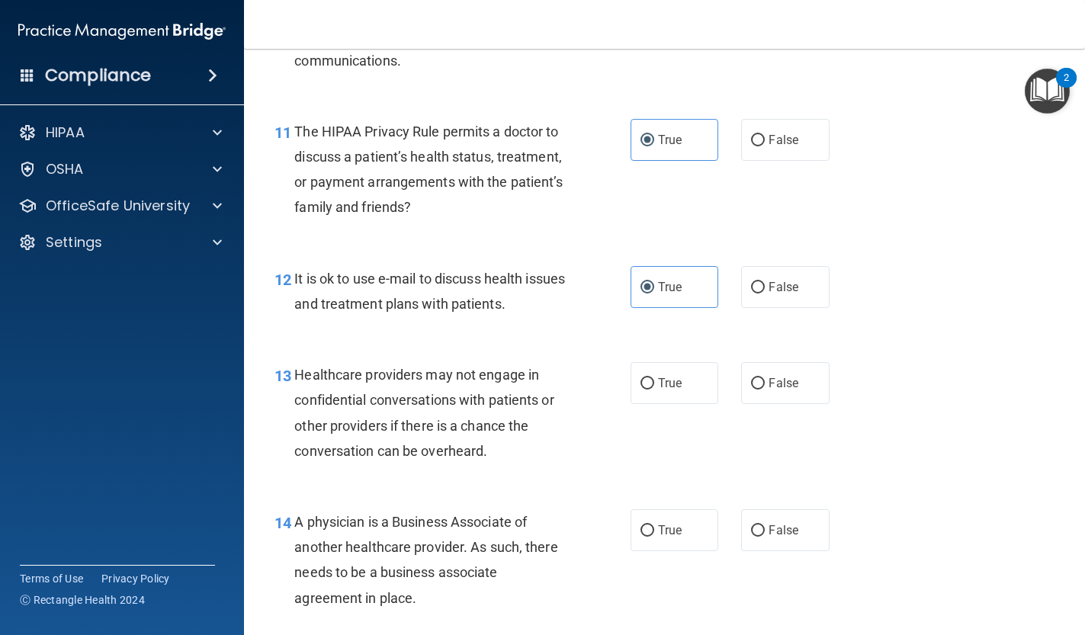
scroll to position [1551, 0]
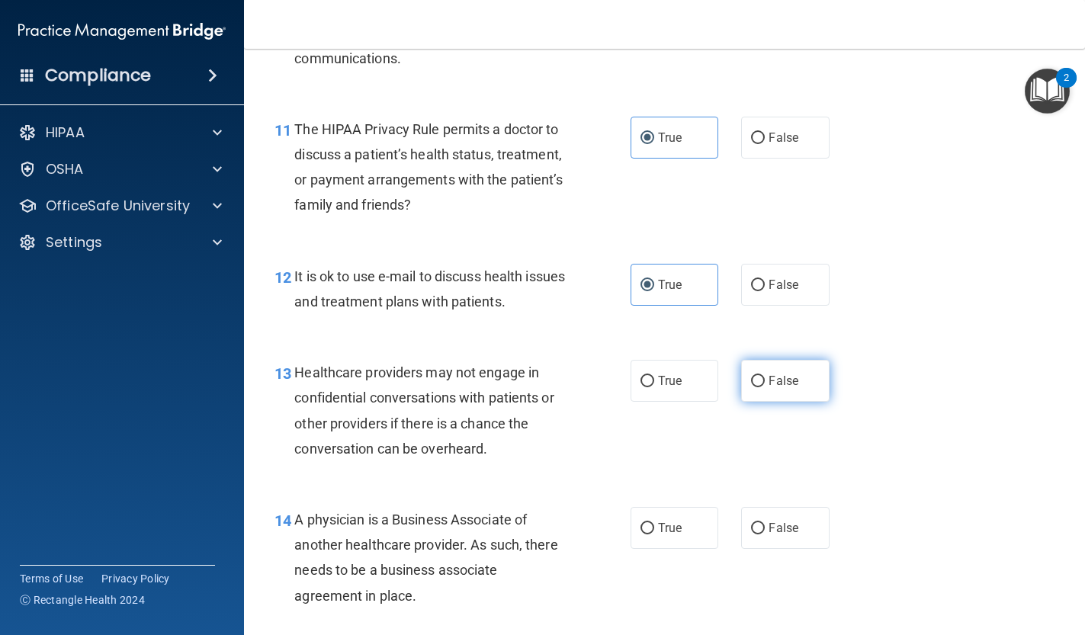
click at [771, 381] on label "False" at bounding box center [785, 381] width 88 height 42
click at [765, 381] on input "False" at bounding box center [758, 381] width 14 height 11
radio input "true"
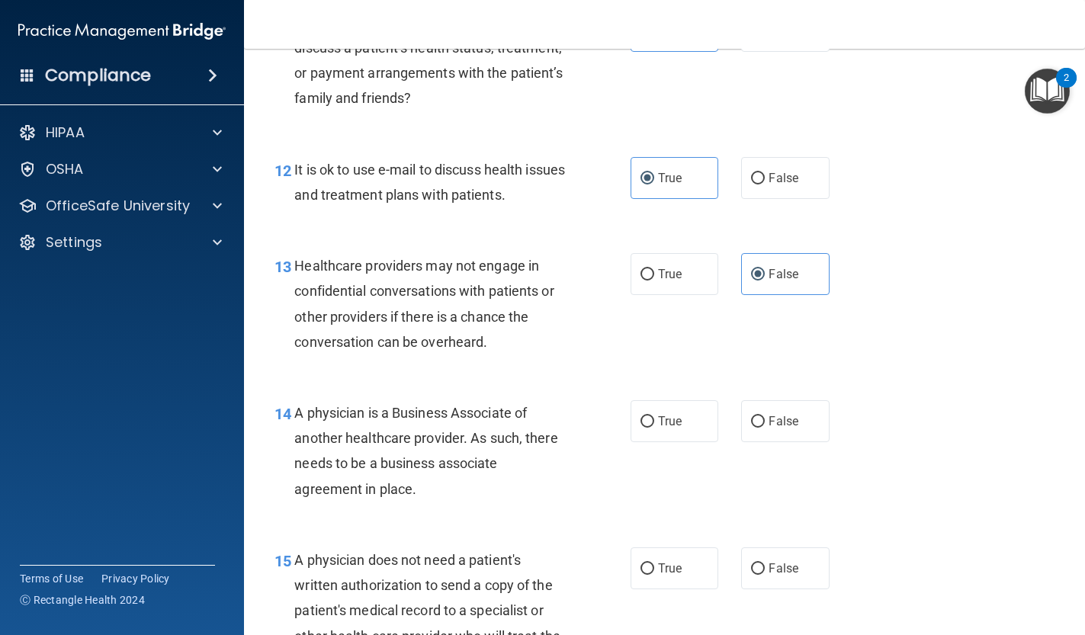
scroll to position [1659, 0]
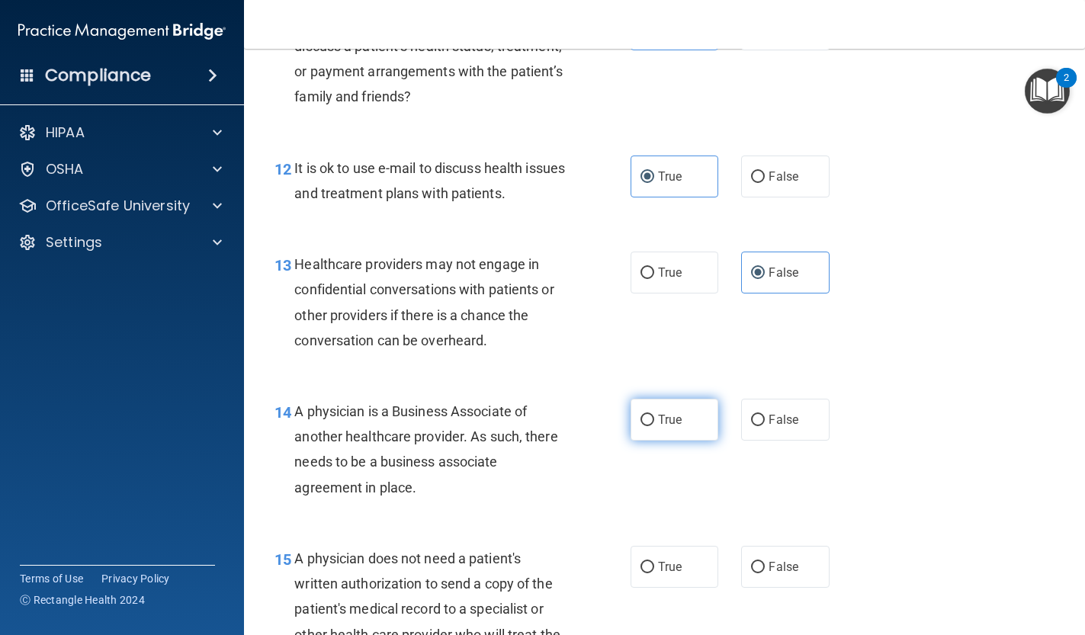
click at [646, 415] on input "True" at bounding box center [648, 420] width 14 height 11
radio input "true"
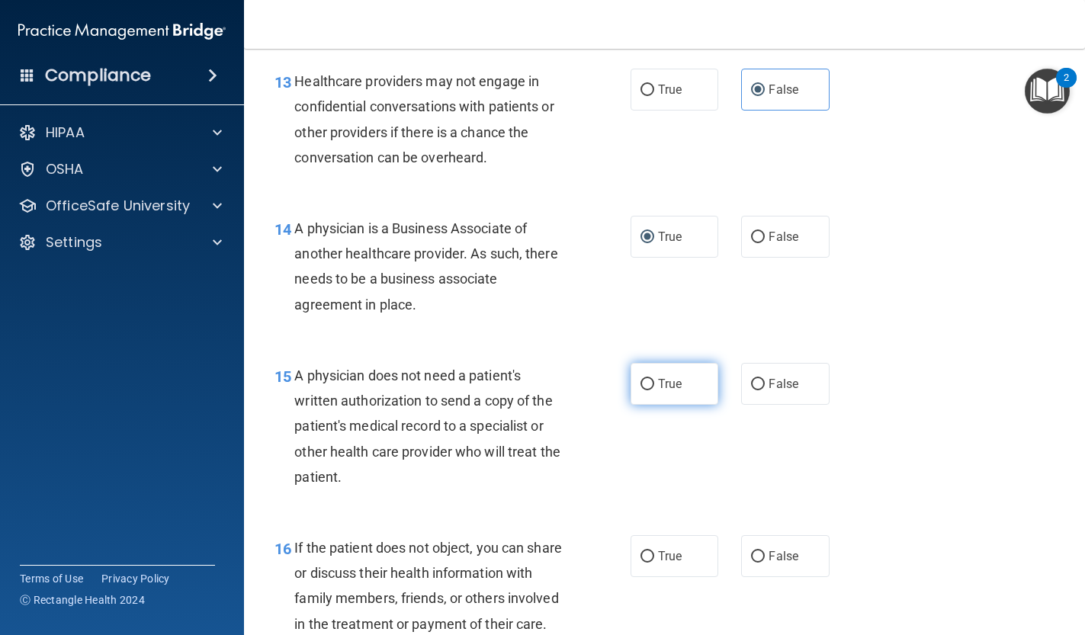
scroll to position [1892, 0]
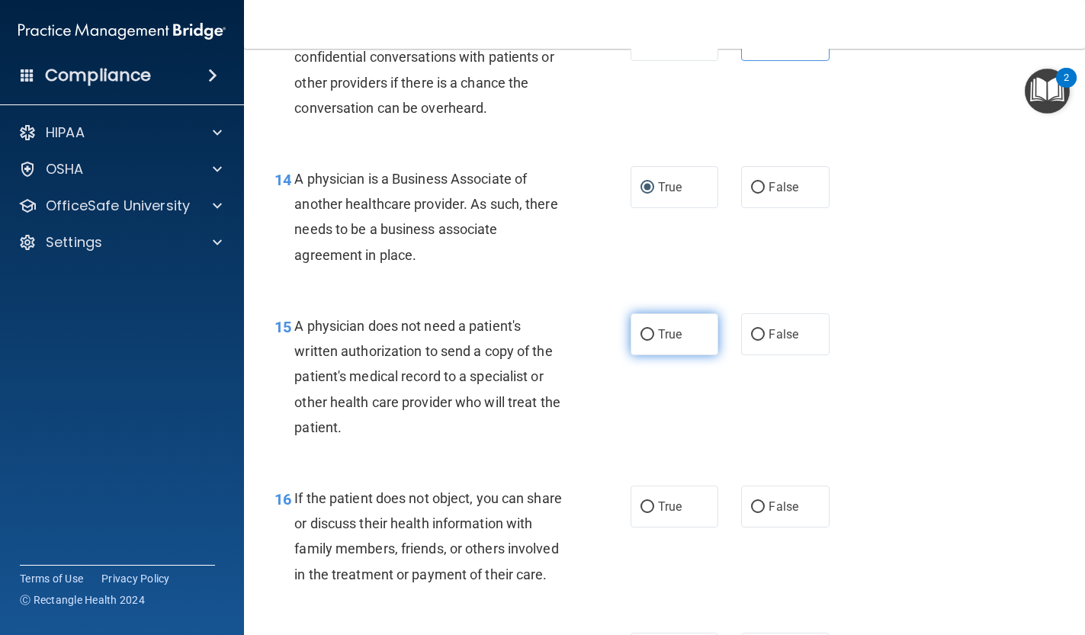
click at [664, 313] on label "True" at bounding box center [675, 334] width 88 height 42
click at [654, 329] on input "True" at bounding box center [648, 334] width 14 height 11
radio input "true"
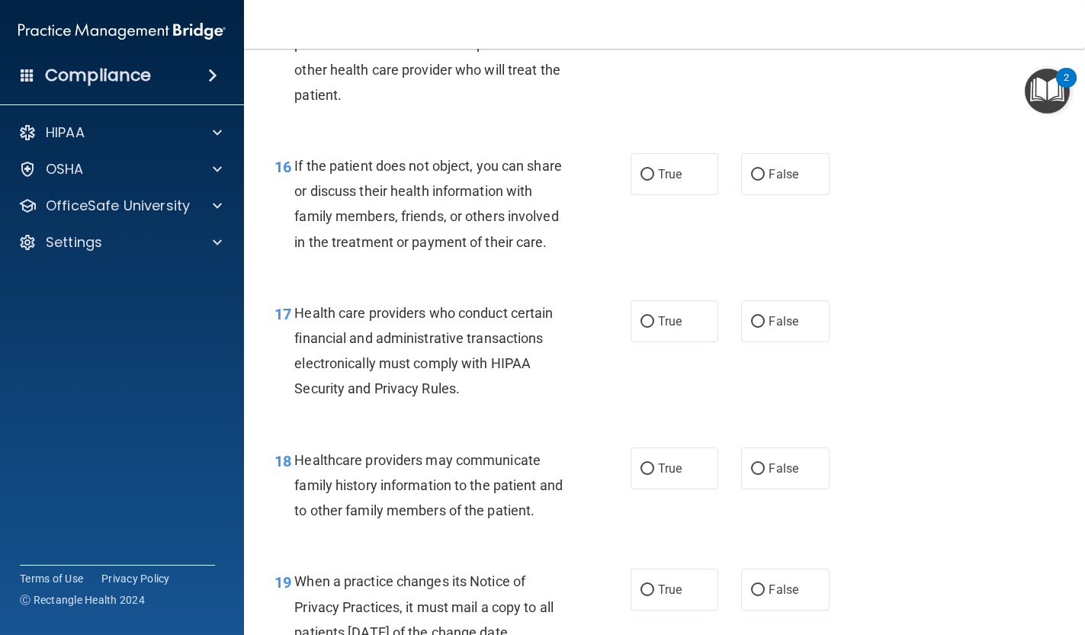
scroll to position [2218, 0]
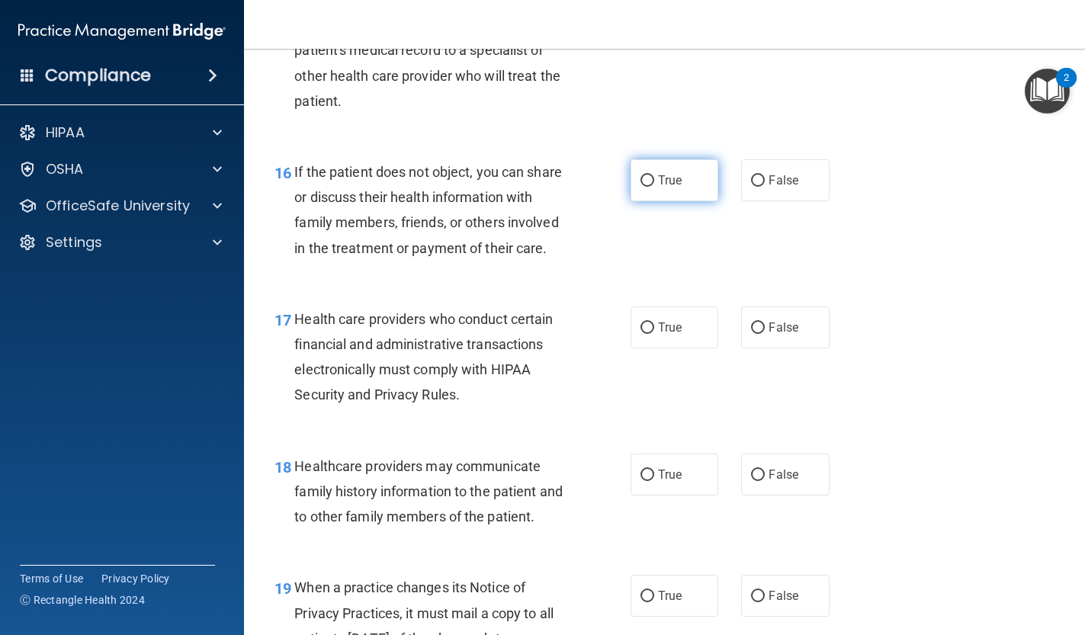
click at [673, 159] on label "True" at bounding box center [675, 180] width 88 height 42
click at [654, 175] on input "True" at bounding box center [648, 180] width 14 height 11
radio input "true"
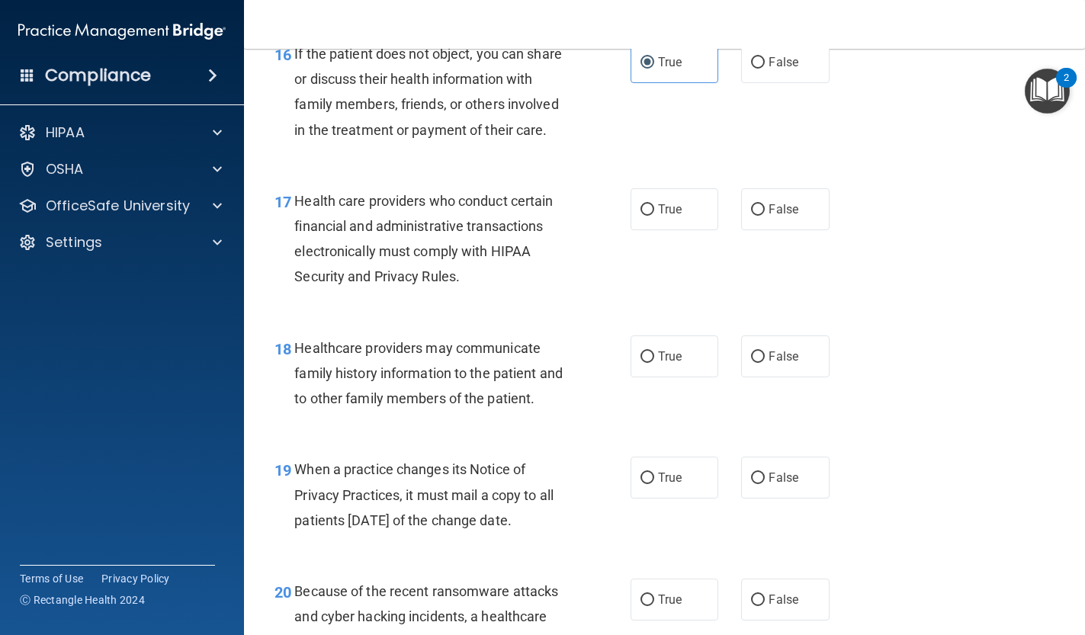
scroll to position [2341, 0]
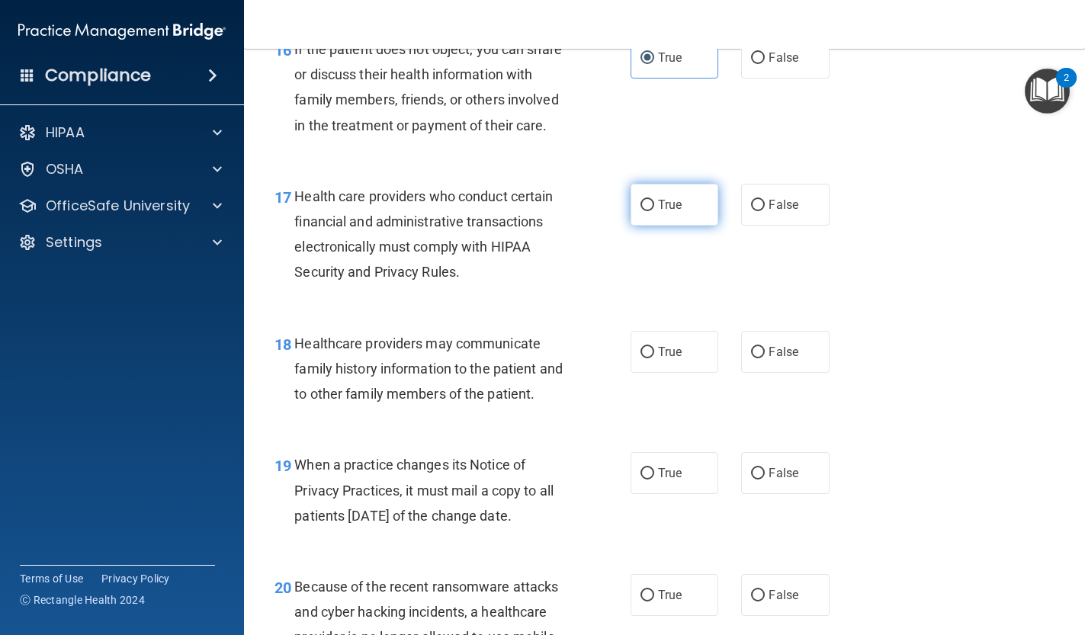
click at [692, 202] on label "True" at bounding box center [675, 205] width 88 height 42
click at [654, 202] on input "True" at bounding box center [648, 205] width 14 height 11
radio input "true"
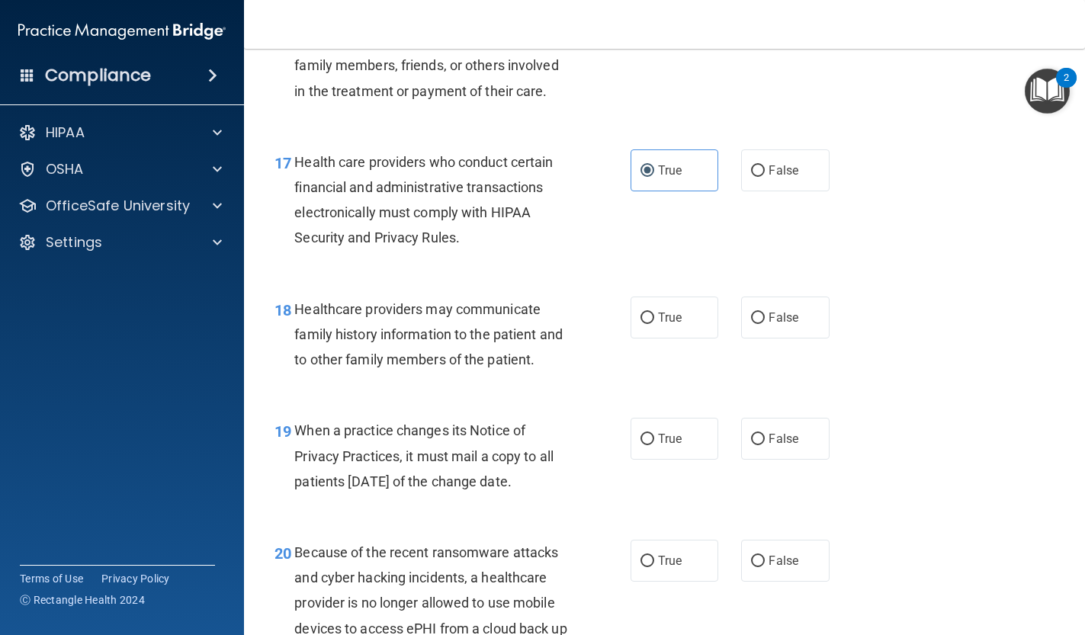
scroll to position [2391, 0]
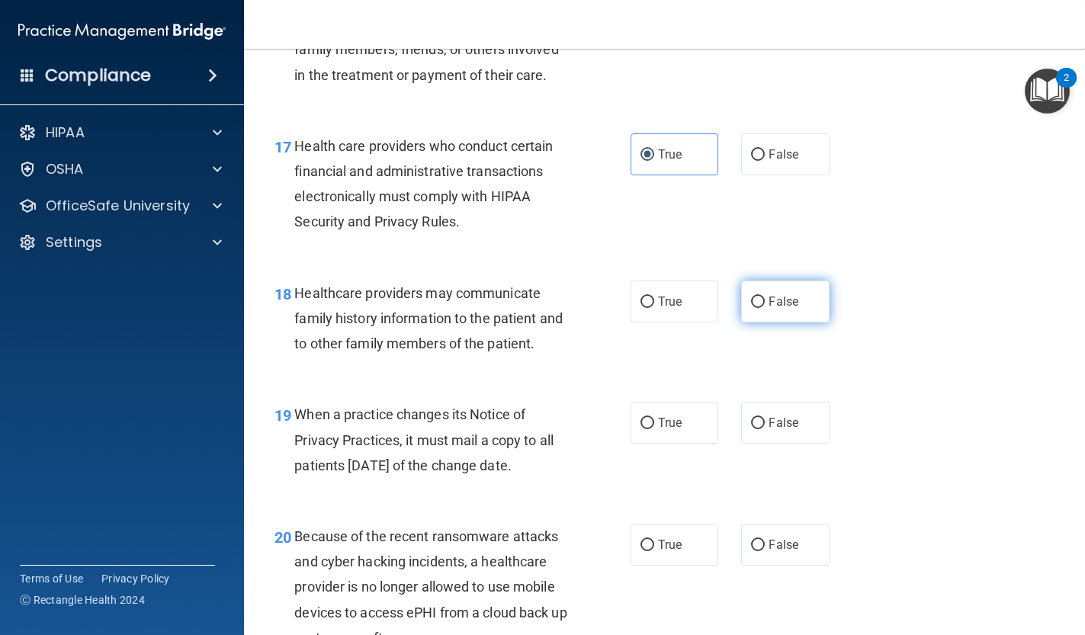
click at [763, 300] on label "False" at bounding box center [785, 302] width 88 height 42
click at [763, 300] on input "False" at bounding box center [758, 302] width 14 height 11
radio input "true"
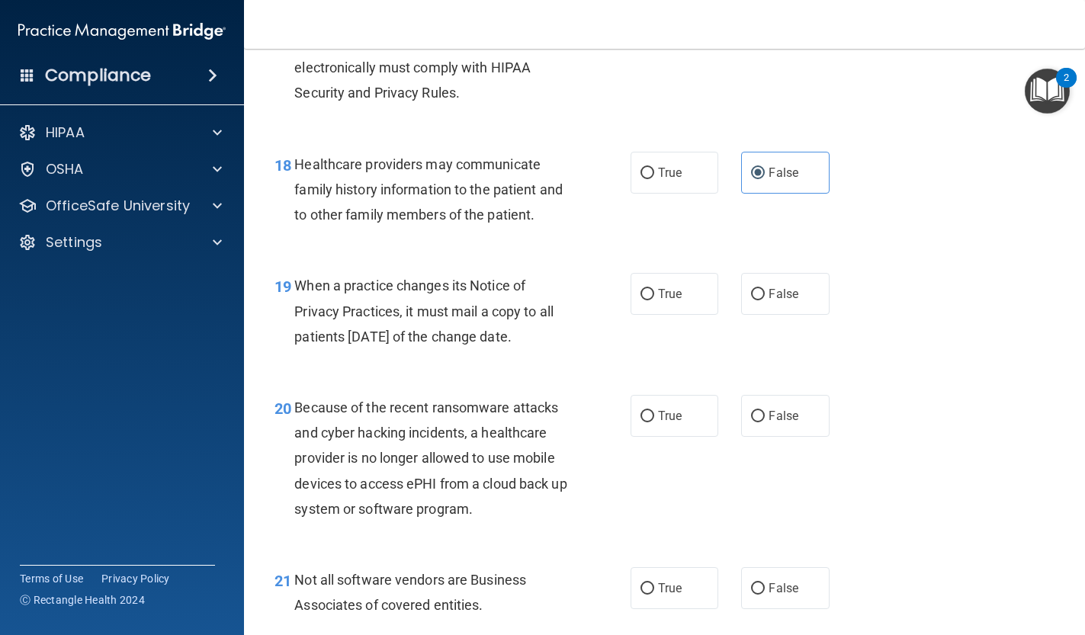
scroll to position [2525, 0]
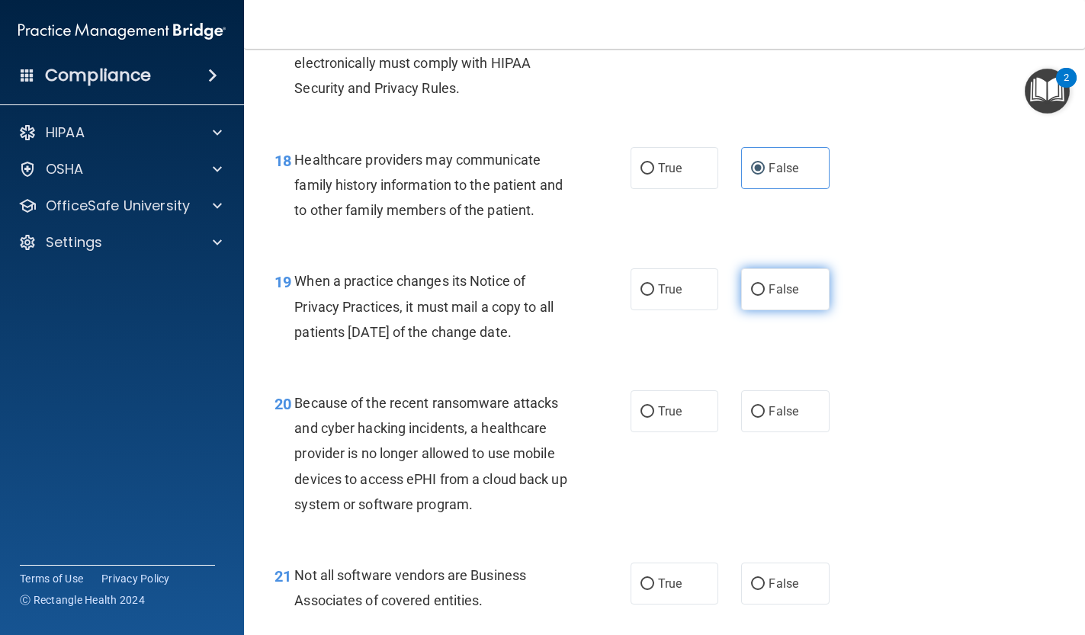
click at [756, 292] on label "False" at bounding box center [785, 289] width 88 height 42
click at [756, 292] on input "False" at bounding box center [758, 289] width 14 height 11
radio input "true"
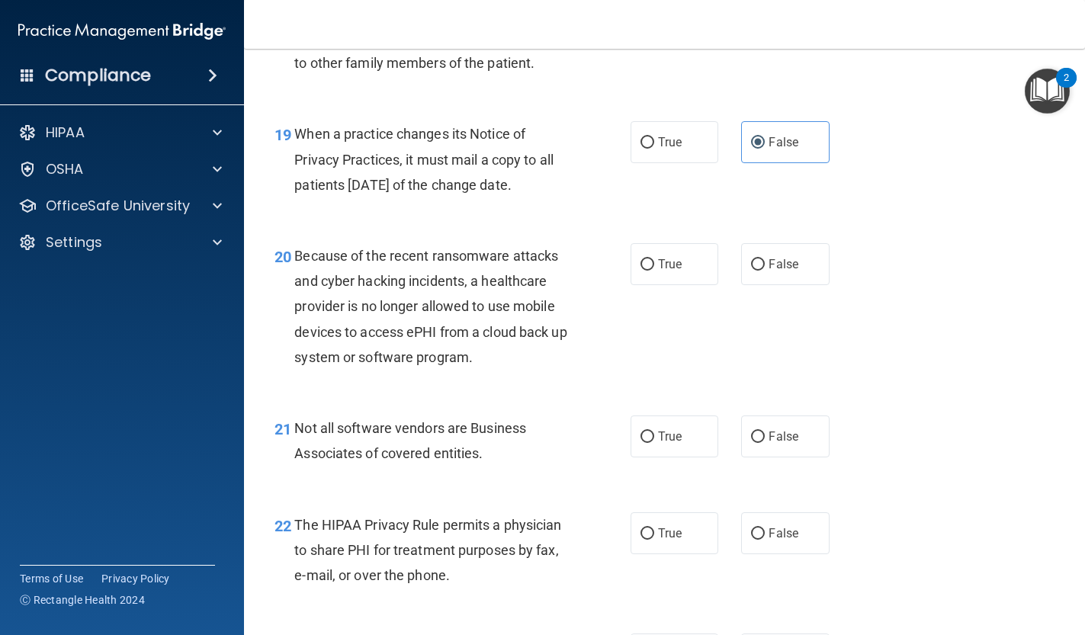
scroll to position [2683, 0]
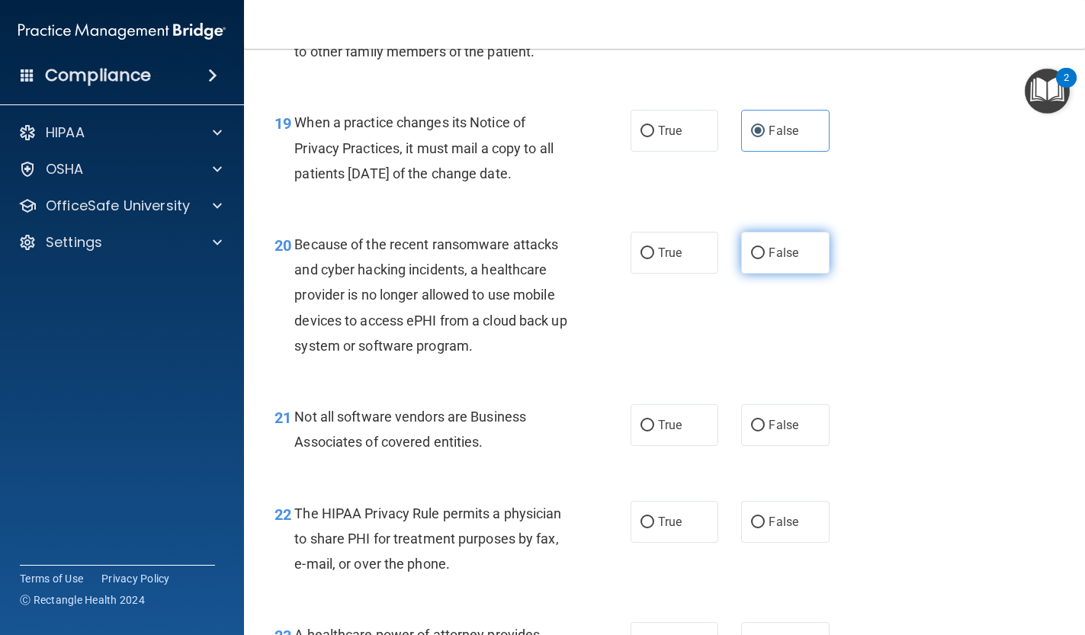
click at [777, 252] on label "False" at bounding box center [785, 253] width 88 height 42
click at [765, 252] on input "False" at bounding box center [758, 253] width 14 height 11
radio input "true"
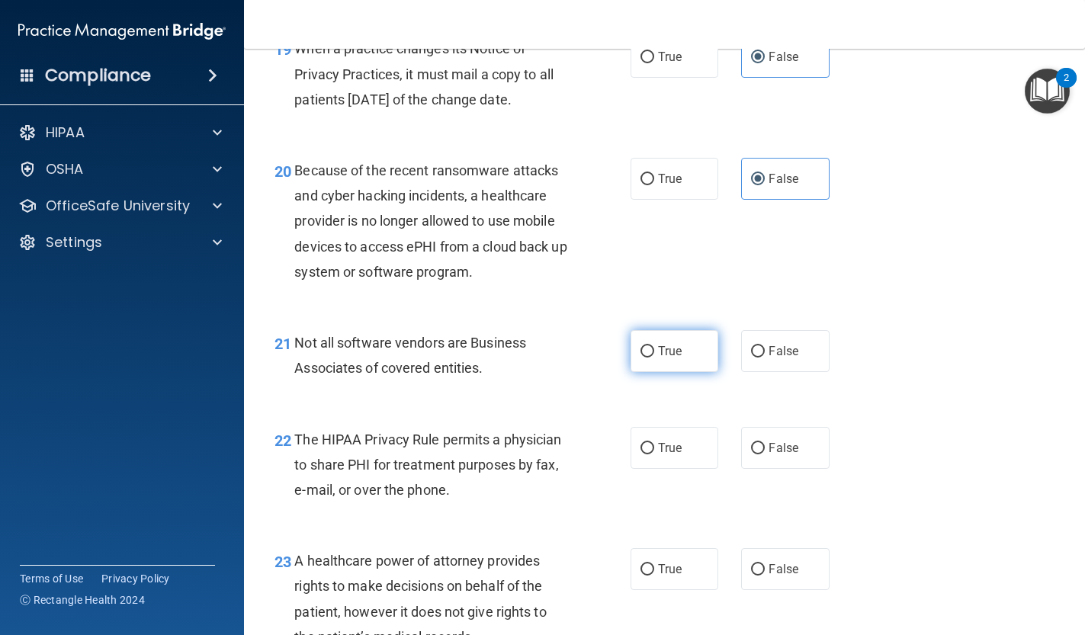
scroll to position [2752, 0]
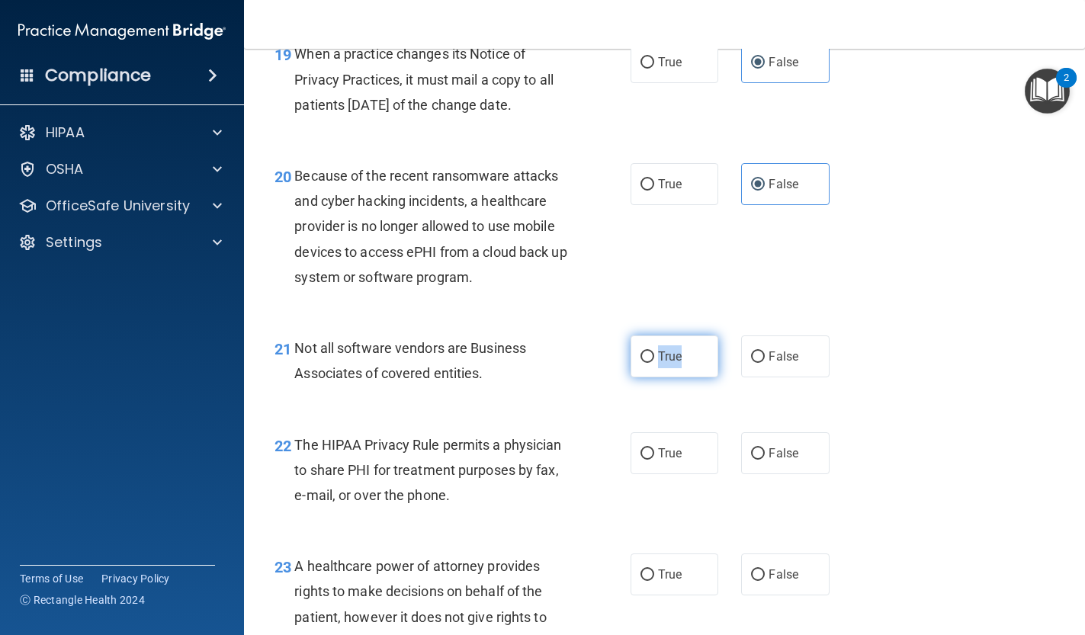
click at [650, 352] on input "True" at bounding box center [648, 357] width 14 height 11
radio input "true"
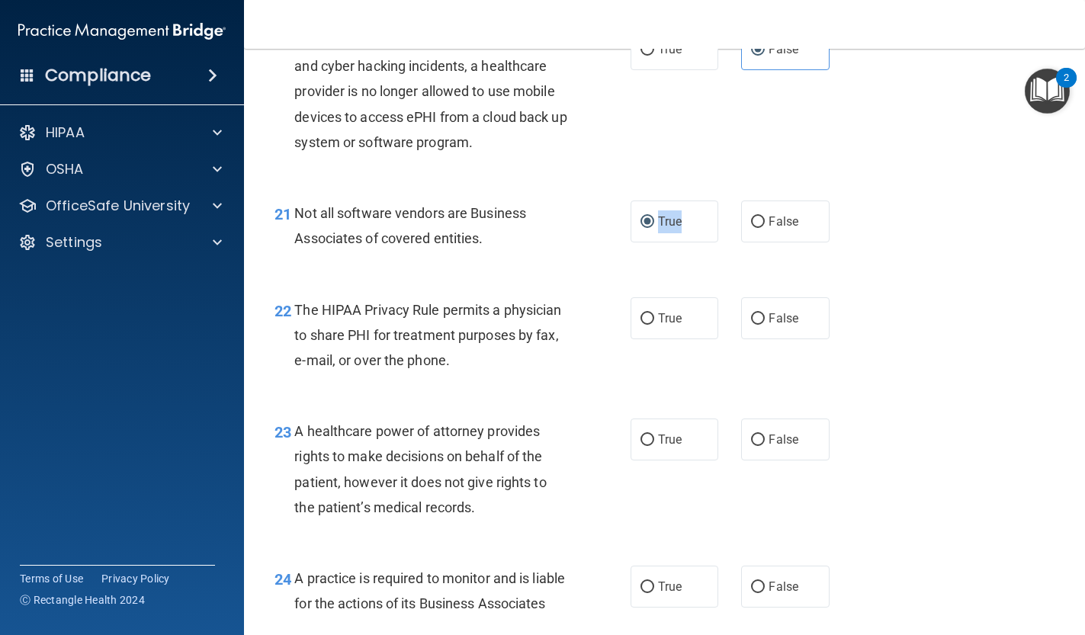
scroll to position [2888, 0]
click at [662, 314] on label "True" at bounding box center [675, 318] width 88 height 42
click at [654, 314] on input "True" at bounding box center [648, 318] width 14 height 11
radio input "true"
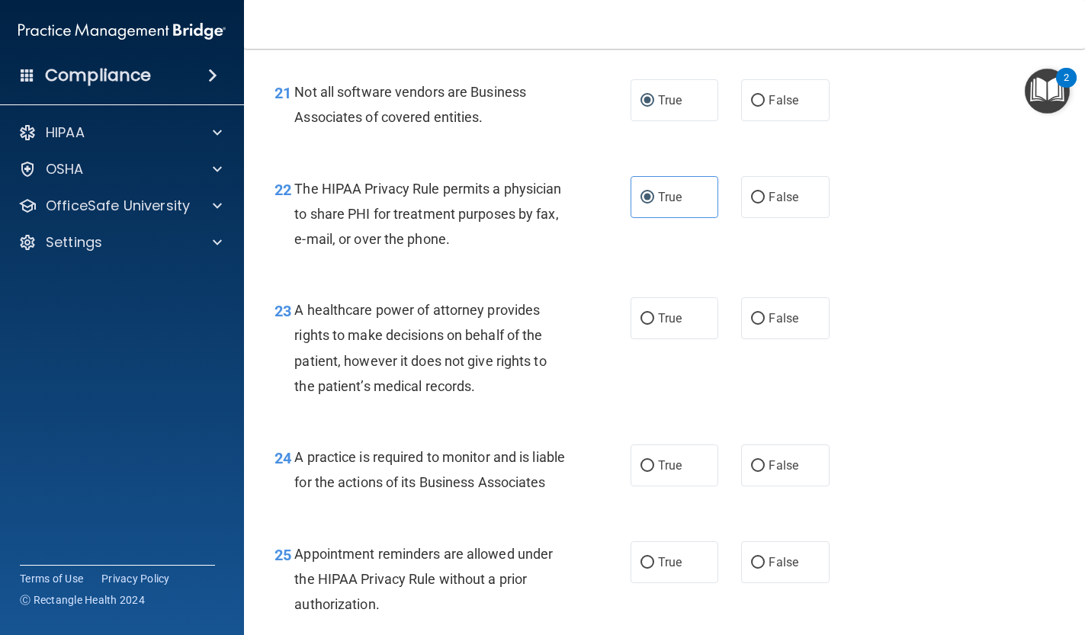
scroll to position [3028, 0]
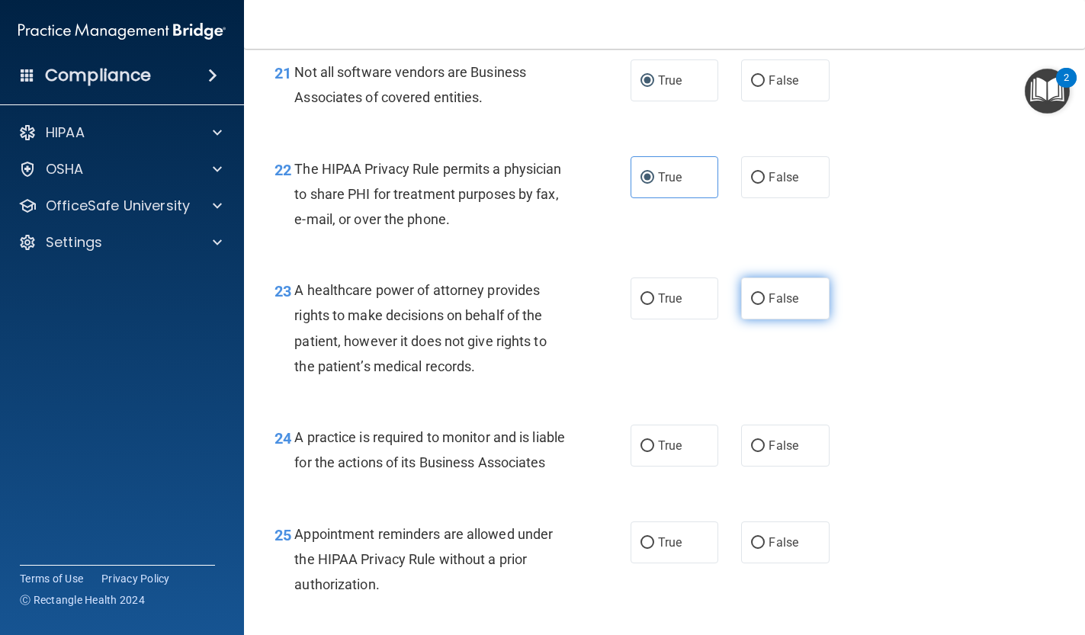
click at [768, 280] on label "False" at bounding box center [785, 299] width 88 height 42
click at [765, 294] on input "False" at bounding box center [758, 299] width 14 height 11
radio input "true"
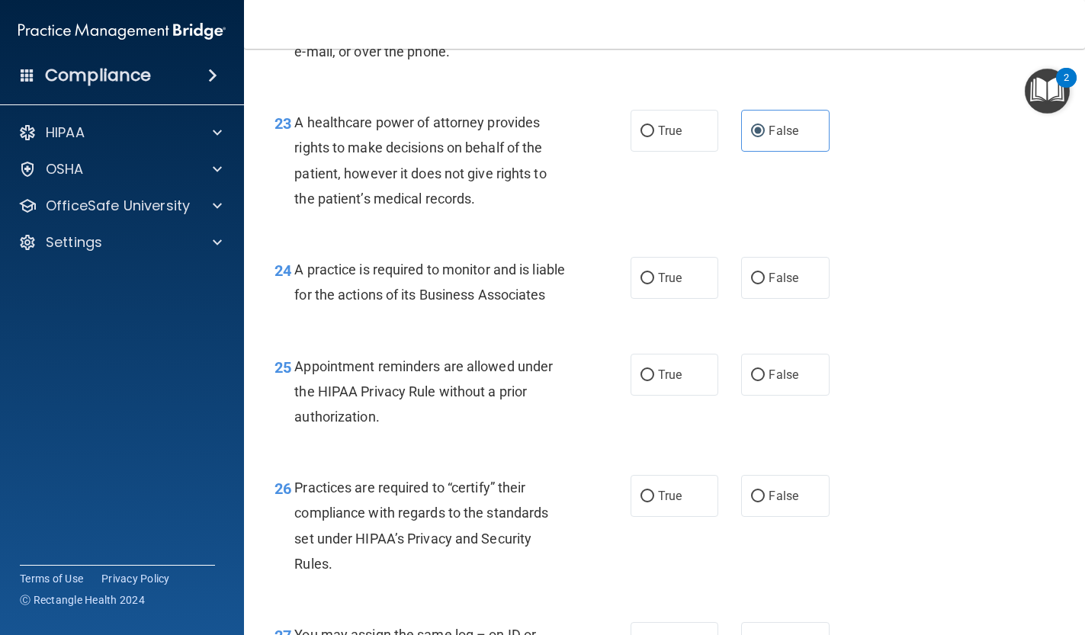
scroll to position [3195, 0]
click at [775, 280] on label "False" at bounding box center [785, 279] width 88 height 42
click at [765, 280] on input "False" at bounding box center [758, 279] width 14 height 11
radio input "true"
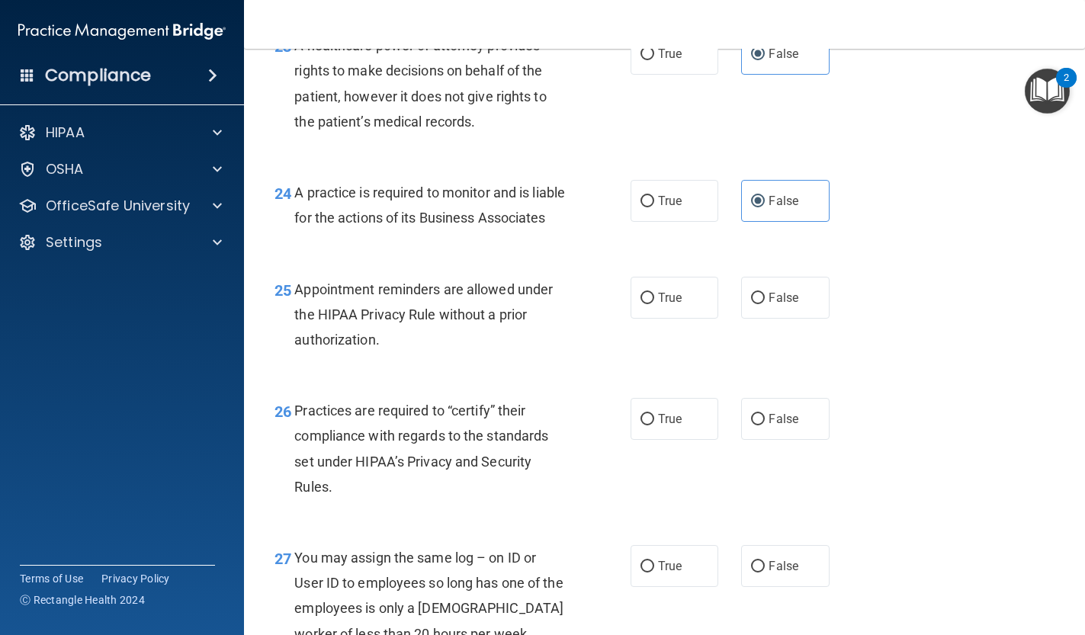
scroll to position [3319, 0]
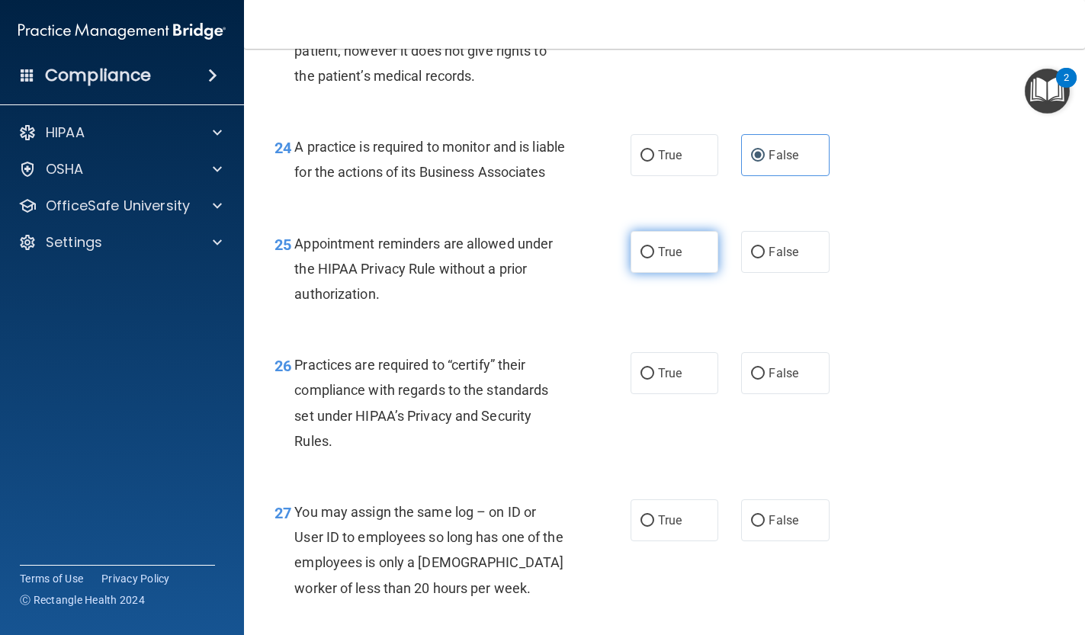
click at [652, 246] on label "True" at bounding box center [675, 252] width 88 height 42
click at [652, 247] on input "True" at bounding box center [648, 252] width 14 height 11
radio input "true"
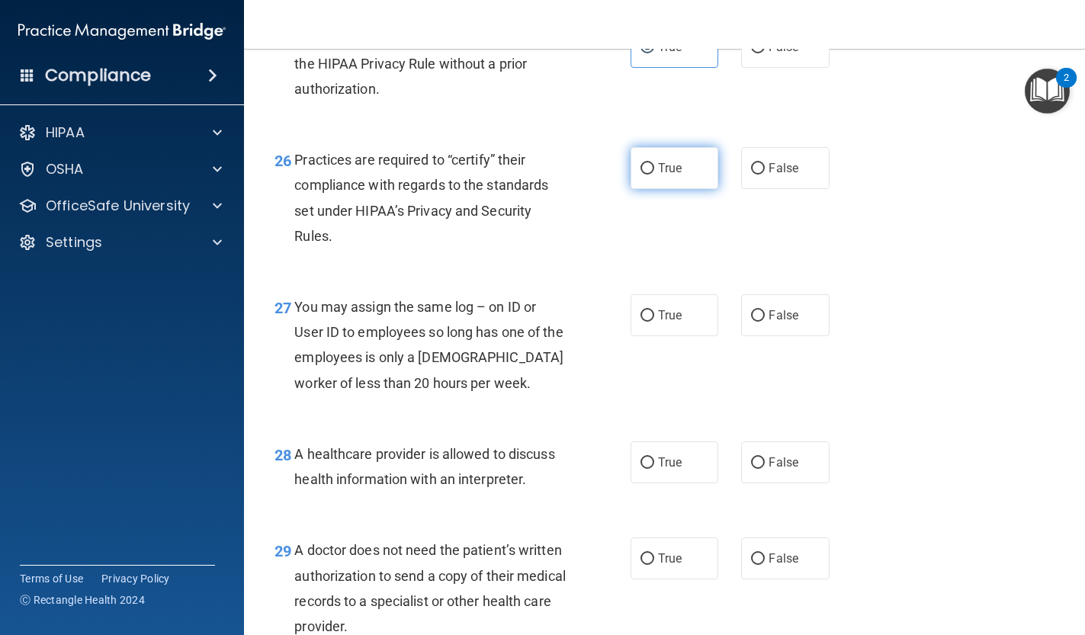
scroll to position [3524, 0]
click at [671, 172] on span "True" at bounding box center [670, 167] width 24 height 14
click at [654, 172] on input "True" at bounding box center [648, 167] width 14 height 11
radio input "true"
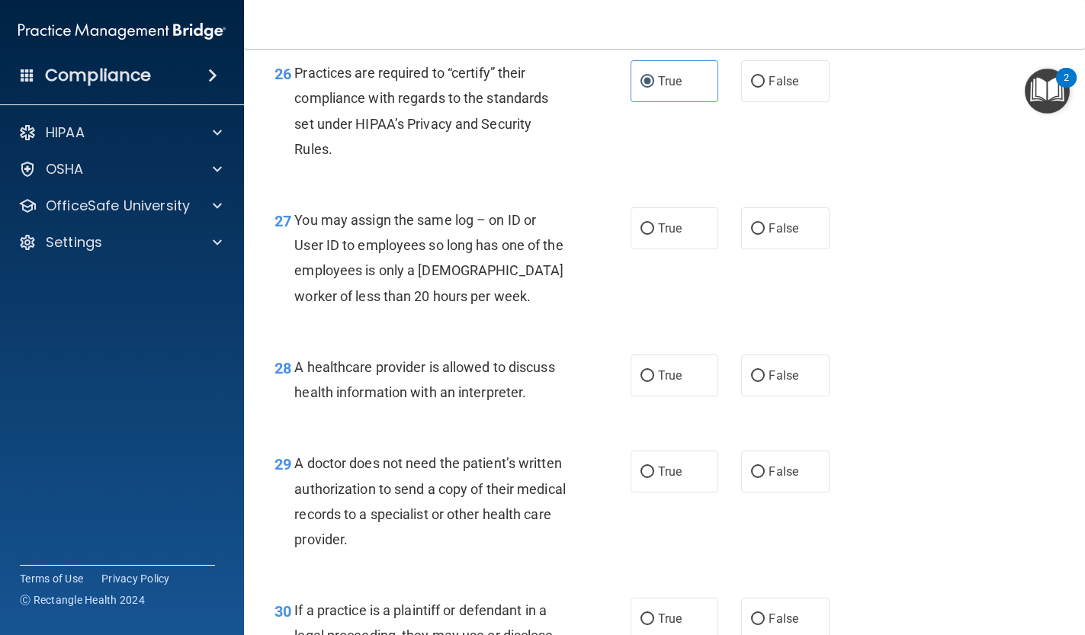
scroll to position [3612, 0]
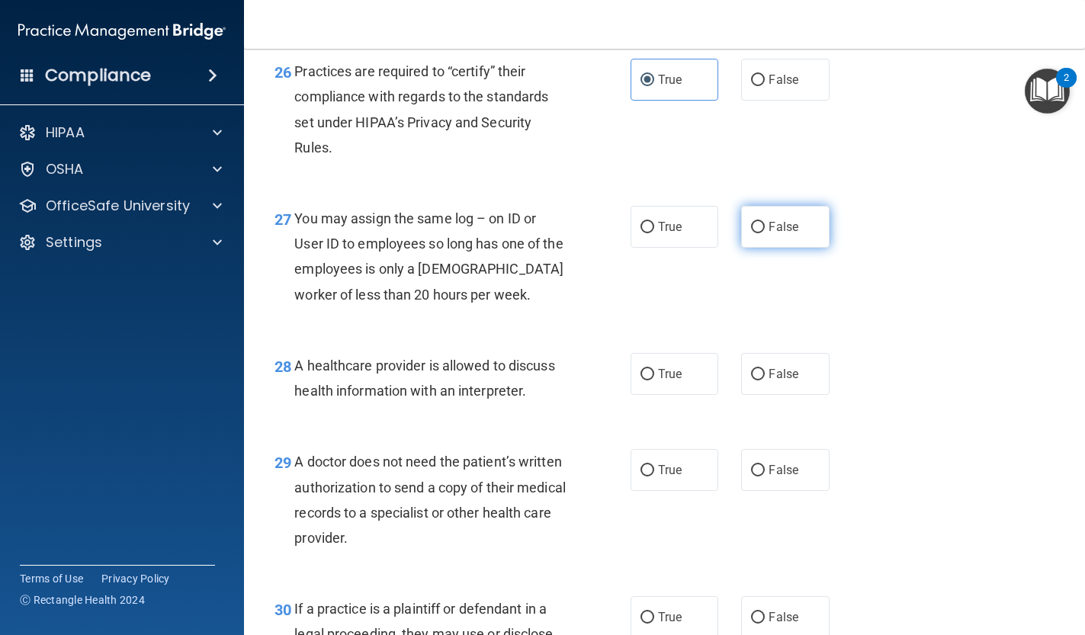
click at [788, 245] on label "False" at bounding box center [785, 227] width 88 height 42
click at [765, 233] on input "False" at bounding box center [758, 227] width 14 height 11
radio input "true"
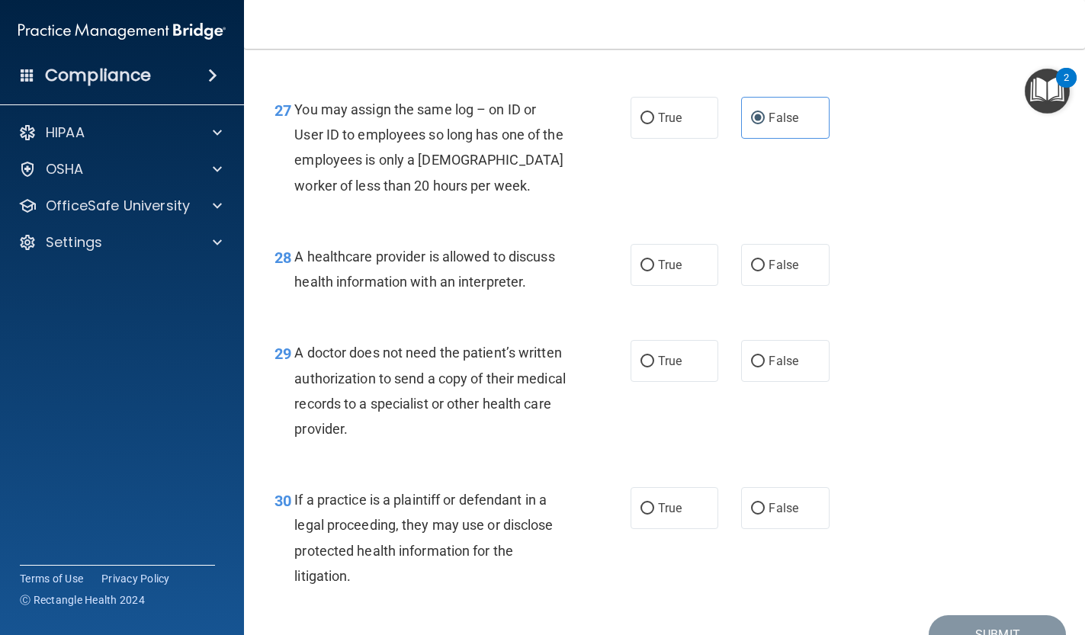
scroll to position [3722, 0]
click at [686, 280] on label "True" at bounding box center [675, 264] width 88 height 42
click at [654, 271] on input "True" at bounding box center [648, 264] width 14 height 11
radio input "true"
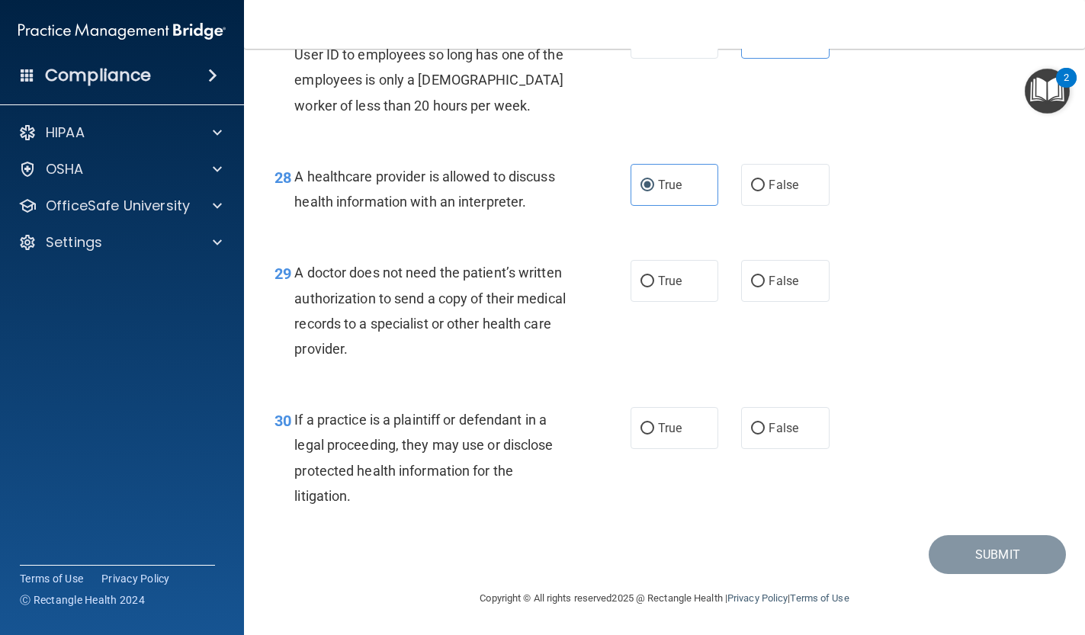
scroll to position [3806, 0]
click at [682, 294] on label "True" at bounding box center [675, 281] width 88 height 42
click at [654, 287] on input "True" at bounding box center [648, 281] width 14 height 11
radio input "true"
click at [655, 419] on label "True" at bounding box center [675, 428] width 88 height 42
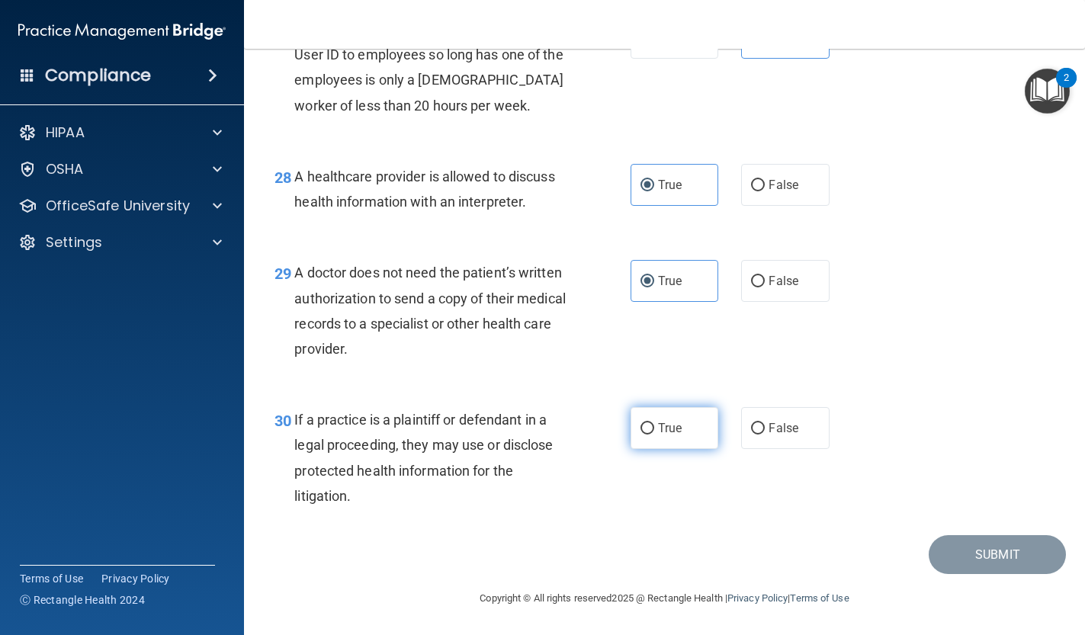
click at [654, 423] on input "True" at bounding box center [648, 428] width 14 height 11
radio input "true"
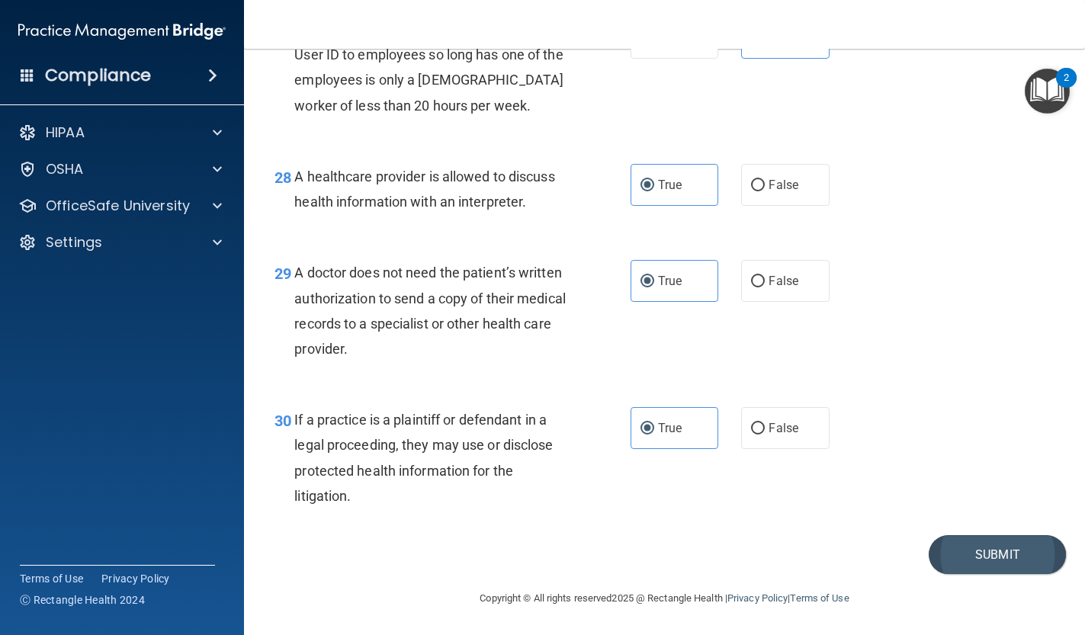
click at [962, 558] on button "Submit" at bounding box center [997, 554] width 137 height 39
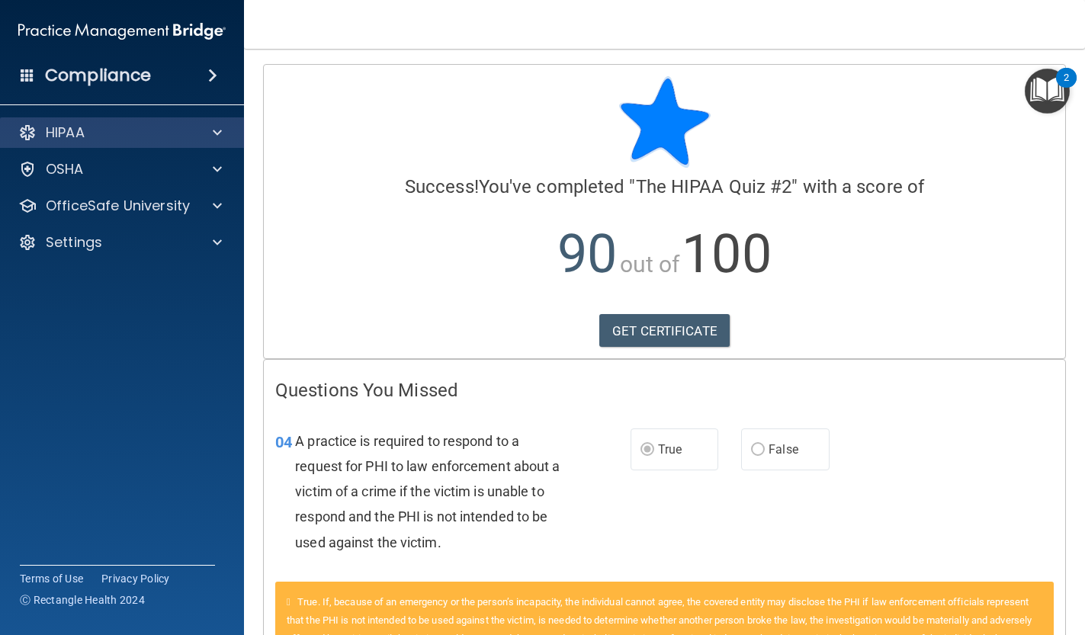
click at [79, 127] on p "HIPAA" at bounding box center [65, 133] width 39 height 18
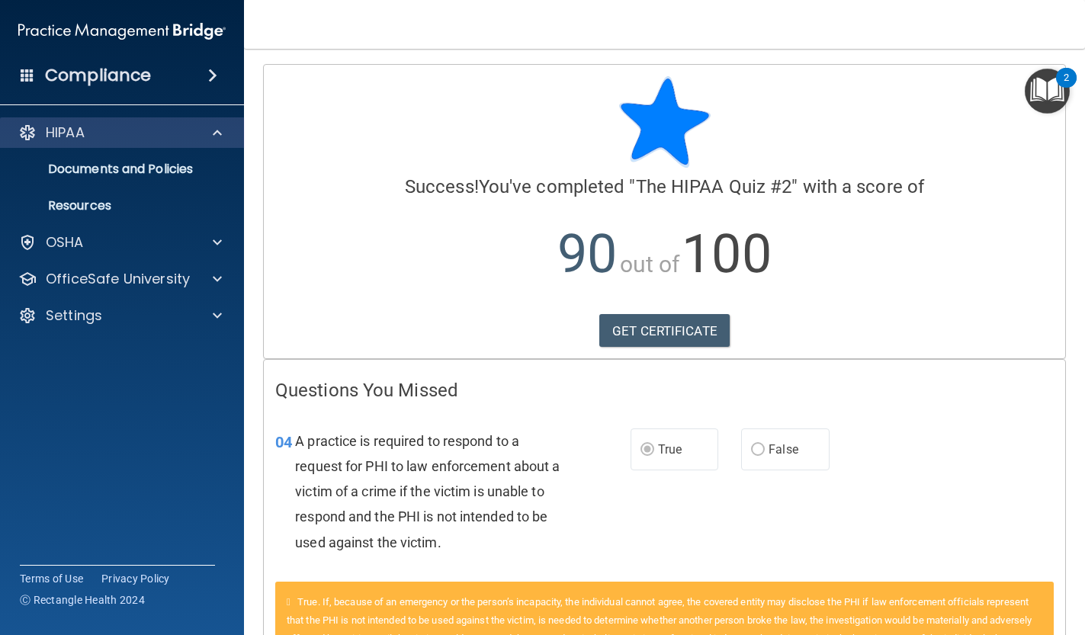
click at [120, 140] on div "HIPAA" at bounding box center [101, 133] width 189 height 18
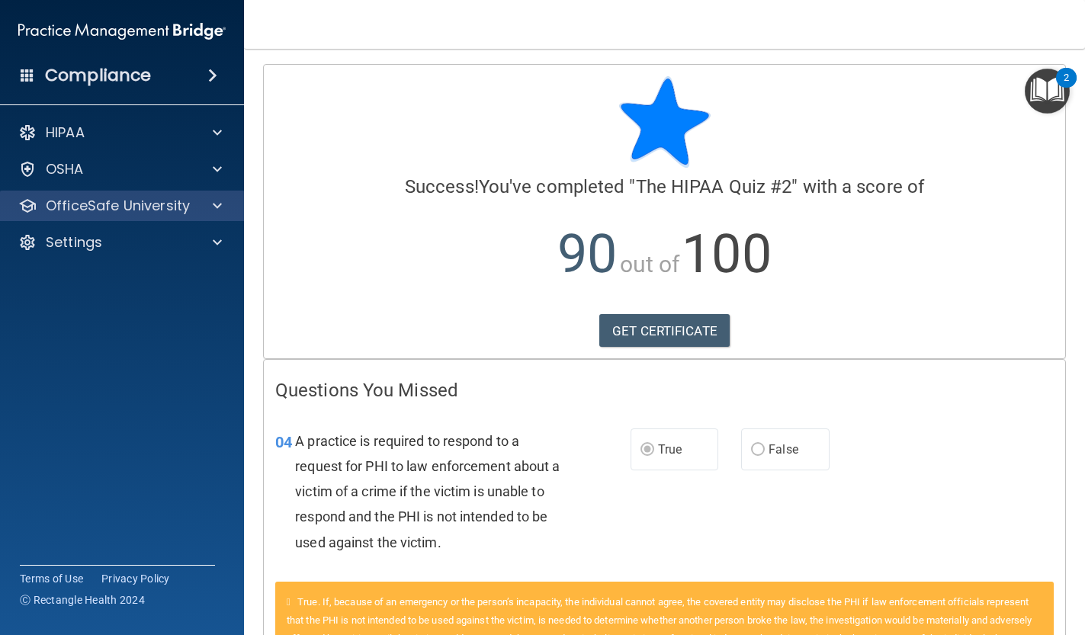
click at [145, 199] on p "OfficeSafe University" at bounding box center [118, 206] width 144 height 18
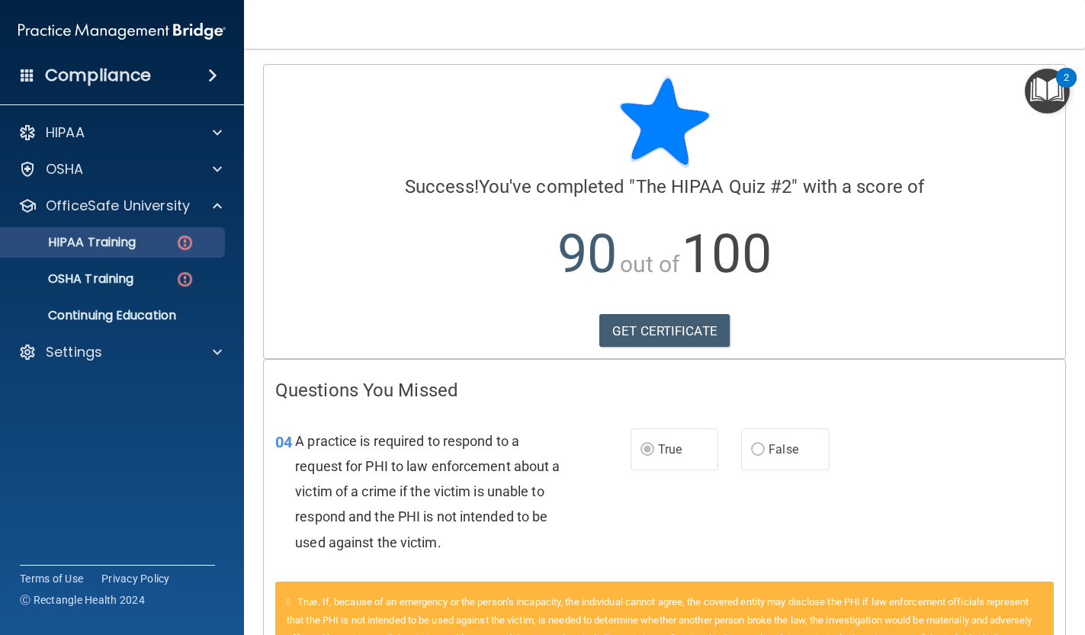
click at [134, 246] on p "HIPAA Training" at bounding box center [73, 242] width 126 height 15
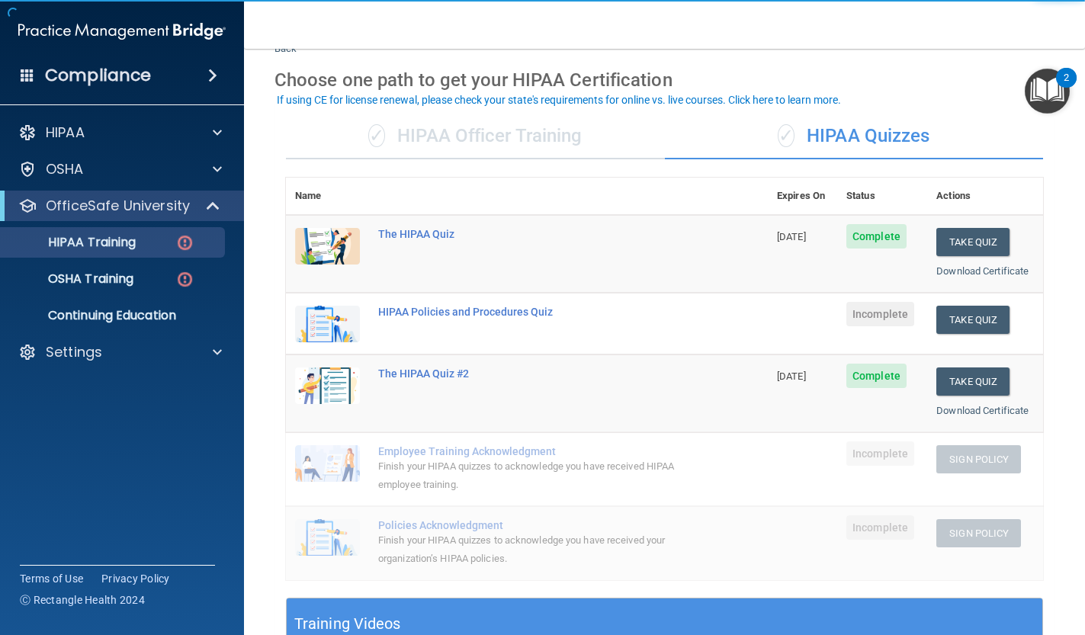
scroll to position [57, 0]
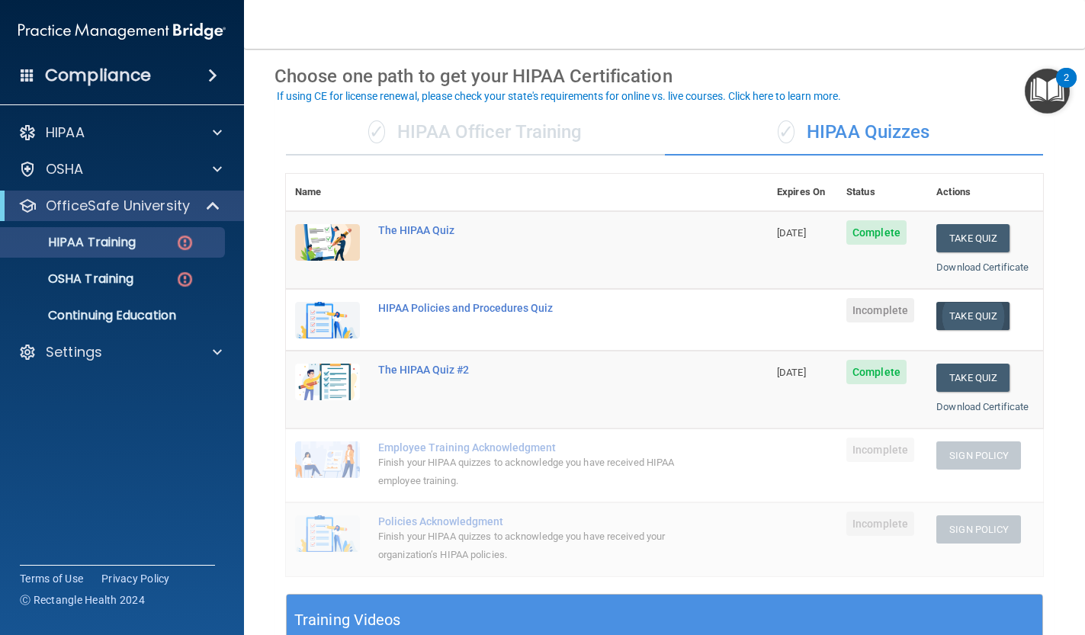
click at [981, 306] on button "Take Quiz" at bounding box center [972, 316] width 73 height 28
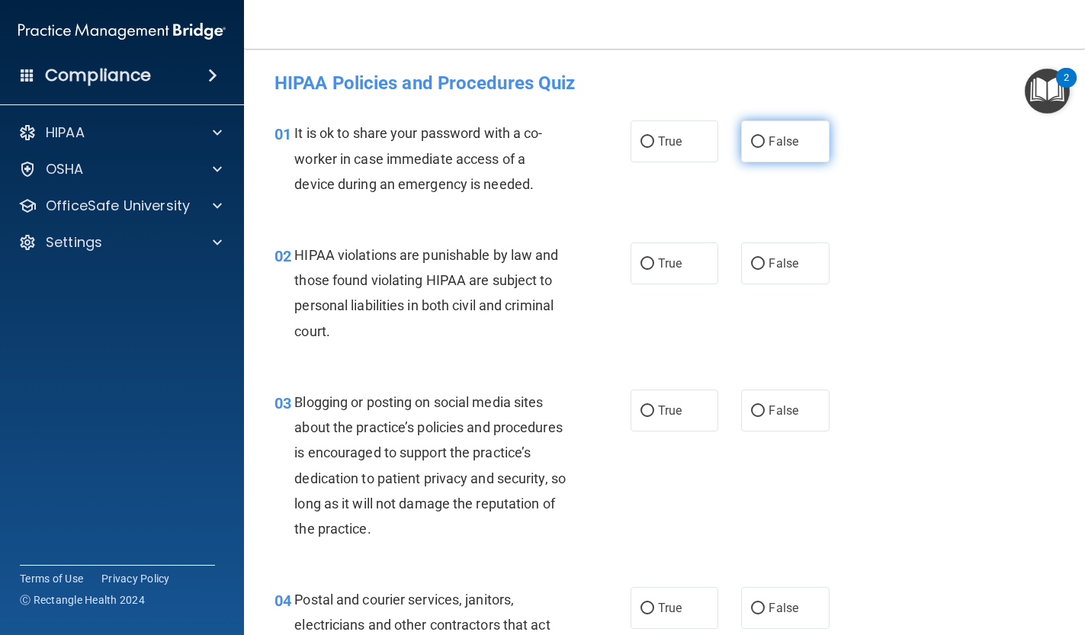
click at [750, 137] on label "False" at bounding box center [785, 141] width 88 height 42
click at [751, 137] on input "False" at bounding box center [758, 141] width 14 height 11
radio input "true"
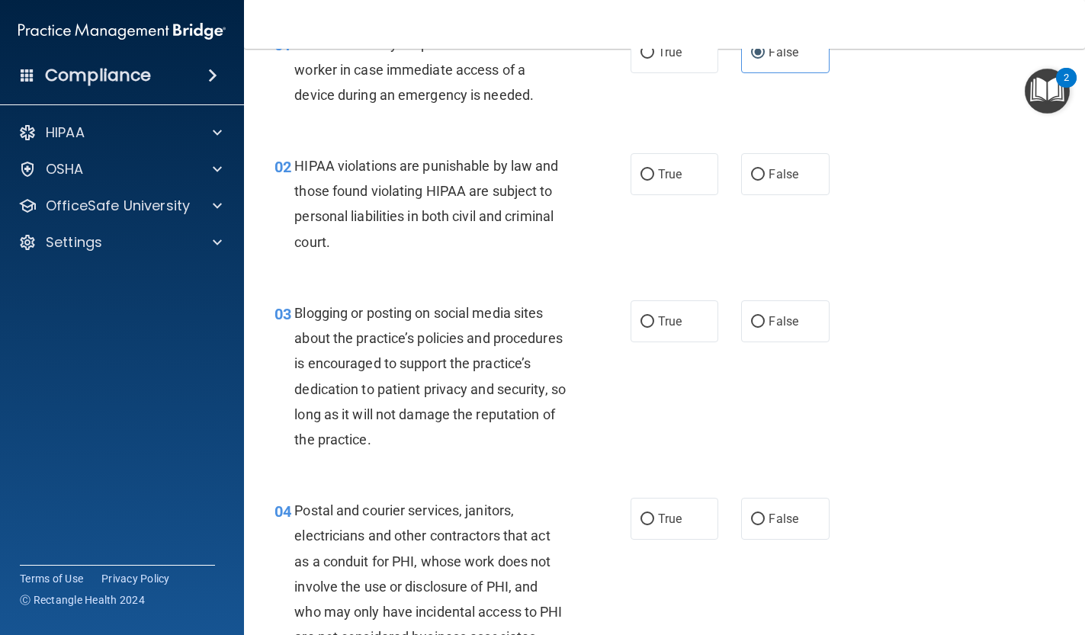
scroll to position [90, 0]
click at [678, 189] on label "True" at bounding box center [675, 174] width 88 height 42
click at [654, 180] on input "True" at bounding box center [648, 174] width 14 height 11
radio input "true"
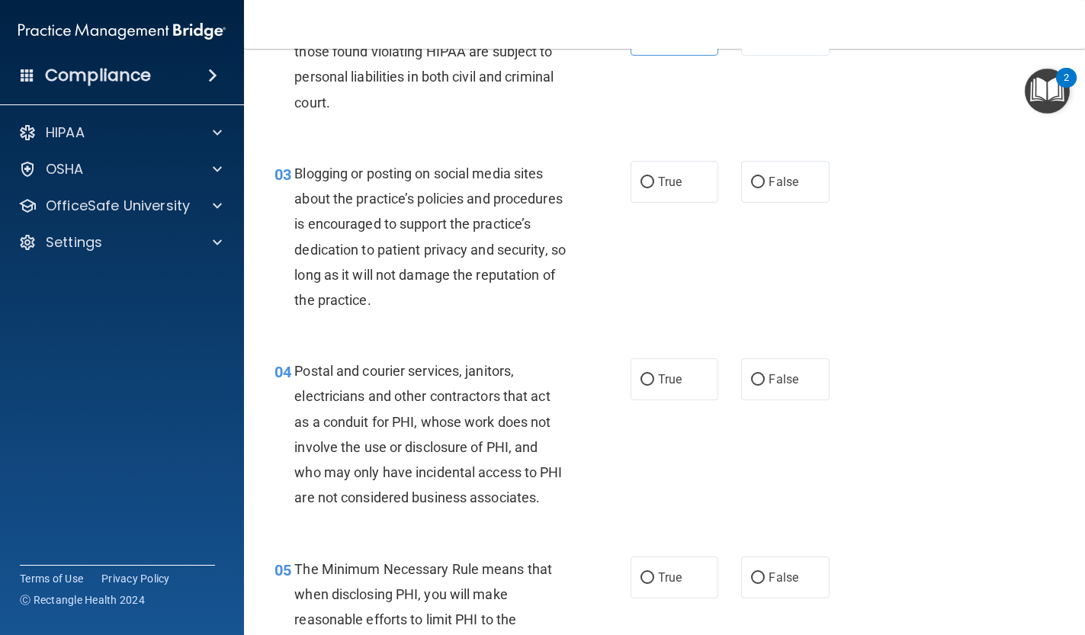
scroll to position [230, 0]
click at [677, 185] on span "True" at bounding box center [670, 180] width 24 height 14
click at [654, 185] on input "True" at bounding box center [648, 180] width 14 height 11
radio input "true"
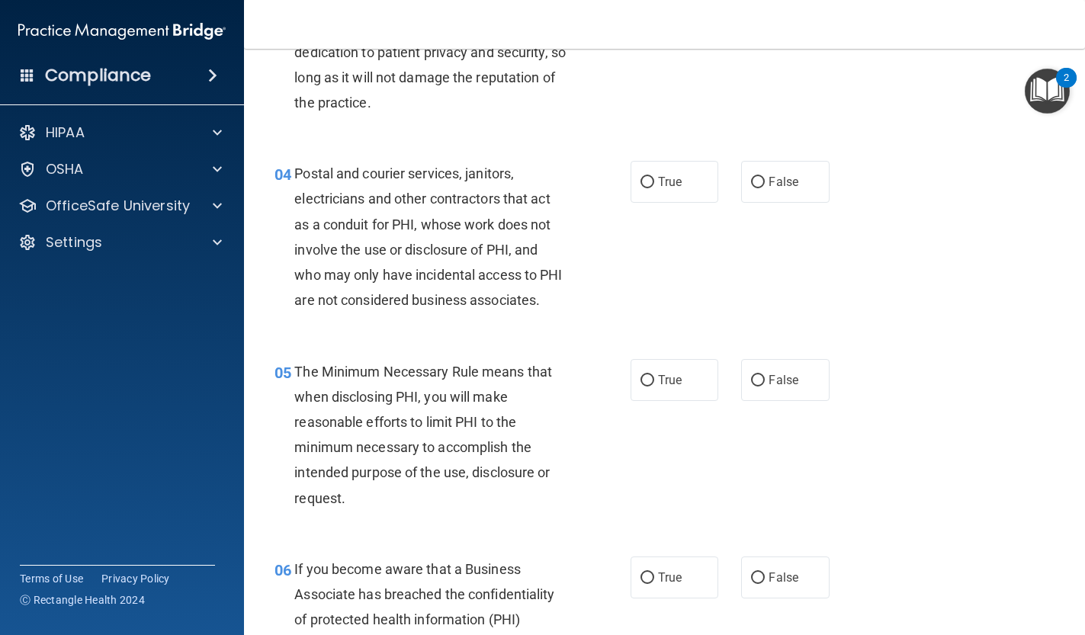
scroll to position [427, 0]
click at [682, 178] on span "True" at bounding box center [670, 181] width 24 height 14
click at [654, 178] on input "True" at bounding box center [648, 181] width 14 height 11
radio input "true"
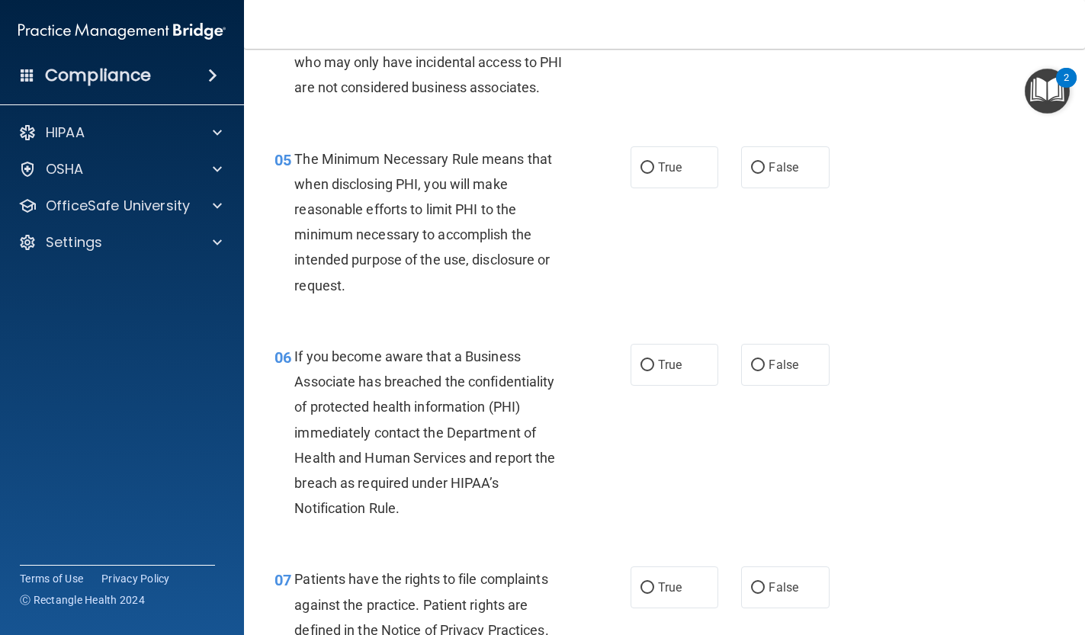
scroll to position [648, 0]
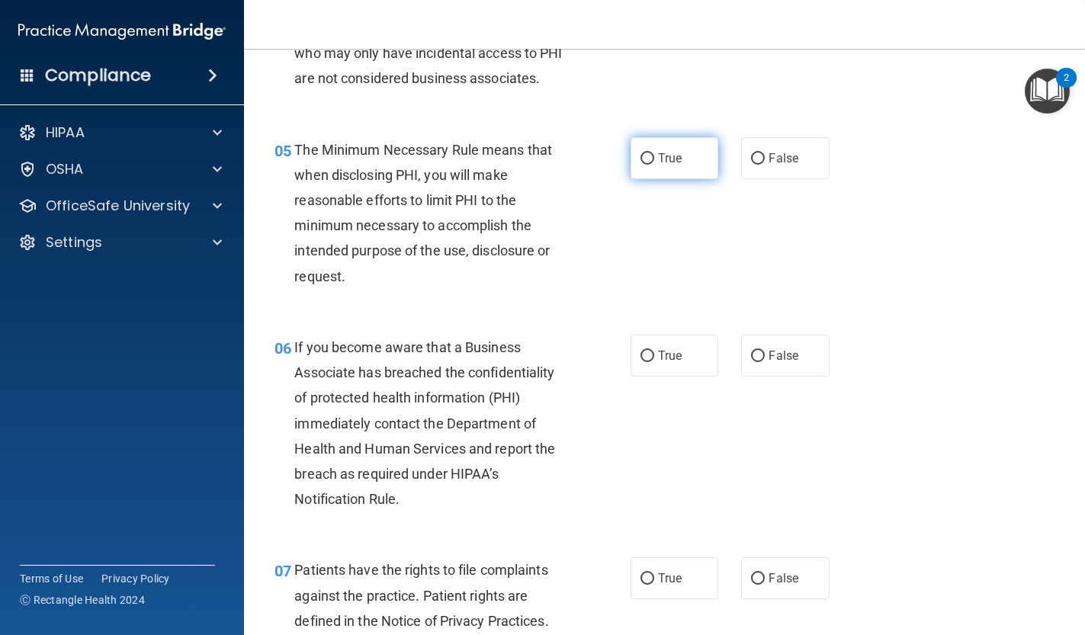
click at [659, 151] on span "True" at bounding box center [670, 158] width 24 height 14
click at [654, 153] on input "True" at bounding box center [648, 158] width 14 height 11
radio input "true"
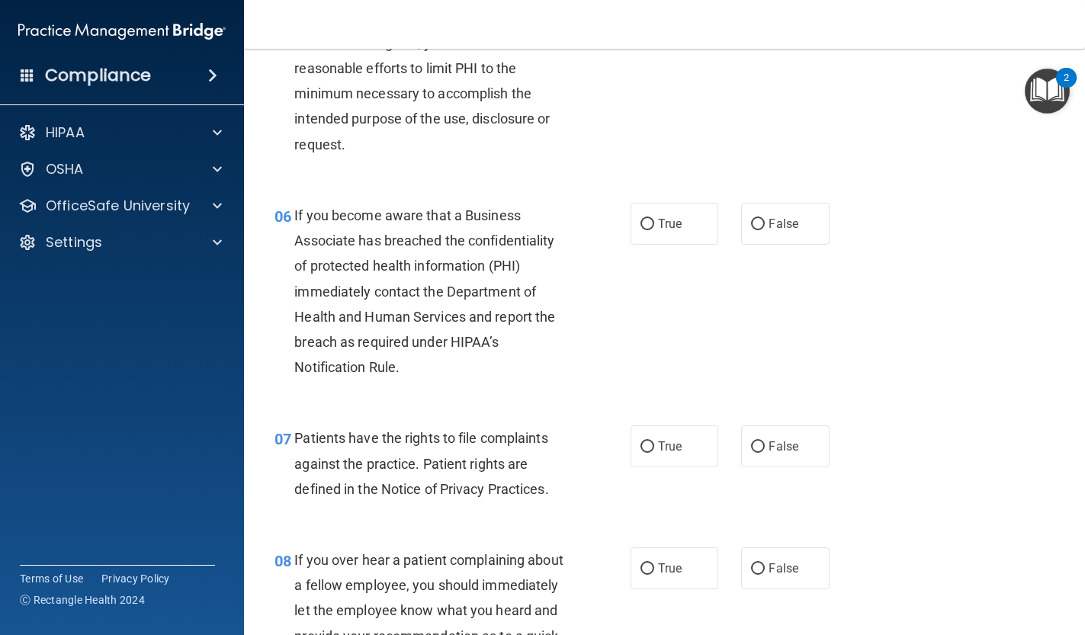
scroll to position [782, 0]
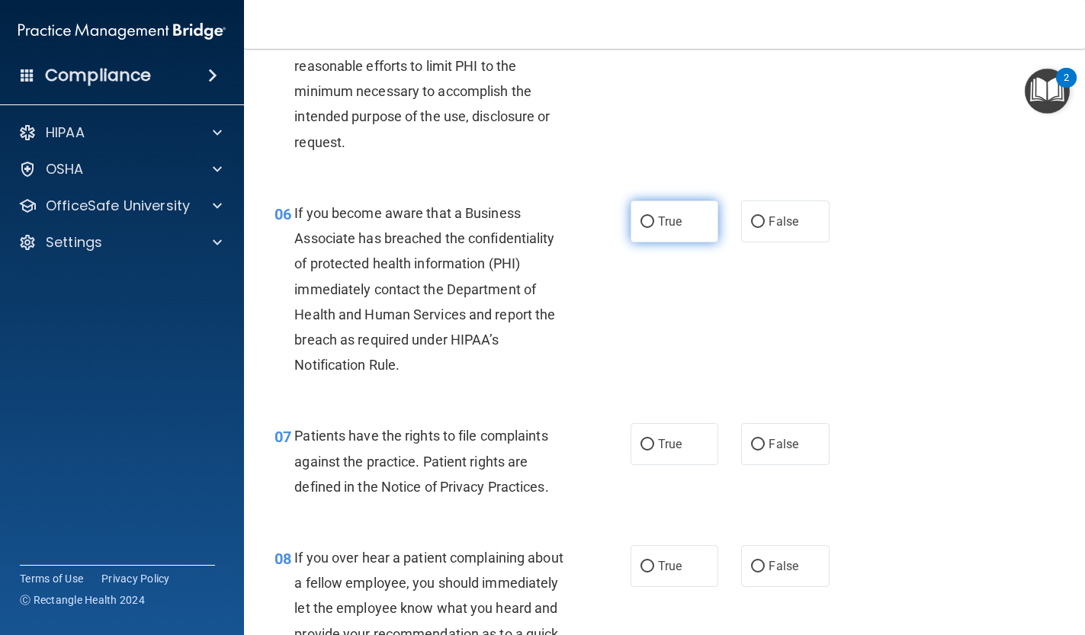
click at [663, 210] on label "True" at bounding box center [675, 222] width 88 height 42
click at [654, 217] on input "True" at bounding box center [648, 222] width 14 height 11
radio input "true"
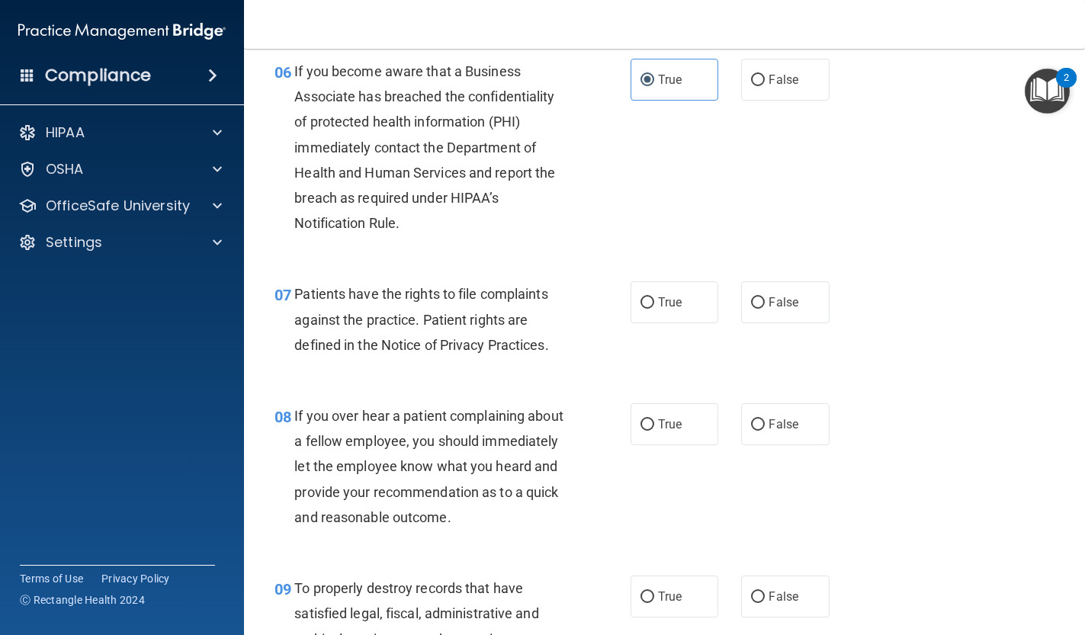
scroll to position [948, 0]
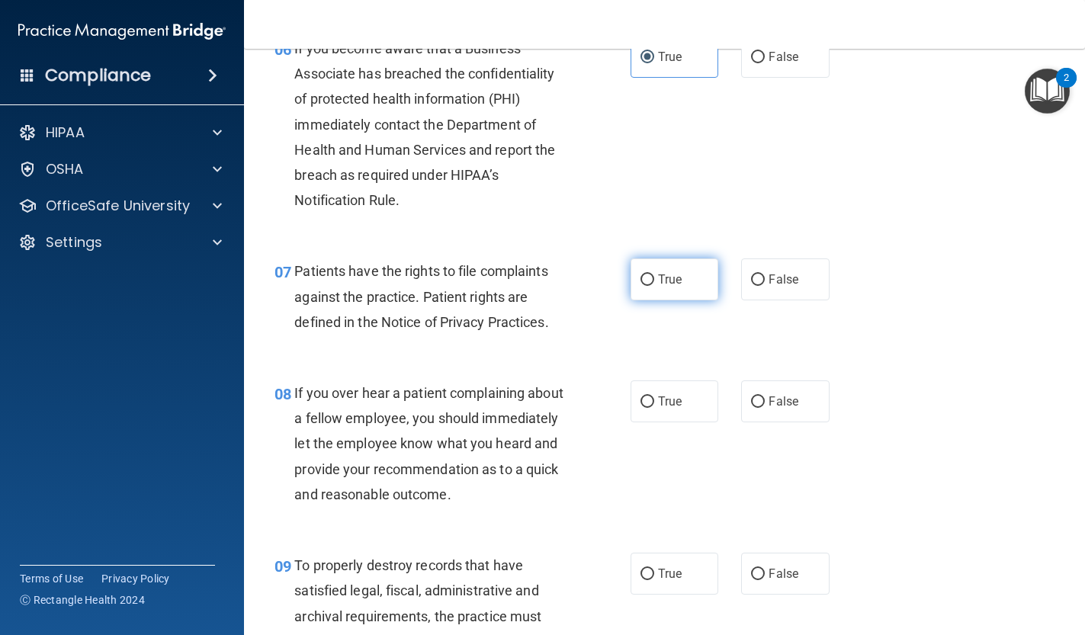
click at [634, 267] on label "True" at bounding box center [675, 279] width 88 height 42
click at [641, 275] on input "True" at bounding box center [648, 280] width 14 height 11
radio input "true"
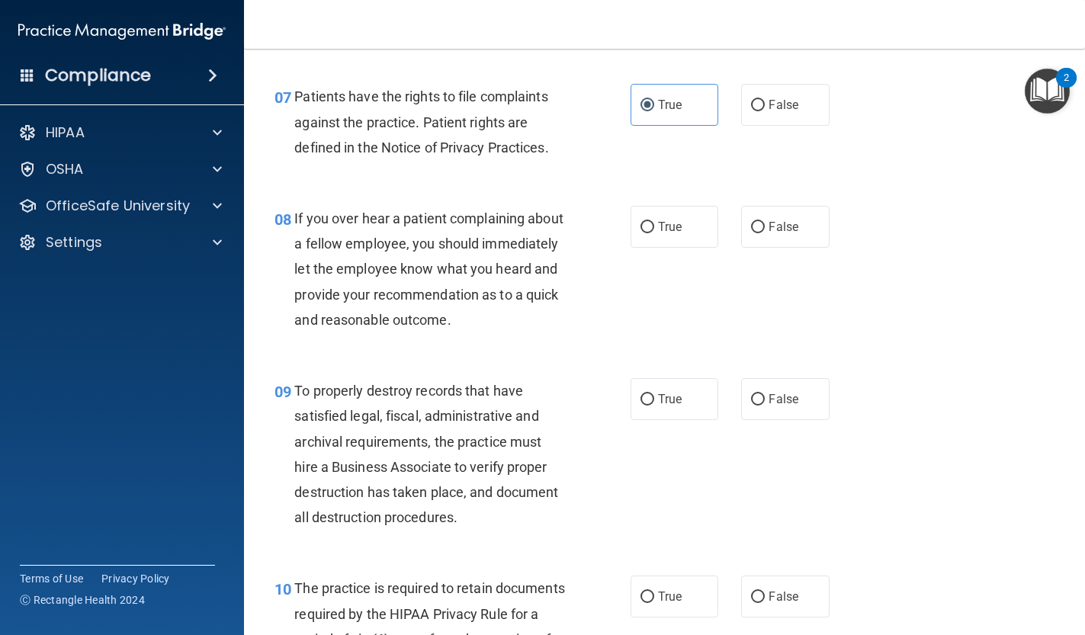
scroll to position [1117, 0]
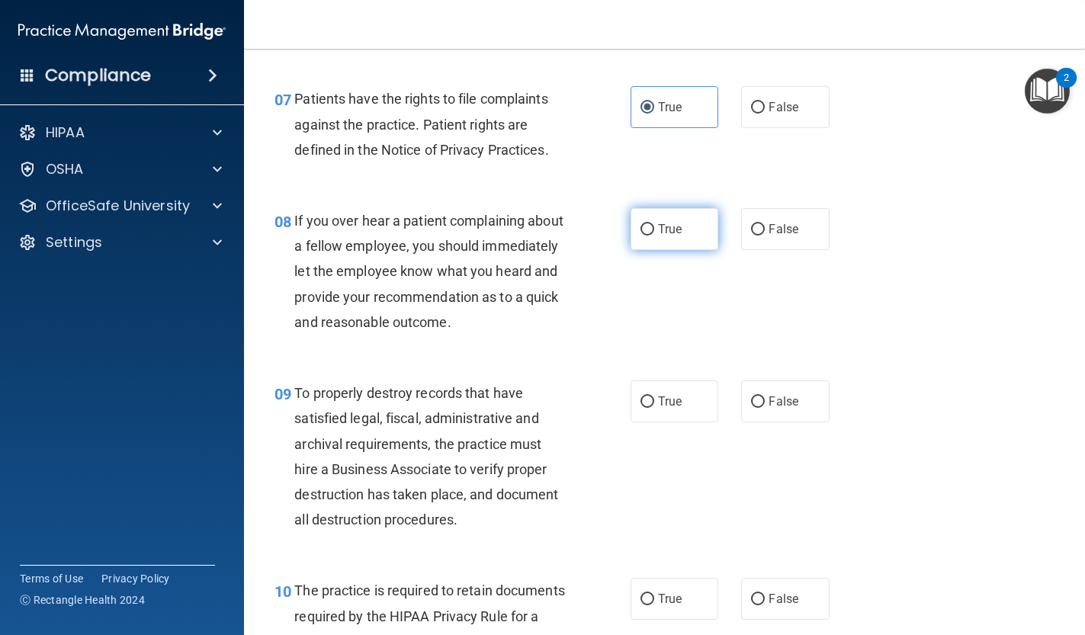
click at [632, 229] on label "True" at bounding box center [675, 229] width 88 height 42
click at [641, 229] on input "True" at bounding box center [648, 229] width 14 height 11
radio input "true"
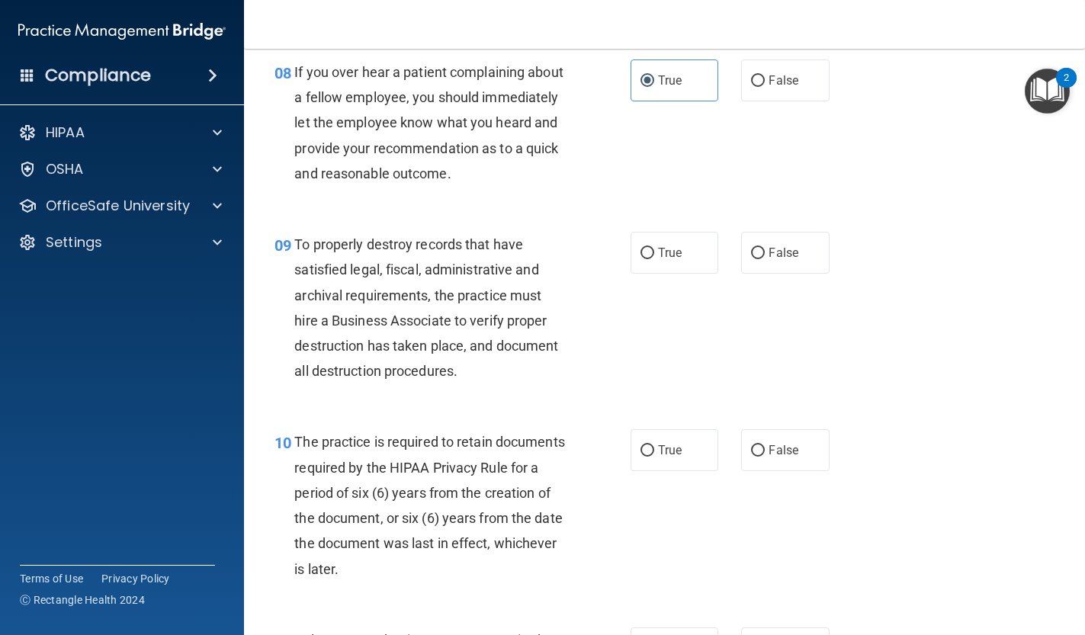
scroll to position [1276, 0]
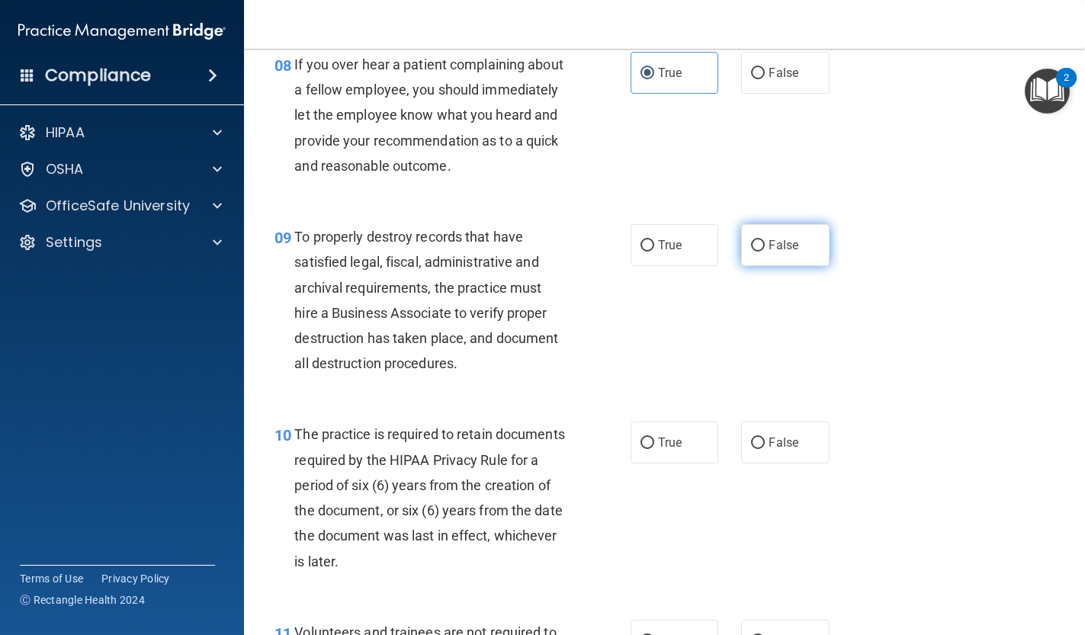
click at [816, 228] on label "False" at bounding box center [785, 245] width 88 height 42
click at [765, 240] on input "False" at bounding box center [758, 245] width 14 height 11
radio input "true"
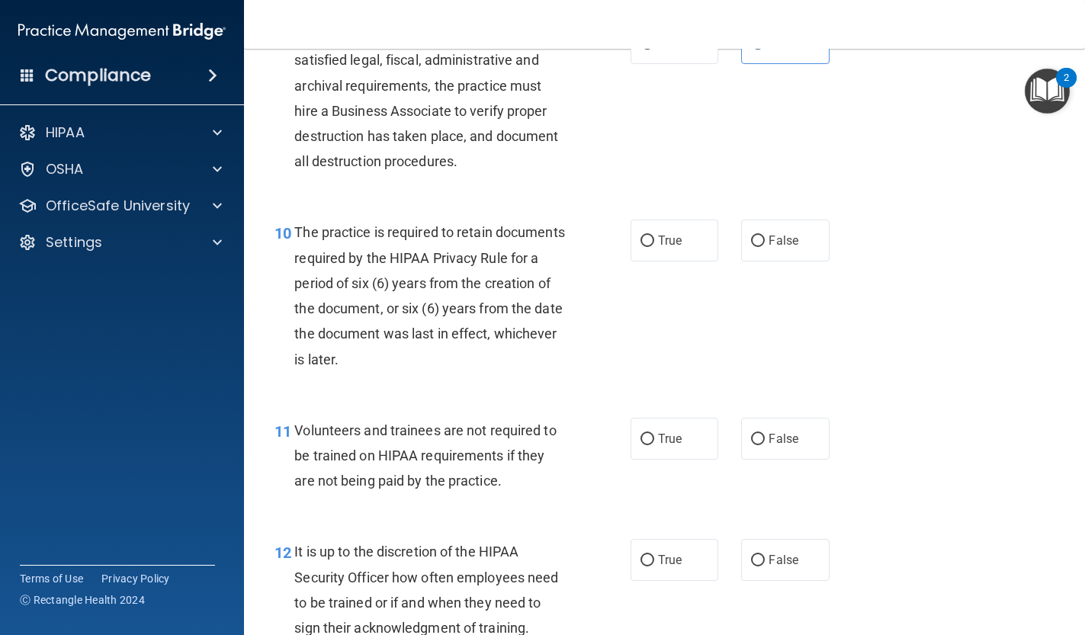
scroll to position [1479, 0]
click at [648, 235] on input "True" at bounding box center [648, 240] width 14 height 11
radio input "true"
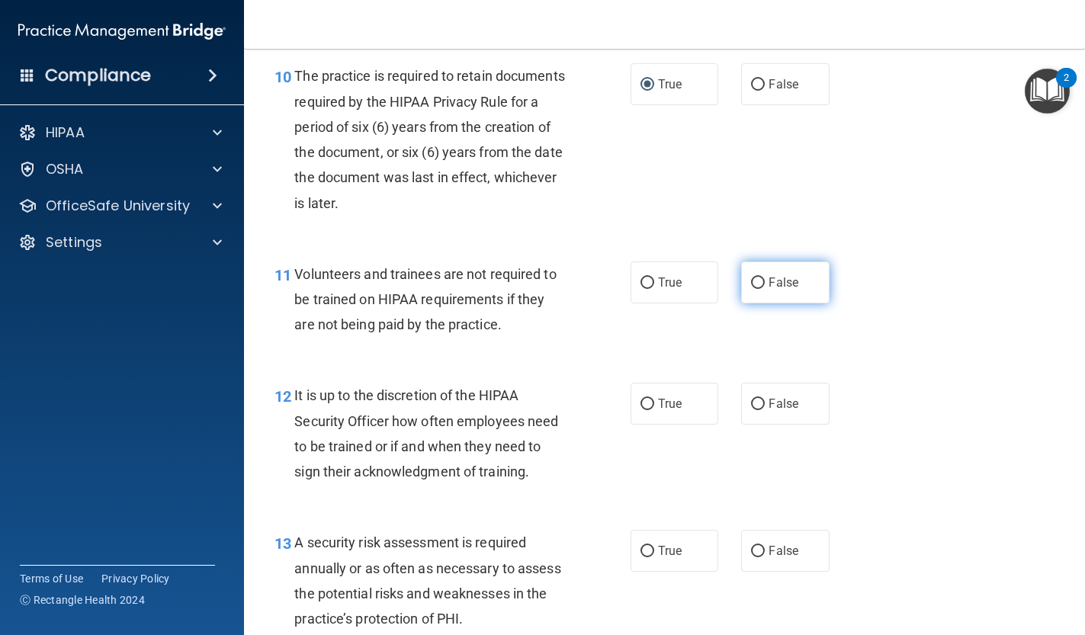
scroll to position [1636, 0]
click at [788, 274] on span "False" at bounding box center [784, 281] width 30 height 14
click at [765, 276] on input "False" at bounding box center [758, 281] width 14 height 11
radio input "true"
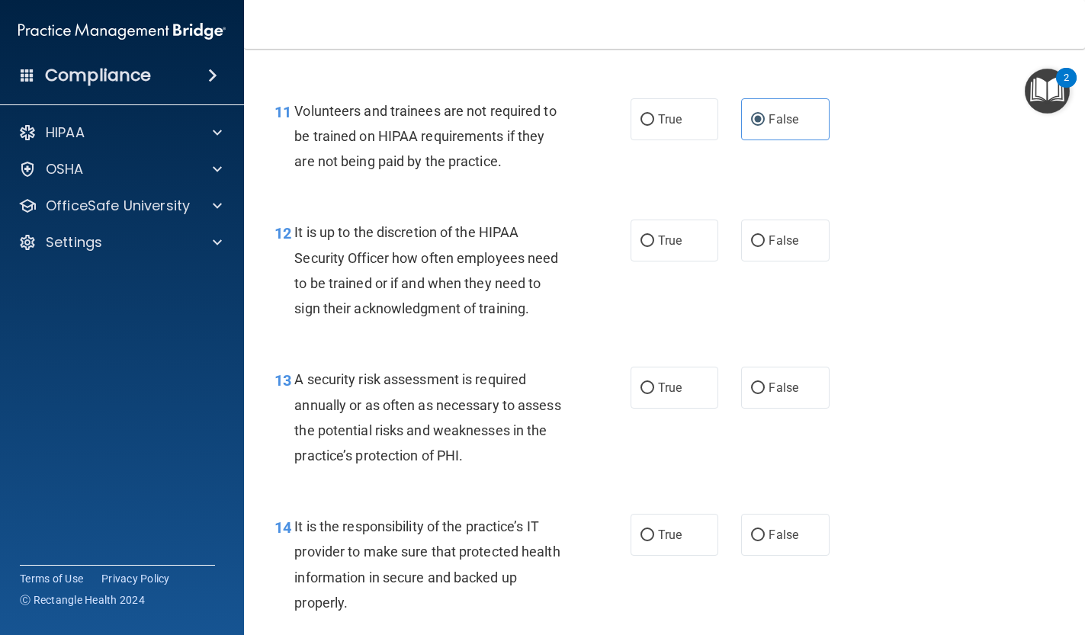
scroll to position [1800, 0]
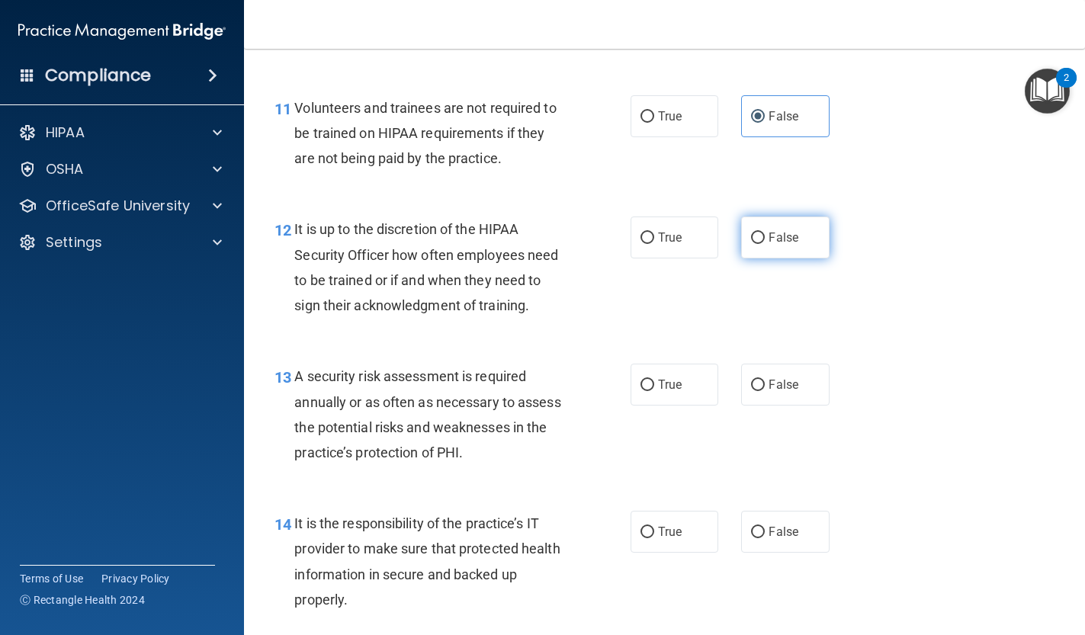
click at [769, 230] on span "False" at bounding box center [784, 237] width 30 height 14
click at [765, 233] on input "False" at bounding box center [758, 238] width 14 height 11
radio input "true"
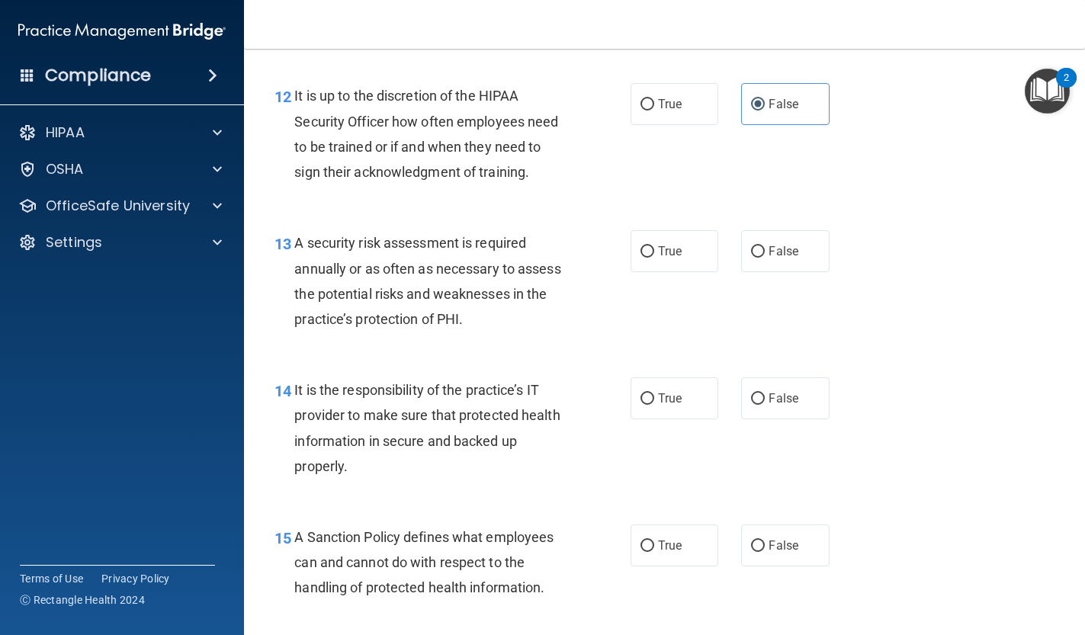
scroll to position [1935, 0]
click at [655, 256] on label "True" at bounding box center [675, 251] width 88 height 42
click at [654, 256] on input "True" at bounding box center [648, 251] width 14 height 11
radio input "true"
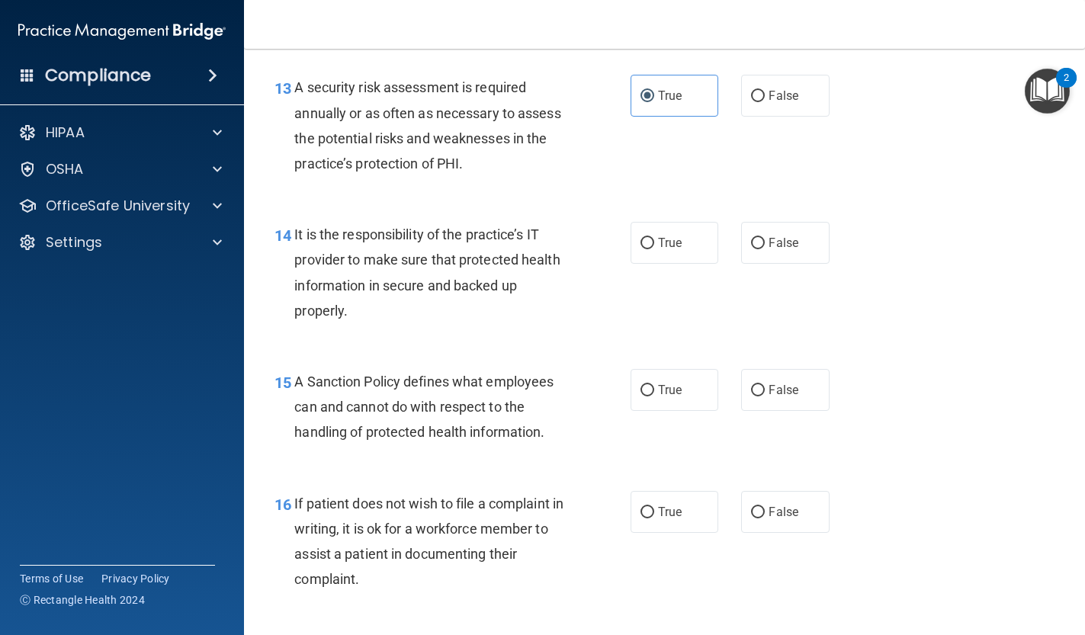
scroll to position [2098, 0]
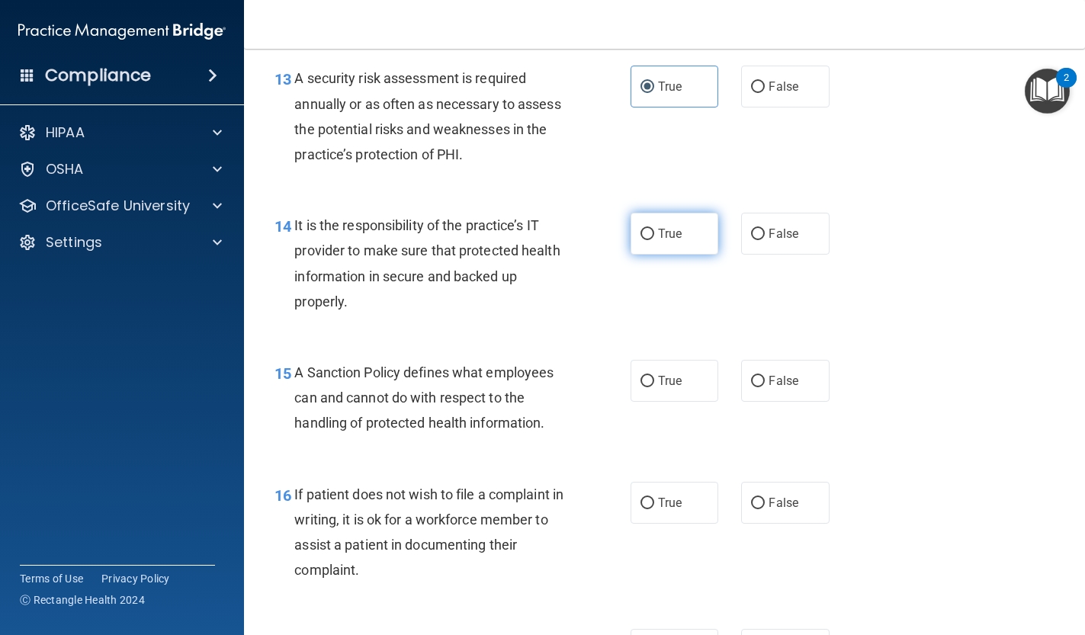
click at [656, 230] on label "True" at bounding box center [675, 234] width 88 height 42
click at [654, 230] on input "True" at bounding box center [648, 234] width 14 height 11
radio input "true"
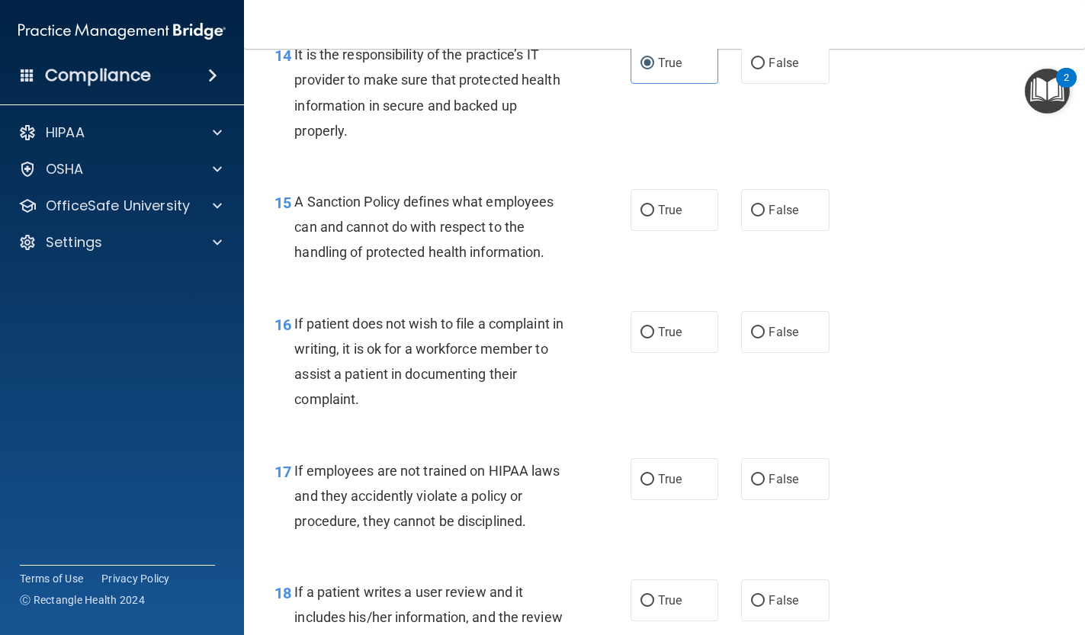
scroll to position [2268, 0]
click at [658, 207] on label "True" at bounding box center [675, 211] width 88 height 42
click at [654, 207] on input "True" at bounding box center [648, 211] width 14 height 11
radio input "true"
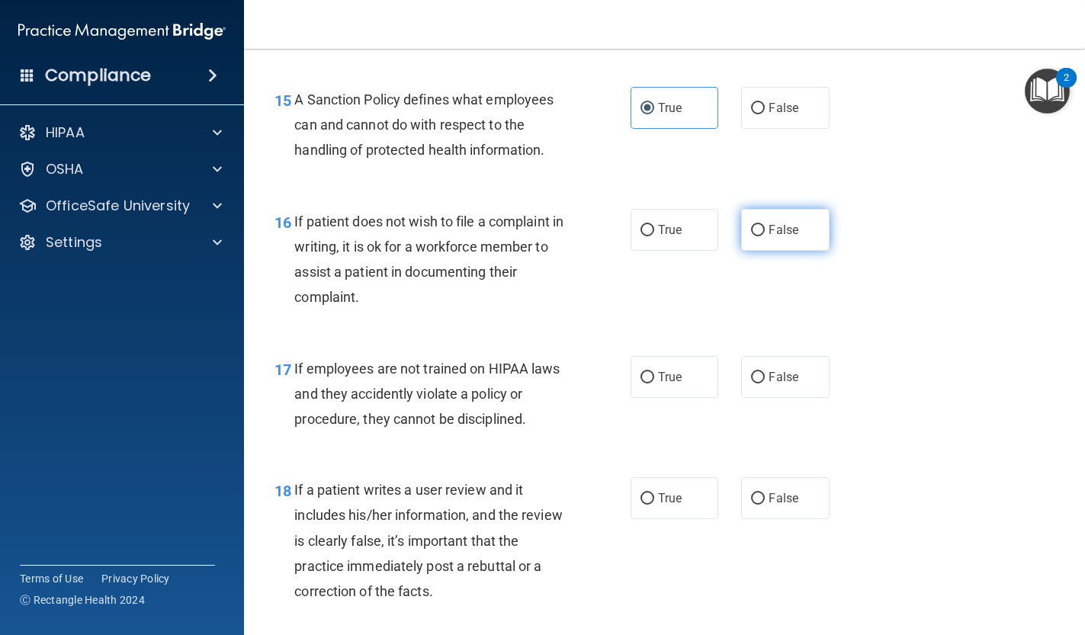
click at [749, 225] on label "False" at bounding box center [785, 230] width 88 height 42
click at [751, 225] on input "False" at bounding box center [758, 230] width 14 height 11
radio input "true"
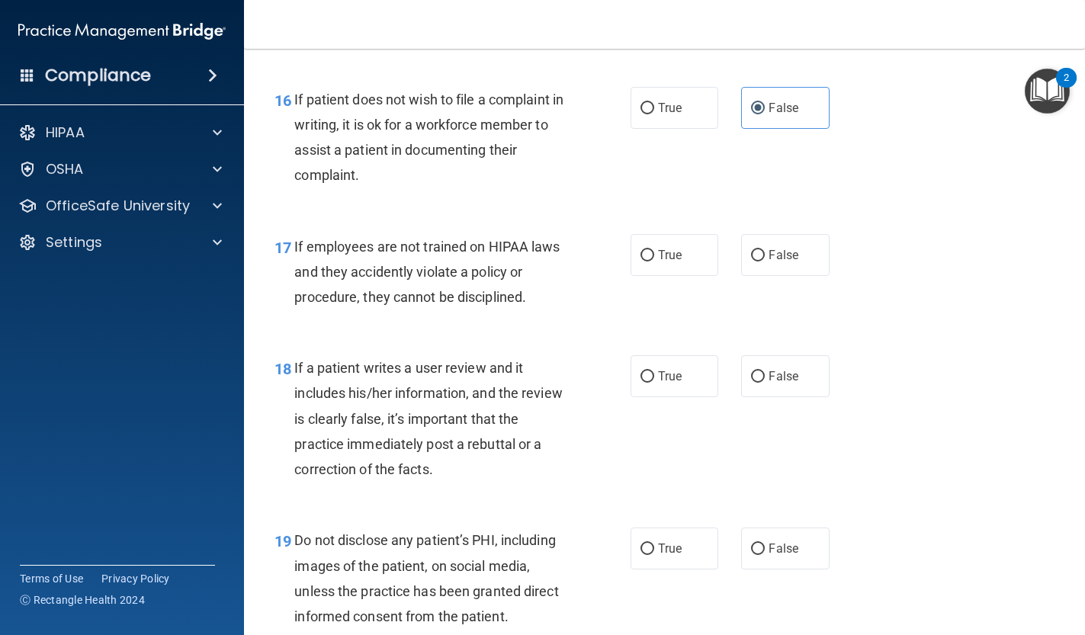
scroll to position [2506, 0]
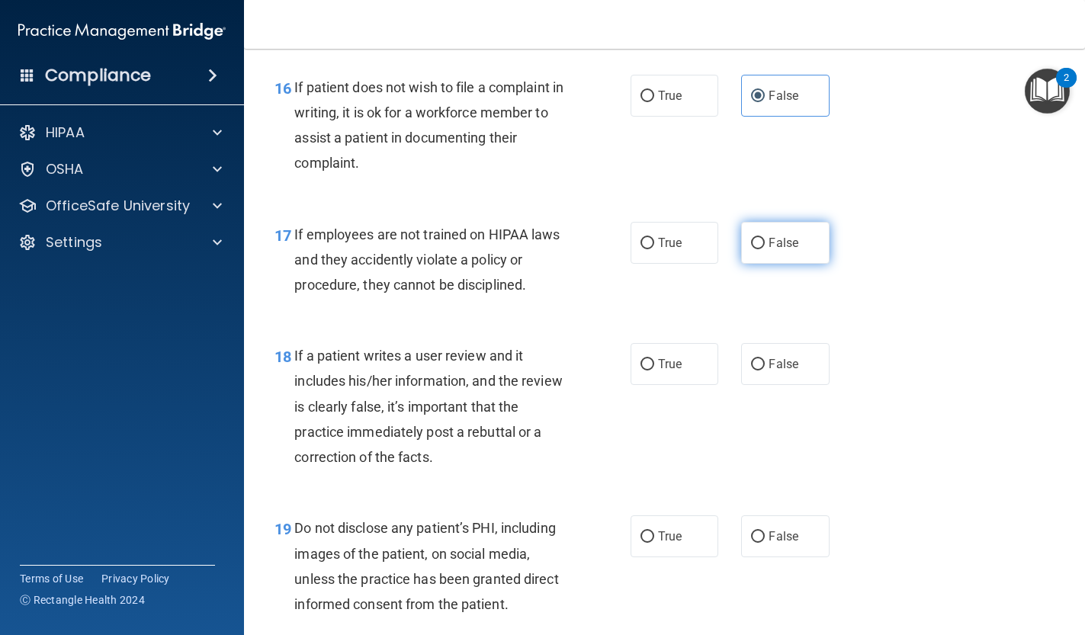
click at [747, 249] on label "False" at bounding box center [785, 243] width 88 height 42
click at [751, 249] on input "False" at bounding box center [758, 243] width 14 height 11
radio input "true"
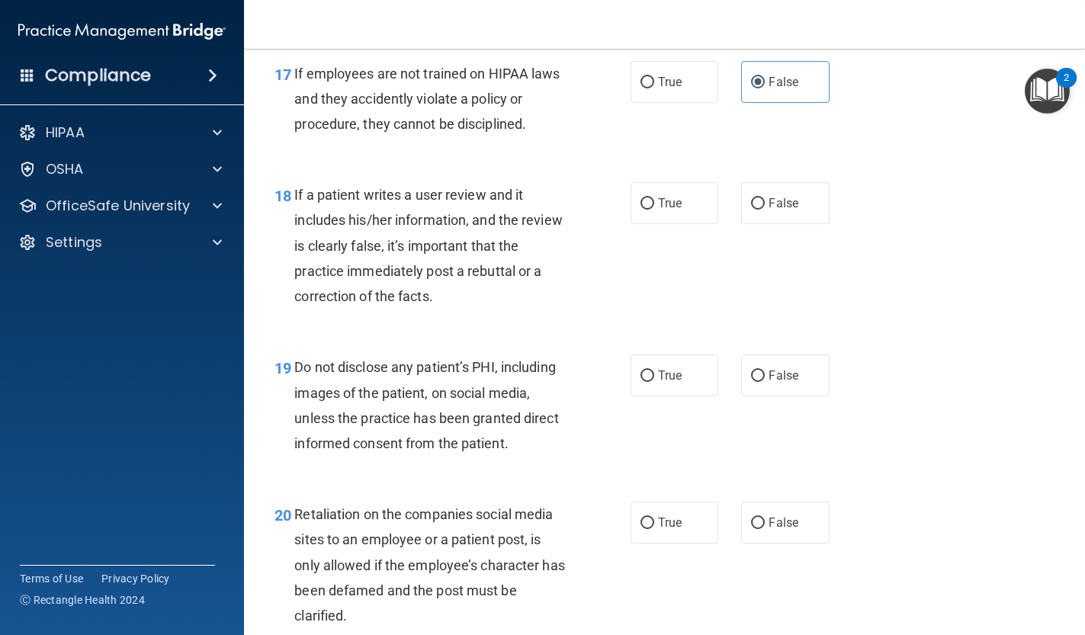
scroll to position [2668, 0]
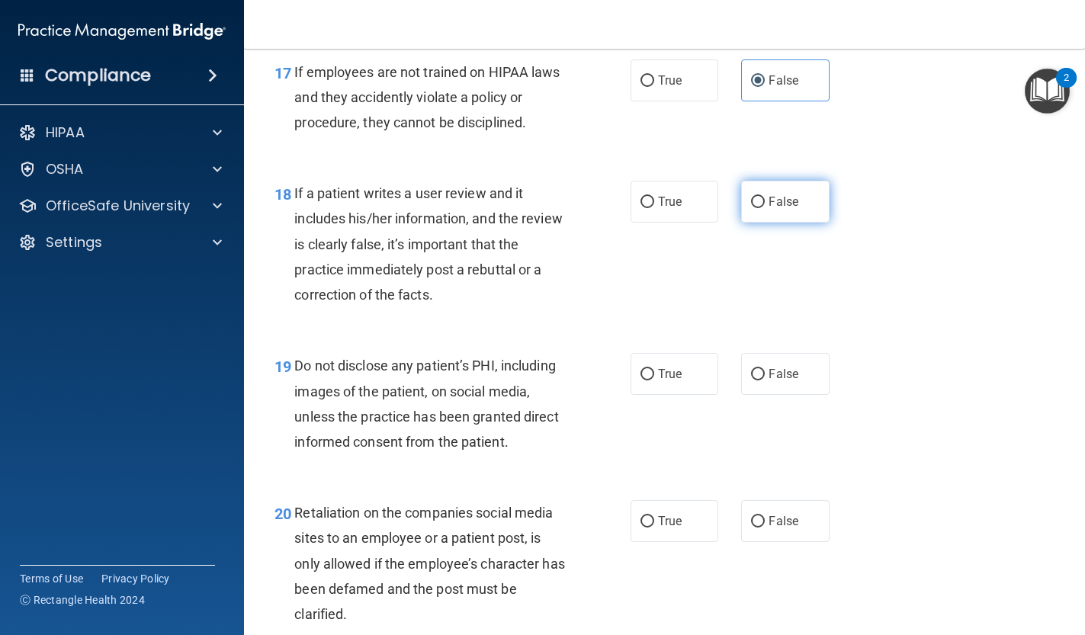
click at [769, 202] on label "False" at bounding box center [785, 202] width 88 height 42
click at [765, 202] on input "False" at bounding box center [758, 202] width 14 height 11
radio input "true"
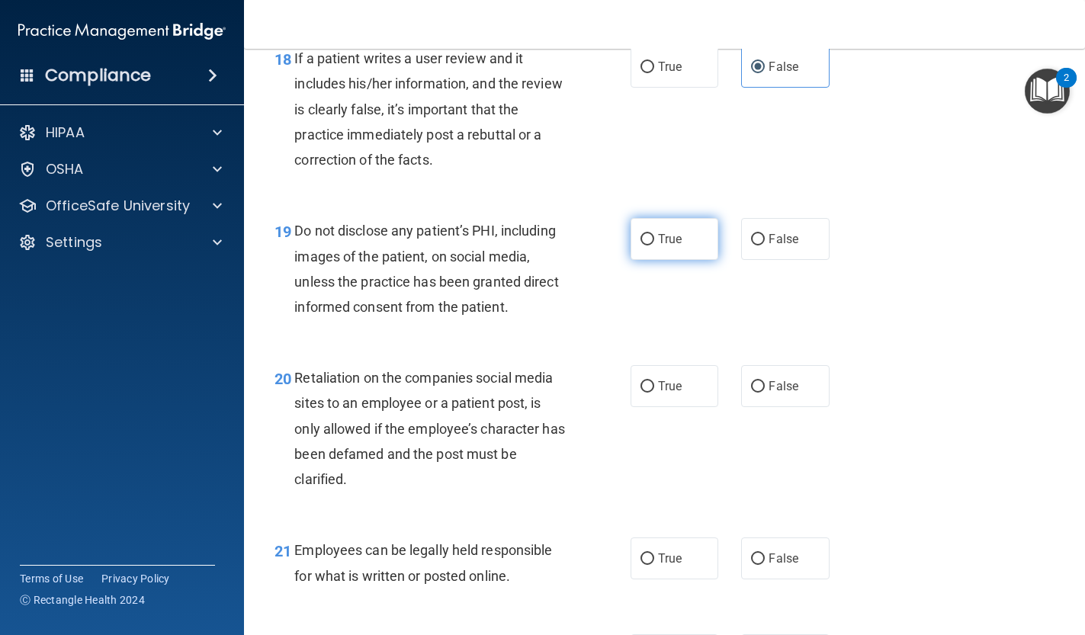
scroll to position [2801, 0]
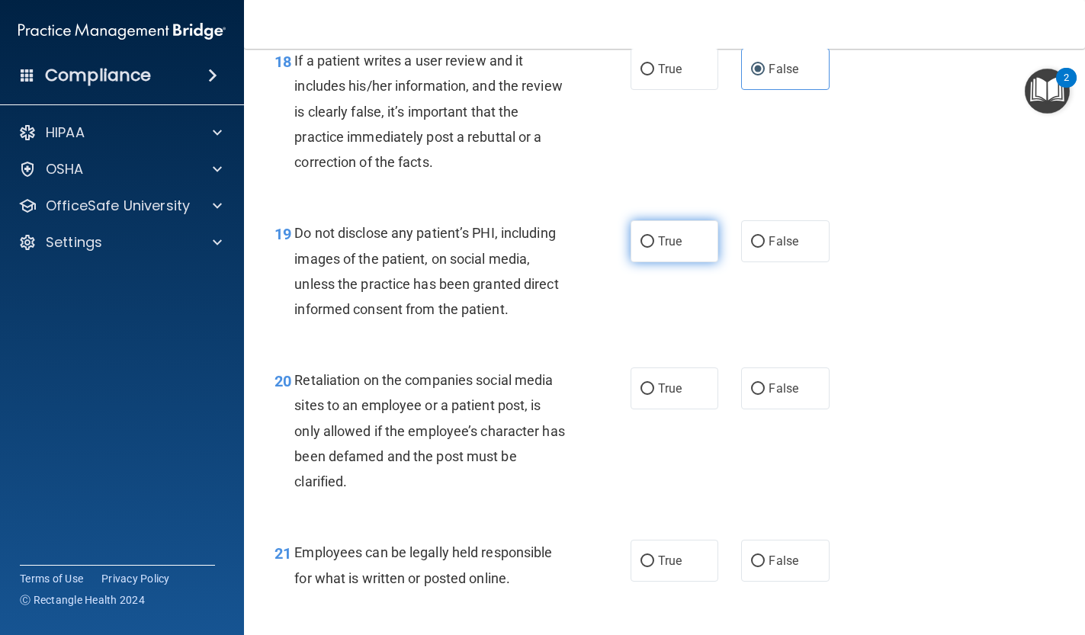
click at [680, 246] on label "True" at bounding box center [675, 241] width 88 height 42
click at [654, 246] on input "True" at bounding box center [648, 241] width 14 height 11
radio input "true"
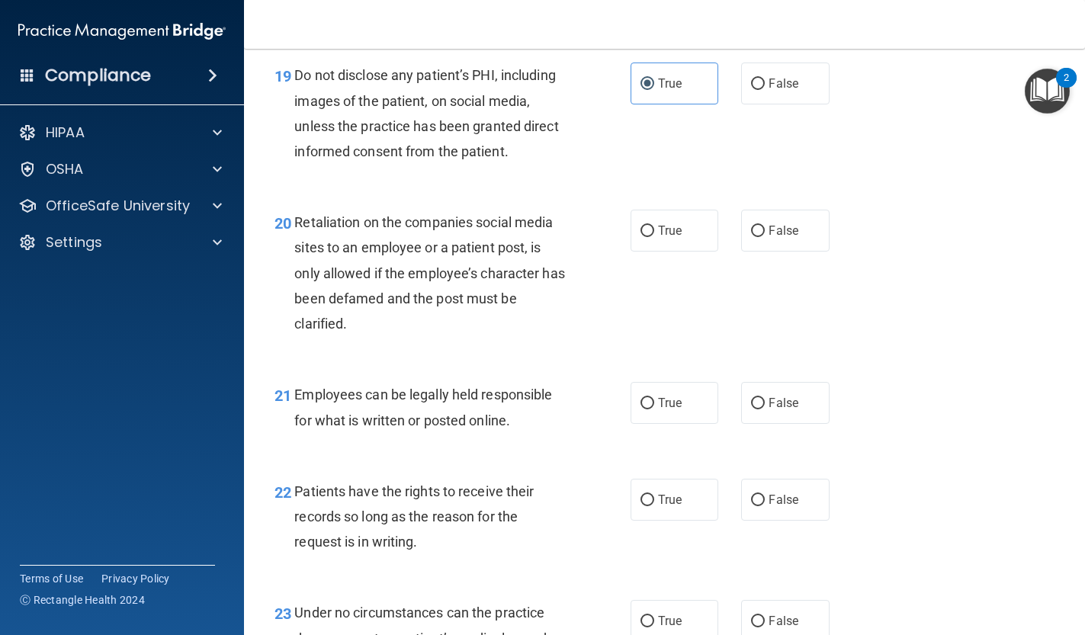
scroll to position [2957, 0]
click at [775, 234] on label "False" at bounding box center [785, 232] width 88 height 42
click at [765, 234] on input "False" at bounding box center [758, 232] width 14 height 11
radio input "true"
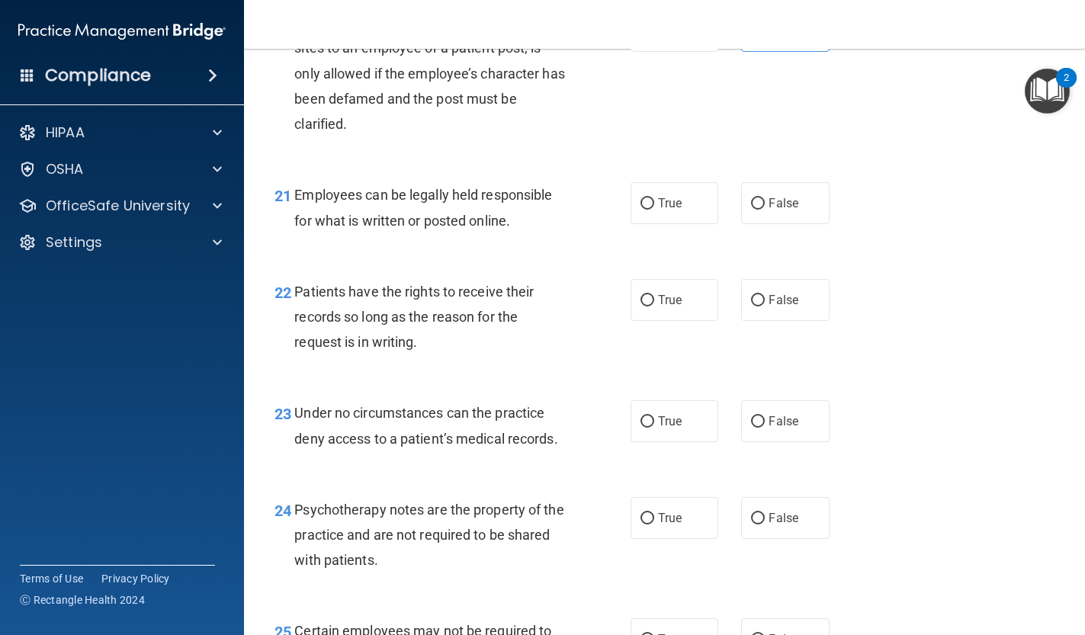
scroll to position [3156, 0]
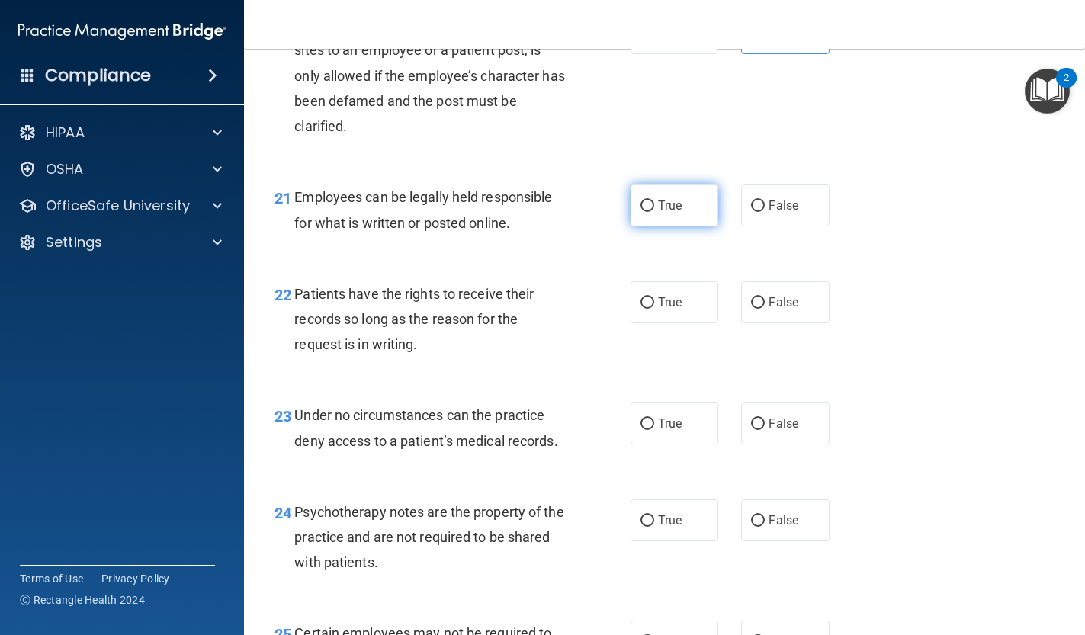
click at [644, 201] on input "True" at bounding box center [648, 206] width 14 height 11
radio input "true"
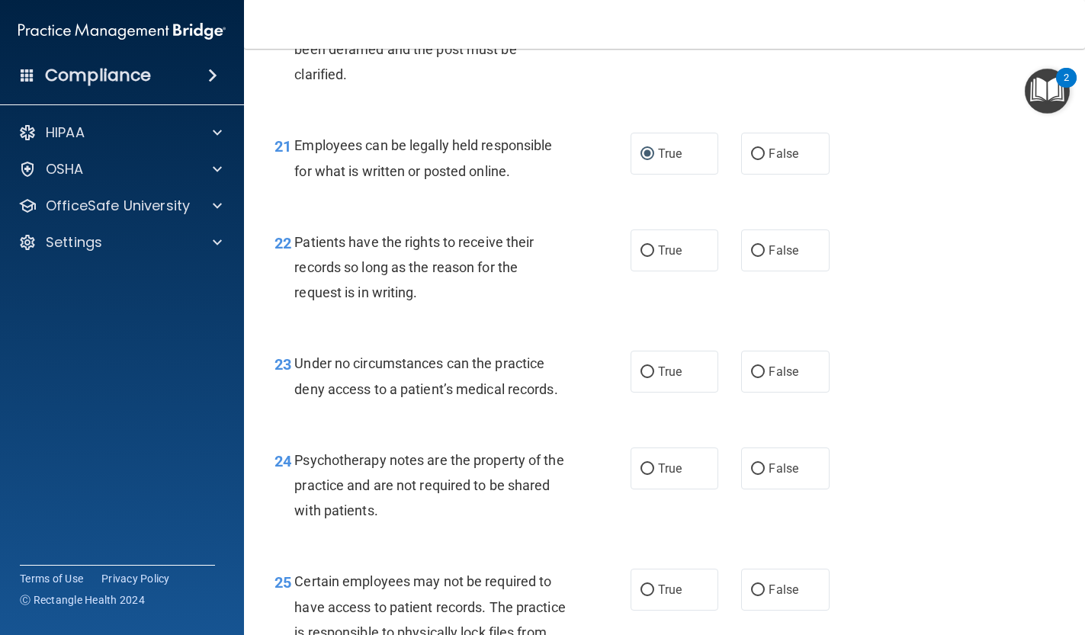
scroll to position [3243, 0]
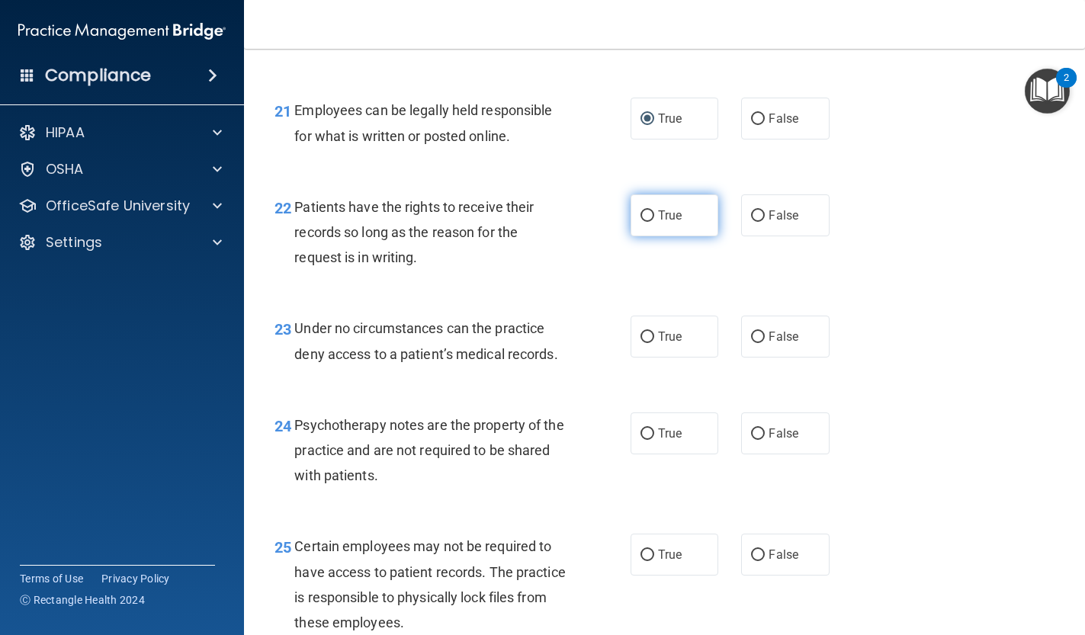
click at [663, 208] on span "True" at bounding box center [670, 215] width 24 height 14
click at [654, 210] on input "True" at bounding box center [648, 215] width 14 height 11
radio input "true"
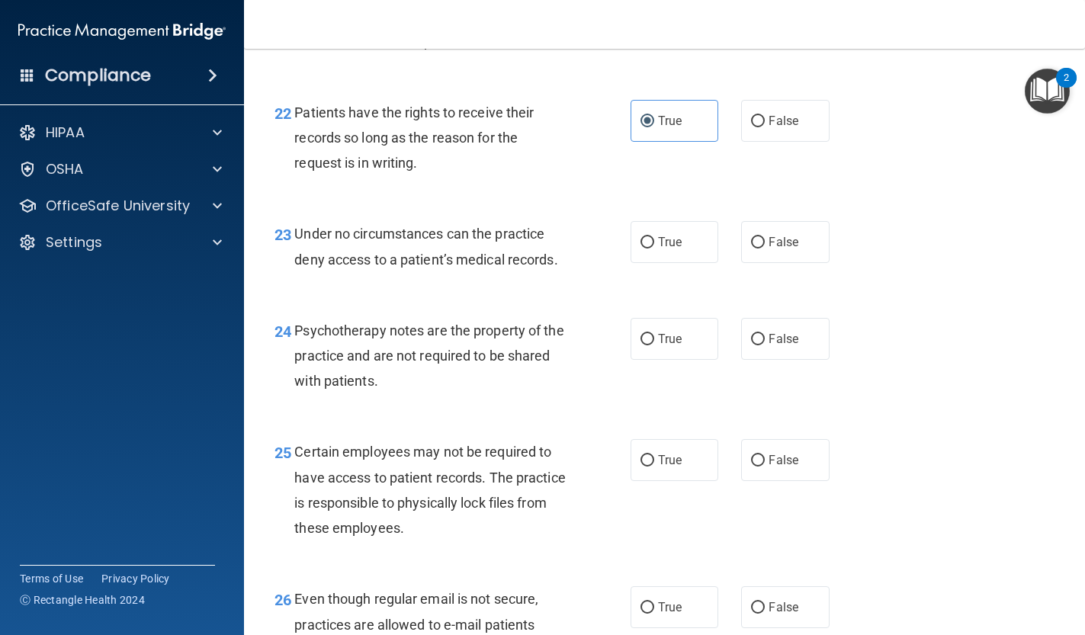
scroll to position [3364, 0]
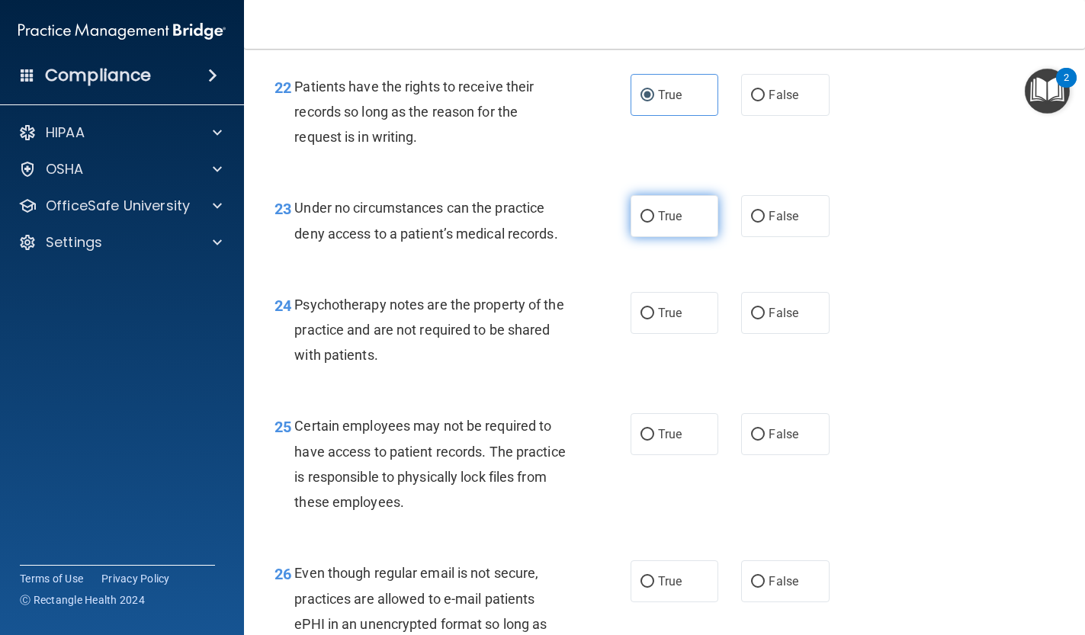
click at [682, 215] on label "True" at bounding box center [675, 216] width 88 height 42
click at [654, 215] on input "True" at bounding box center [648, 216] width 14 height 11
radio input "true"
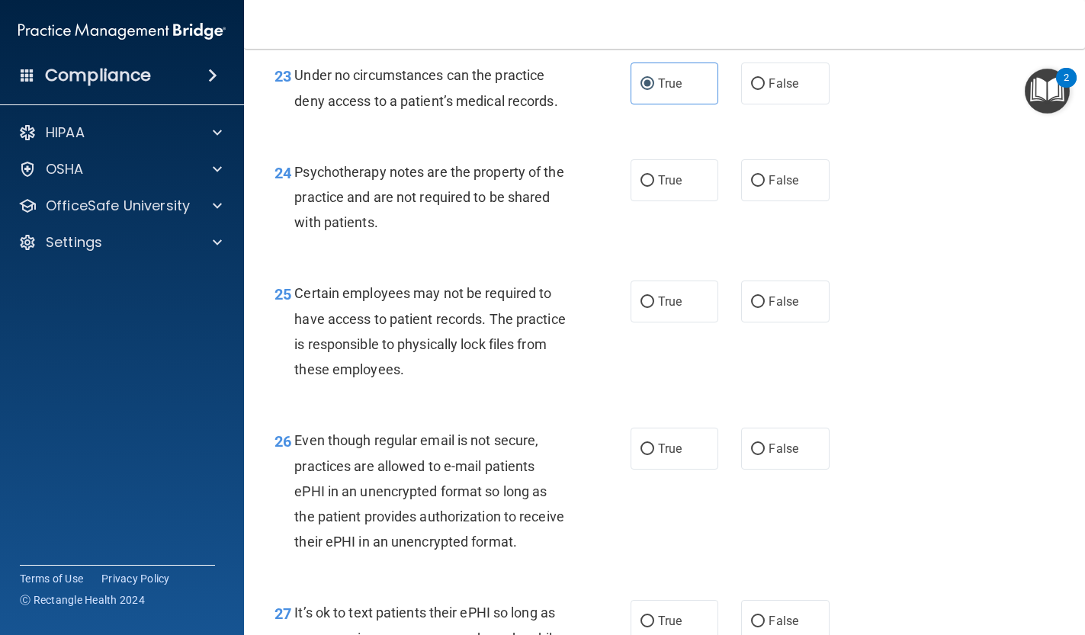
scroll to position [3498, 0]
click at [795, 172] on span "False" at bounding box center [784, 179] width 30 height 14
click at [765, 174] on input "False" at bounding box center [758, 179] width 14 height 11
radio input "true"
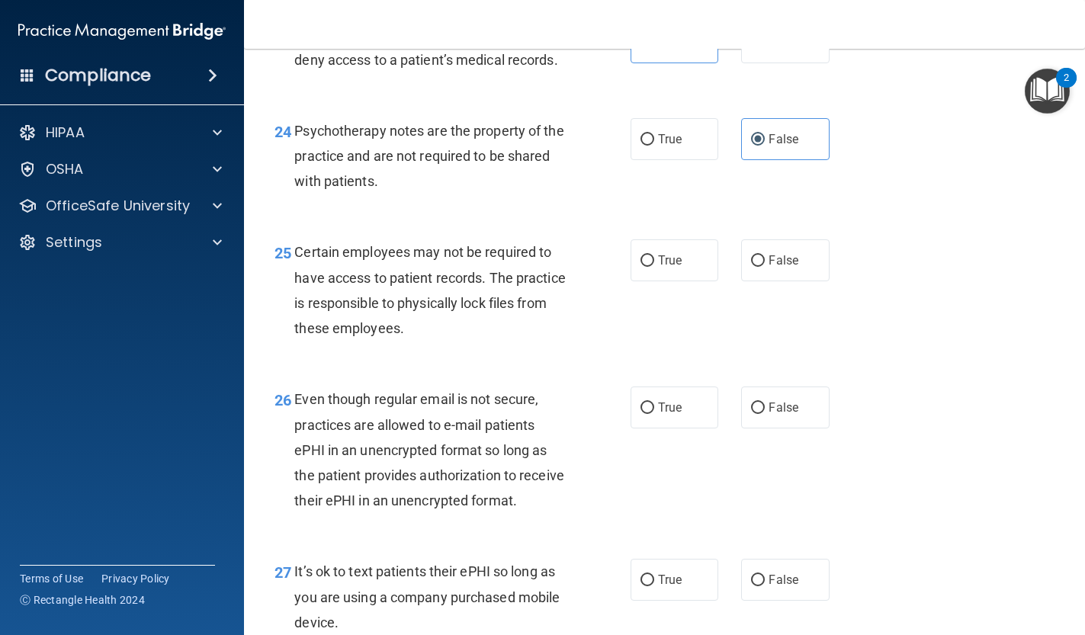
scroll to position [3539, 0]
click at [660, 252] on span "True" at bounding box center [670, 259] width 24 height 14
click at [654, 254] on input "True" at bounding box center [648, 259] width 14 height 11
radio input "true"
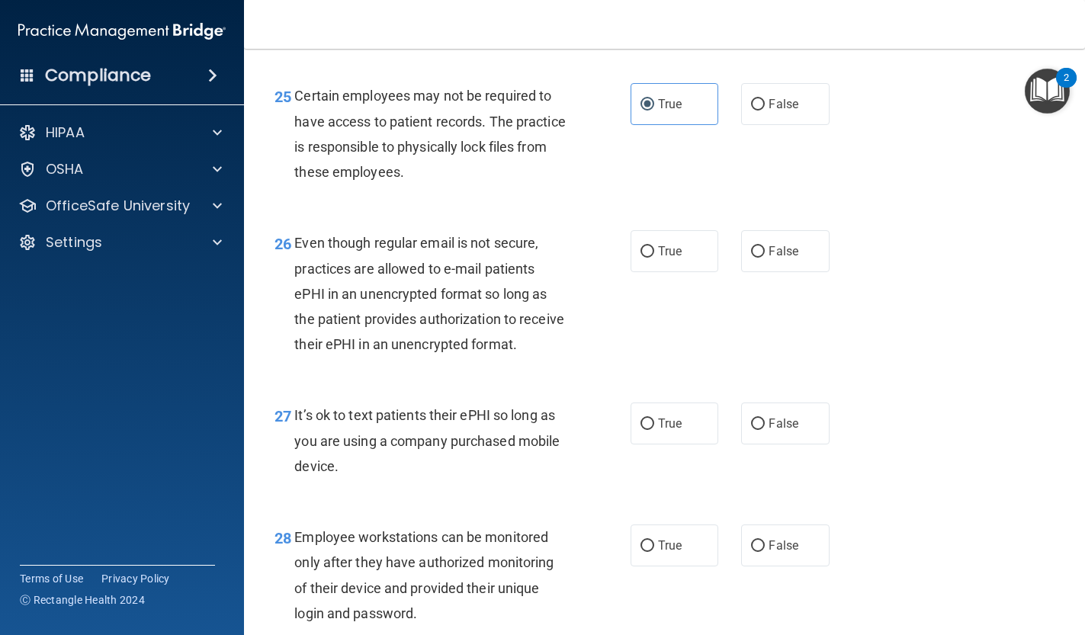
scroll to position [3698, 0]
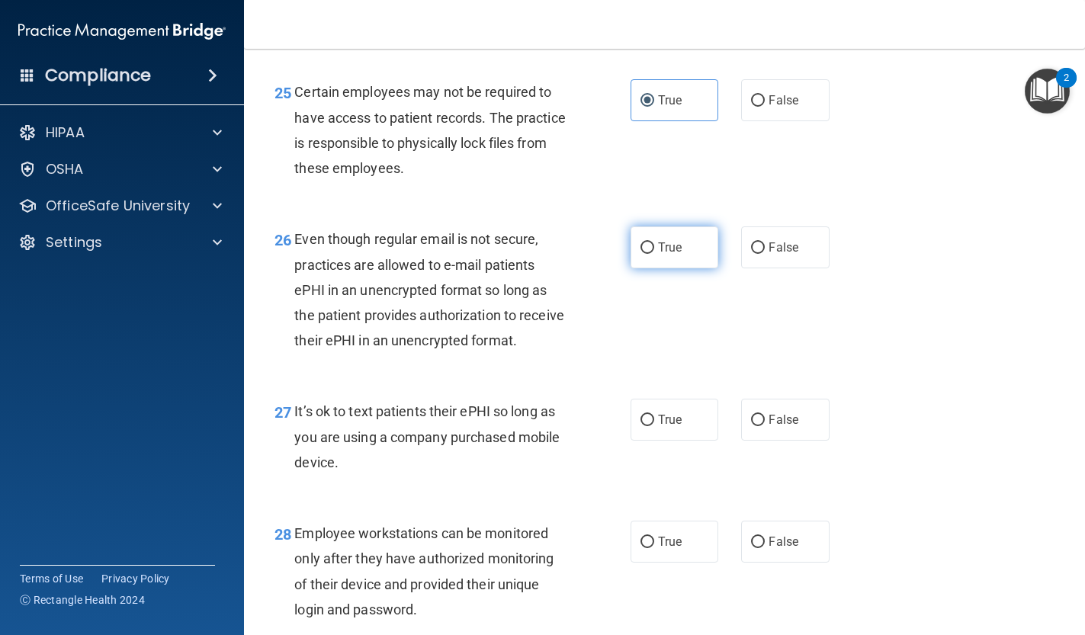
click at [653, 242] on input "True" at bounding box center [648, 247] width 14 height 11
radio input "true"
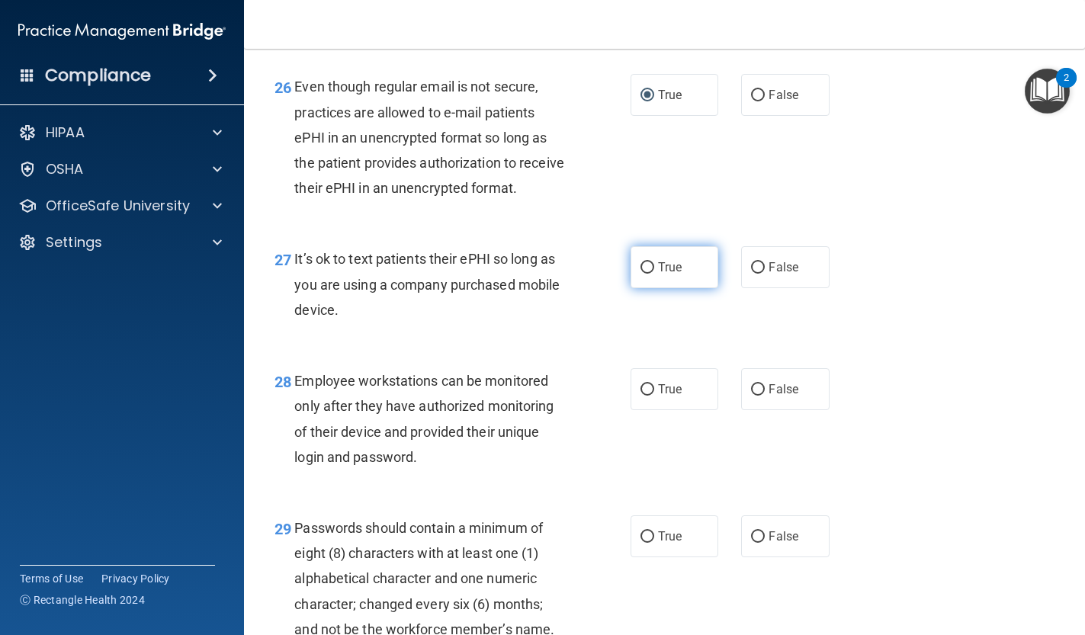
click at [637, 260] on label "True" at bounding box center [675, 267] width 88 height 42
click at [641, 262] on input "True" at bounding box center [648, 267] width 14 height 11
radio input "true"
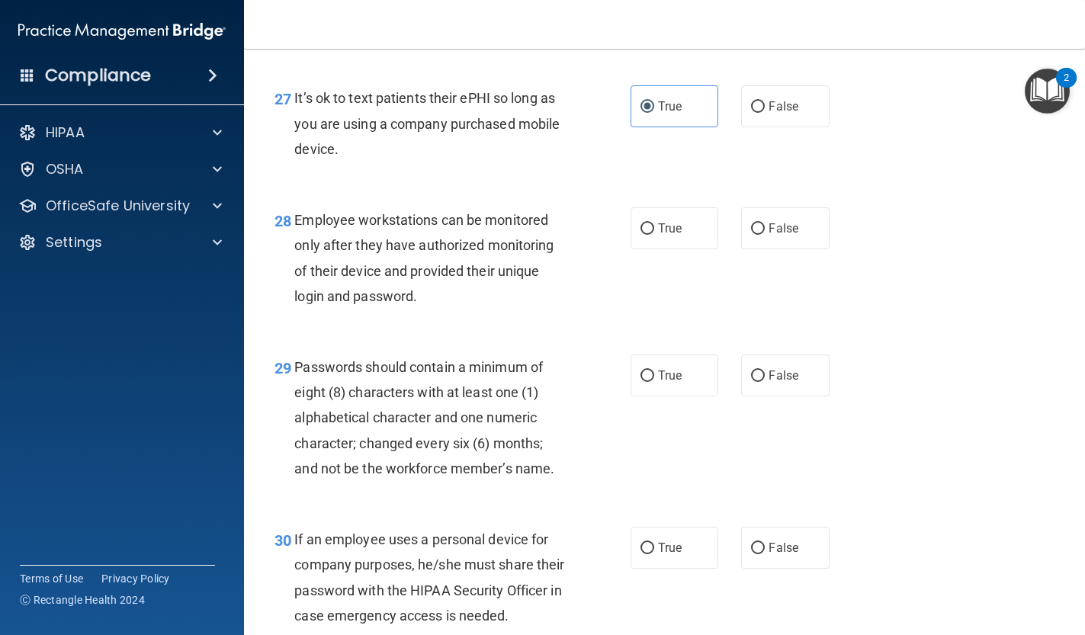
scroll to position [4009, 0]
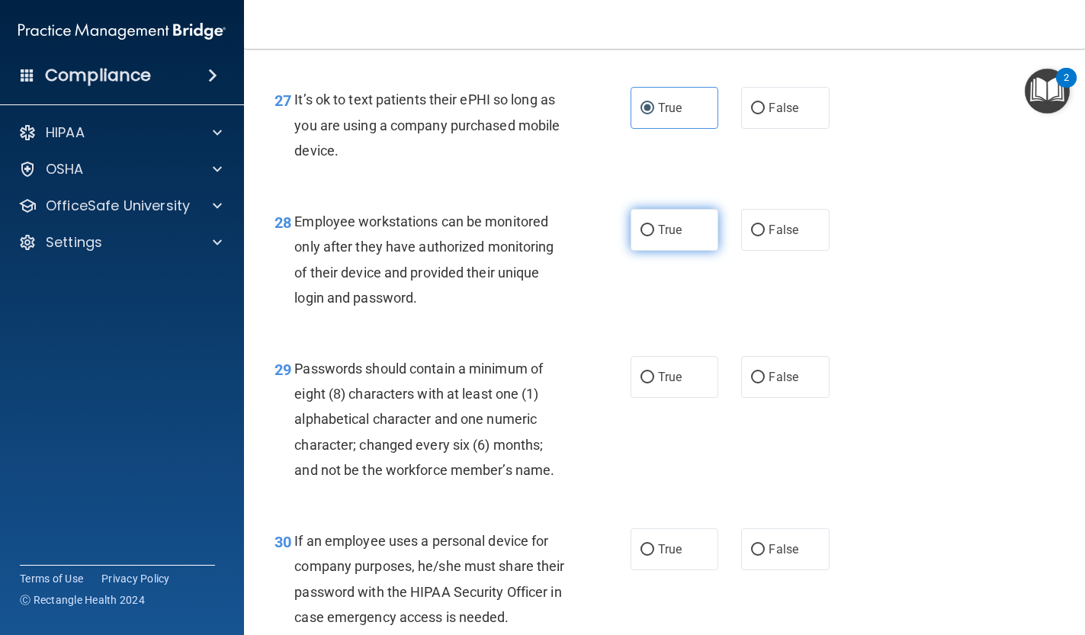
click at [674, 223] on span "True" at bounding box center [670, 230] width 24 height 14
click at [654, 225] on input "True" at bounding box center [648, 230] width 14 height 11
radio input "true"
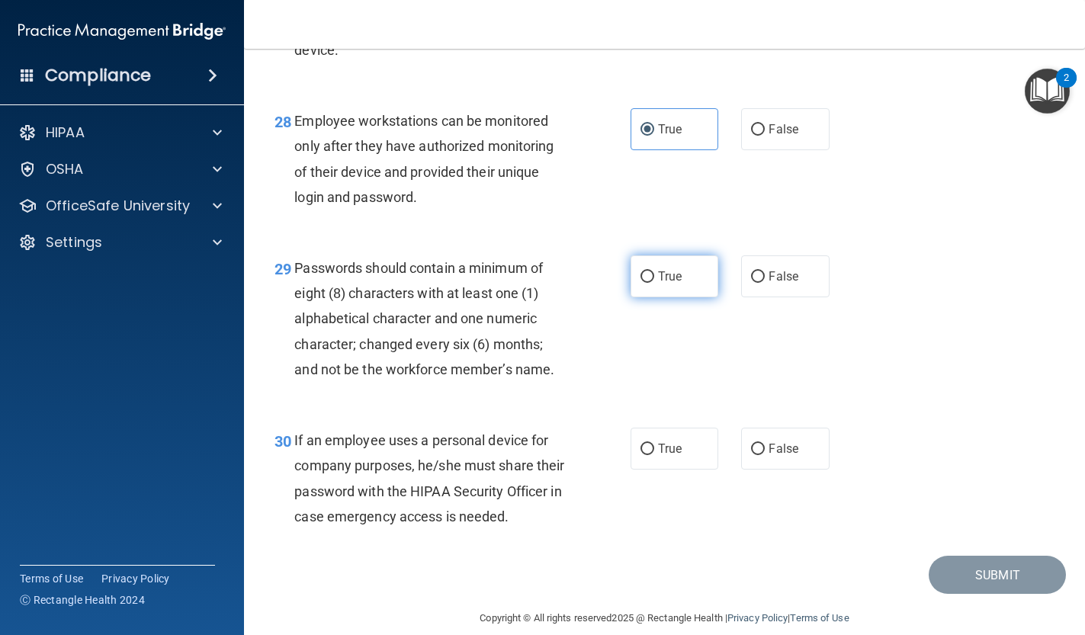
scroll to position [4109, 0]
click at [695, 258] on label "True" at bounding box center [675, 278] width 88 height 42
click at [654, 273] on input "True" at bounding box center [648, 278] width 14 height 11
radio input "true"
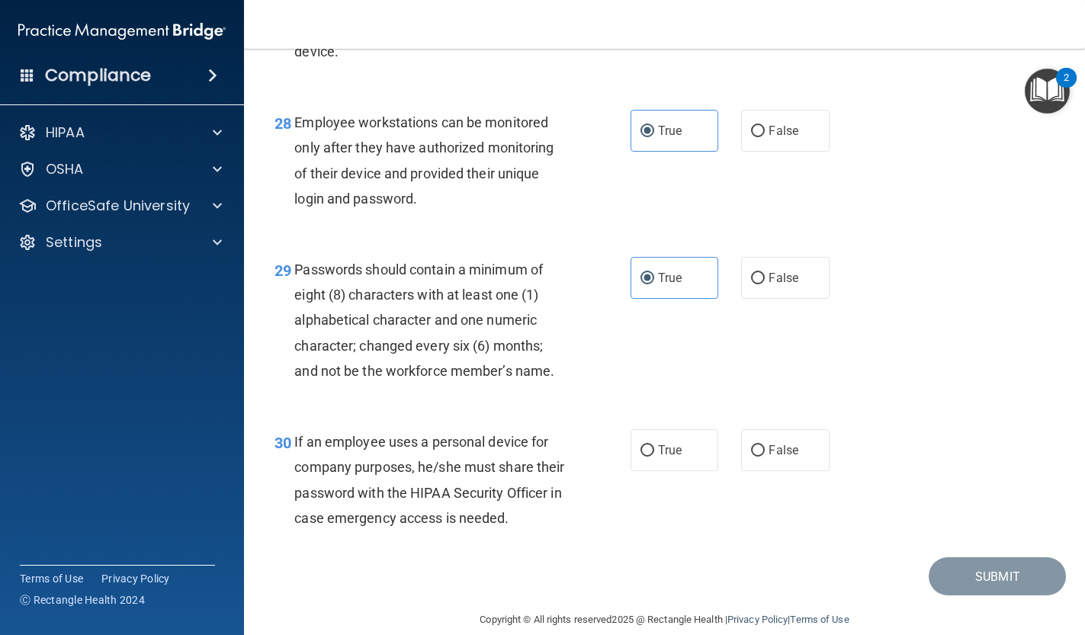
drag, startPoint x: 673, startPoint y: 439, endPoint x: 725, endPoint y: 458, distance: 55.2
click at [673, 439] on label "True" at bounding box center [675, 450] width 88 height 42
click at [654, 445] on input "True" at bounding box center [648, 450] width 14 height 11
radio input "true"
click at [975, 557] on button "Submit" at bounding box center [997, 576] width 137 height 39
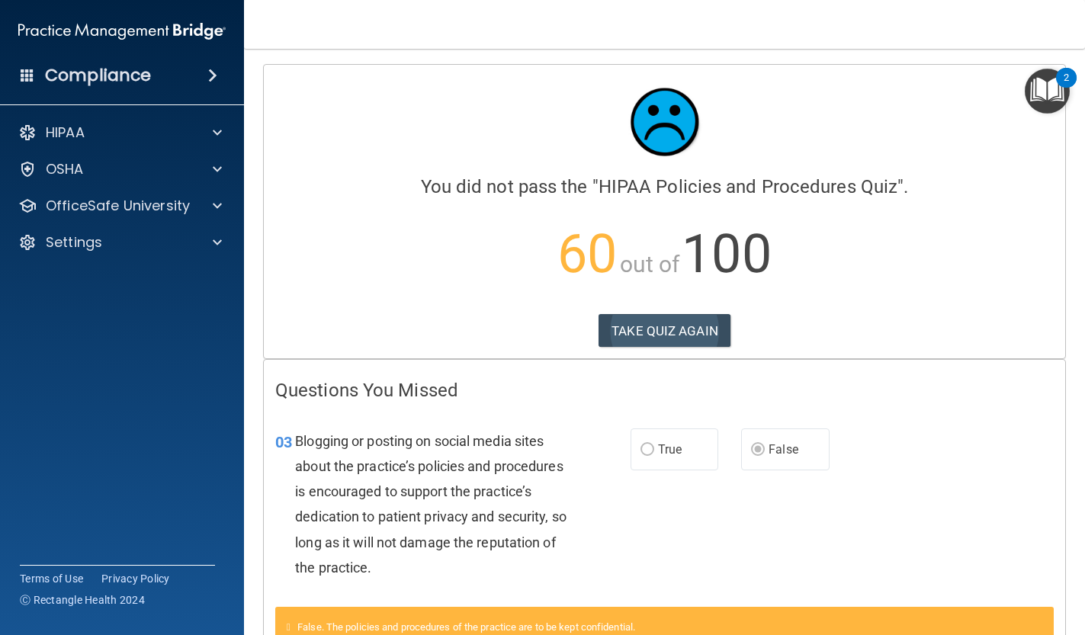
click at [669, 332] on button "TAKE QUIZ AGAIN" at bounding box center [665, 331] width 132 height 34
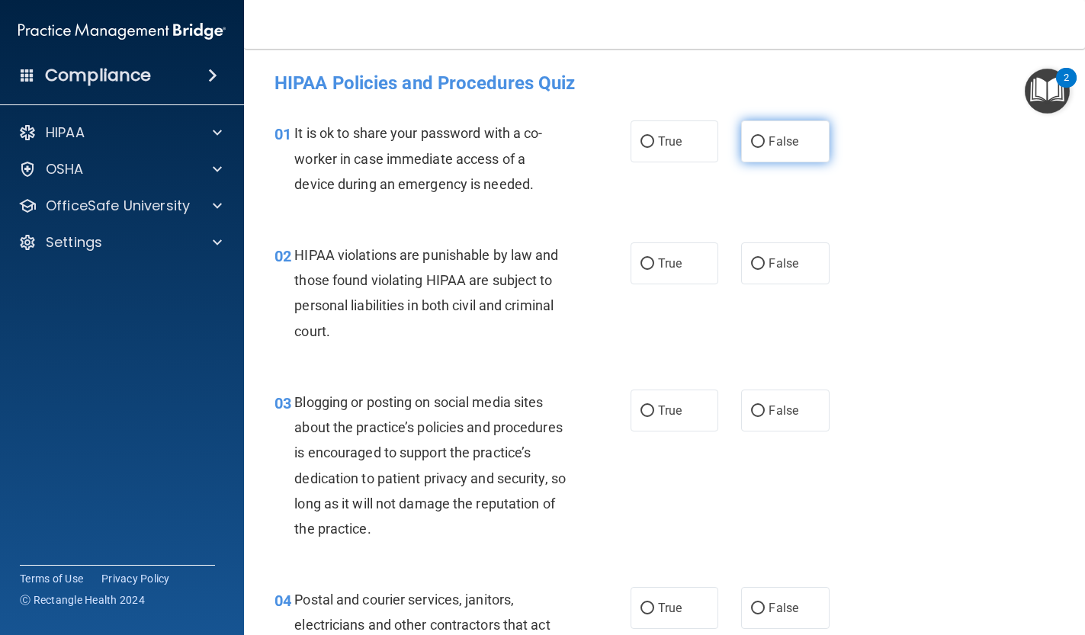
click at [761, 140] on input "False" at bounding box center [758, 141] width 14 height 11
radio input "true"
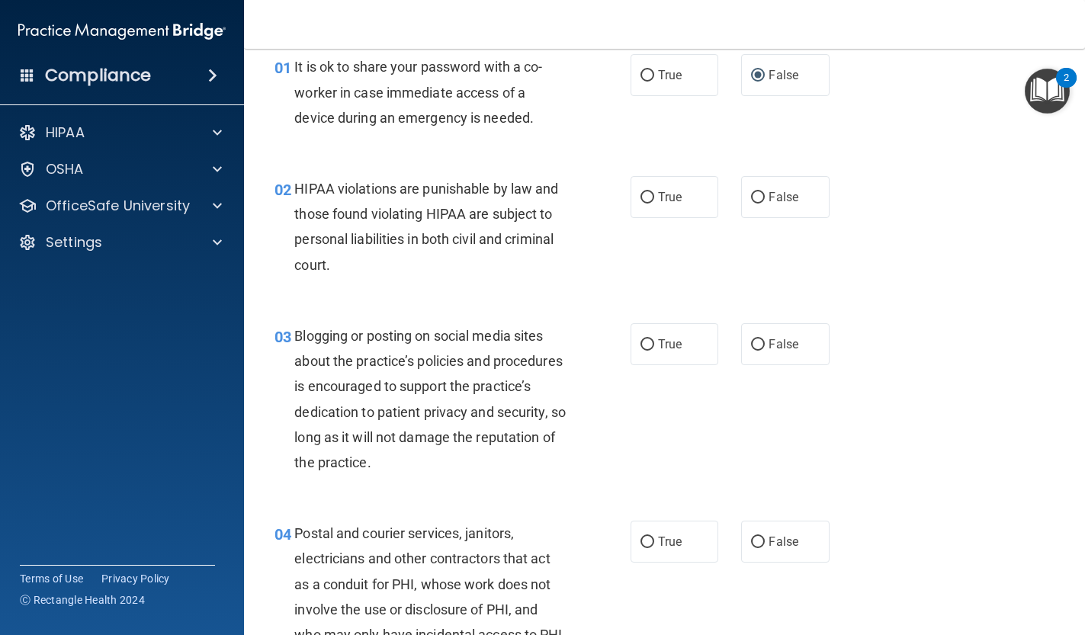
scroll to position [67, 0]
click at [650, 181] on label "True" at bounding box center [675, 196] width 88 height 42
click at [650, 191] on input "True" at bounding box center [648, 196] width 14 height 11
radio input "true"
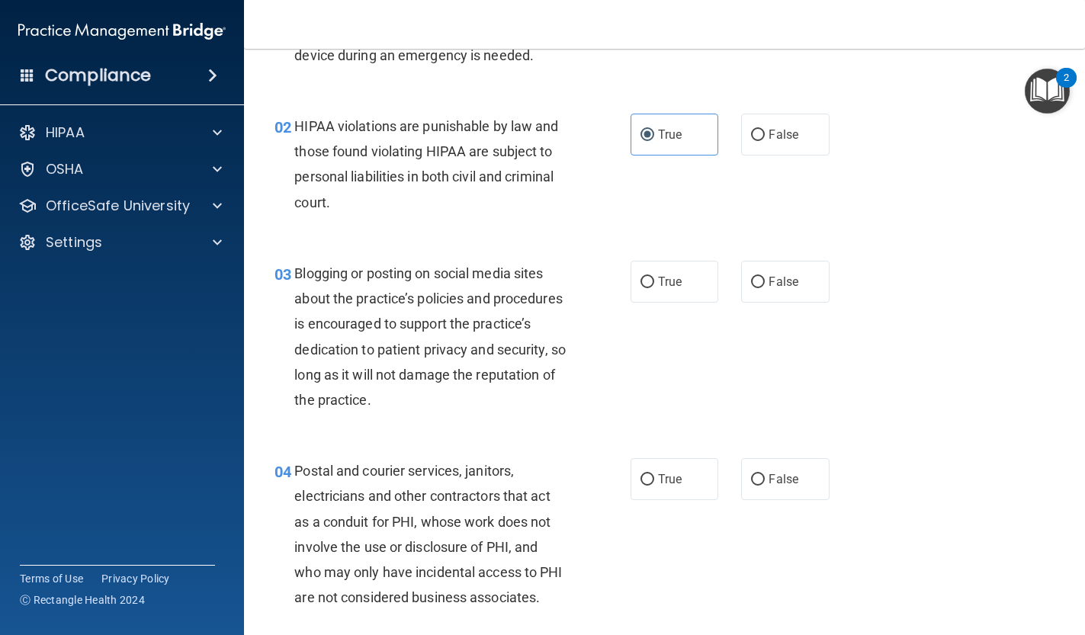
scroll to position [136, 0]
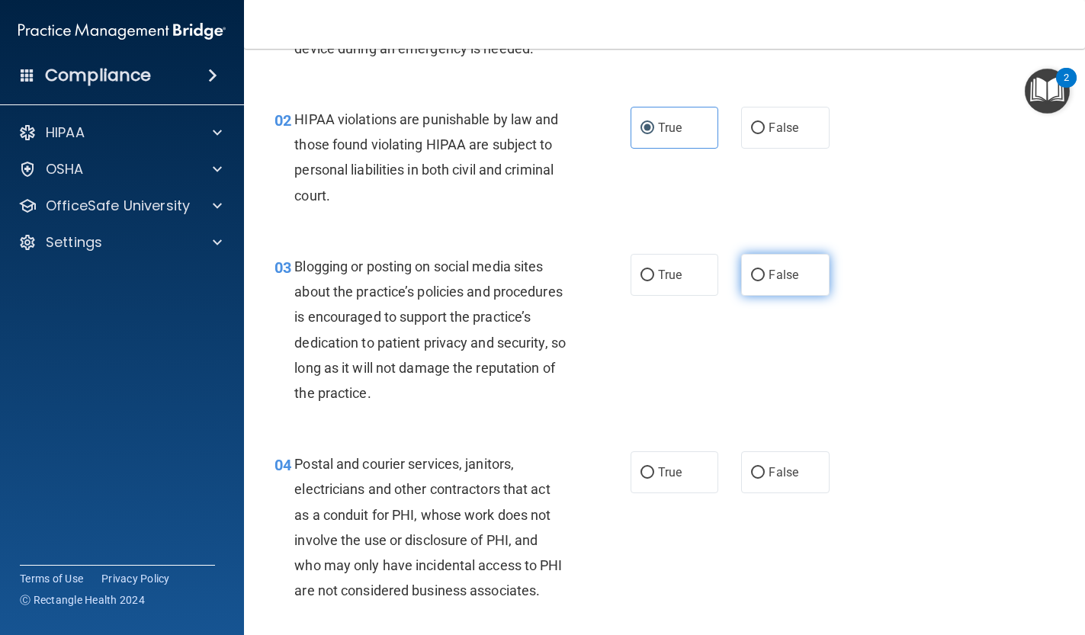
click at [767, 276] on label "False" at bounding box center [785, 275] width 88 height 42
click at [765, 276] on input "False" at bounding box center [758, 275] width 14 height 11
radio input "true"
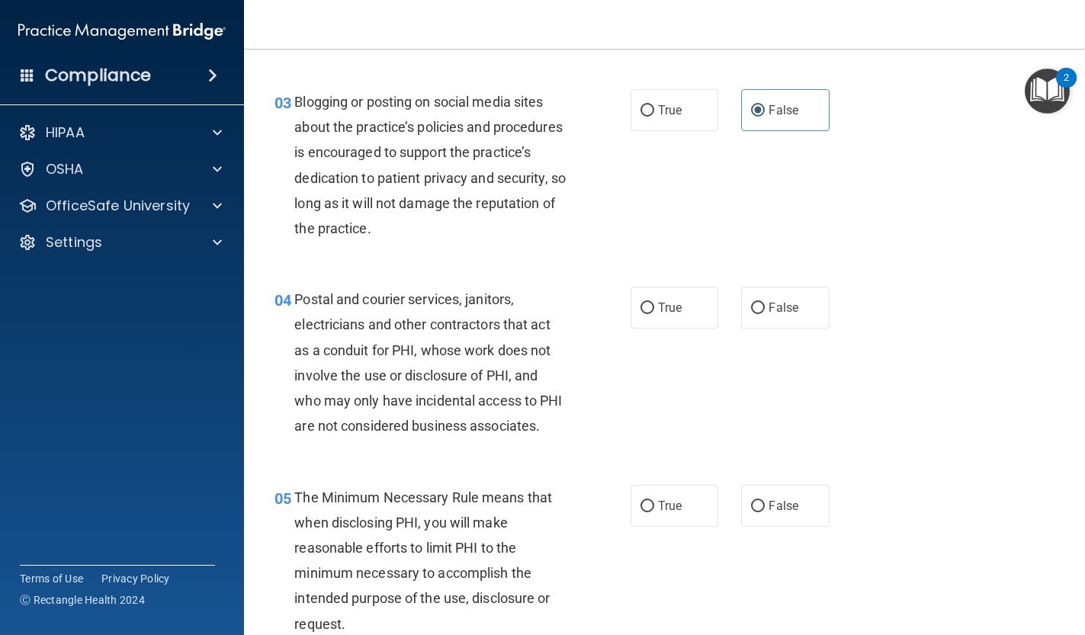
scroll to position [301, 0]
click at [698, 309] on label "True" at bounding box center [675, 307] width 88 height 42
click at [654, 309] on input "True" at bounding box center [648, 307] width 14 height 11
radio input "true"
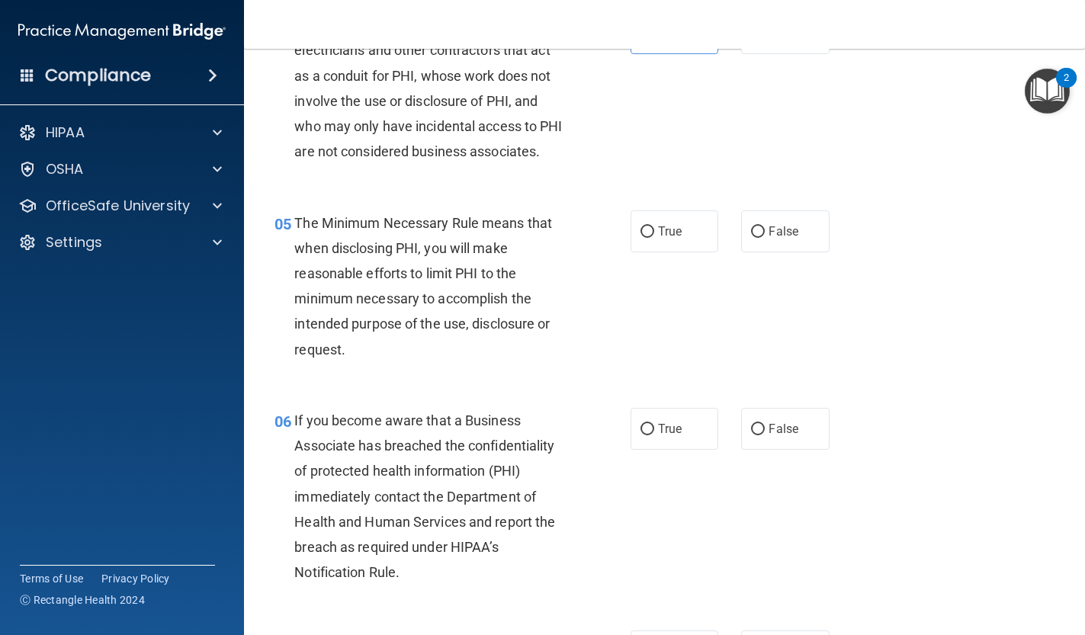
scroll to position [589, 0]
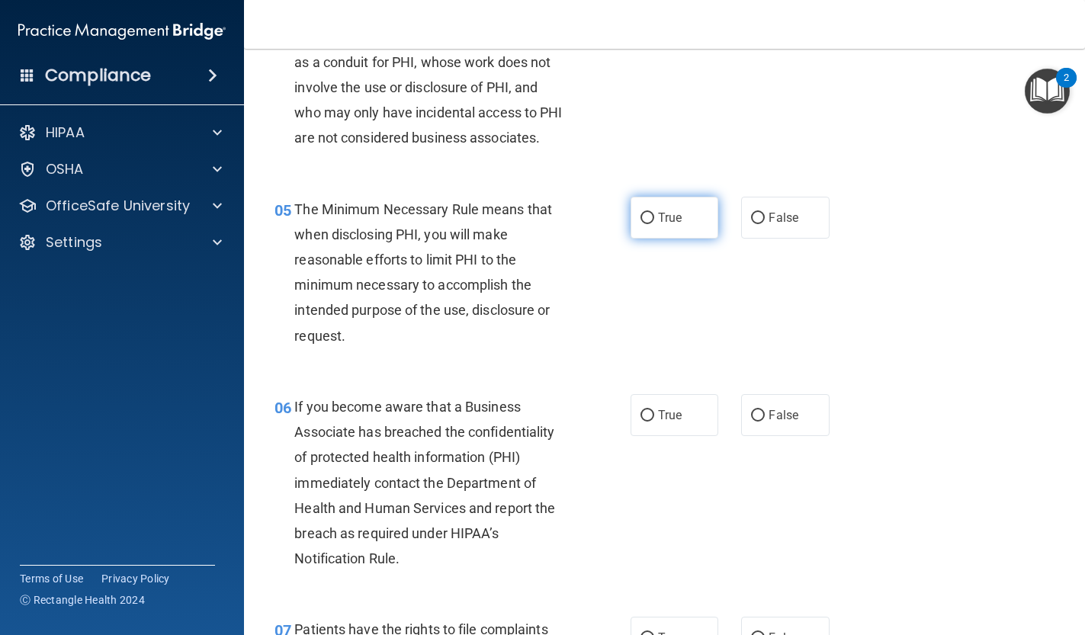
click at [676, 223] on label "True" at bounding box center [675, 218] width 88 height 42
click at [654, 223] on input "True" at bounding box center [648, 218] width 14 height 11
radio input "true"
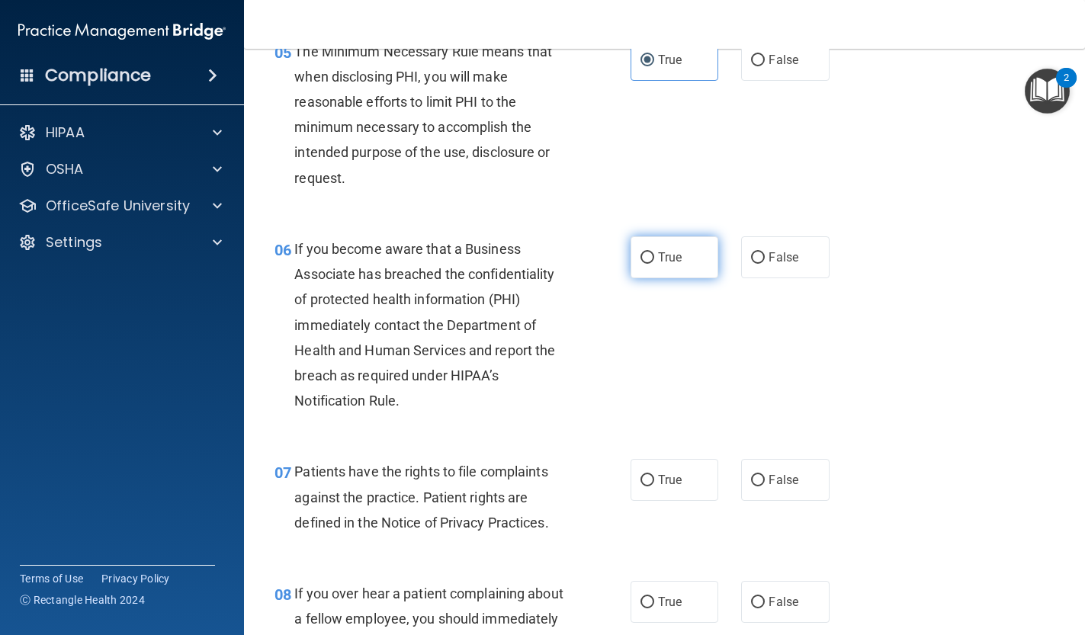
scroll to position [749, 0]
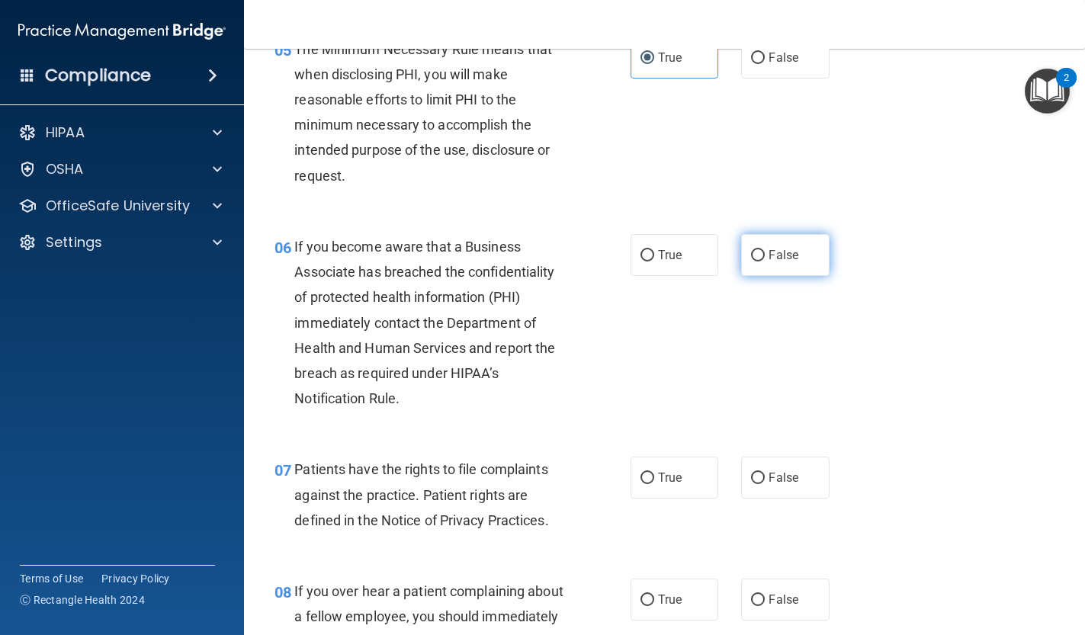
click at [776, 248] on span "False" at bounding box center [784, 255] width 30 height 14
click at [765, 250] on input "False" at bounding box center [758, 255] width 14 height 11
radio input "true"
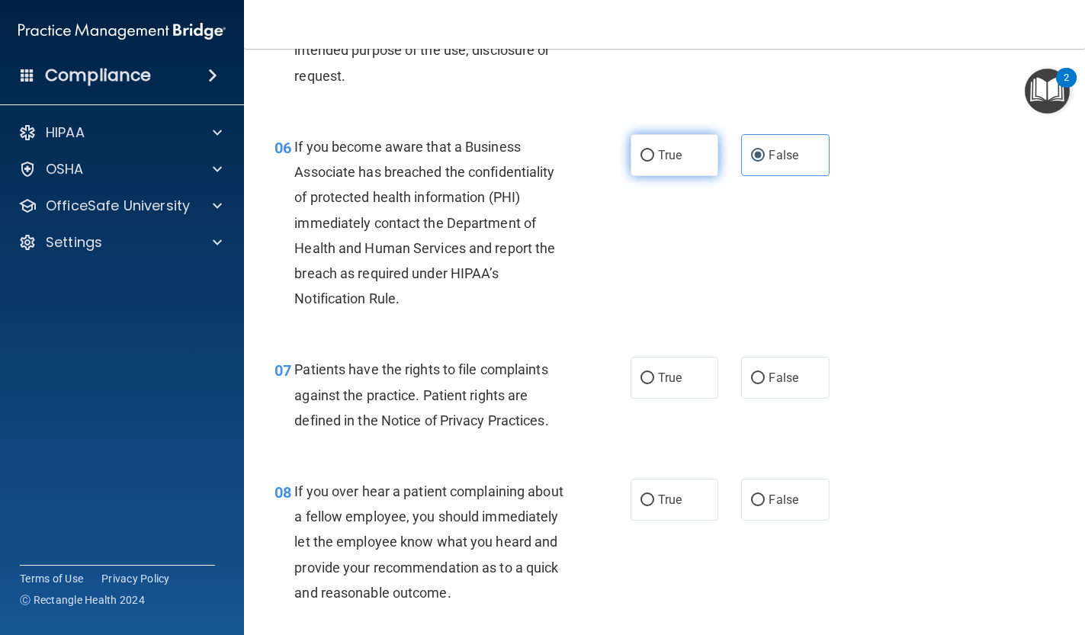
scroll to position [850, 0]
click at [644, 171] on div "06 If you become aware that a Business Associate has breached the confidentiali…" at bounding box center [453, 225] width 402 height 185
click at [658, 154] on span "True" at bounding box center [670, 153] width 24 height 14
click at [654, 154] on input "True" at bounding box center [648, 154] width 14 height 11
radio input "true"
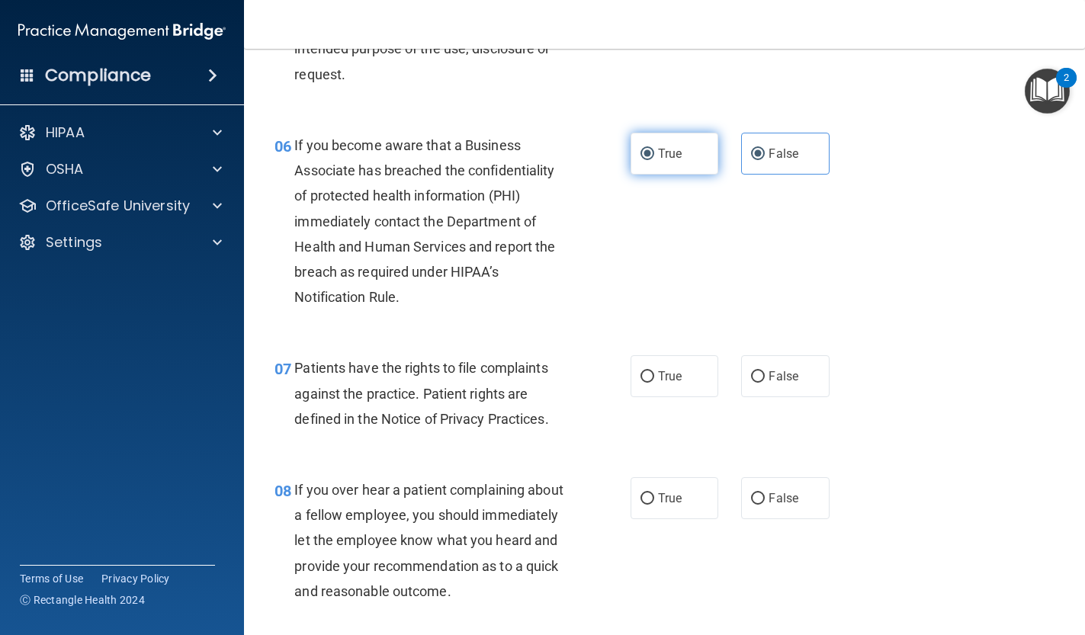
radio input "false"
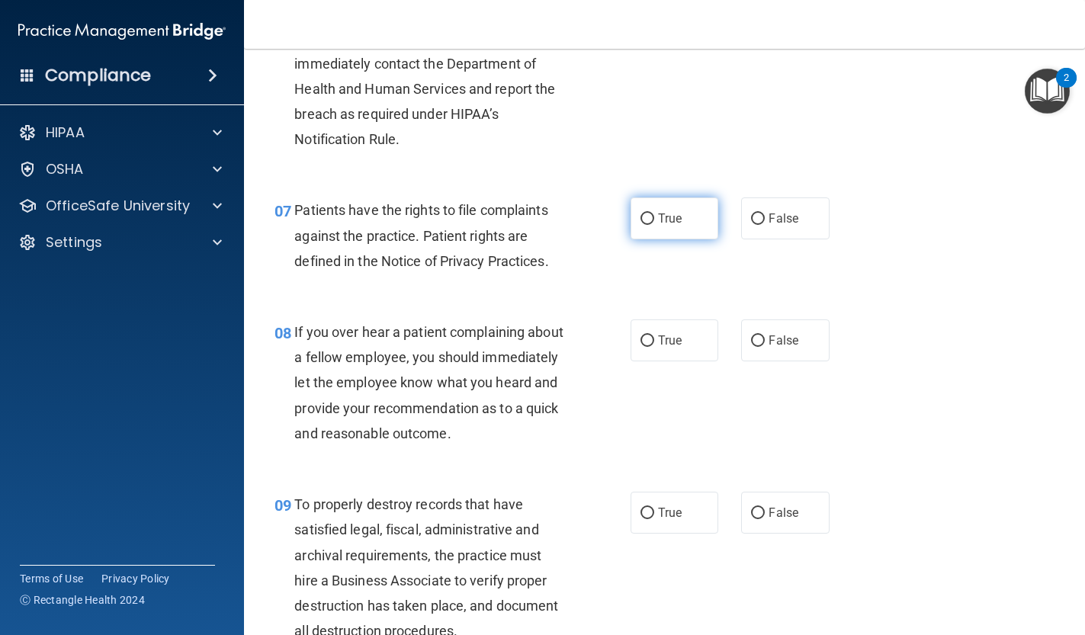
scroll to position [1010, 0]
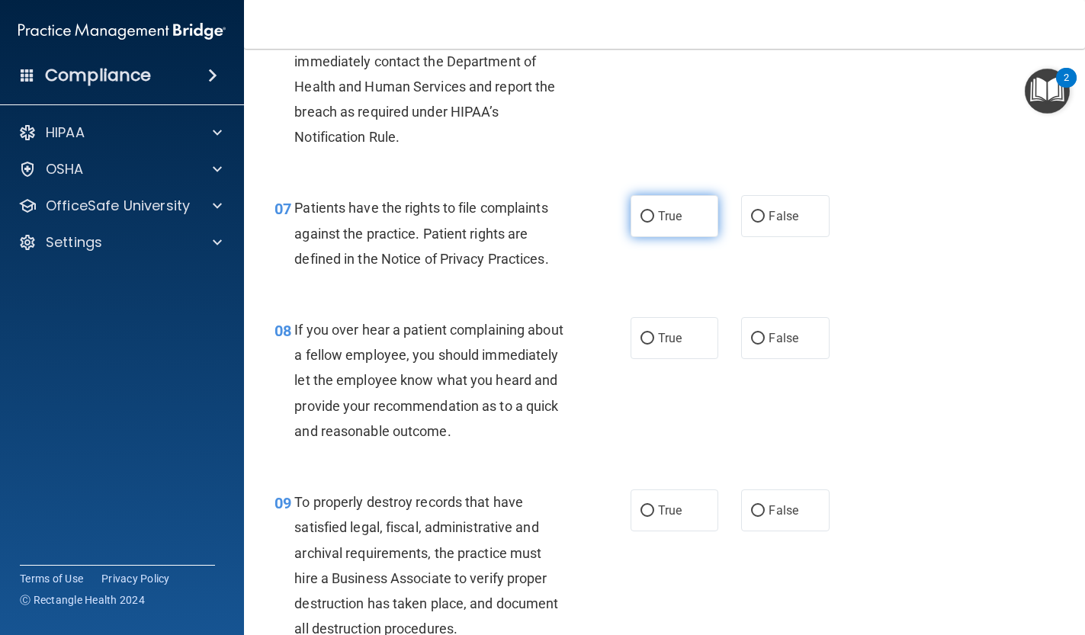
click at [652, 216] on input "True" at bounding box center [648, 216] width 14 height 11
radio input "true"
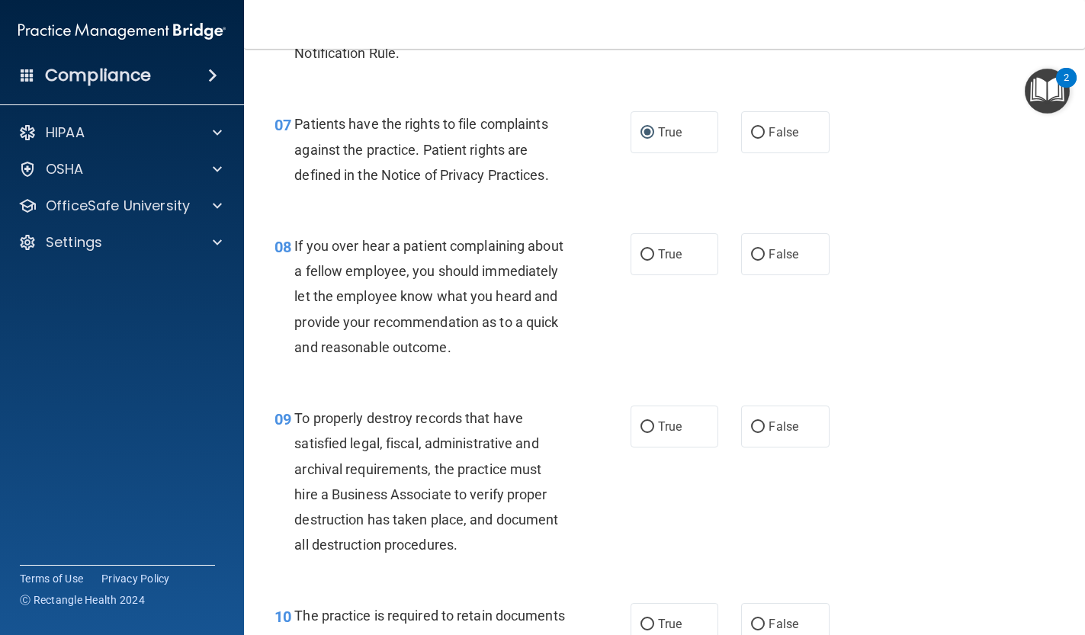
scroll to position [1119, 0]
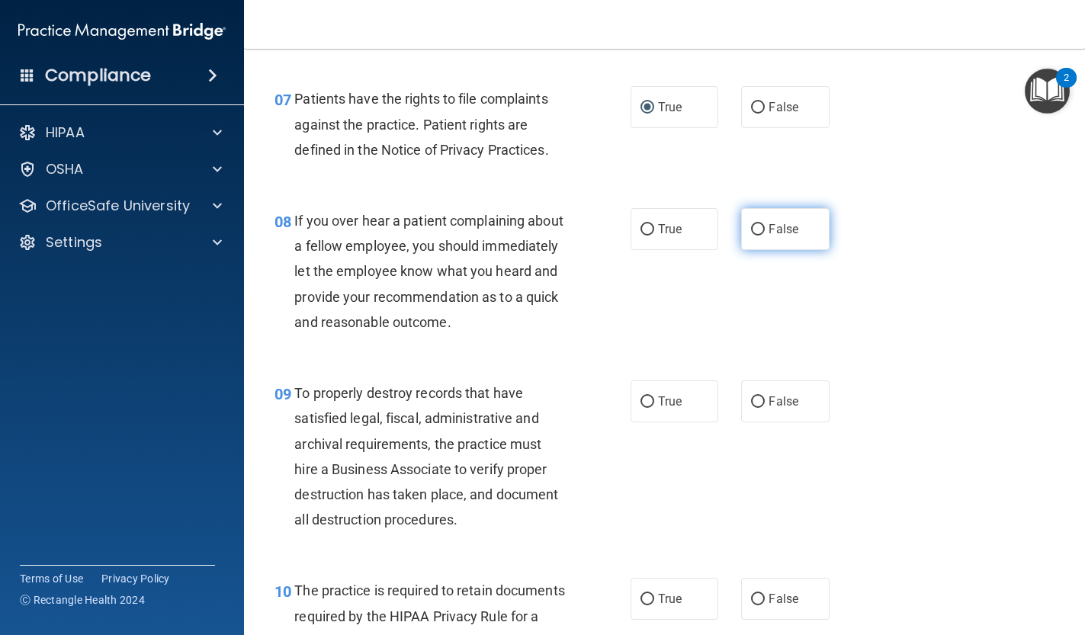
click at [763, 233] on label "False" at bounding box center [785, 229] width 88 height 42
click at [763, 233] on input "False" at bounding box center [758, 229] width 14 height 11
radio input "true"
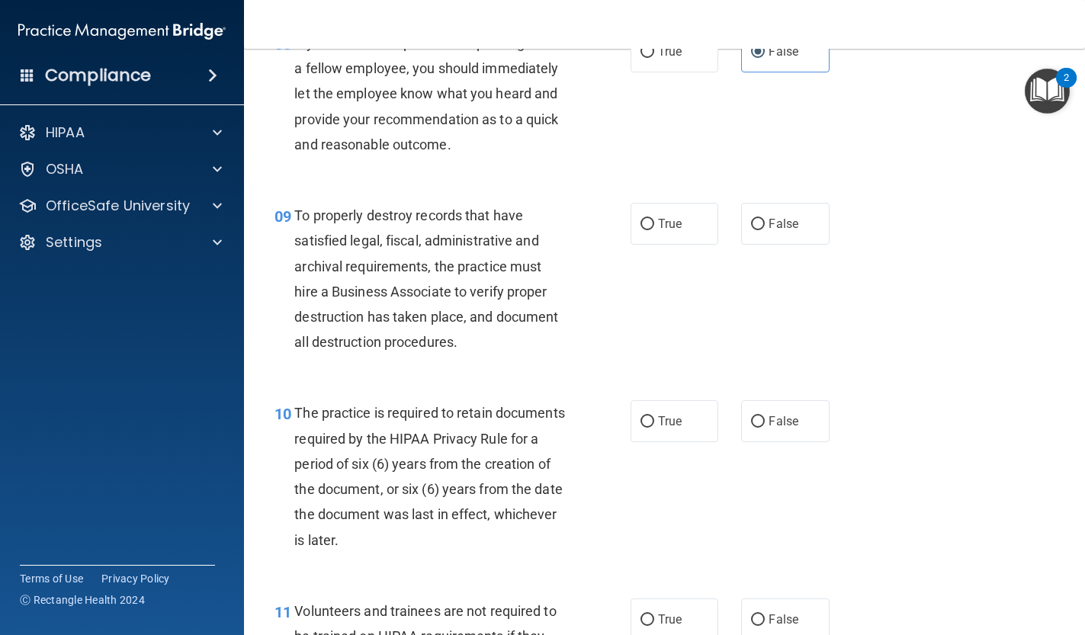
scroll to position [1304, 0]
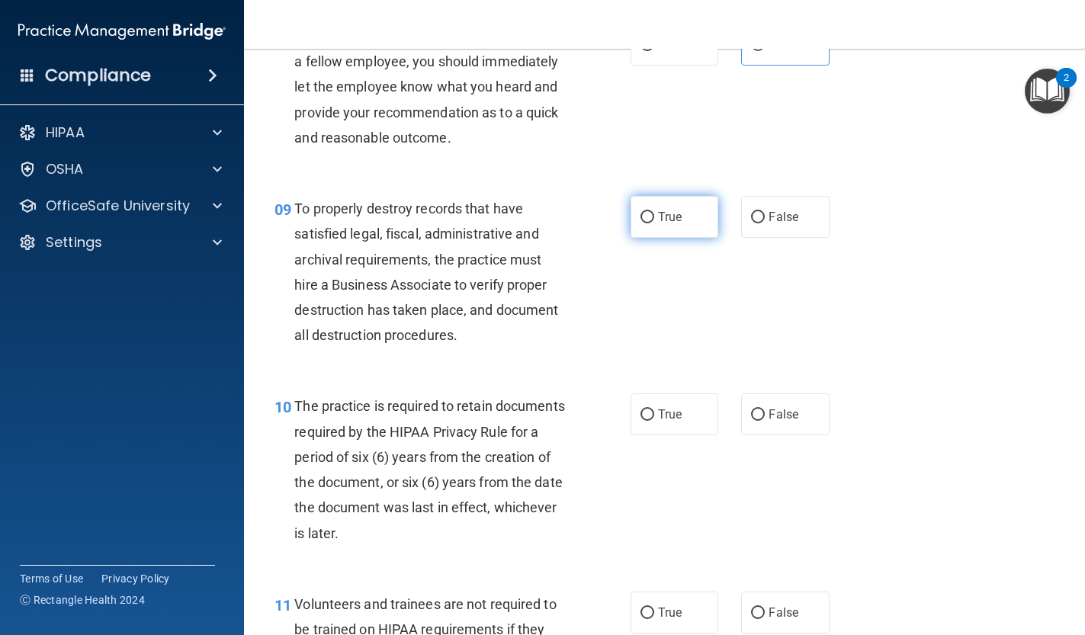
click at [649, 213] on input "True" at bounding box center [648, 217] width 14 height 11
radio input "true"
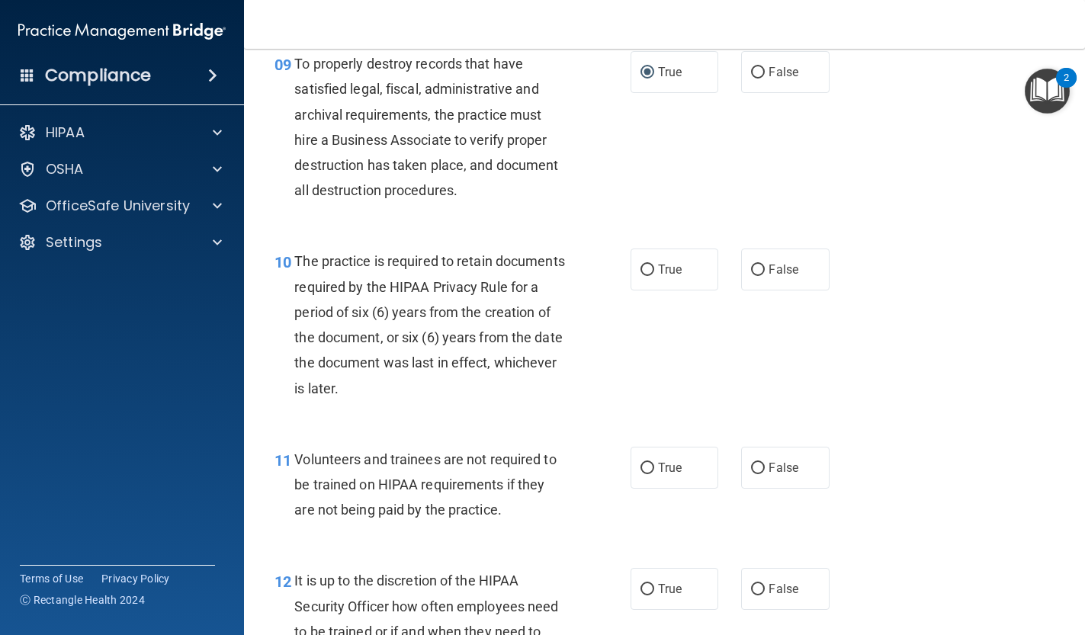
scroll to position [1452, 0]
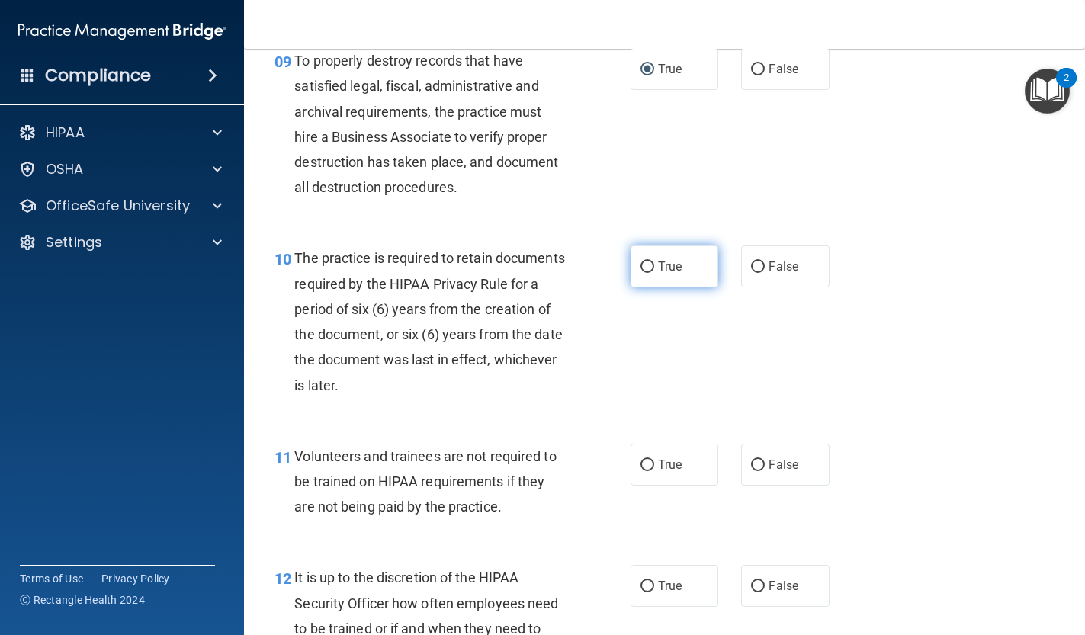
click at [658, 259] on span "True" at bounding box center [670, 266] width 24 height 14
click at [654, 262] on input "True" at bounding box center [648, 267] width 14 height 11
radio input "true"
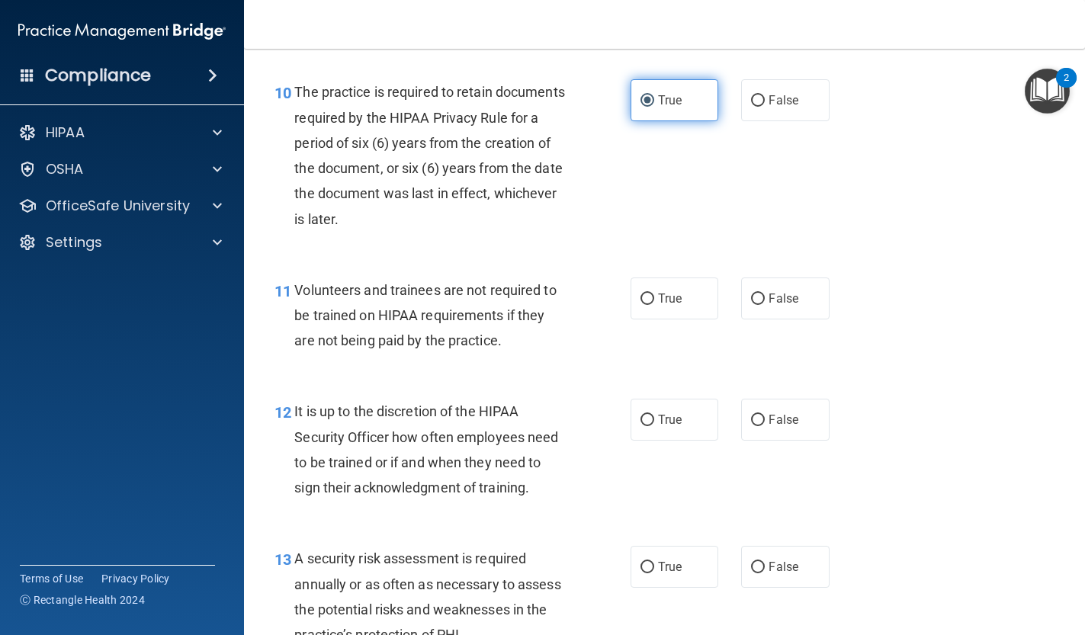
scroll to position [1623, 0]
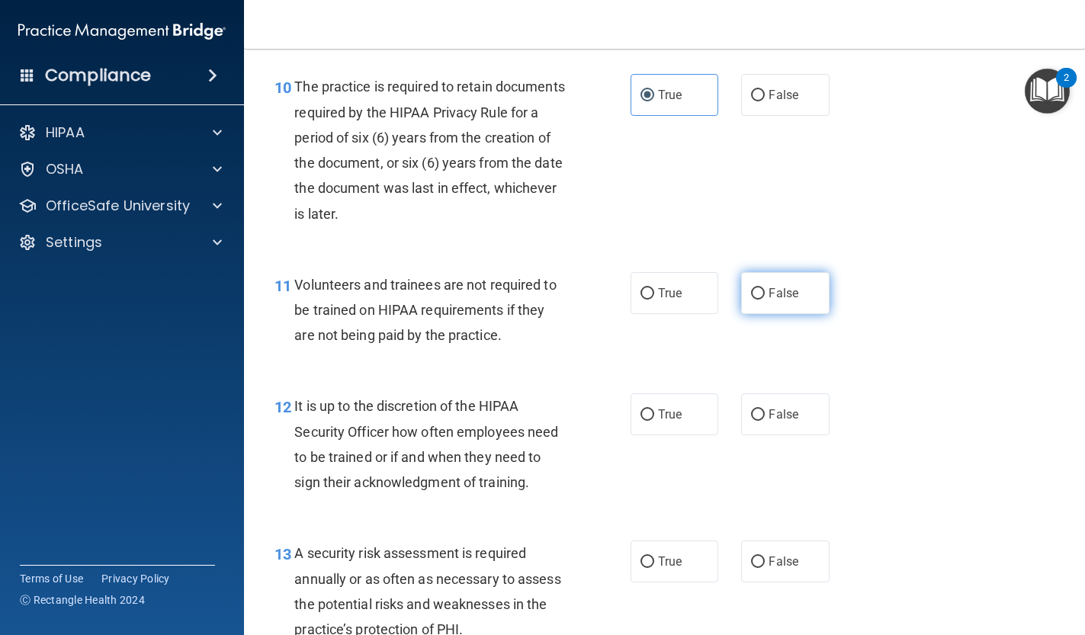
click at [762, 288] on input "False" at bounding box center [758, 293] width 14 height 11
radio input "true"
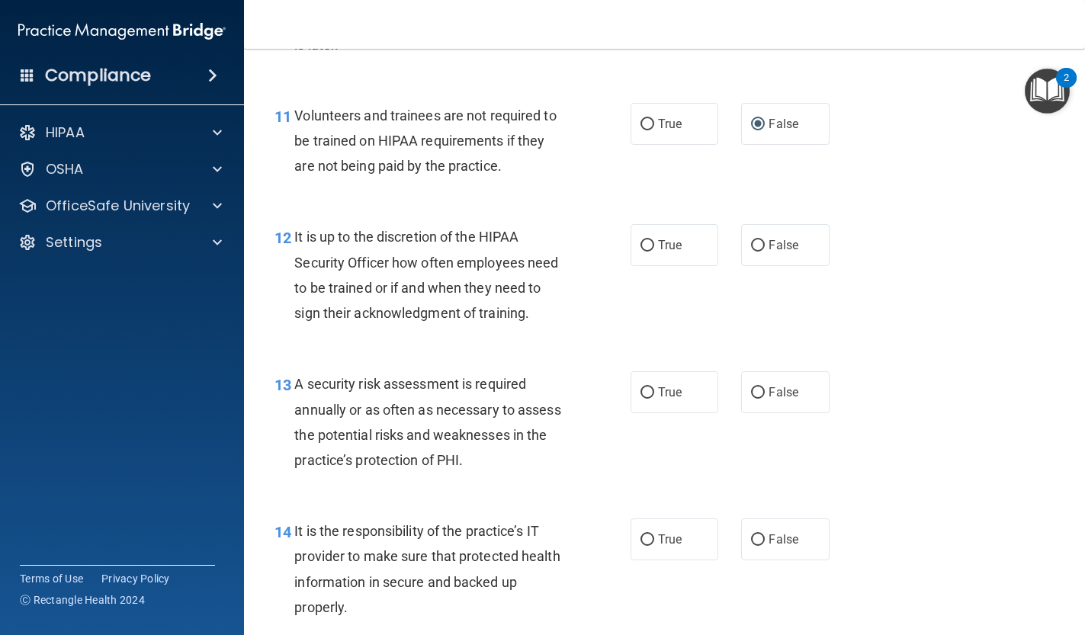
scroll to position [1793, 0]
click at [765, 249] on label "False" at bounding box center [785, 244] width 88 height 42
click at [765, 249] on input "False" at bounding box center [758, 244] width 14 height 11
radio input "true"
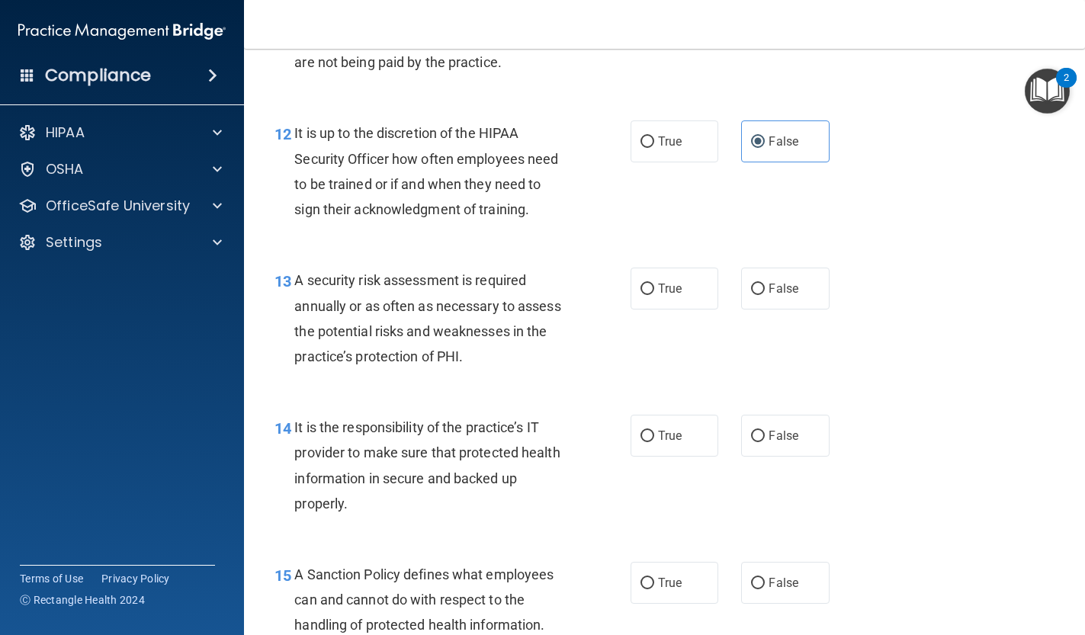
scroll to position [1903, 0]
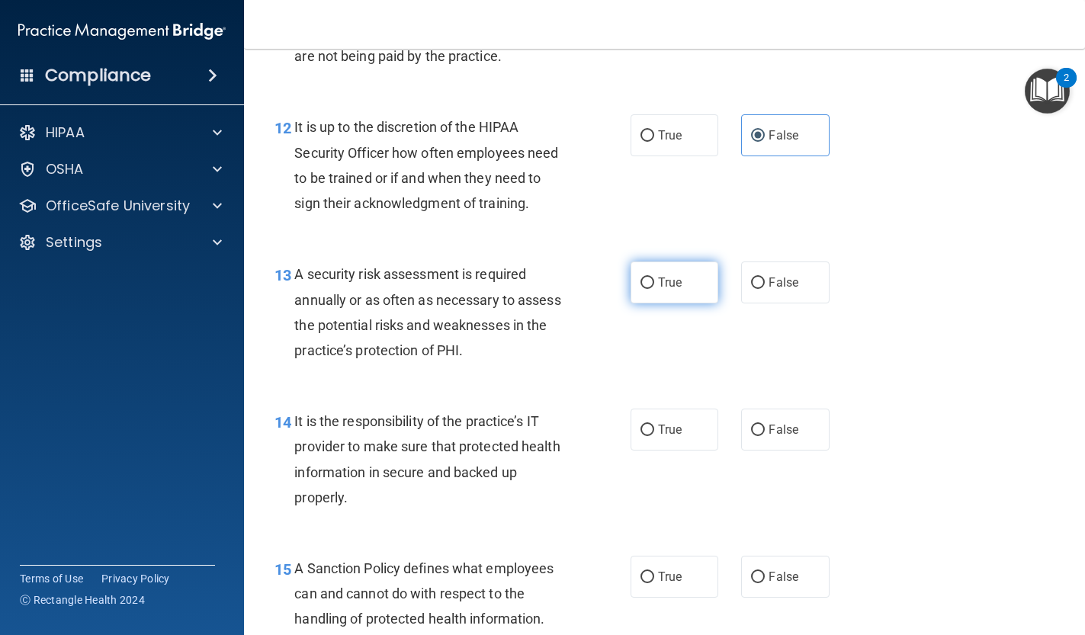
click at [665, 275] on span "True" at bounding box center [670, 282] width 24 height 14
click at [654, 278] on input "True" at bounding box center [648, 283] width 14 height 11
radio input "true"
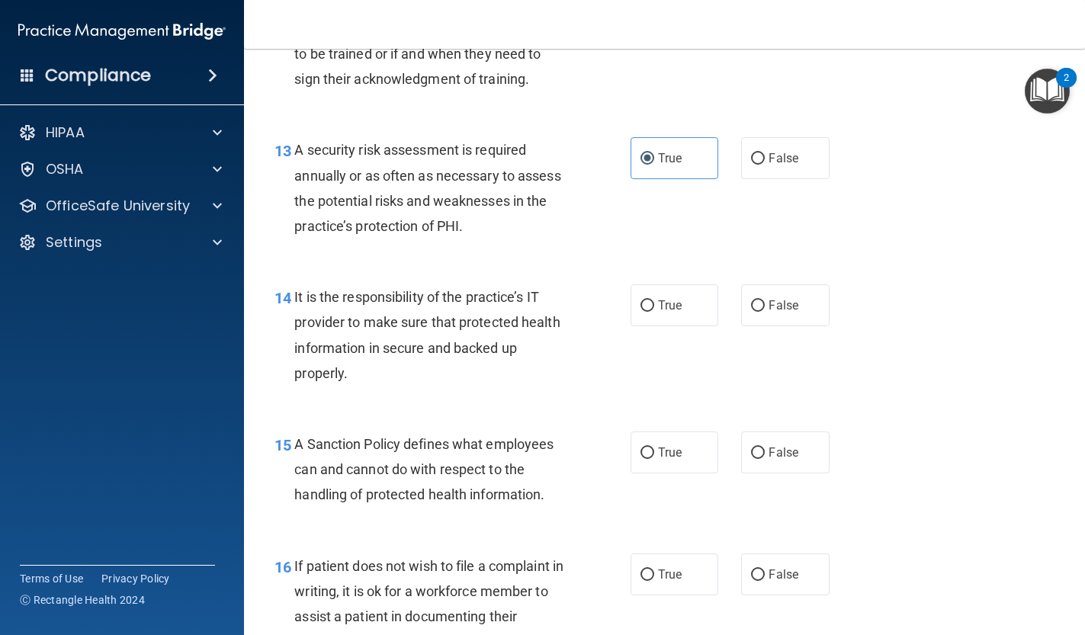
scroll to position [2033, 0]
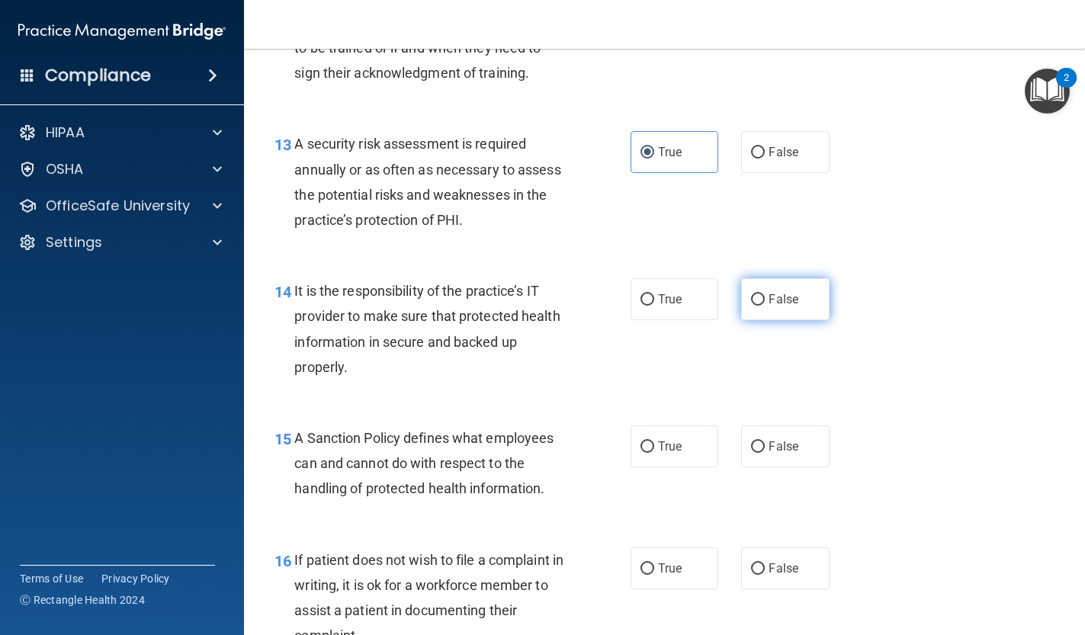
click at [753, 294] on input "False" at bounding box center [758, 299] width 14 height 11
radio input "true"
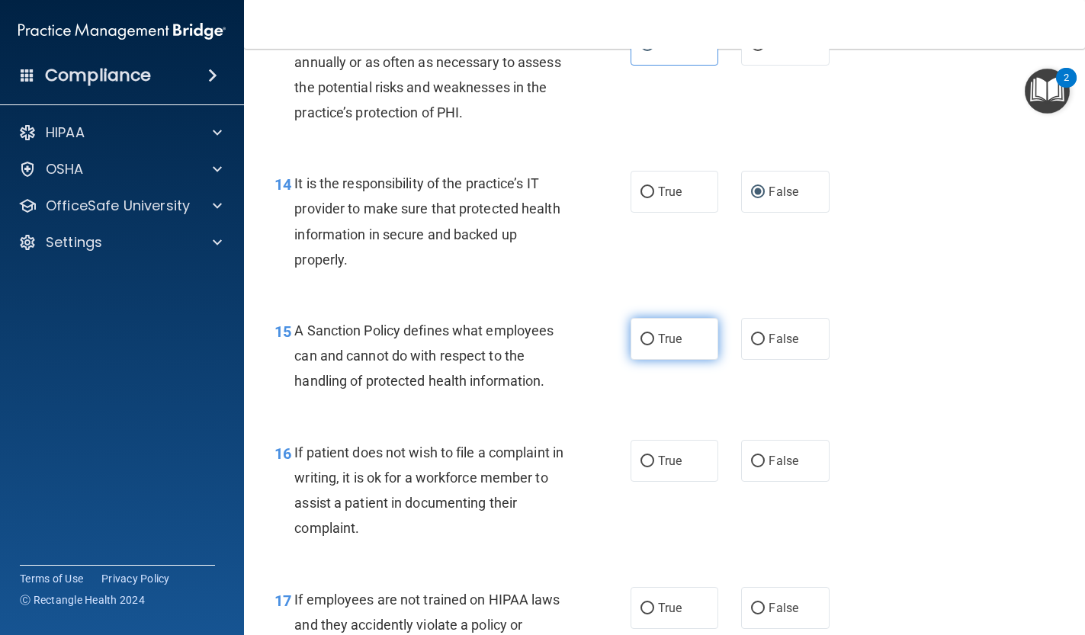
scroll to position [2162, 0]
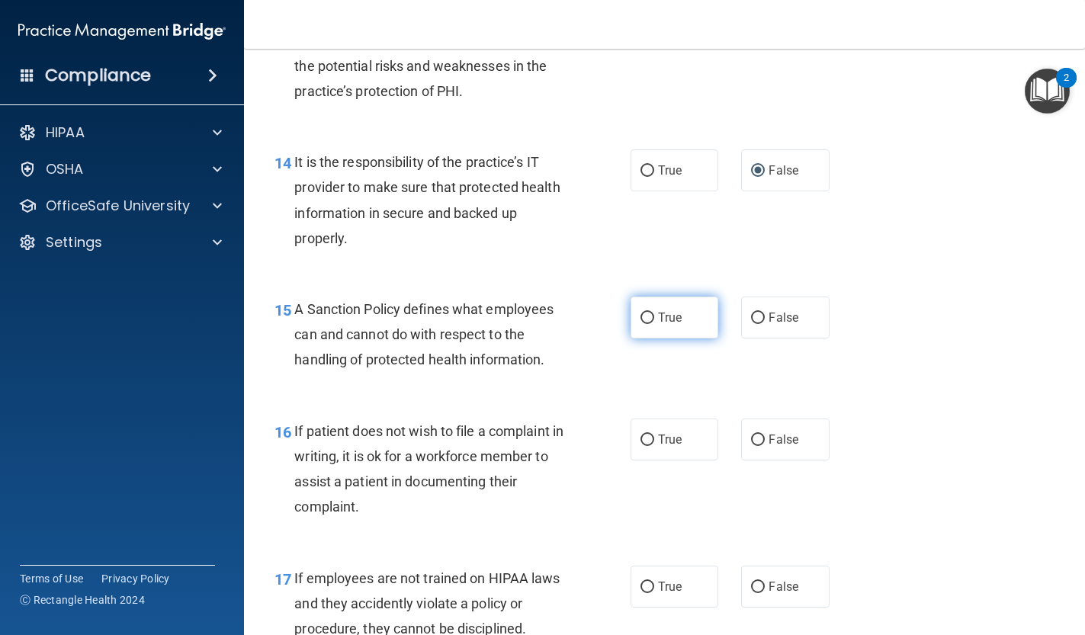
click at [680, 310] on span "True" at bounding box center [670, 317] width 24 height 14
click at [654, 313] on input "True" at bounding box center [648, 318] width 14 height 11
radio input "true"
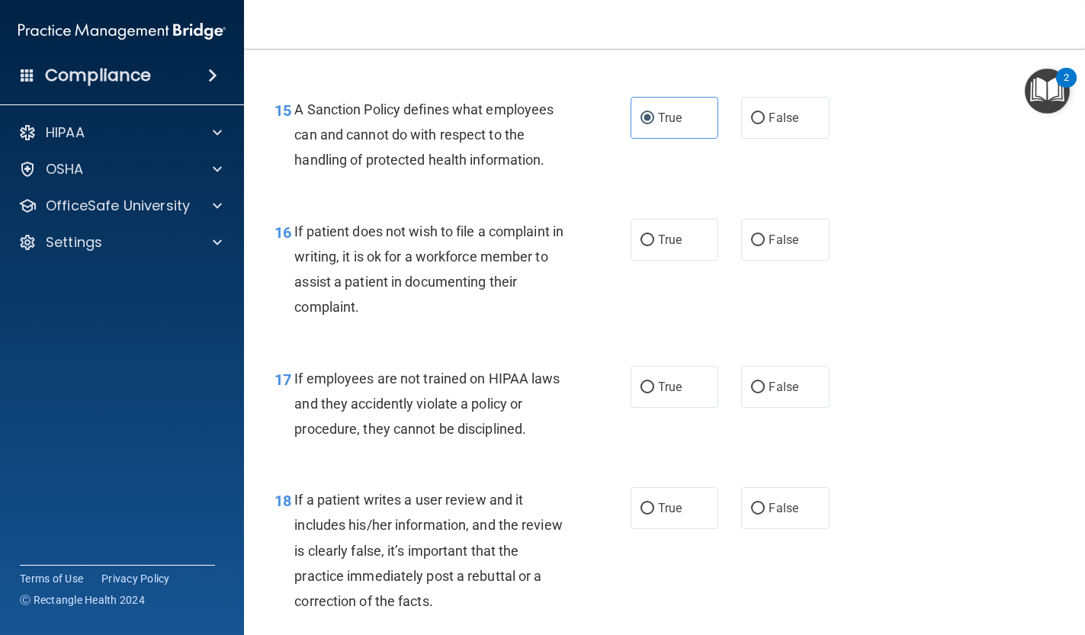
scroll to position [2364, 0]
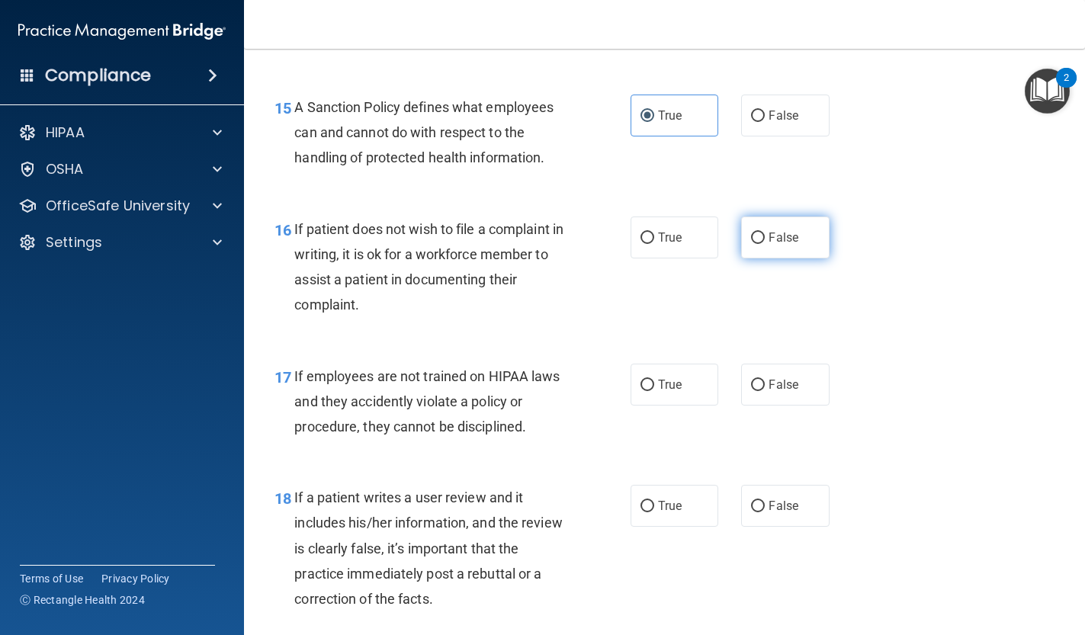
click at [758, 235] on label "False" at bounding box center [785, 238] width 88 height 42
click at [758, 235] on input "False" at bounding box center [758, 238] width 14 height 11
radio input "true"
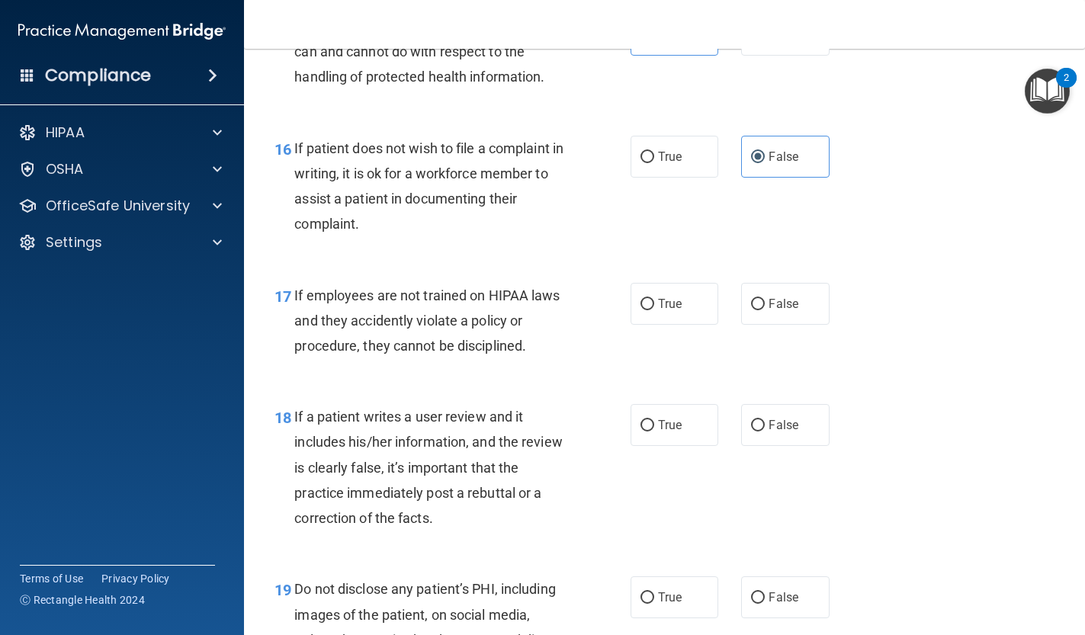
scroll to position [2448, 0]
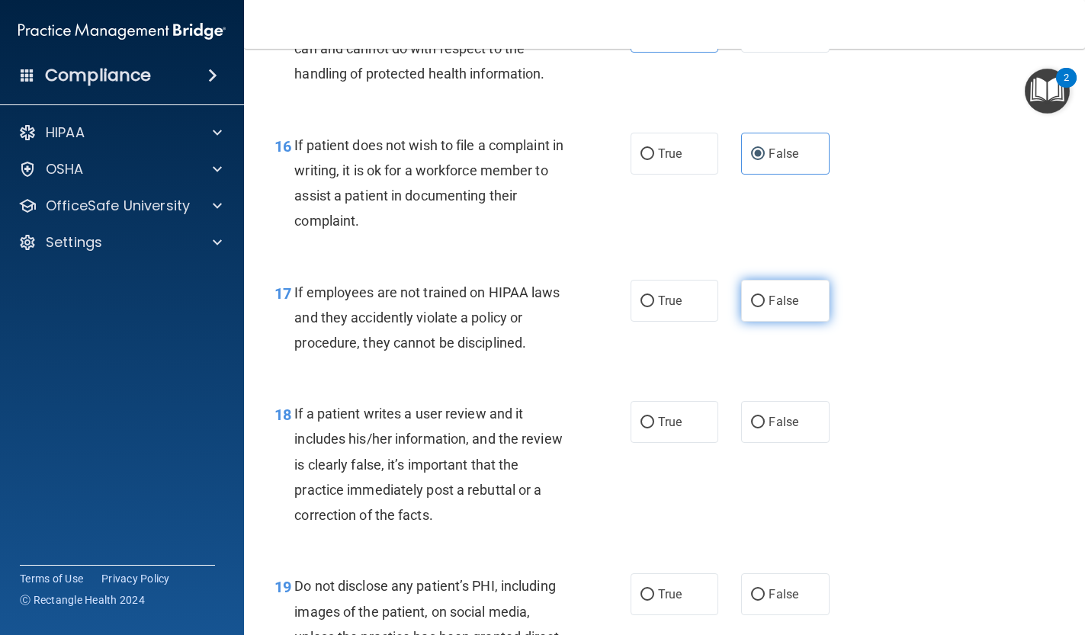
drag, startPoint x: 752, startPoint y: 279, endPoint x: 744, endPoint y: 295, distance: 17.7
click at [752, 280] on label "False" at bounding box center [785, 301] width 88 height 42
click at [752, 296] on input "False" at bounding box center [758, 301] width 14 height 11
radio input "true"
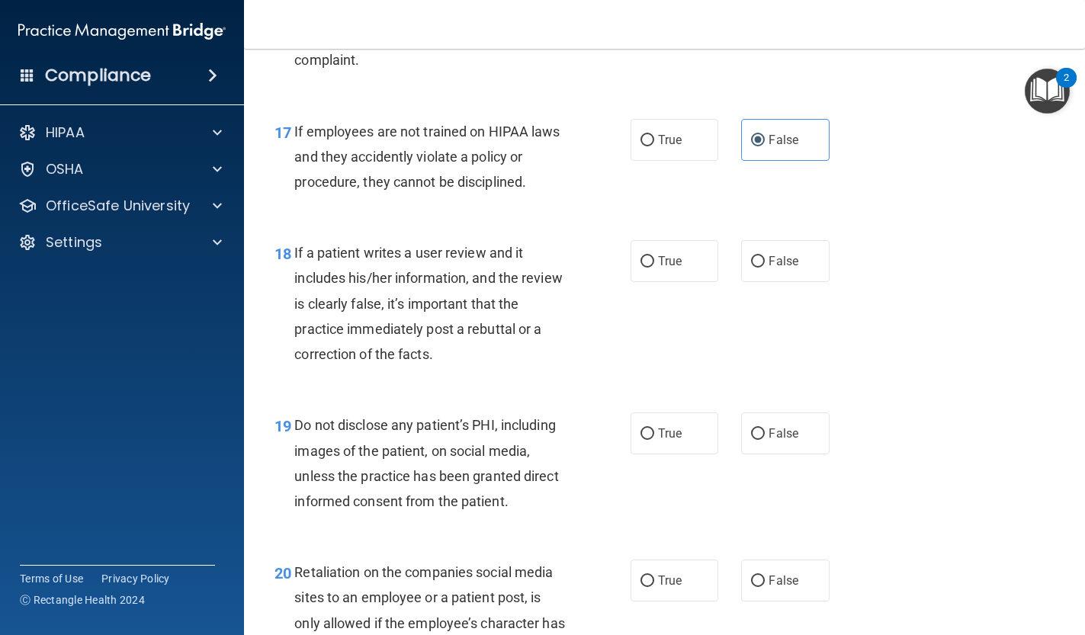
scroll to position [2612, 0]
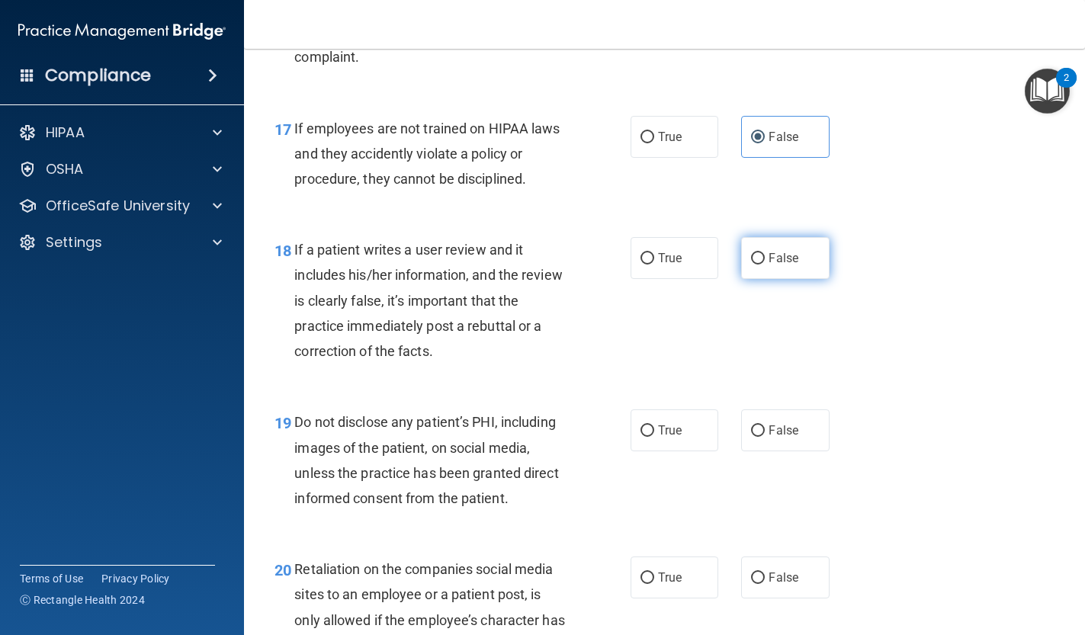
click at [764, 256] on label "False" at bounding box center [785, 258] width 88 height 42
click at [764, 256] on input "False" at bounding box center [758, 258] width 14 height 11
radio input "true"
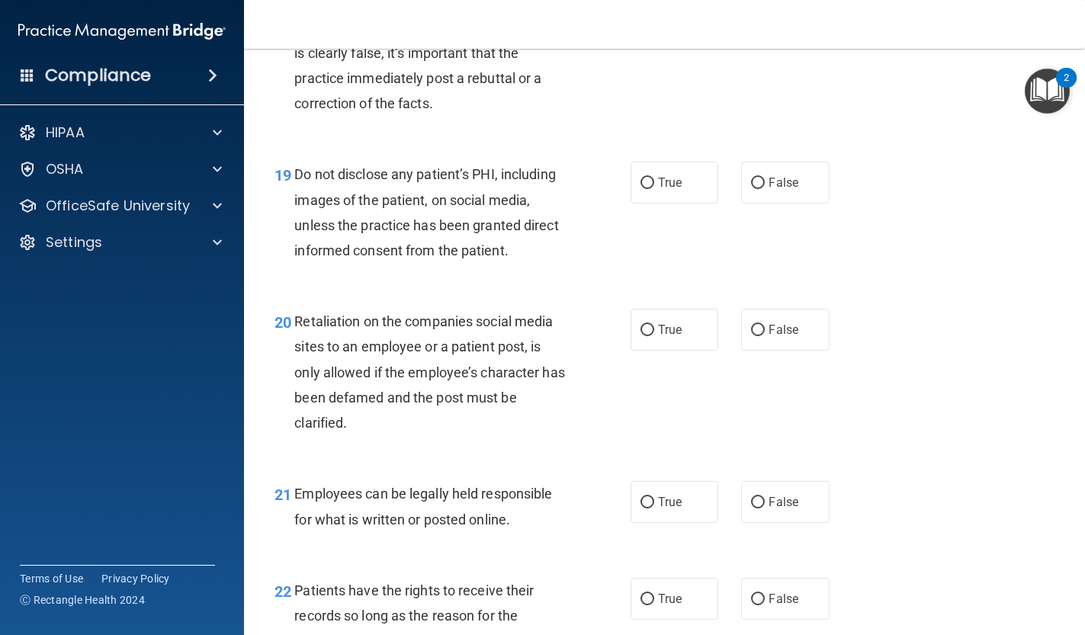
scroll to position [2863, 0]
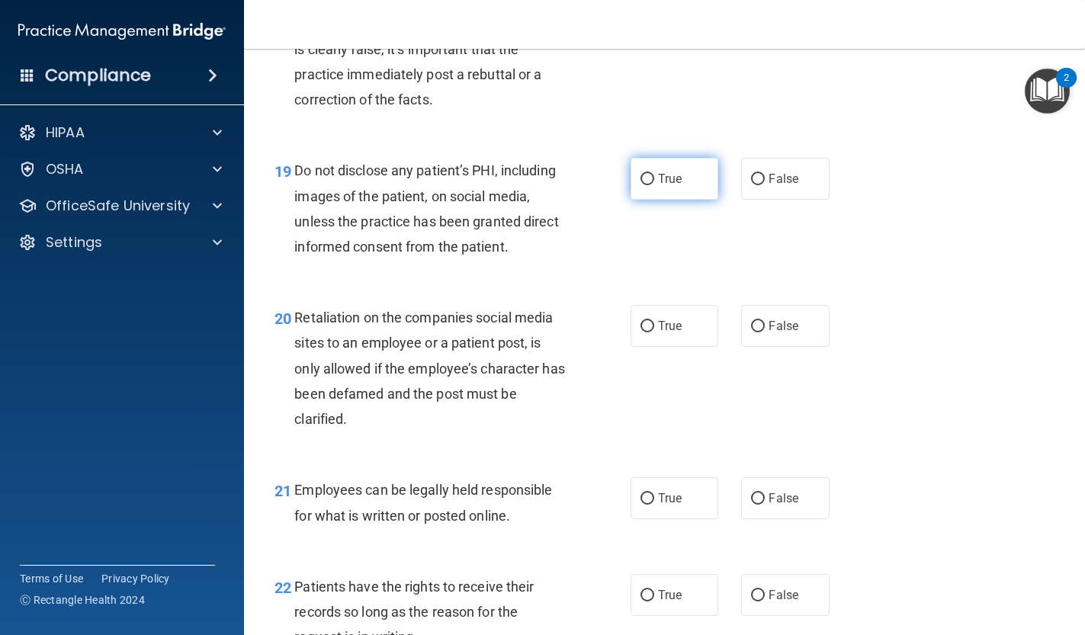
click at [658, 172] on span "True" at bounding box center [670, 179] width 24 height 14
click at [654, 174] on input "True" at bounding box center [648, 179] width 14 height 11
radio input "true"
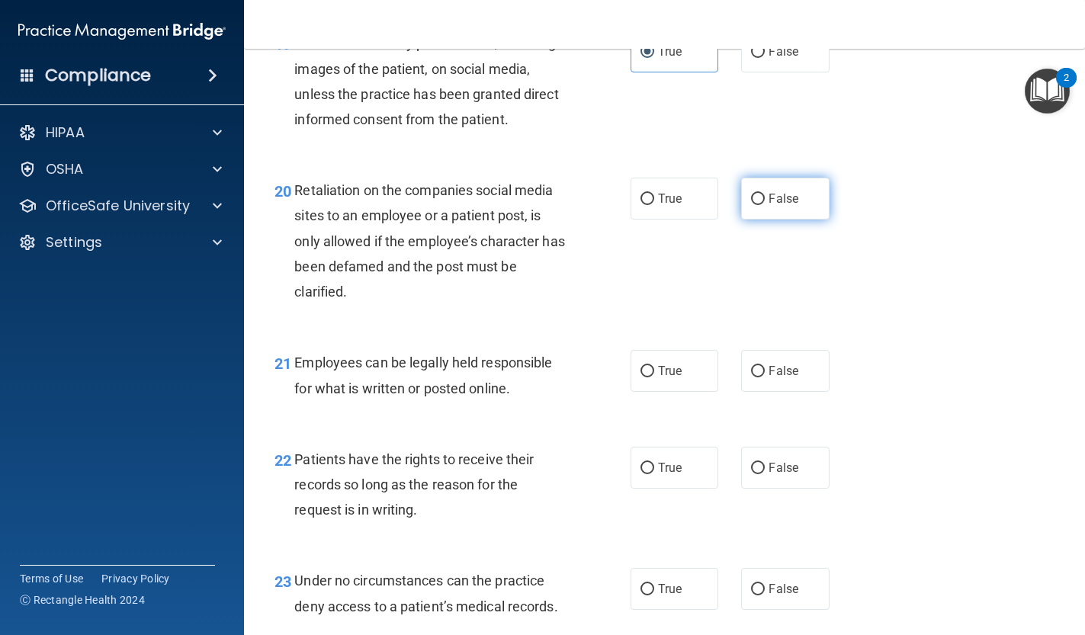
click at [793, 191] on span "False" at bounding box center [784, 198] width 30 height 14
click at [765, 194] on input "False" at bounding box center [758, 199] width 14 height 11
radio input "true"
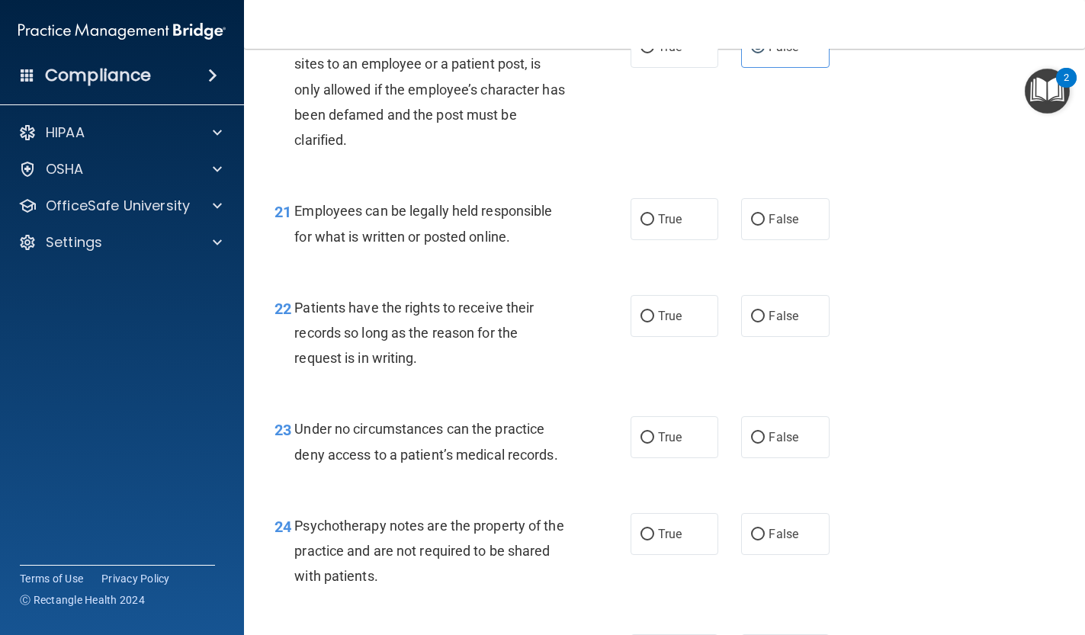
scroll to position [3146, 0]
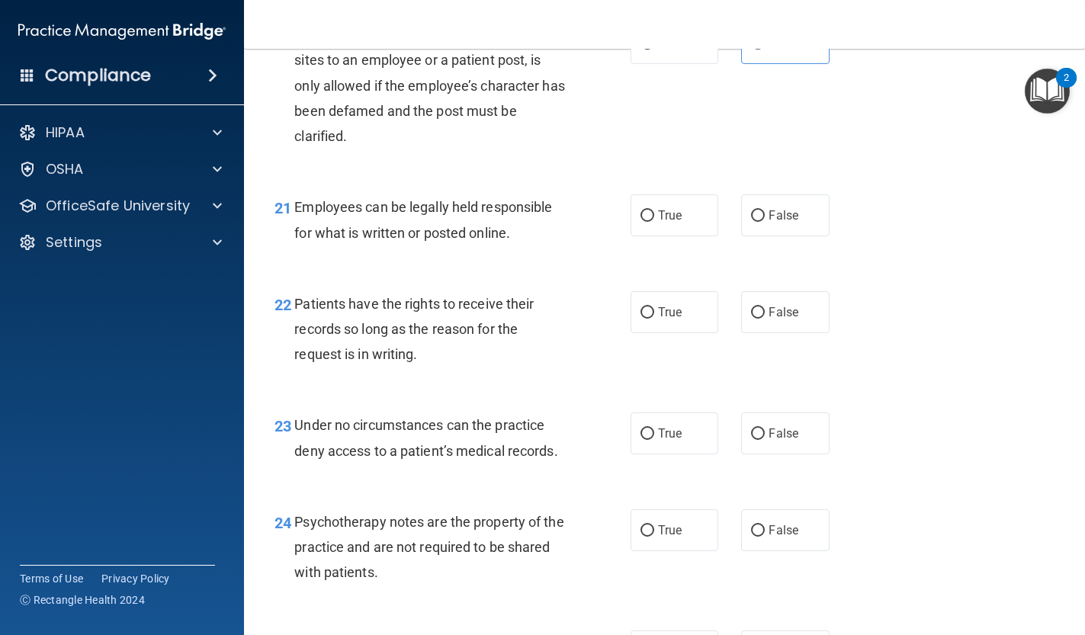
click at [664, 226] on div "21 Employees can be legally held responsible for what is written or posted onli…" at bounding box center [664, 223] width 803 height 96
click at [651, 210] on input "True" at bounding box center [648, 215] width 14 height 11
radio input "true"
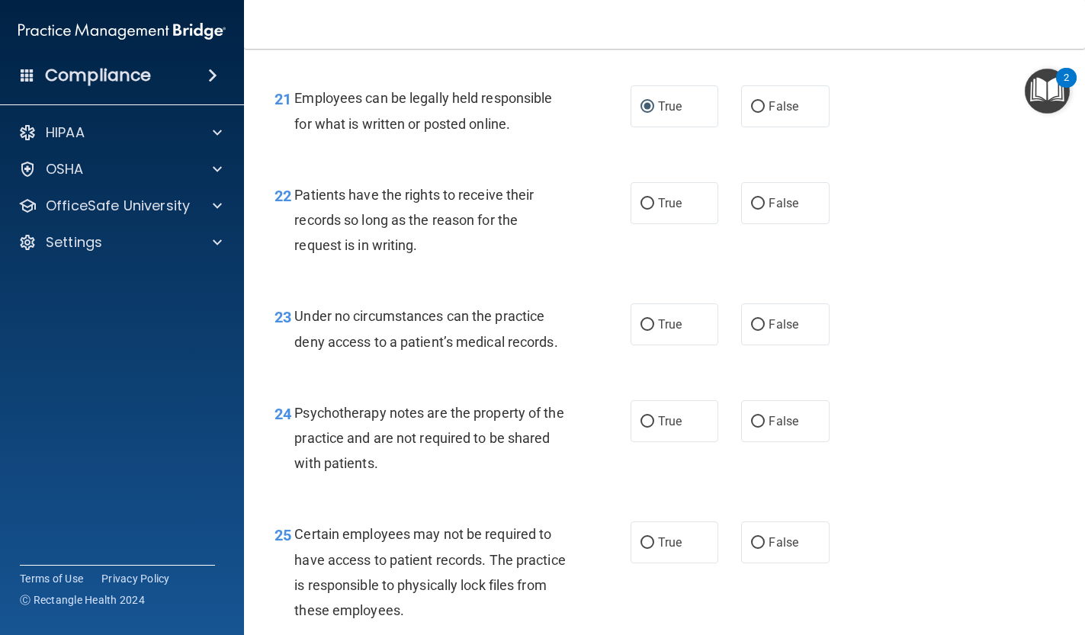
scroll to position [3256, 0]
click at [769, 200] on label "False" at bounding box center [785, 202] width 88 height 42
click at [765, 200] on input "False" at bounding box center [758, 202] width 14 height 11
radio input "true"
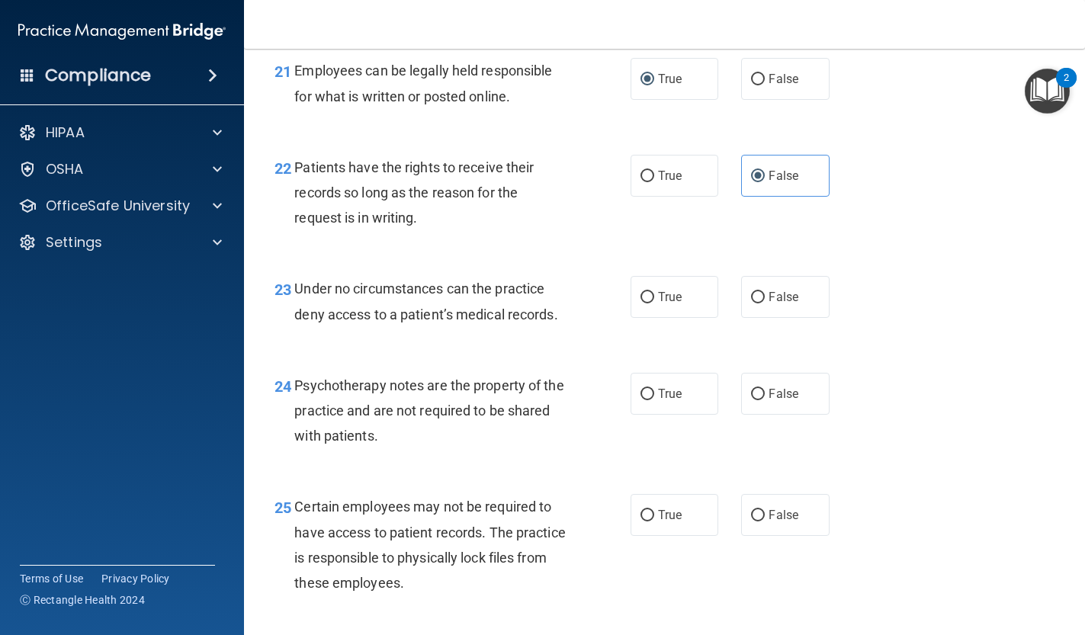
scroll to position [3296, 0]
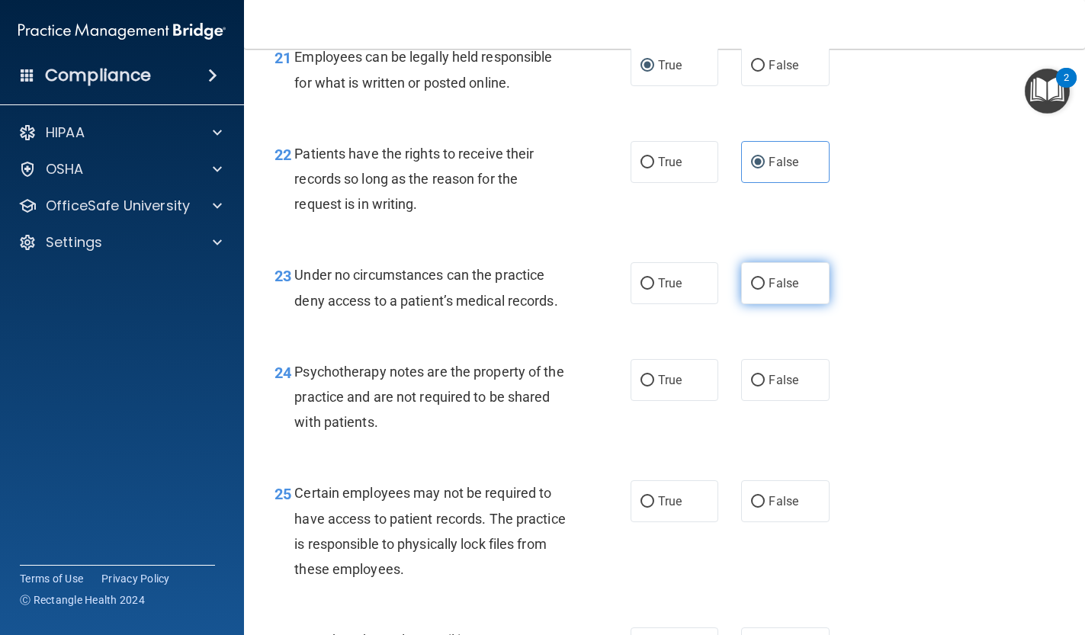
click at [761, 278] on input "False" at bounding box center [758, 283] width 14 height 11
radio input "true"
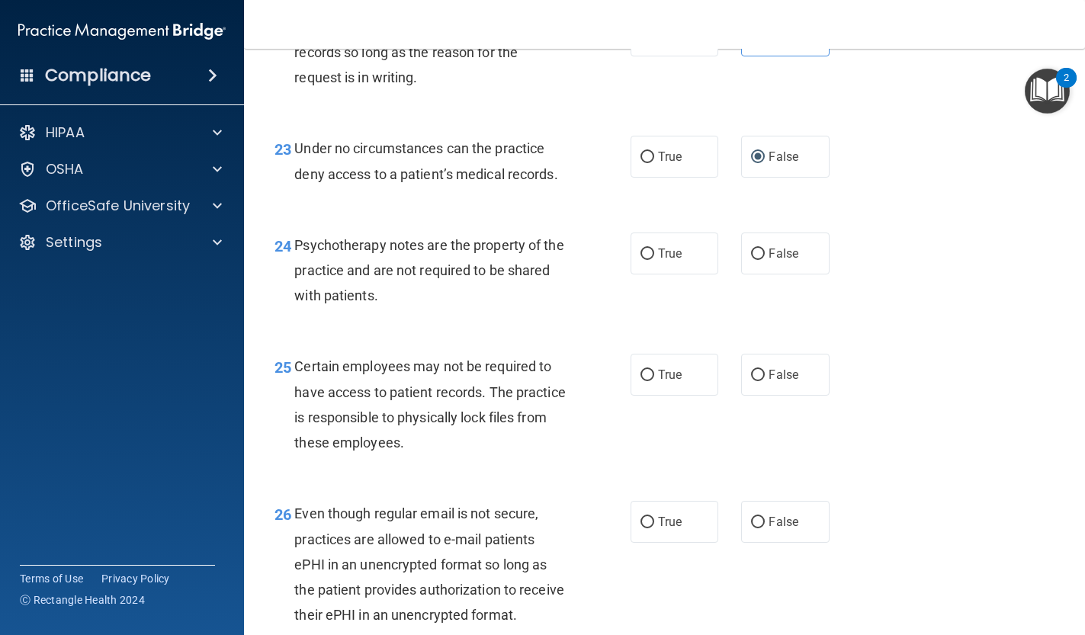
scroll to position [3427, 0]
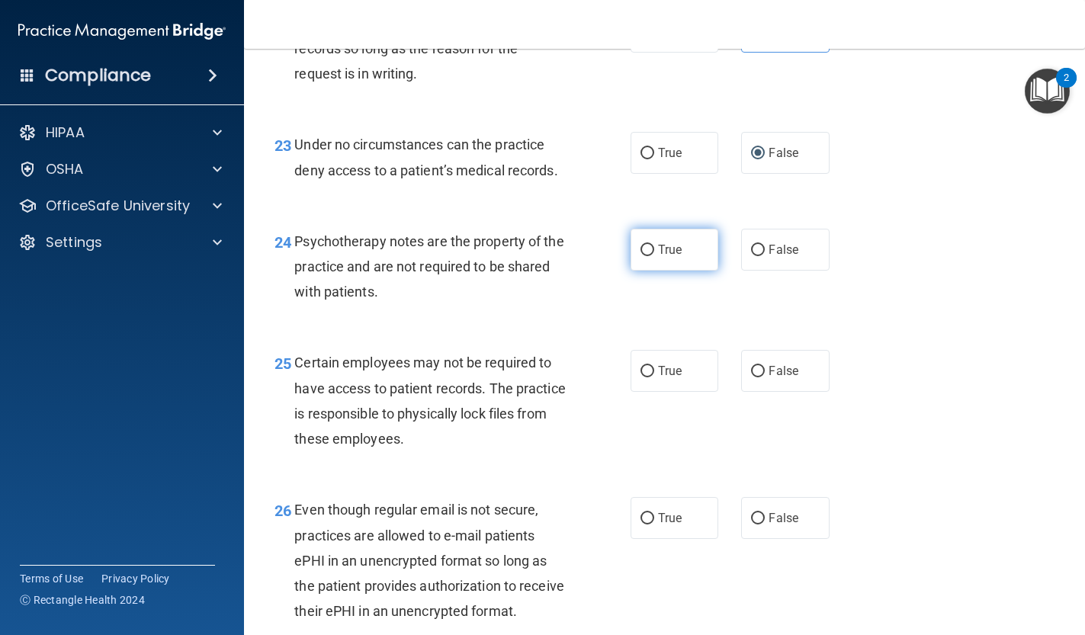
click at [687, 231] on label "True" at bounding box center [675, 250] width 88 height 42
click at [654, 245] on input "True" at bounding box center [648, 250] width 14 height 11
radio input "true"
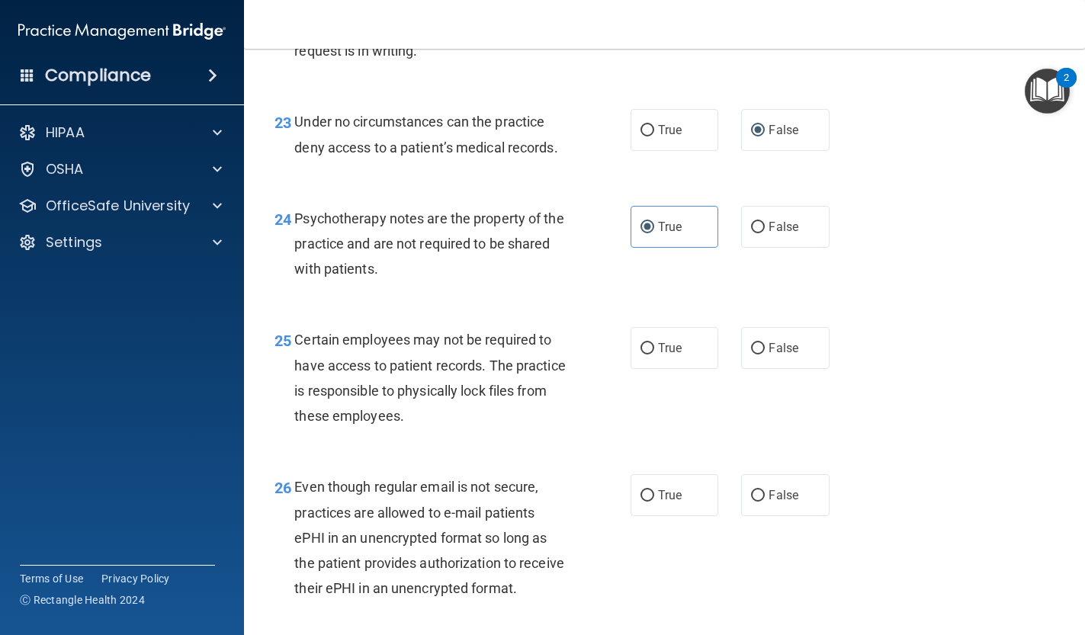
scroll to position [3457, 0]
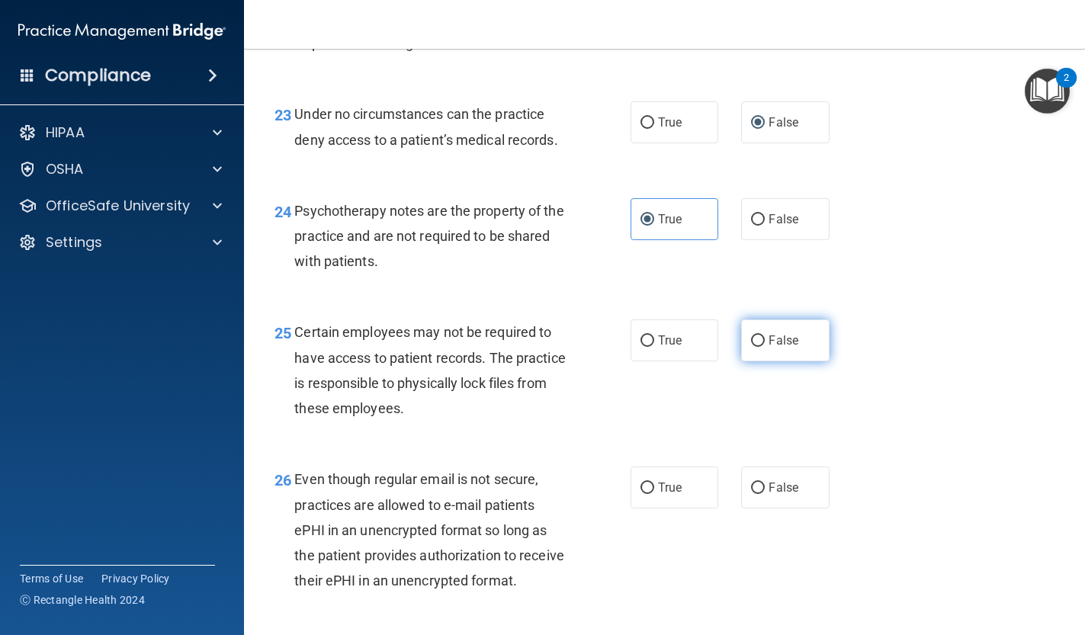
click at [760, 332] on label "False" at bounding box center [785, 341] width 88 height 42
click at [760, 336] on input "False" at bounding box center [758, 341] width 14 height 11
radio input "true"
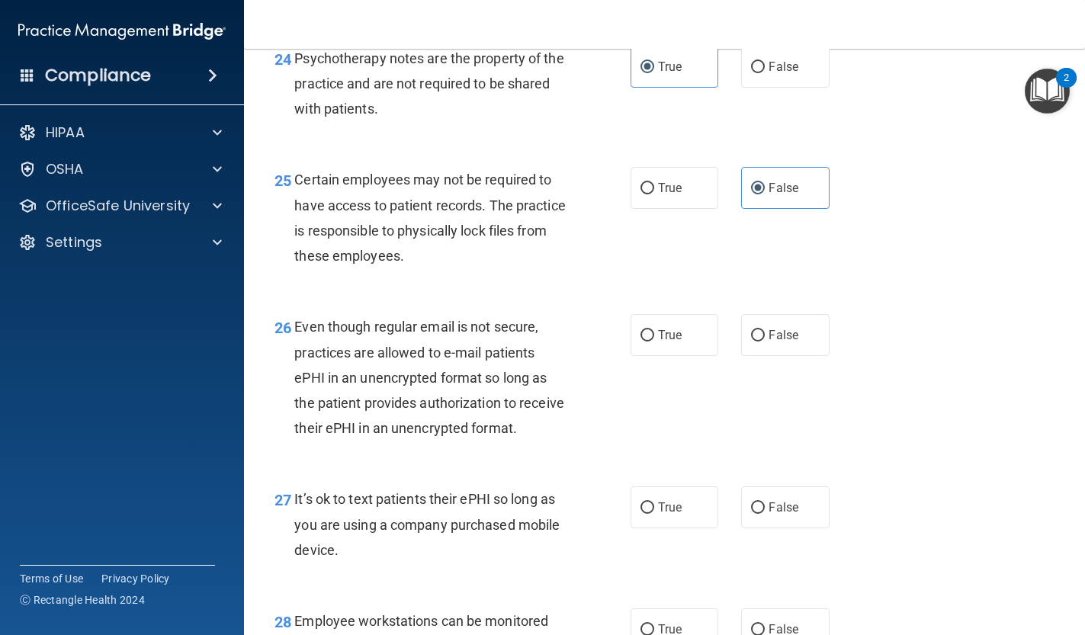
scroll to position [3612, 0]
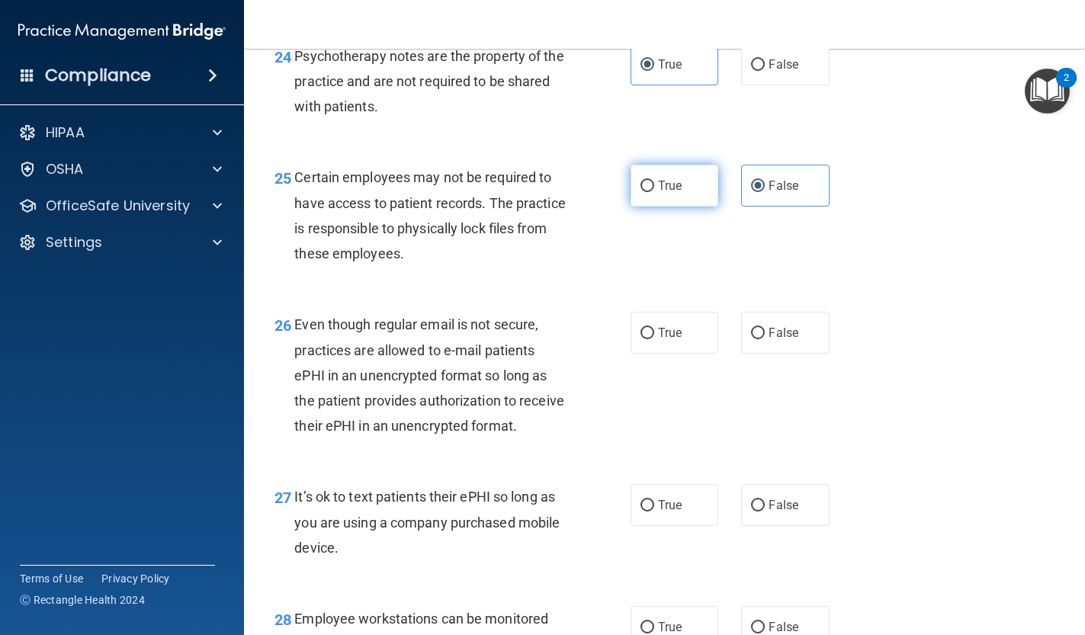
click at [663, 178] on span "True" at bounding box center [670, 185] width 24 height 14
click at [654, 181] on input "True" at bounding box center [648, 186] width 14 height 11
radio input "true"
radio input "false"
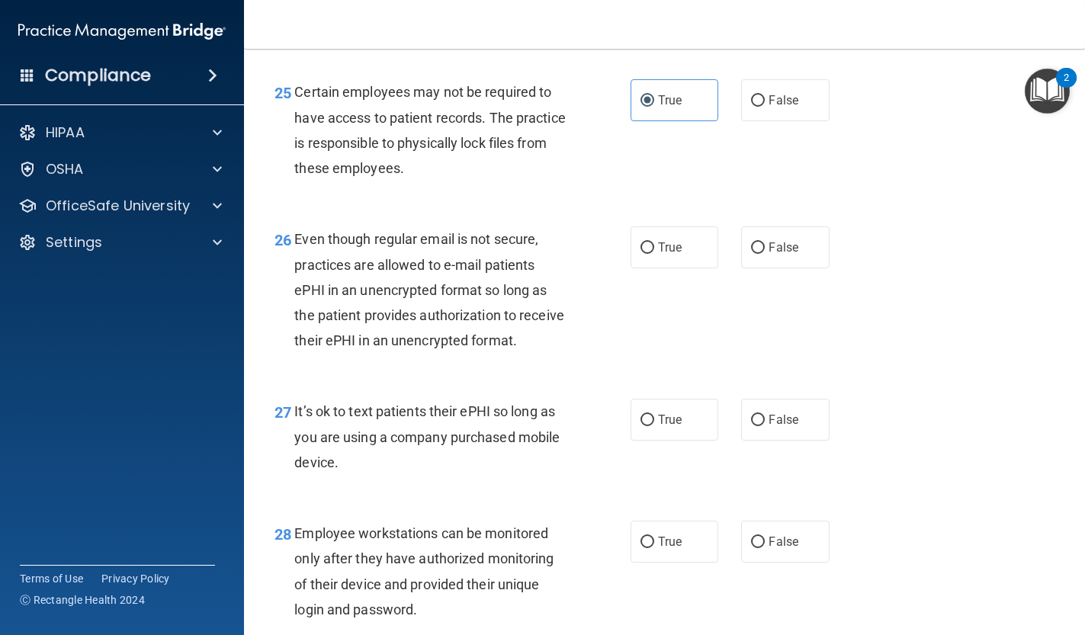
scroll to position [3698, 0]
click at [782, 243] on label "False" at bounding box center [785, 247] width 88 height 42
click at [765, 243] on input "False" at bounding box center [758, 247] width 14 height 11
radio input "true"
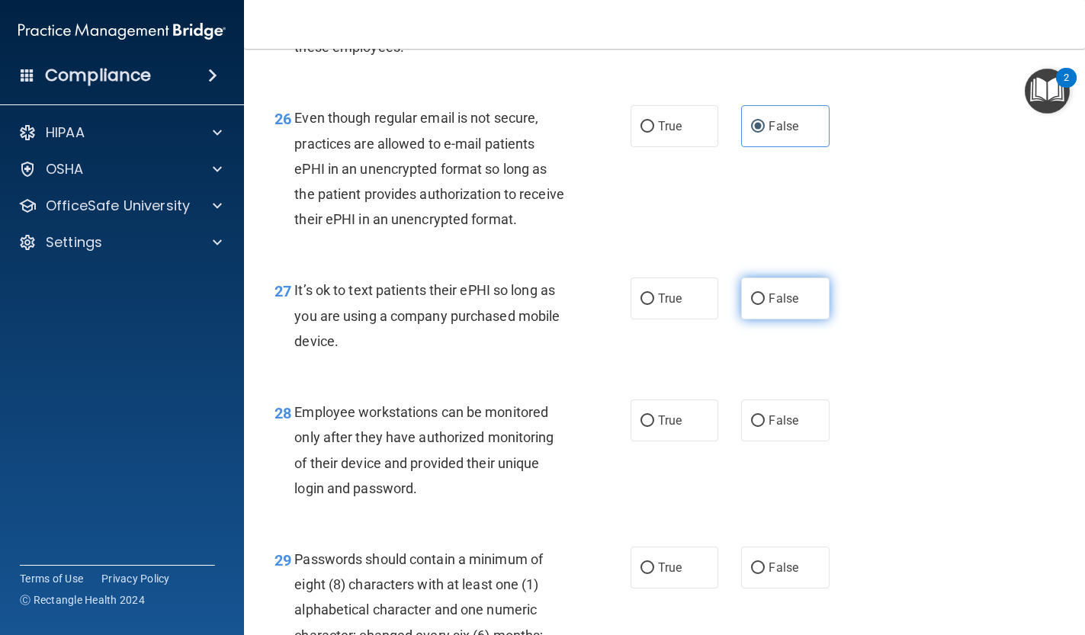
scroll to position [3821, 0]
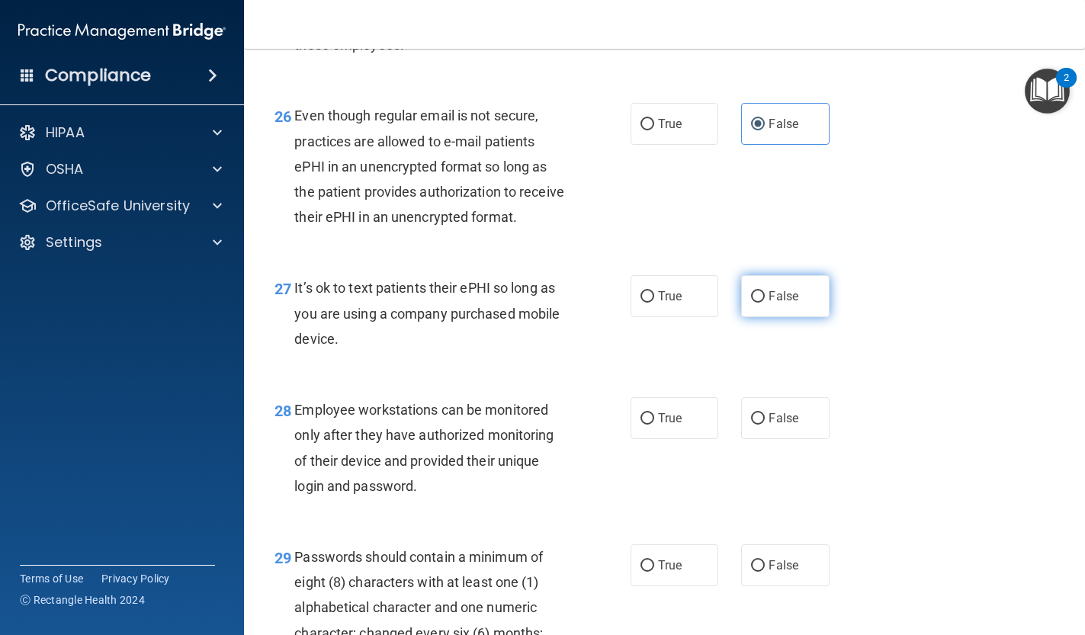
click at [770, 275] on label "False" at bounding box center [785, 296] width 88 height 42
click at [765, 291] on input "False" at bounding box center [758, 296] width 14 height 11
radio input "true"
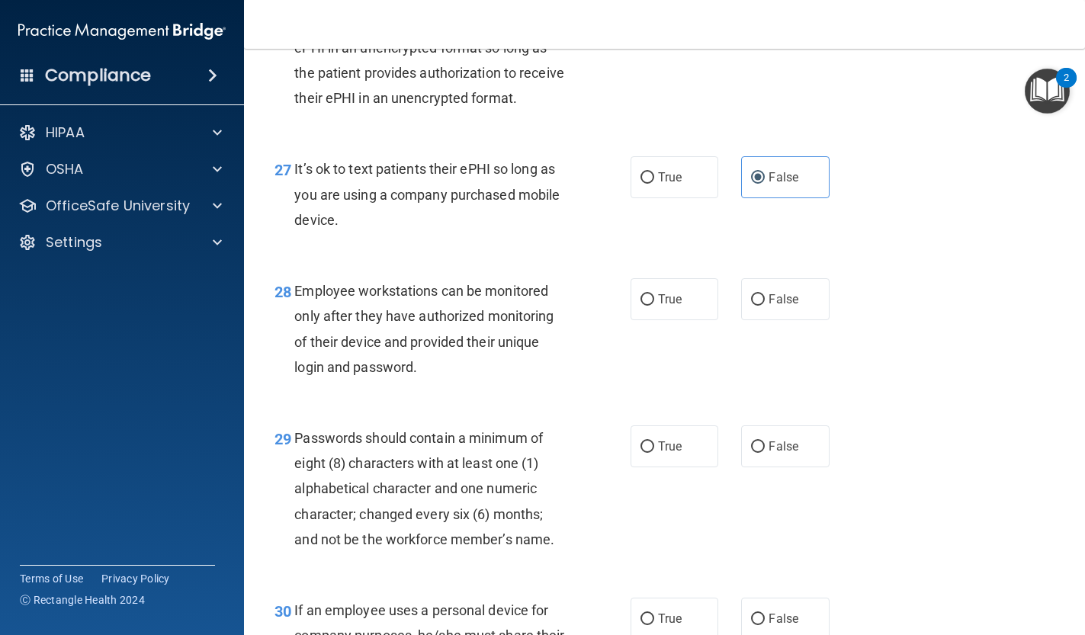
scroll to position [3941, 0]
click at [766, 291] on label "False" at bounding box center [785, 299] width 88 height 42
click at [765, 294] on input "False" at bounding box center [758, 299] width 14 height 11
radio input "true"
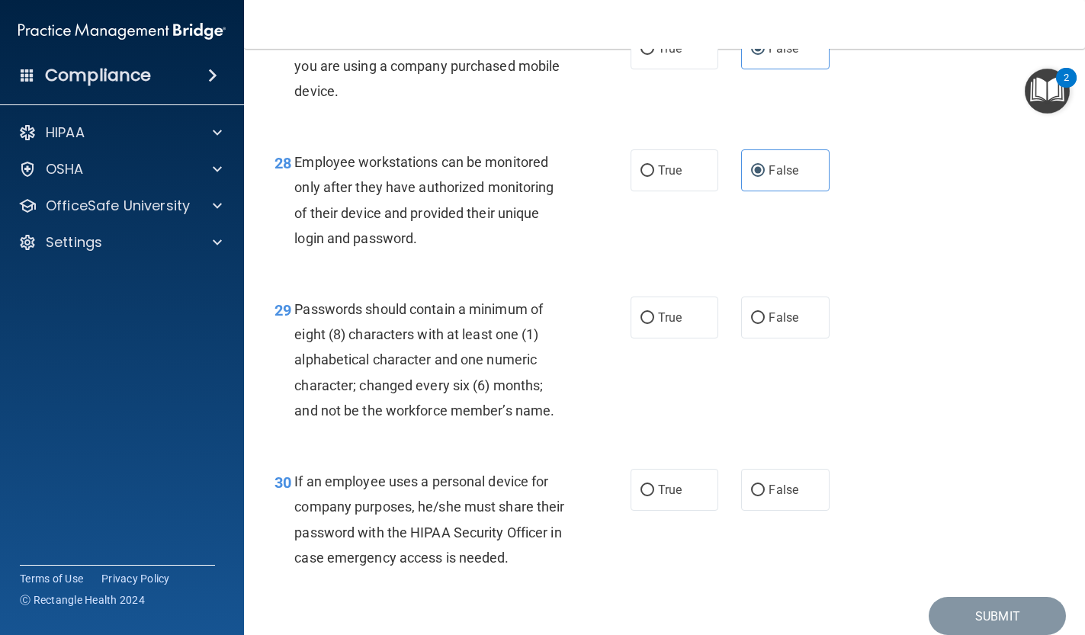
scroll to position [4073, 0]
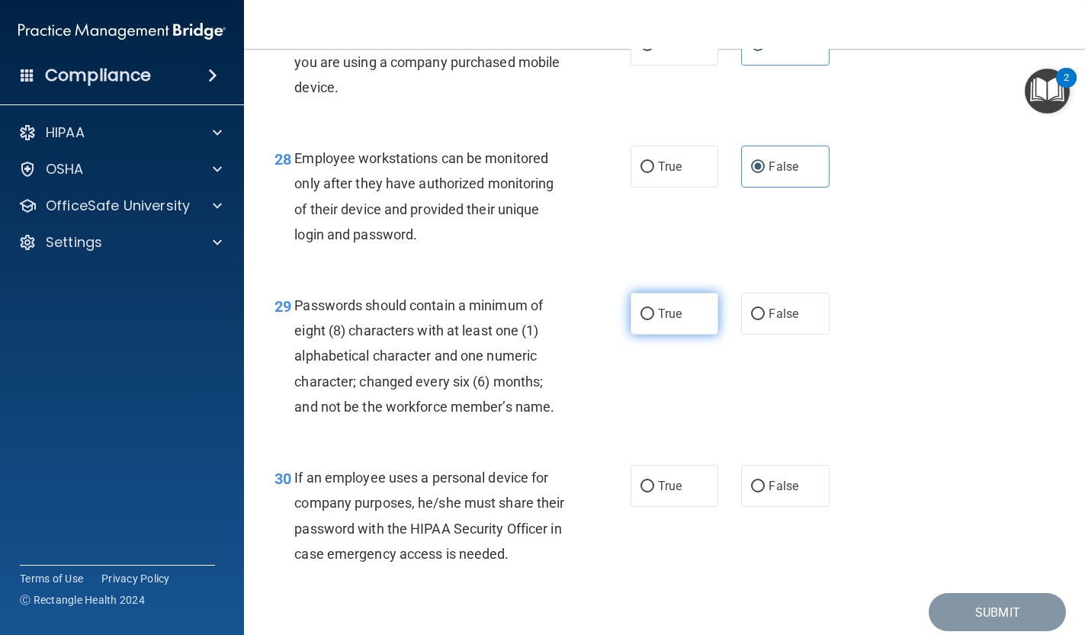
click at [666, 307] on span "True" at bounding box center [670, 314] width 24 height 14
click at [654, 309] on input "True" at bounding box center [648, 314] width 14 height 11
radio input "true"
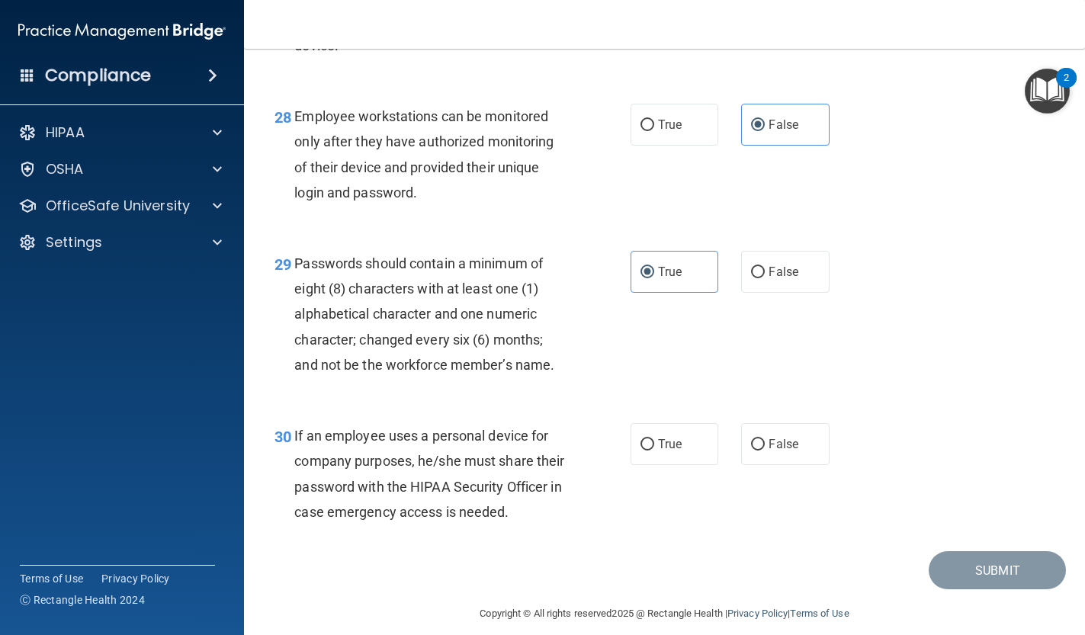
scroll to position [4109, 0]
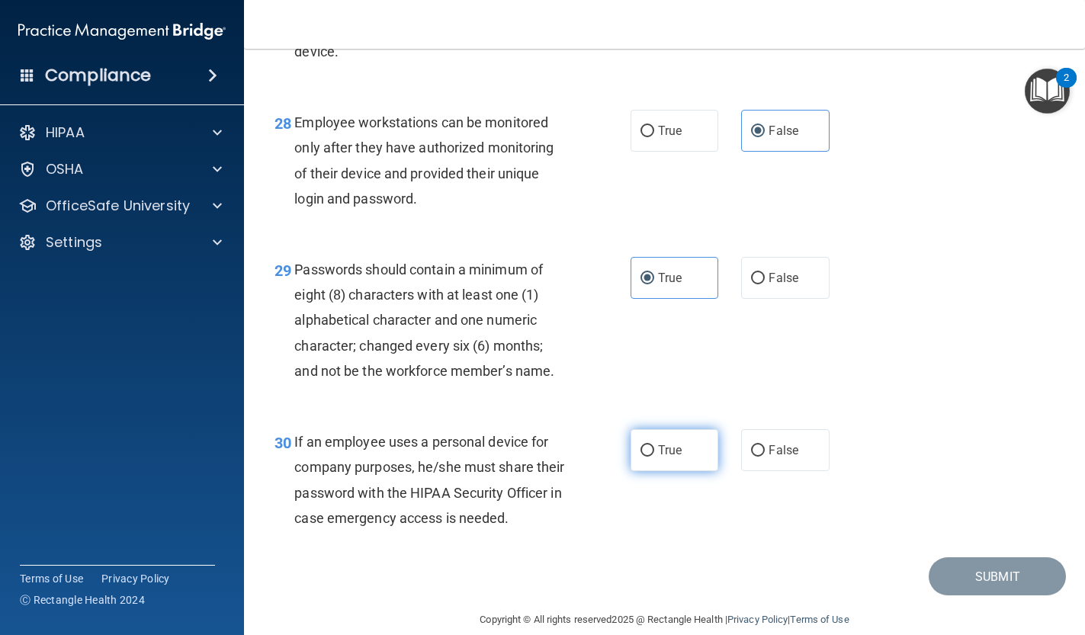
click at [676, 443] on span "True" at bounding box center [670, 450] width 24 height 14
click at [654, 445] on input "True" at bounding box center [648, 450] width 14 height 11
radio input "true"
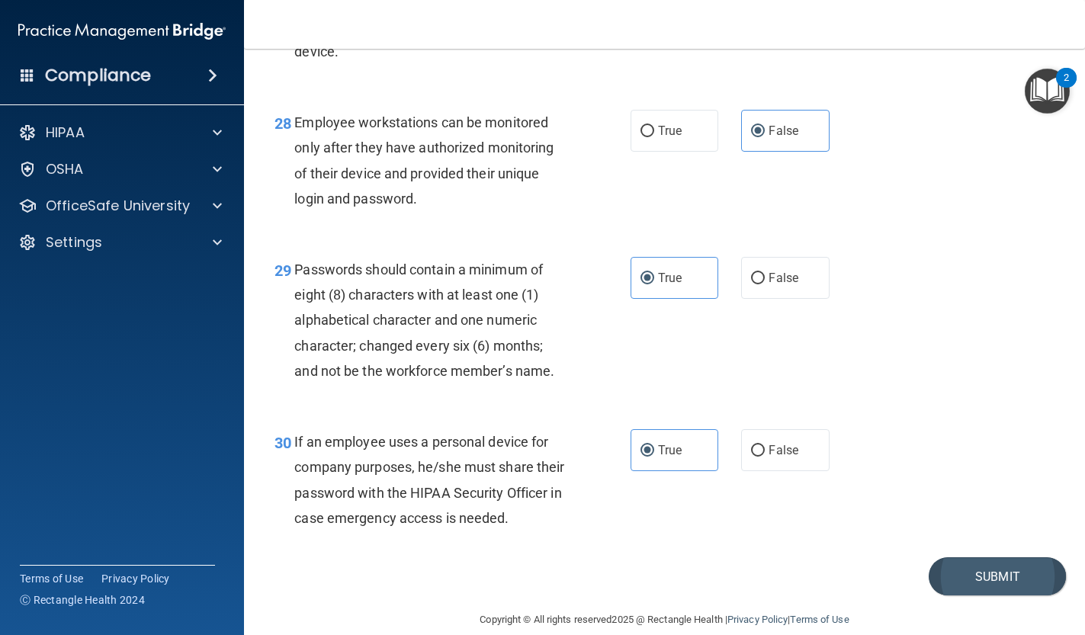
click at [981, 557] on button "Submit" at bounding box center [997, 576] width 137 height 39
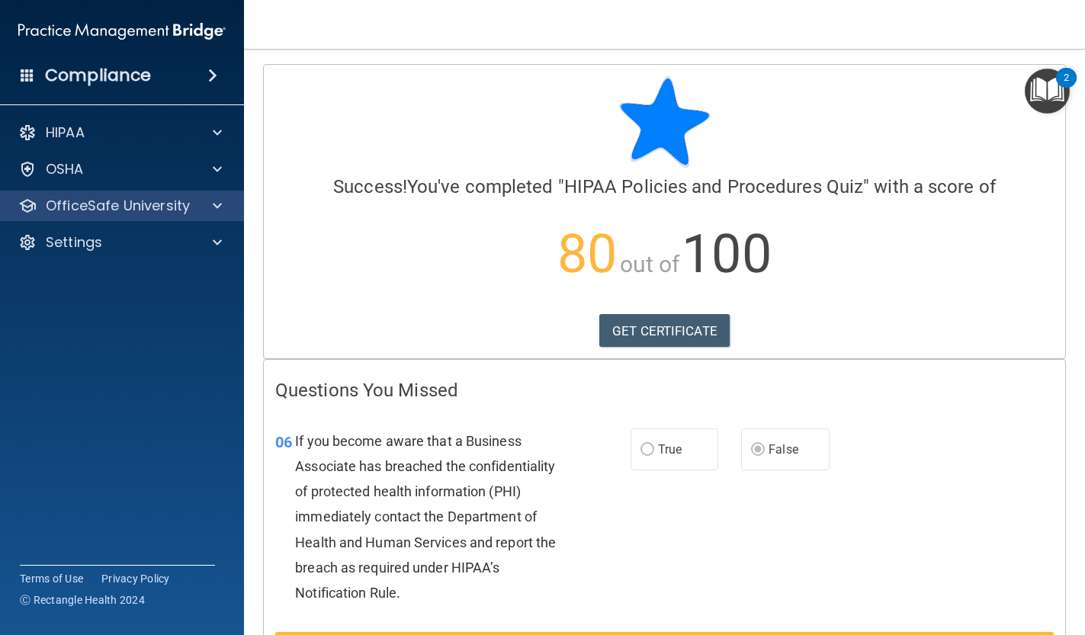
click at [96, 205] on p "OfficeSafe University" at bounding box center [118, 206] width 144 height 18
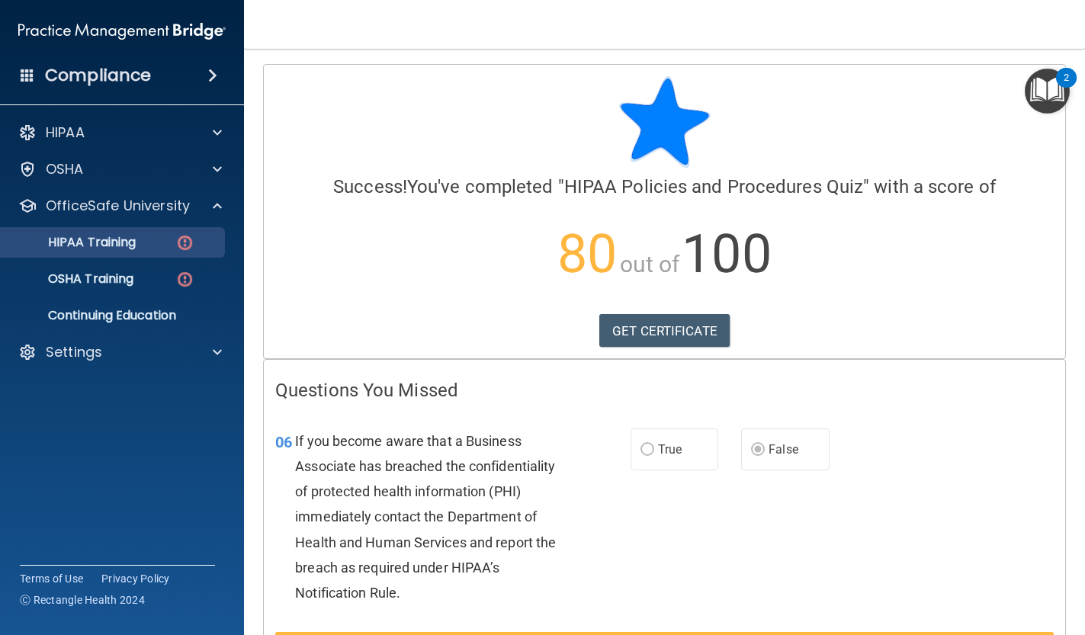
click at [111, 240] on p "HIPAA Training" at bounding box center [73, 242] width 126 height 15
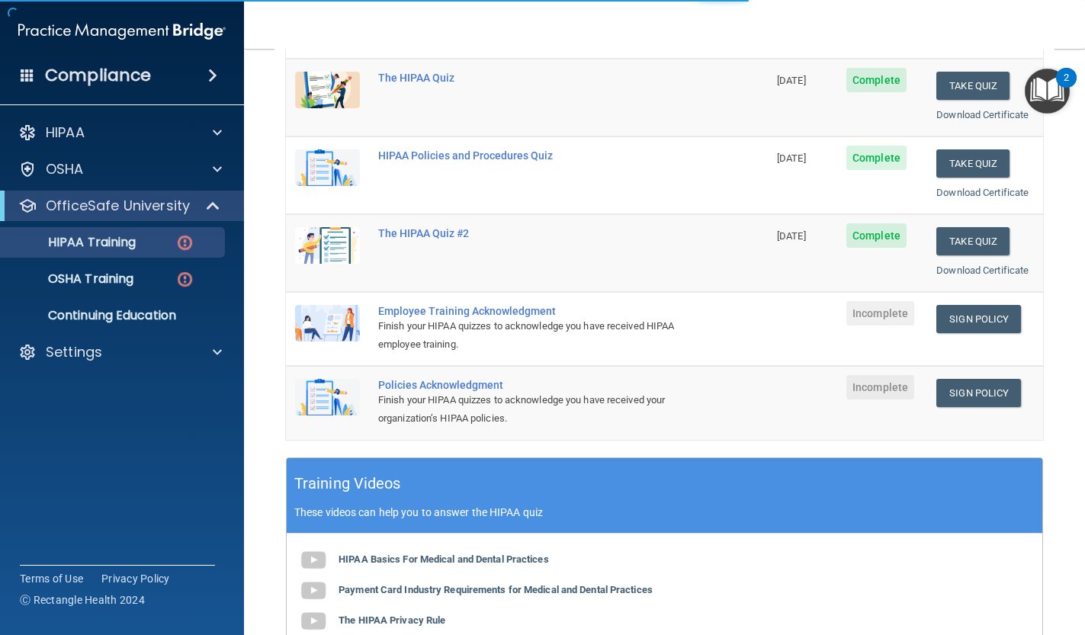
scroll to position [212, 0]
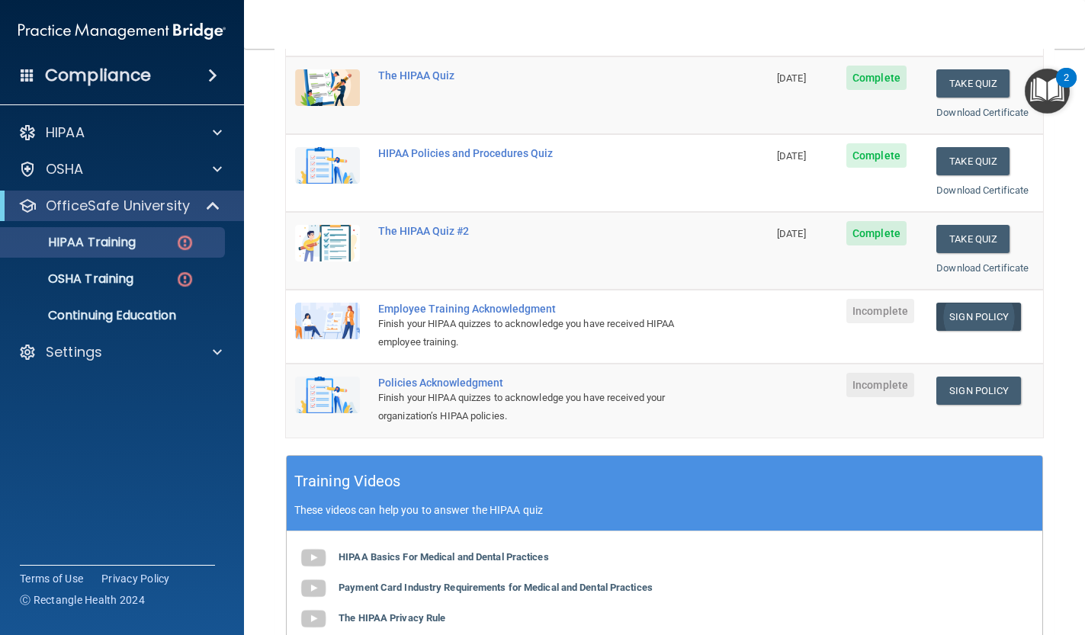
click at [981, 303] on link "Sign Policy" at bounding box center [978, 317] width 85 height 28
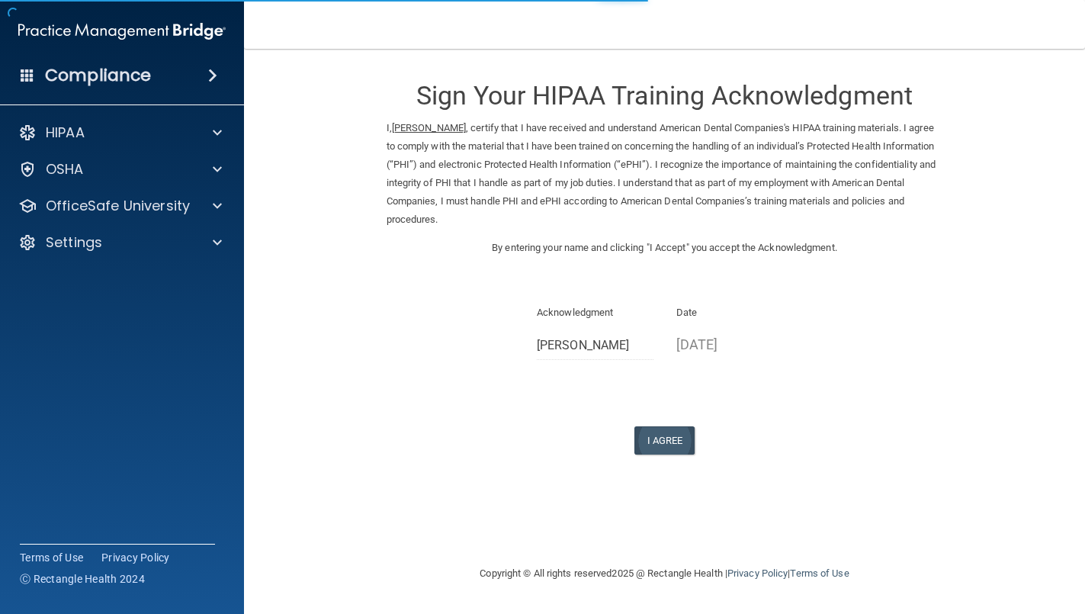
click at [663, 437] on button "I Agree" at bounding box center [664, 440] width 61 height 28
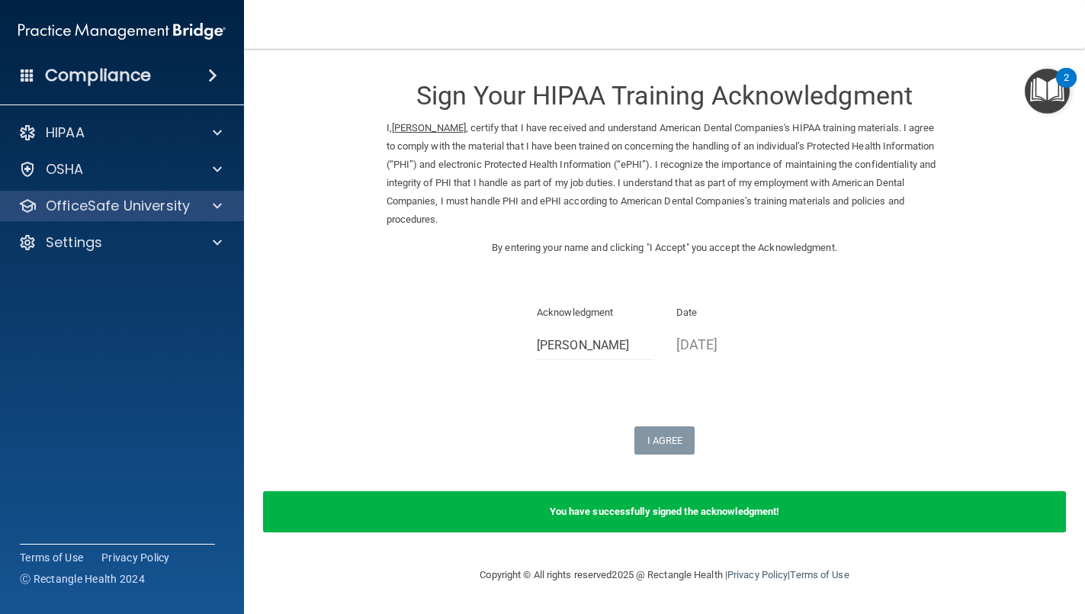
click at [181, 211] on p "OfficeSafe University" at bounding box center [118, 206] width 144 height 18
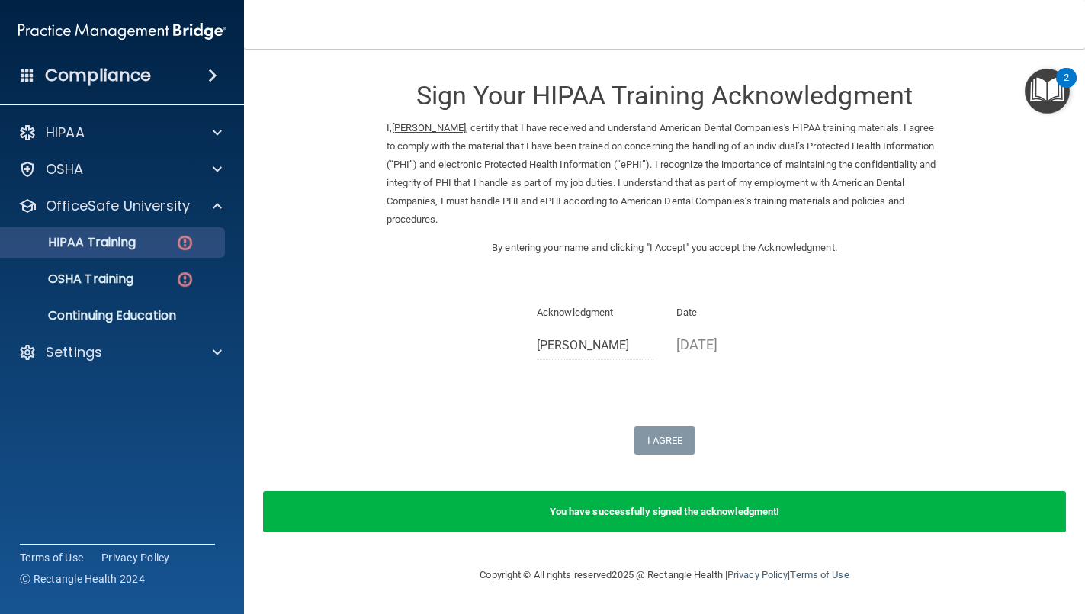
click at [162, 234] on link "HIPAA Training" at bounding box center [105, 242] width 240 height 31
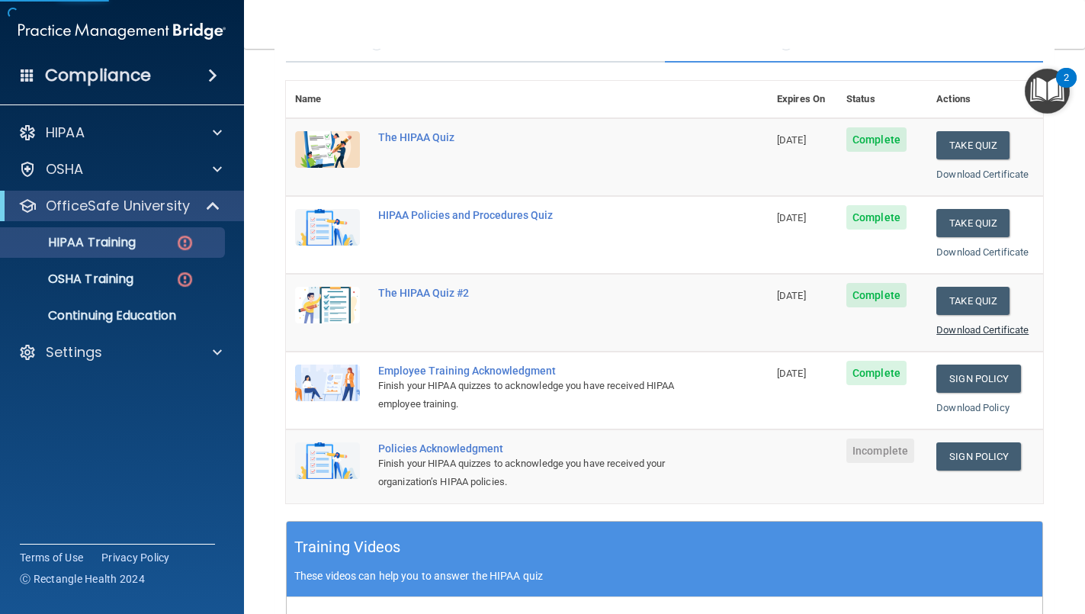
scroll to position [178, 0]
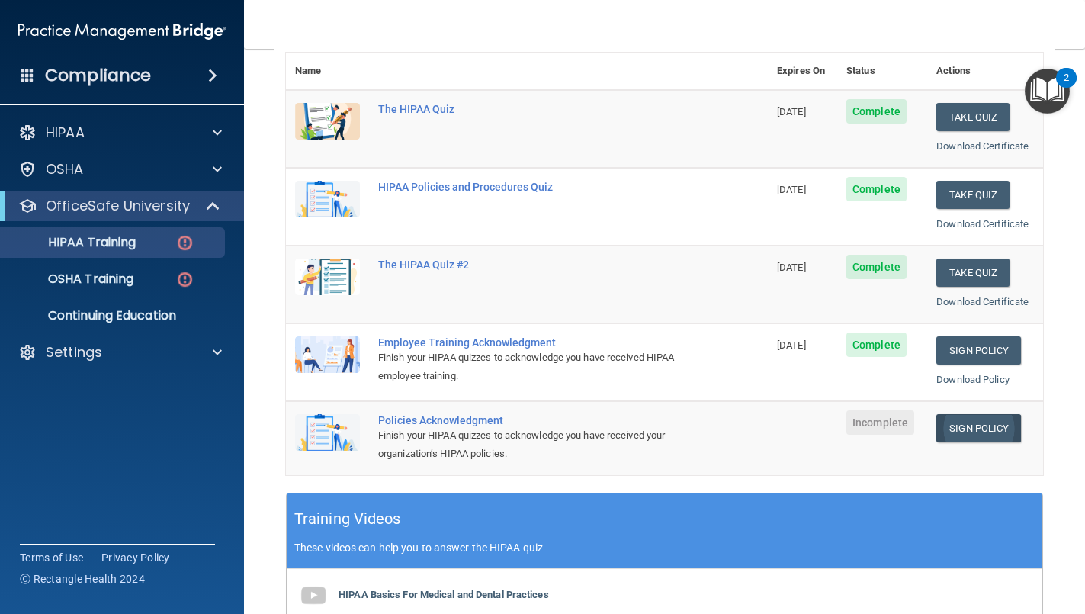
click at [982, 421] on link "Sign Policy" at bounding box center [978, 428] width 85 height 28
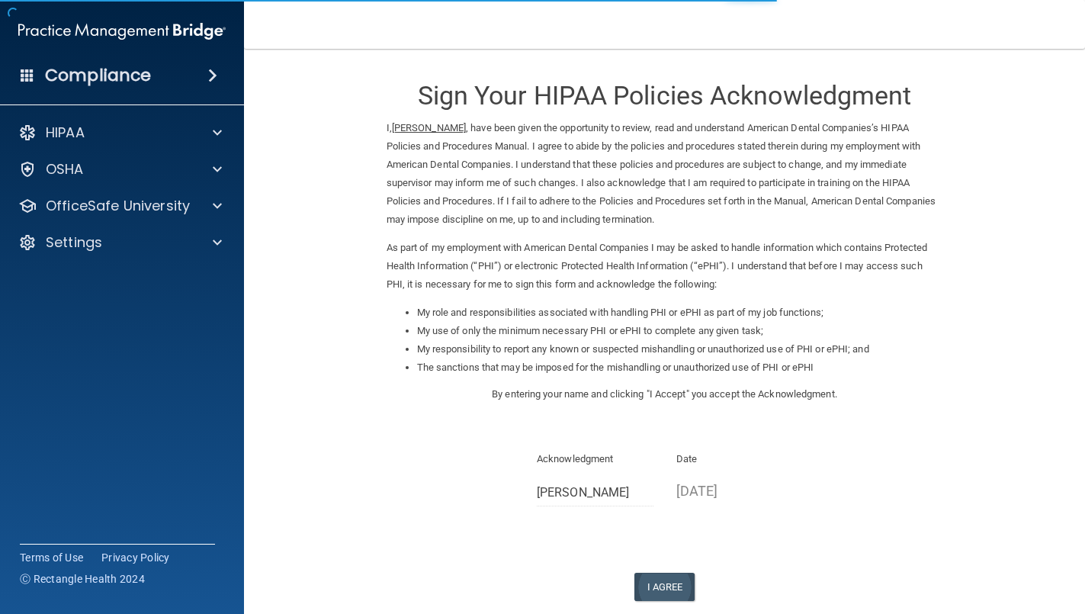
click at [668, 575] on button "I Agree" at bounding box center [664, 587] width 61 height 28
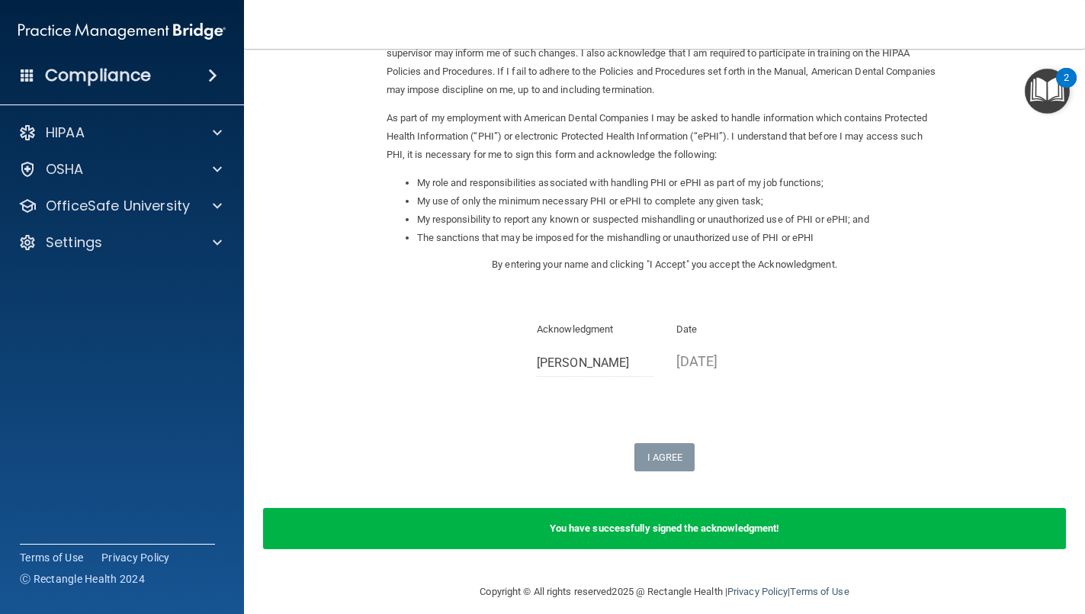
scroll to position [129, 0]
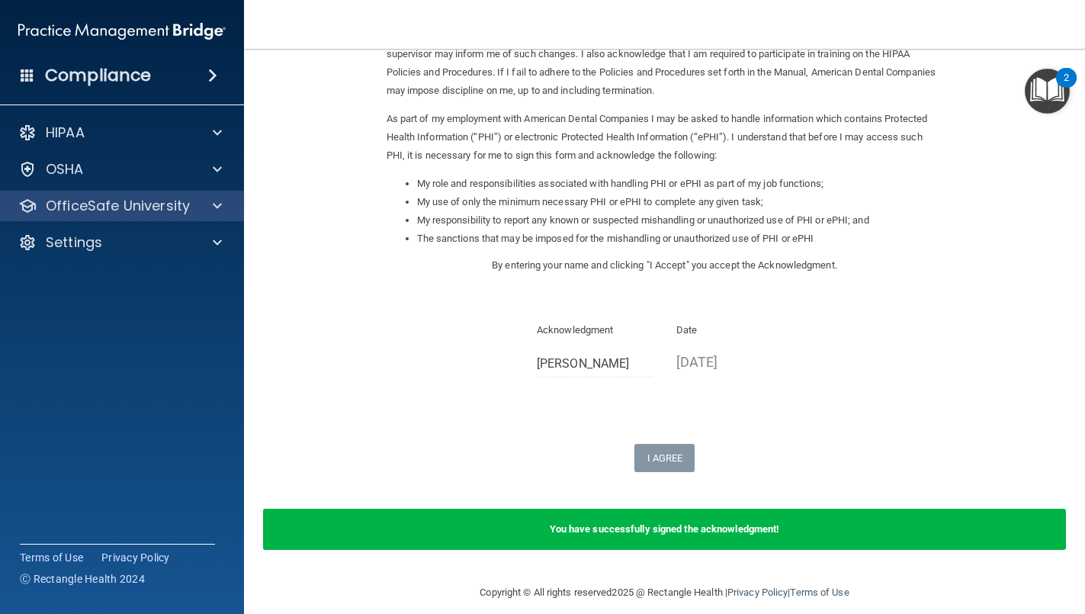
click at [136, 213] on p "OfficeSafe University" at bounding box center [118, 206] width 144 height 18
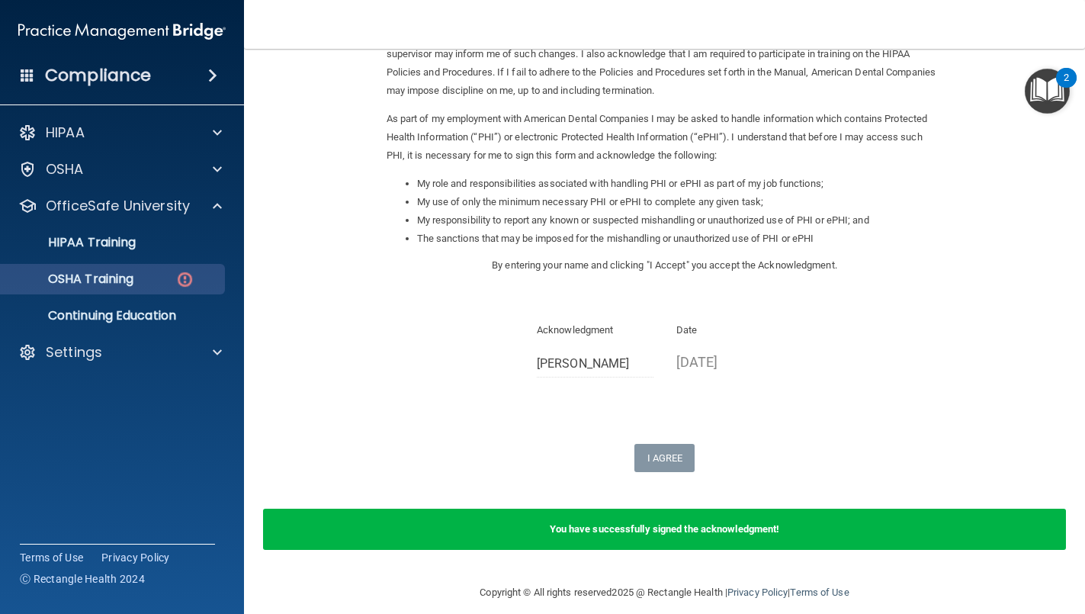
click at [129, 276] on p "OSHA Training" at bounding box center [72, 278] width 124 height 15
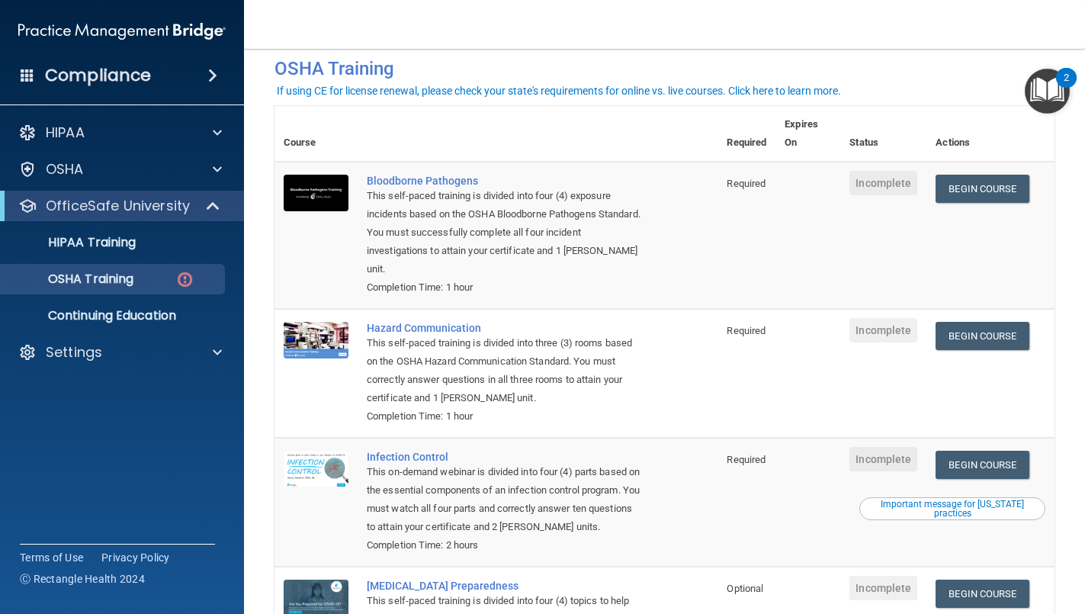
scroll to position [69, 0]
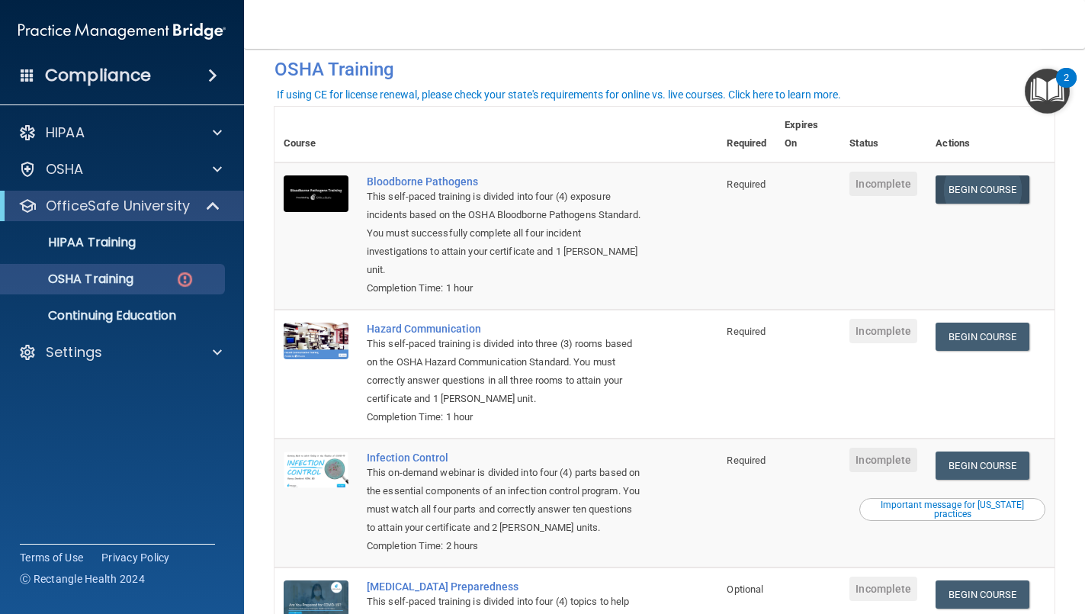
click at [1003, 181] on link "Begin Course" at bounding box center [982, 189] width 93 height 28
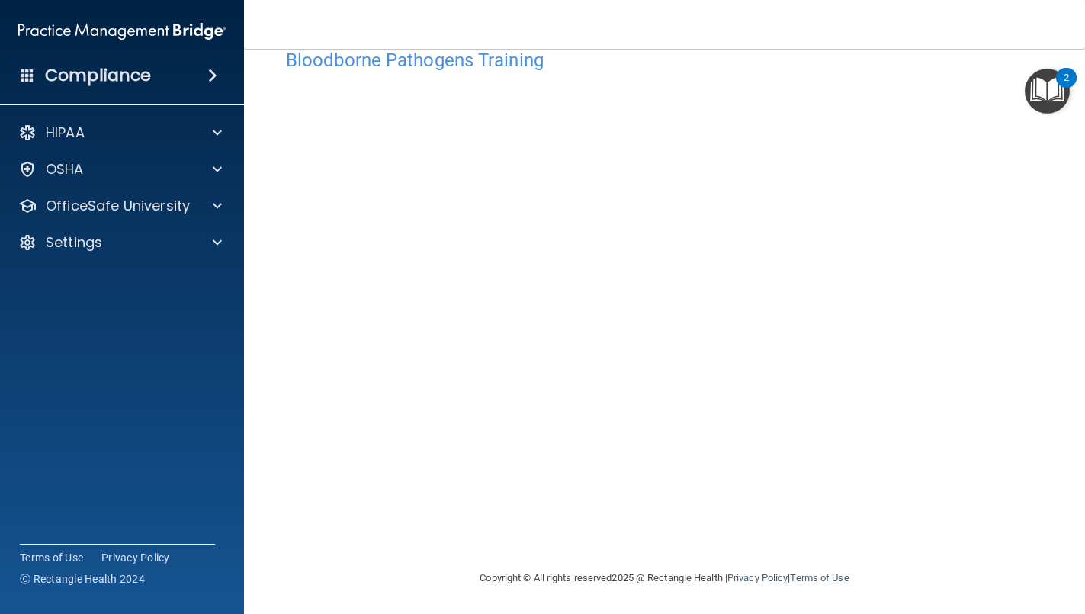
scroll to position [37, 0]
click at [1029, 112] on img "Open Resource Center, 2 new notifications" at bounding box center [1047, 91] width 45 height 45
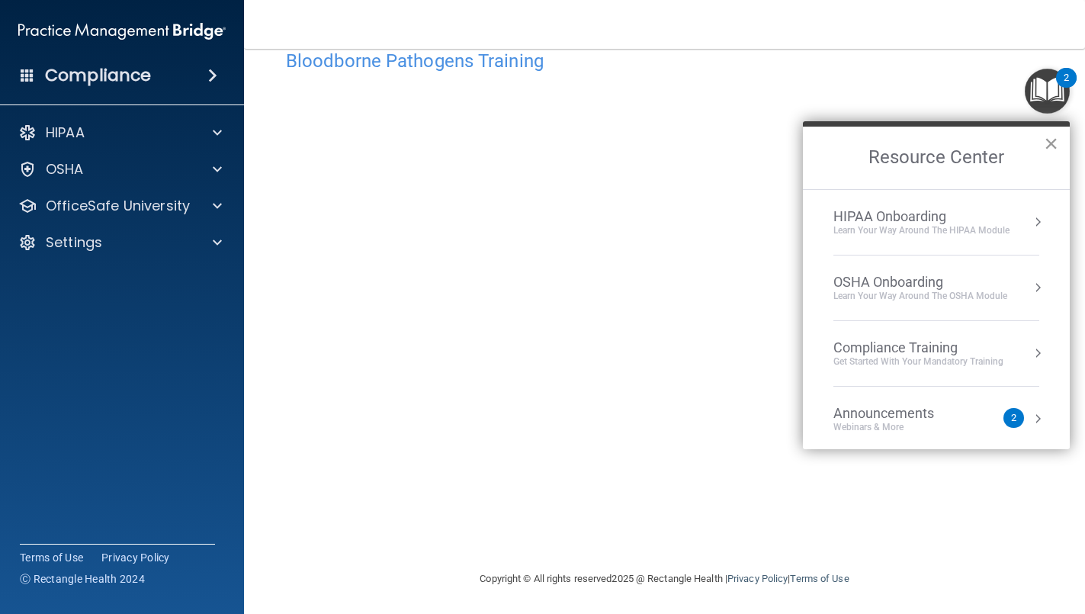
click at [1055, 141] on button "×" at bounding box center [1051, 143] width 14 height 24
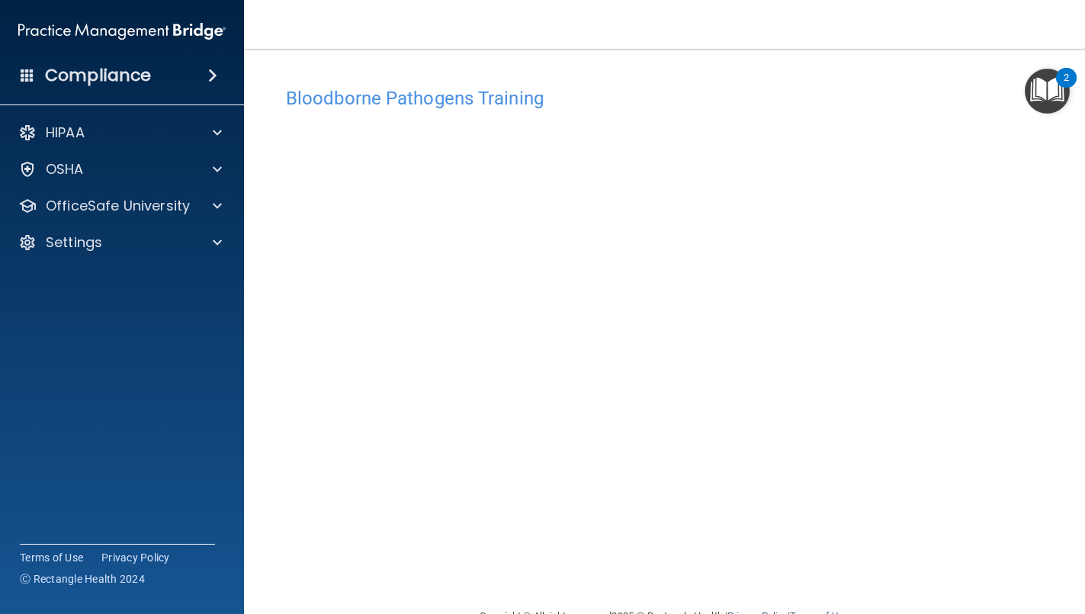
scroll to position [0, 0]
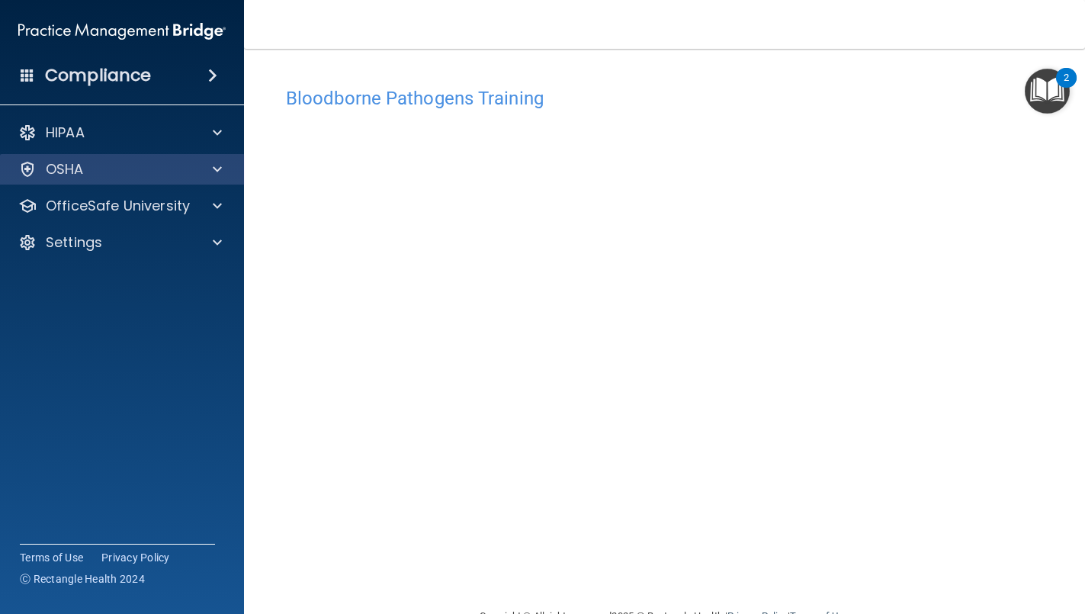
click at [192, 172] on div "OSHA" at bounding box center [101, 169] width 189 height 18
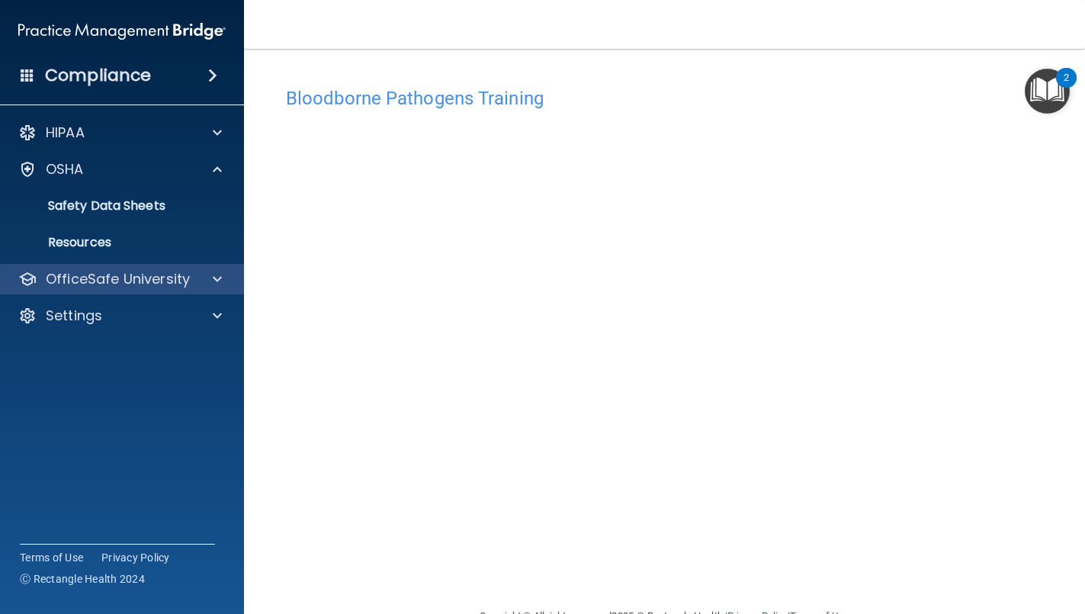
click at [176, 278] on p "OfficeSafe University" at bounding box center [118, 279] width 144 height 18
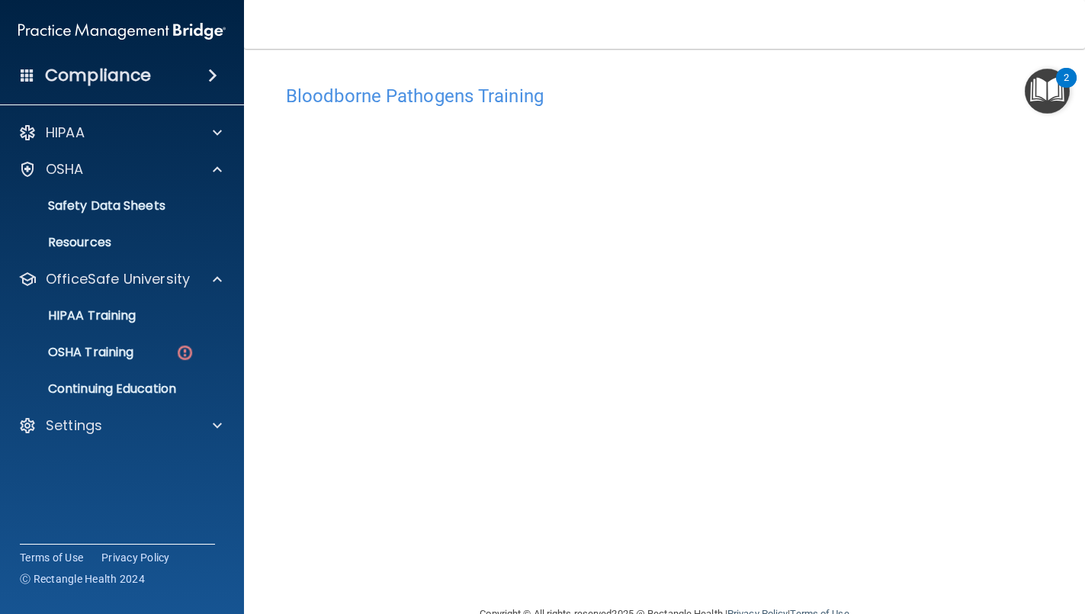
scroll to position [7, 0]
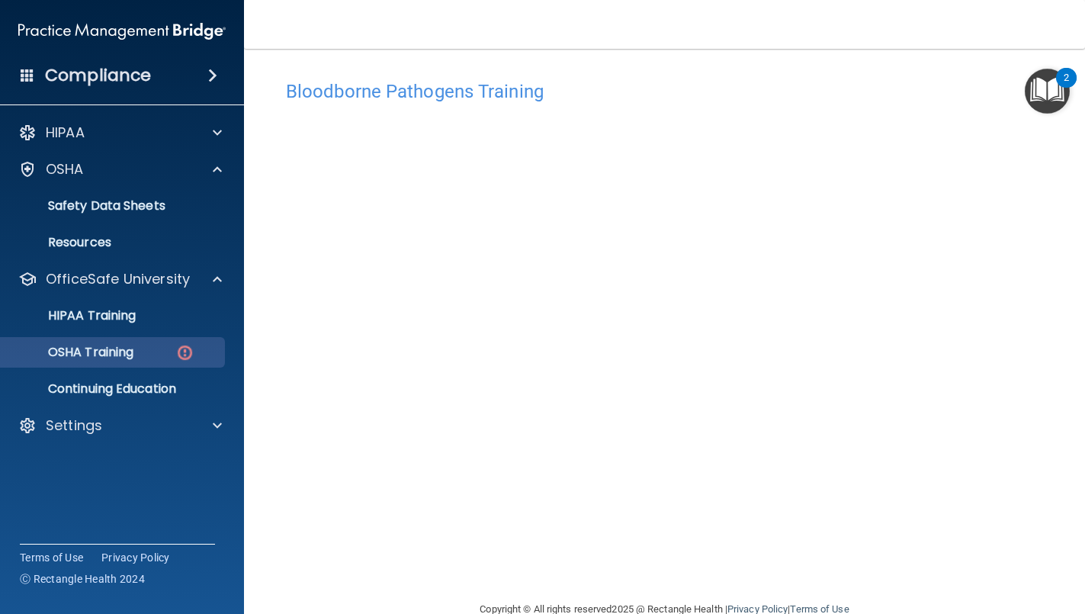
click at [128, 351] on p "OSHA Training" at bounding box center [72, 352] width 124 height 15
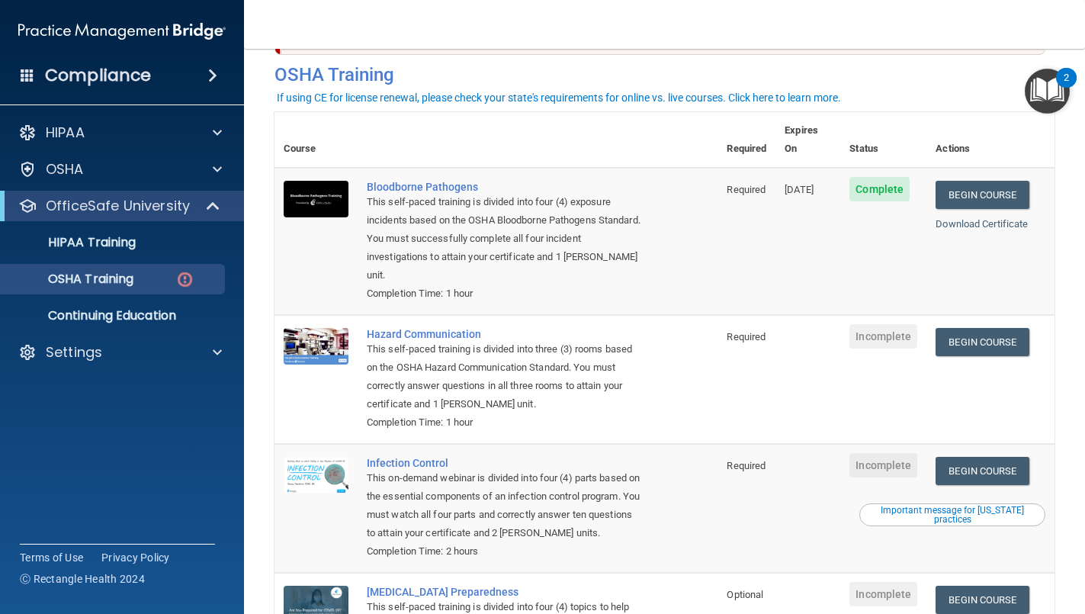
scroll to position [66, 0]
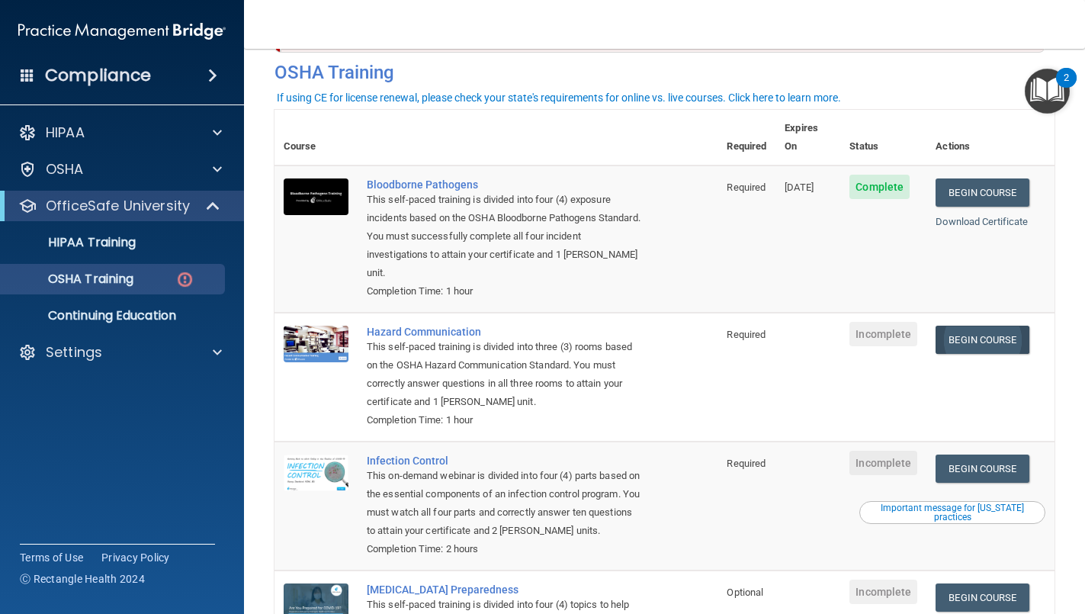
click at [997, 326] on link "Begin Course" at bounding box center [982, 340] width 93 height 28
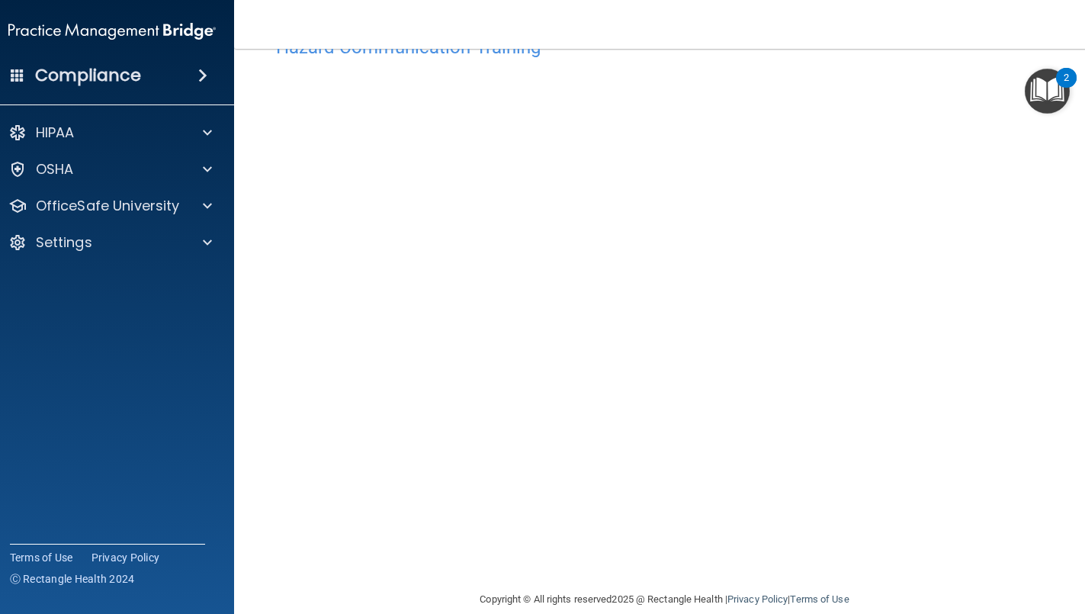
scroll to position [52, 0]
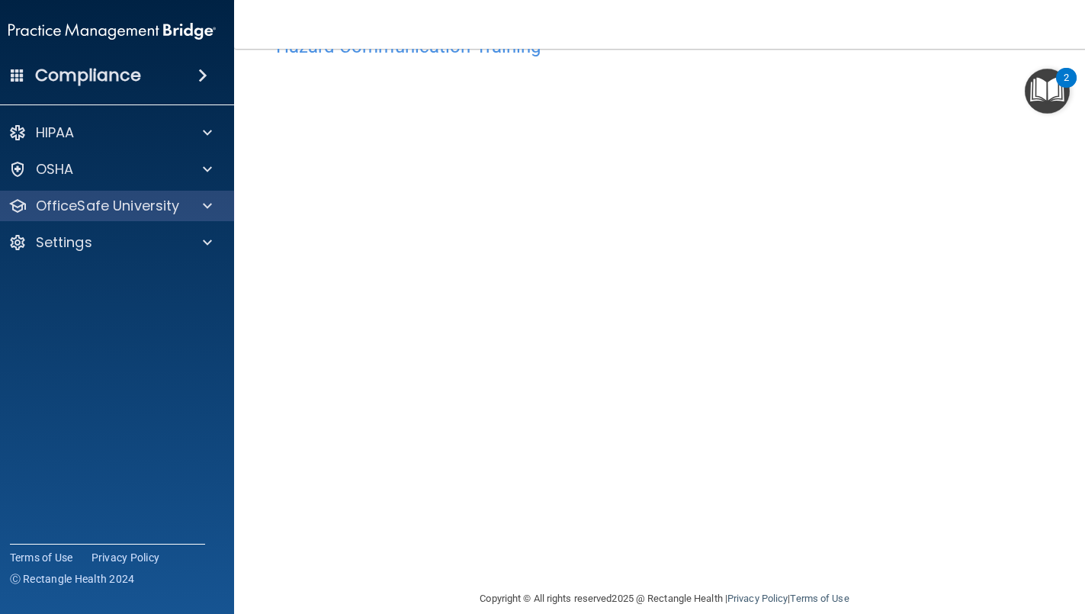
click at [156, 201] on p "OfficeSafe University" at bounding box center [108, 206] width 144 height 18
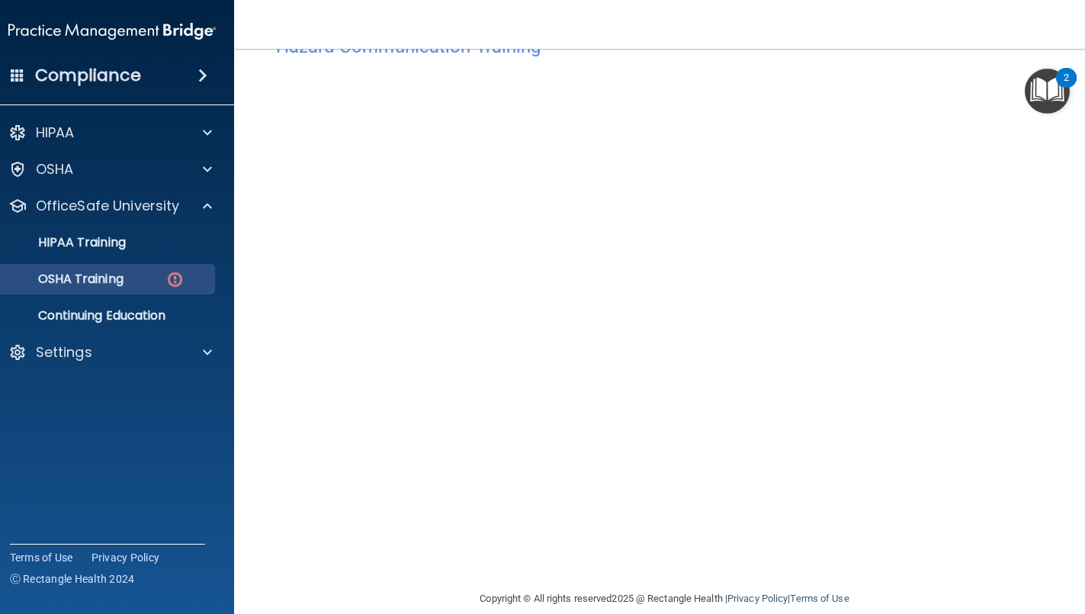
click at [165, 284] on img at bounding box center [174, 279] width 19 height 19
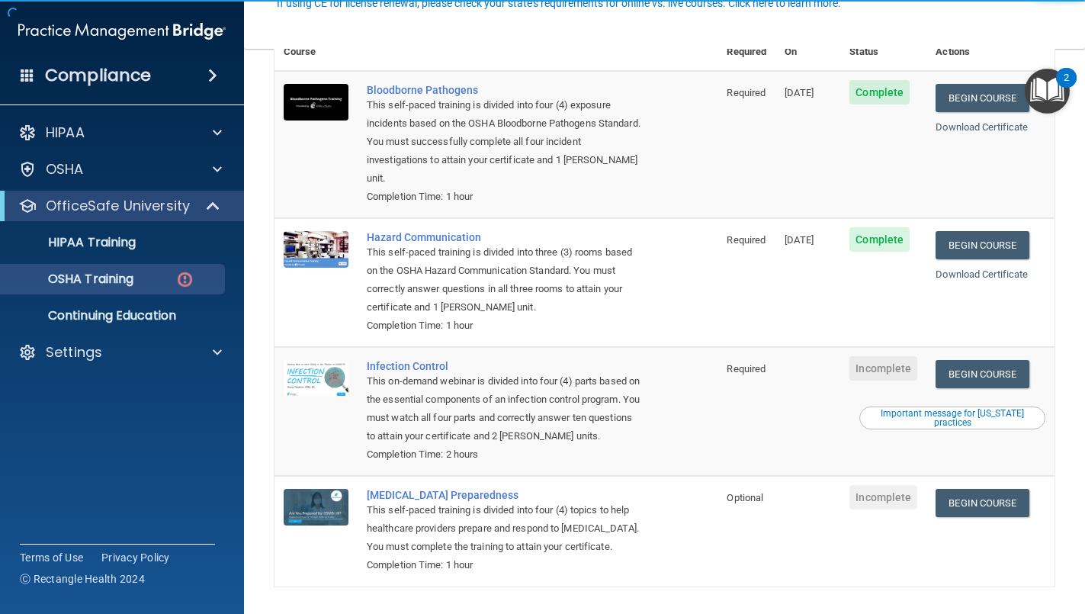
scroll to position [160, 0]
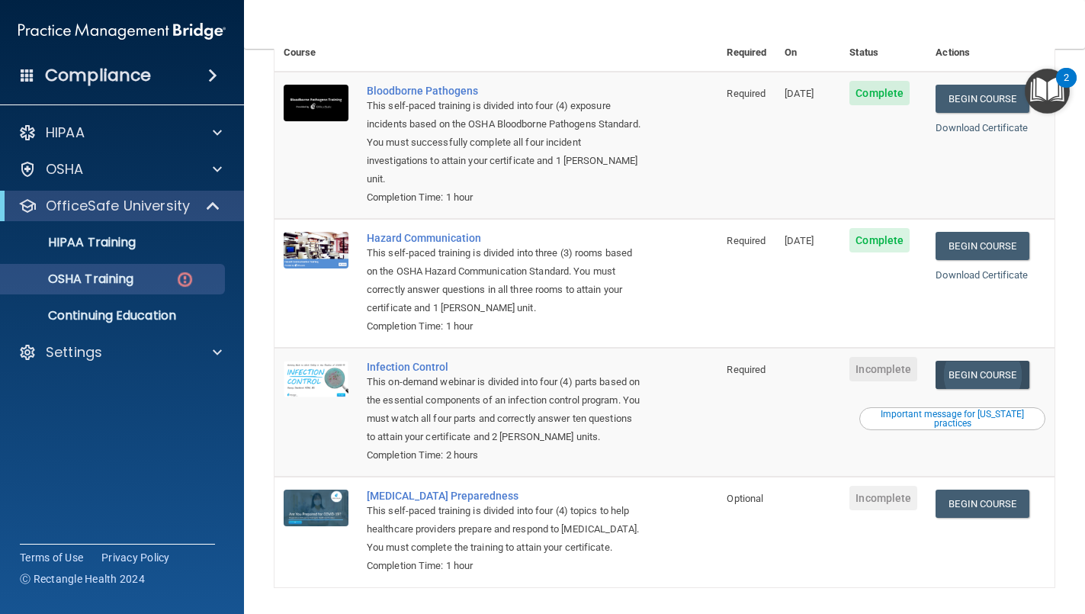
click at [1000, 361] on link "Begin Course" at bounding box center [982, 375] width 93 height 28
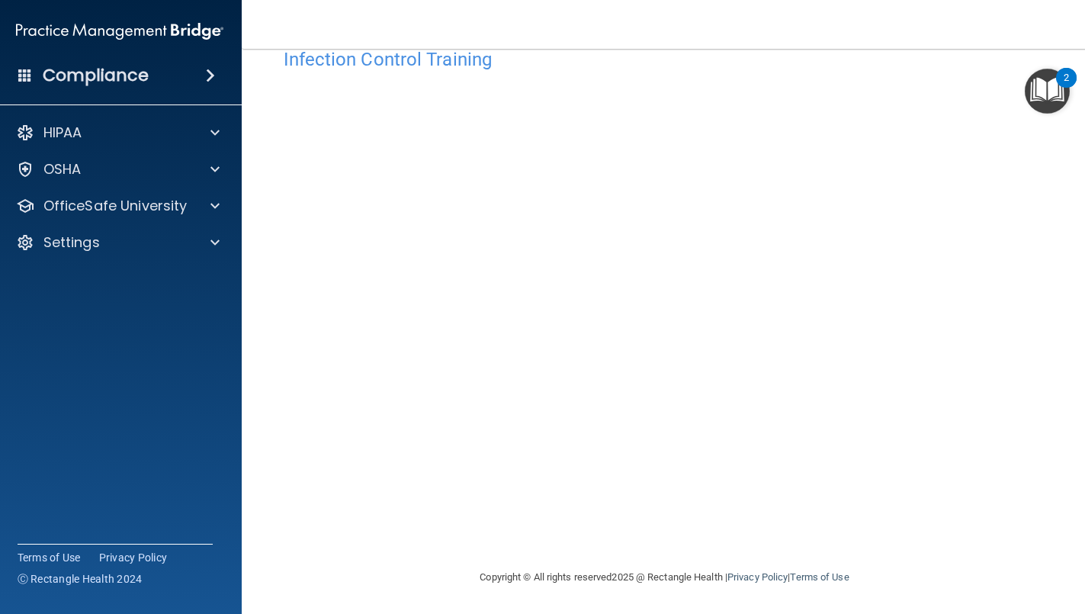
scroll to position [38, 0]
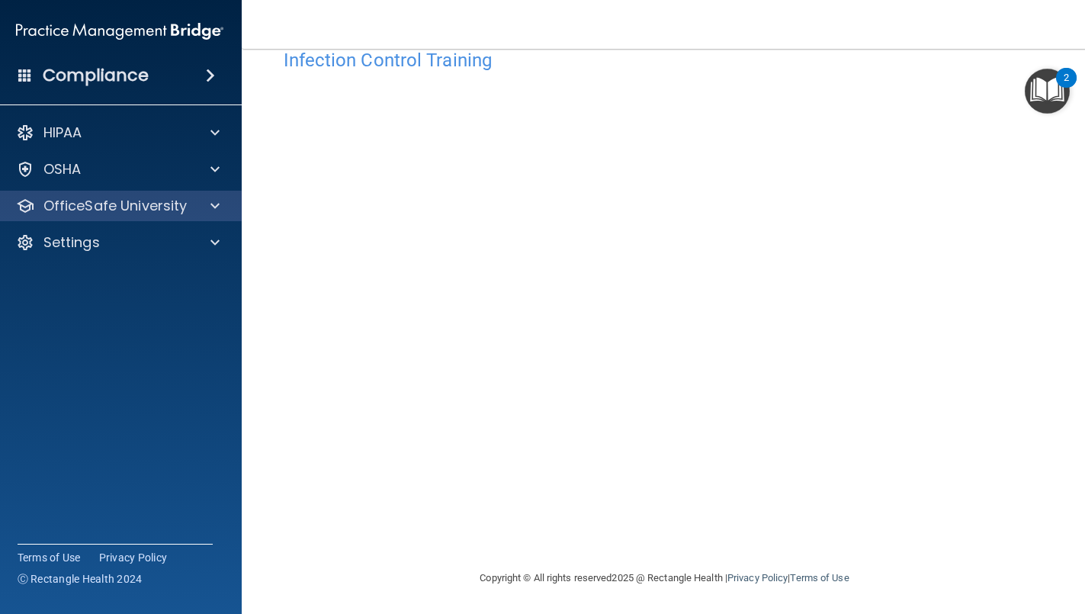
click at [127, 214] on p "OfficeSafe University" at bounding box center [115, 206] width 144 height 18
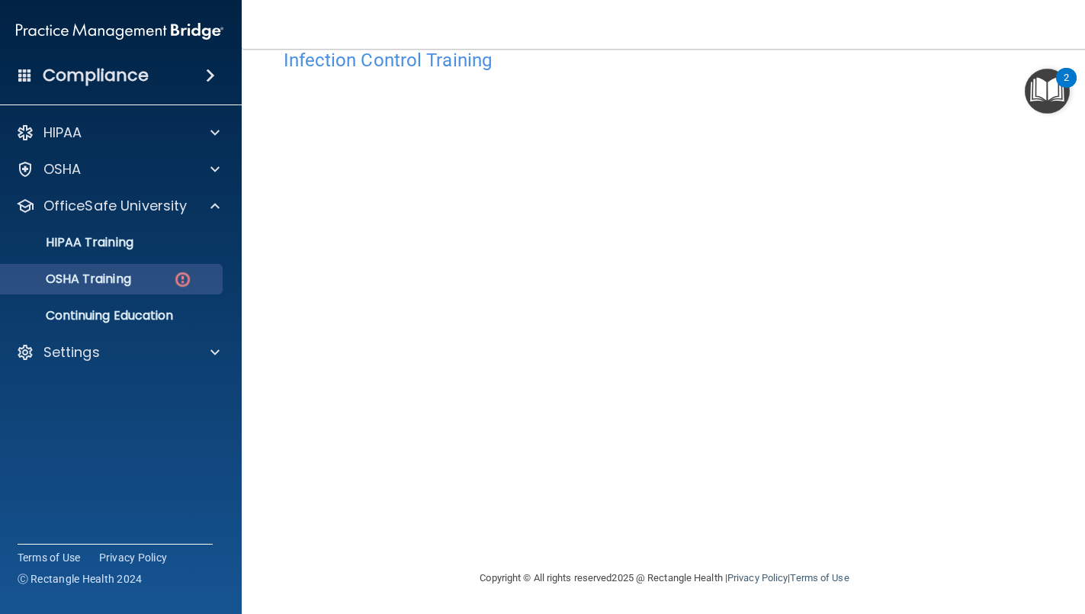
click at [179, 287] on img at bounding box center [182, 279] width 19 height 19
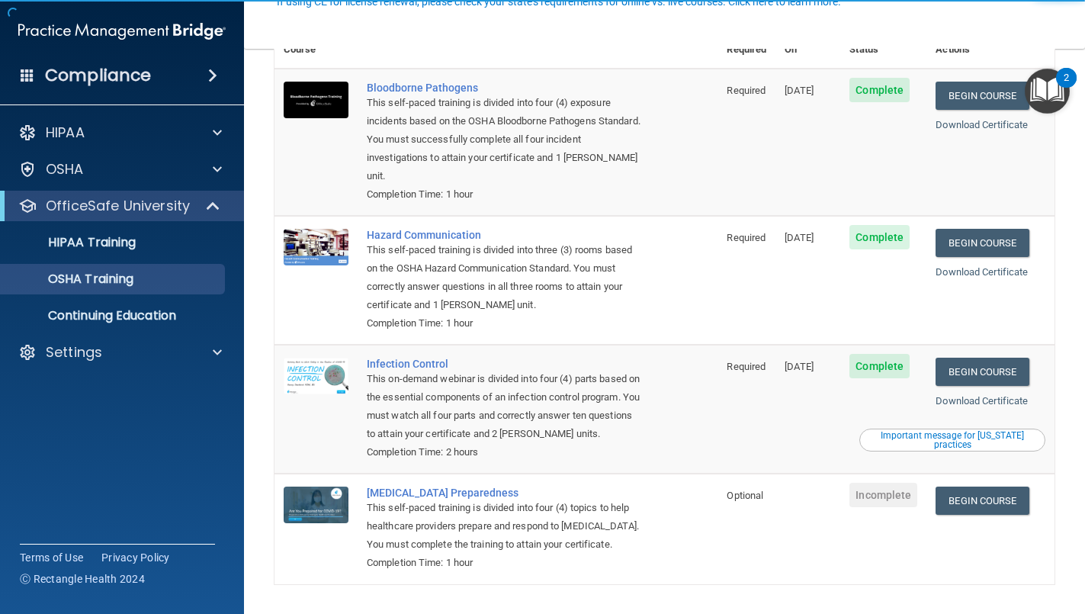
scroll to position [117, 0]
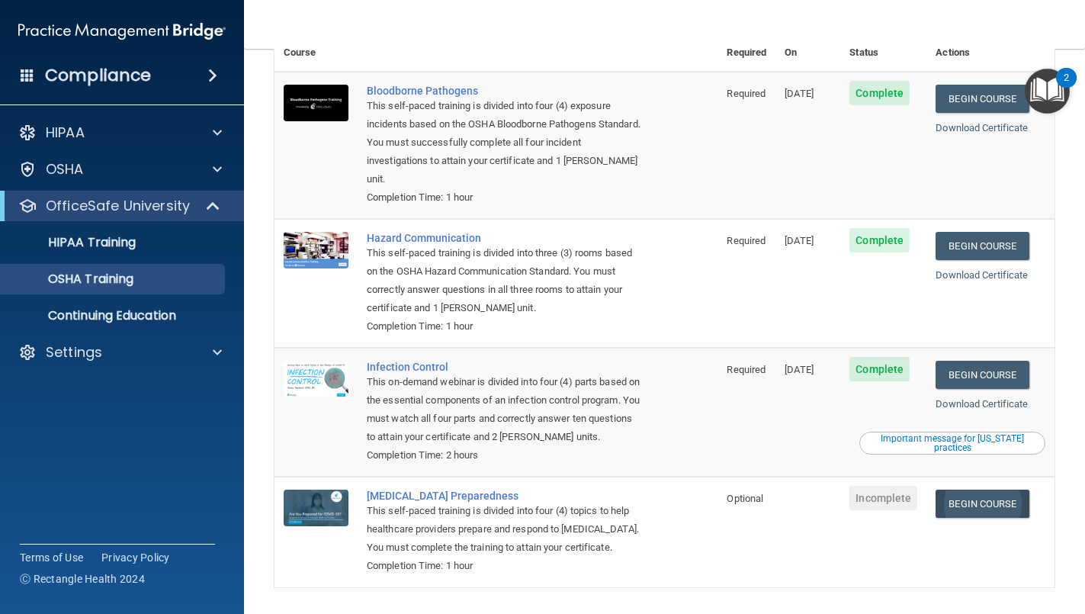
click at [1014, 490] on link "Begin Course" at bounding box center [982, 504] width 93 height 28
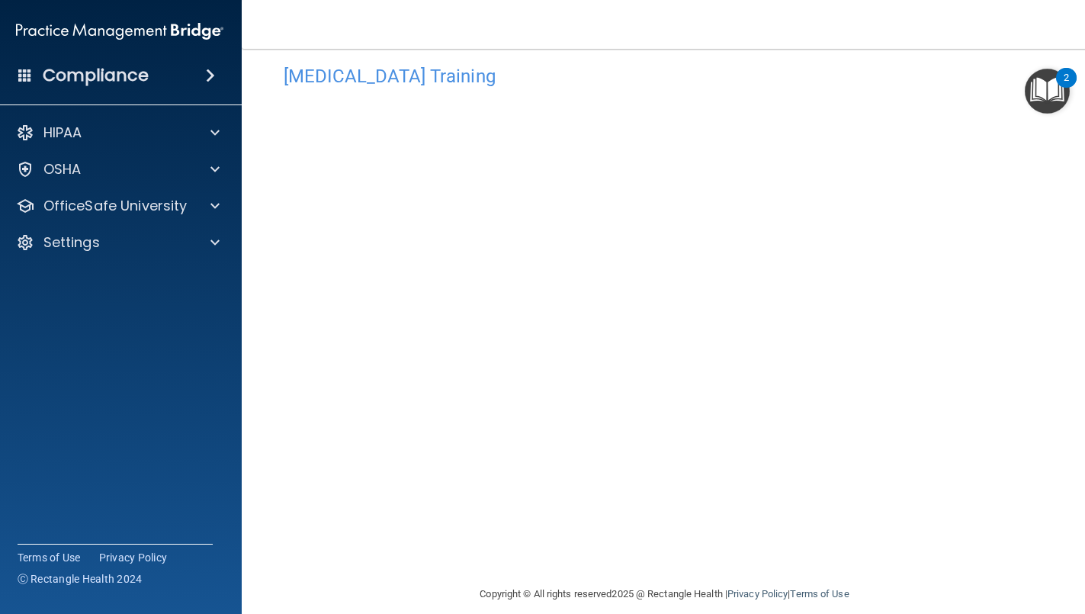
scroll to position [19, 0]
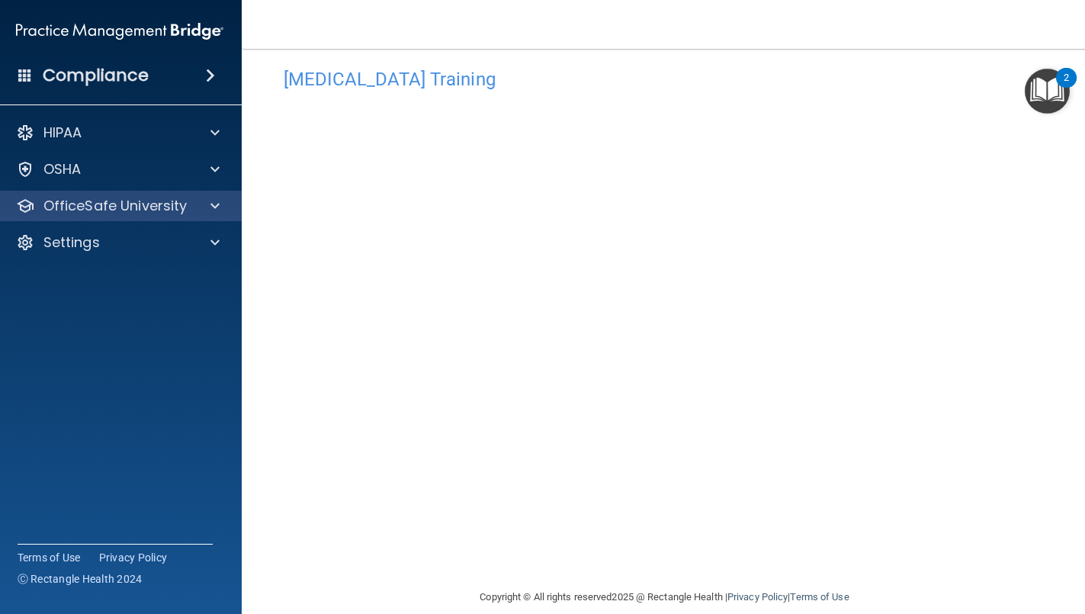
click at [127, 215] on div "OfficeSafe University" at bounding box center [120, 206] width 245 height 31
click at [162, 209] on p "OfficeSafe University" at bounding box center [115, 206] width 144 height 18
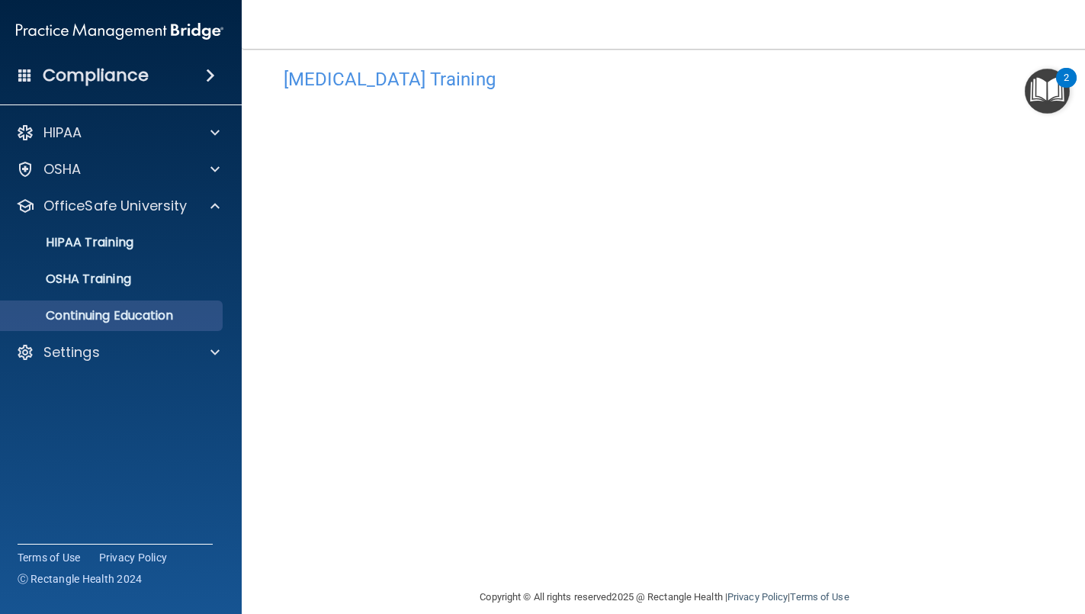
click at [119, 318] on p "Continuing Education" at bounding box center [112, 315] width 208 height 15
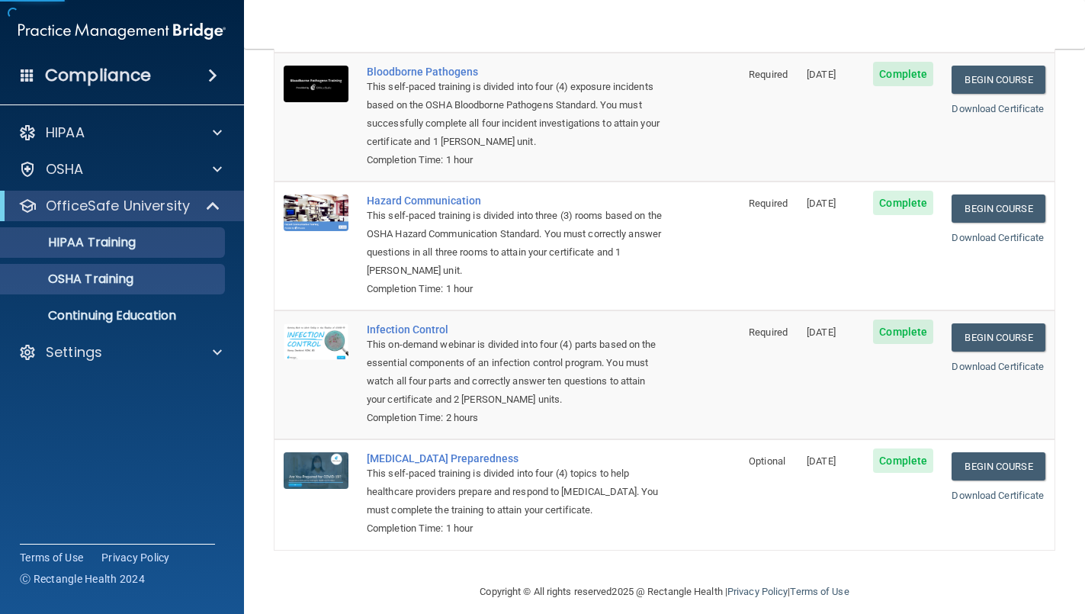
scroll to position [117, 0]
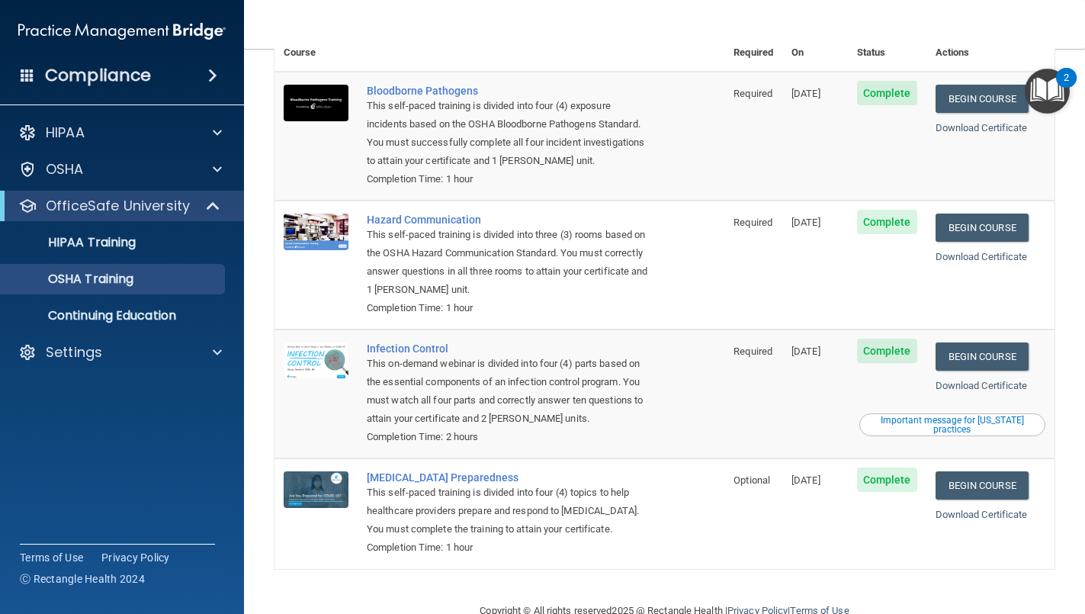
click at [125, 262] on ul "HIPAA Training OSHA Training Continuing Education" at bounding box center [123, 276] width 276 height 110
click at [136, 252] on link "HIPAA Training" at bounding box center [105, 242] width 240 height 31
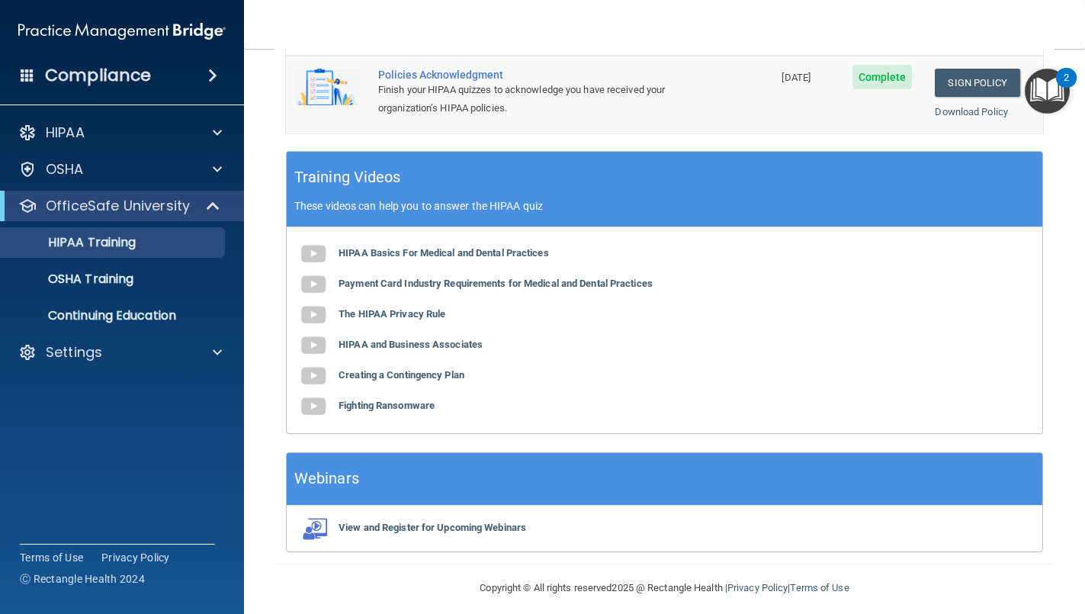
scroll to position [523, 0]
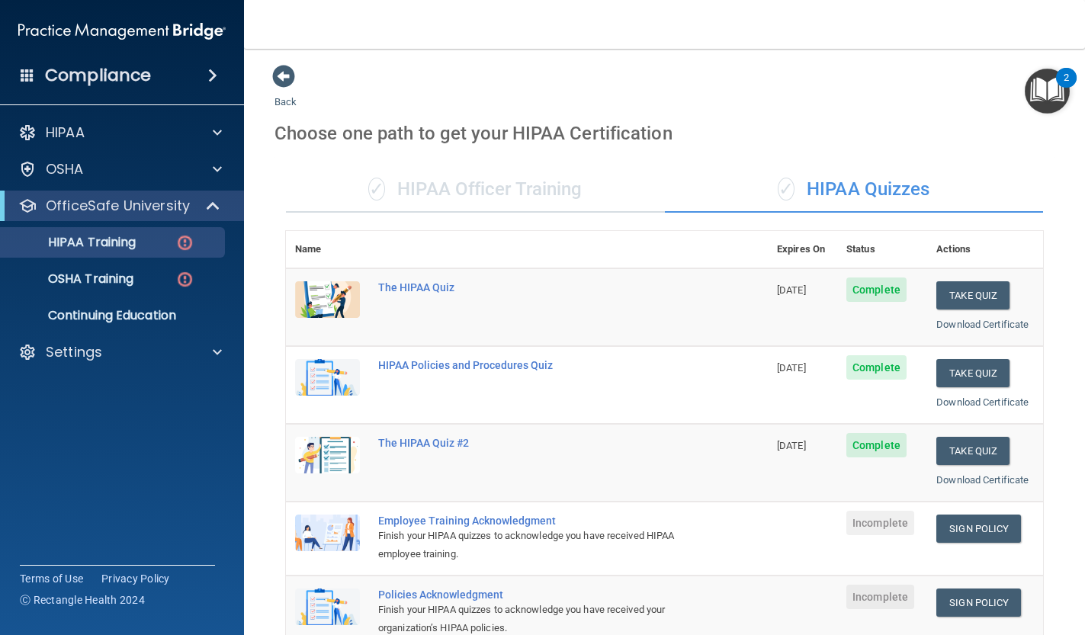
scroll to position [212, 0]
